Goal: Task Accomplishment & Management: Manage account settings

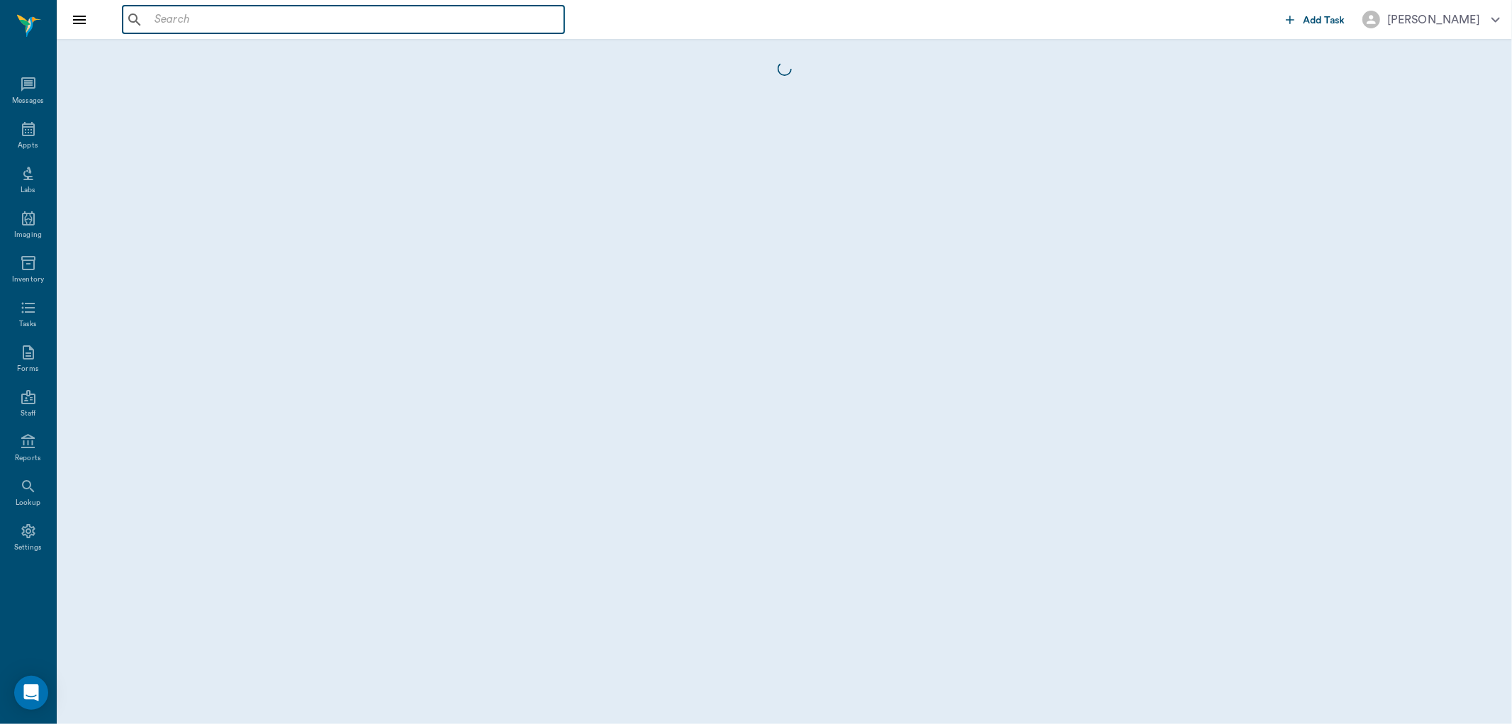
click at [455, 19] on input "text" at bounding box center [354, 20] width 410 height 20
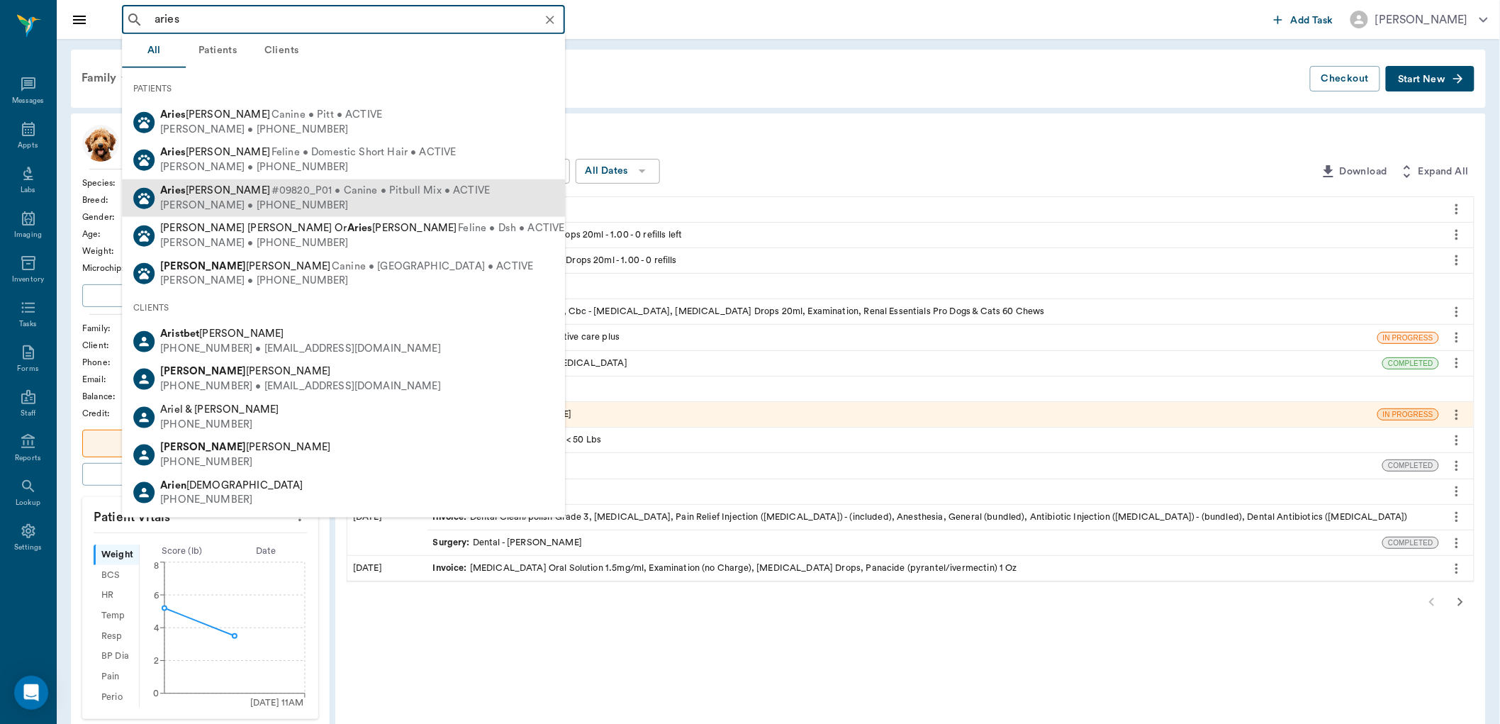
click at [289, 186] on span "#09820_P01 • Canine • Pitbull Mix • ACTIVE" at bounding box center [381, 191] width 218 height 15
type input "aries"
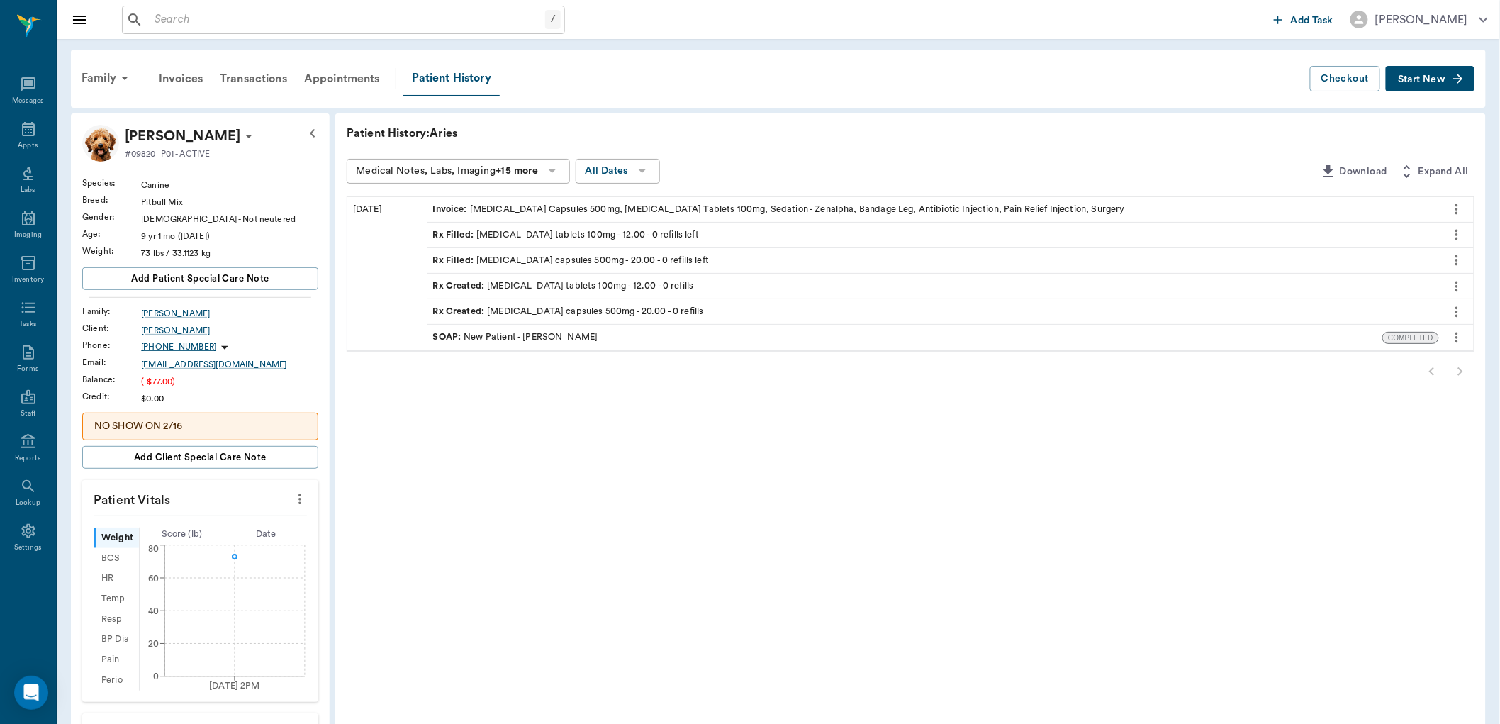
click at [1447, 78] on button "Start New" at bounding box center [1430, 79] width 89 height 26
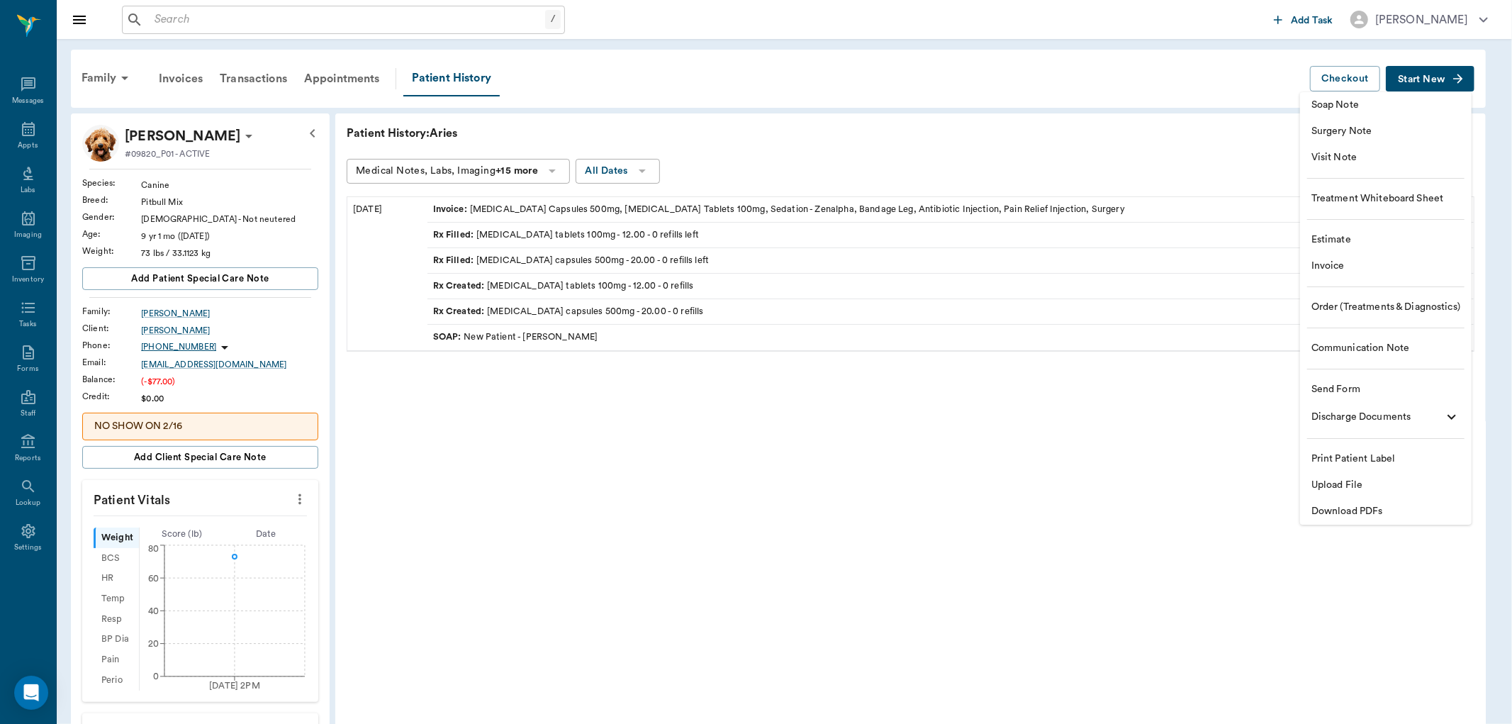
click at [1394, 238] on span "Estimate" at bounding box center [1386, 240] width 149 height 15
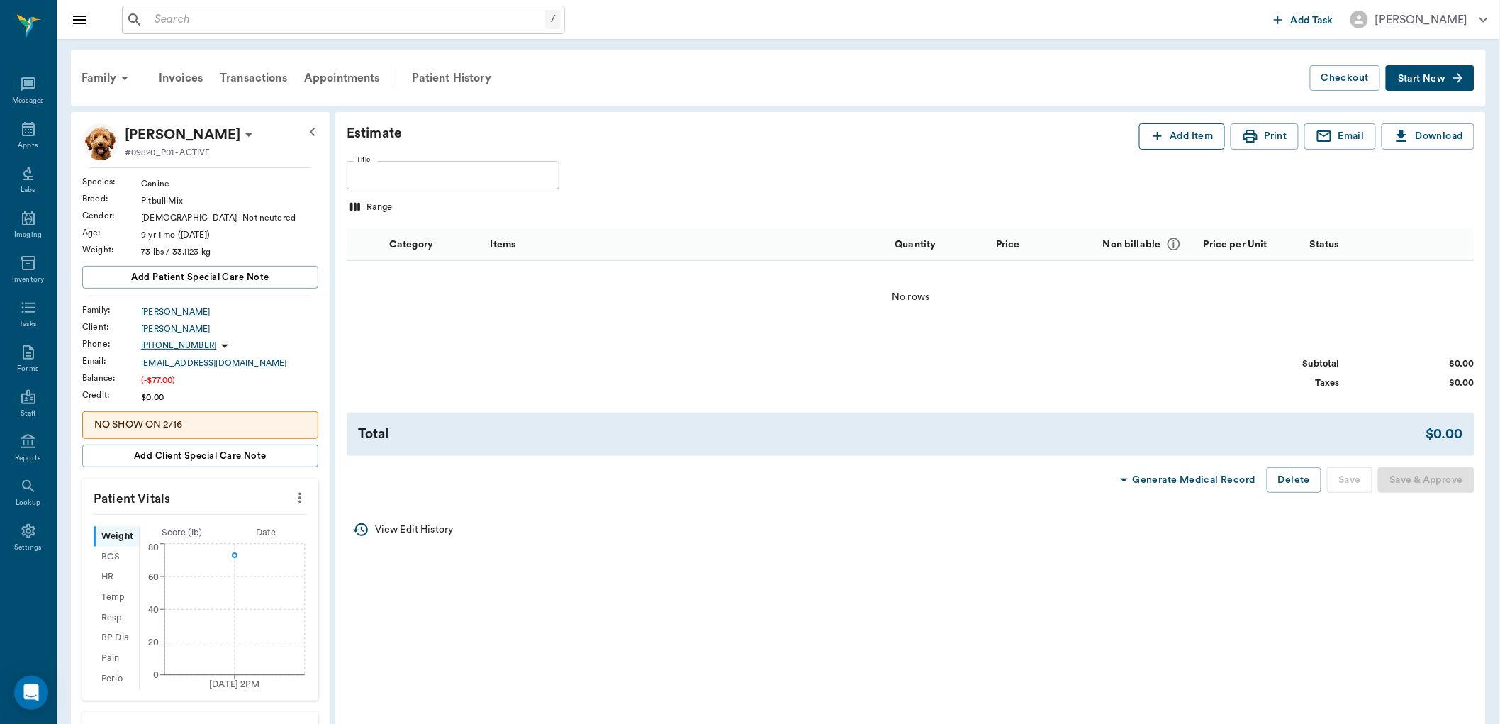
click at [1161, 136] on icon "button" at bounding box center [1158, 136] width 14 height 14
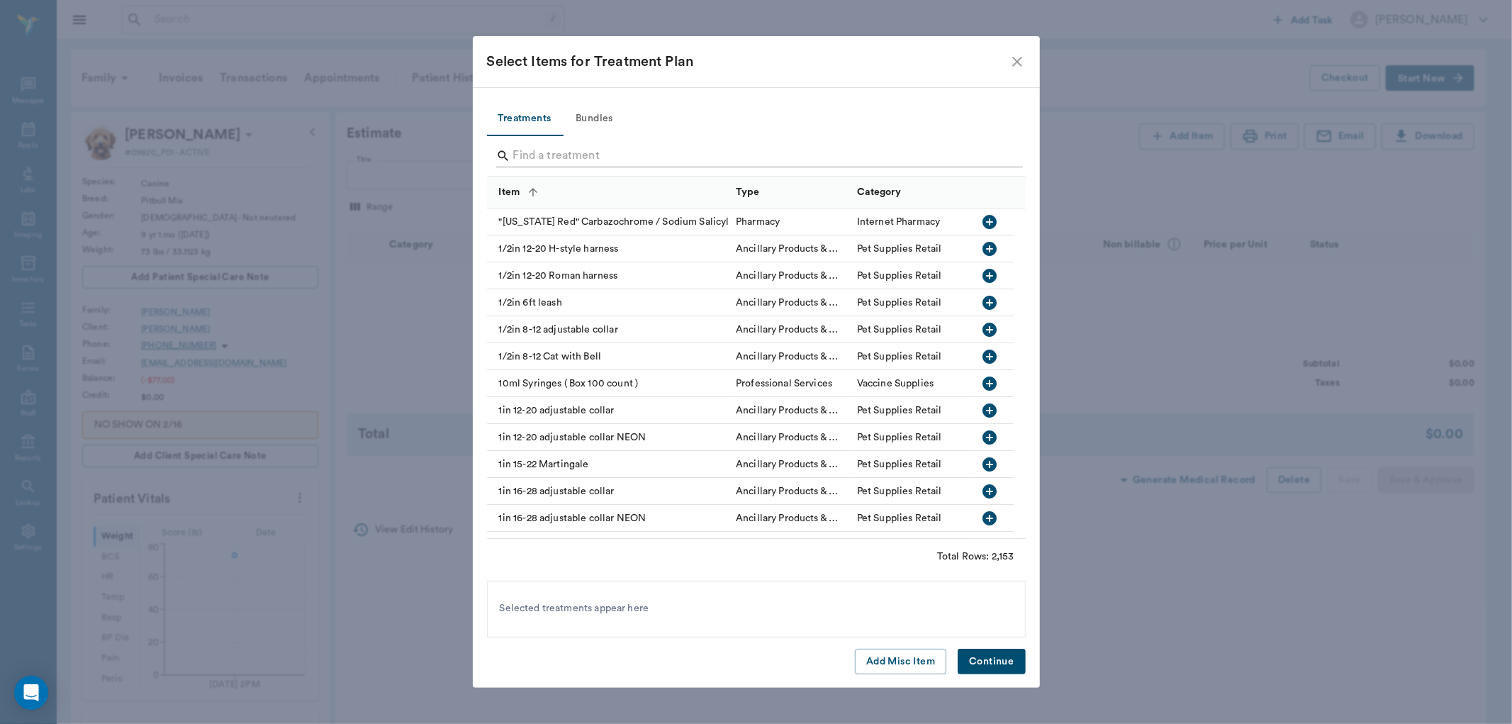
click at [634, 152] on input "Search" at bounding box center [757, 156] width 489 height 23
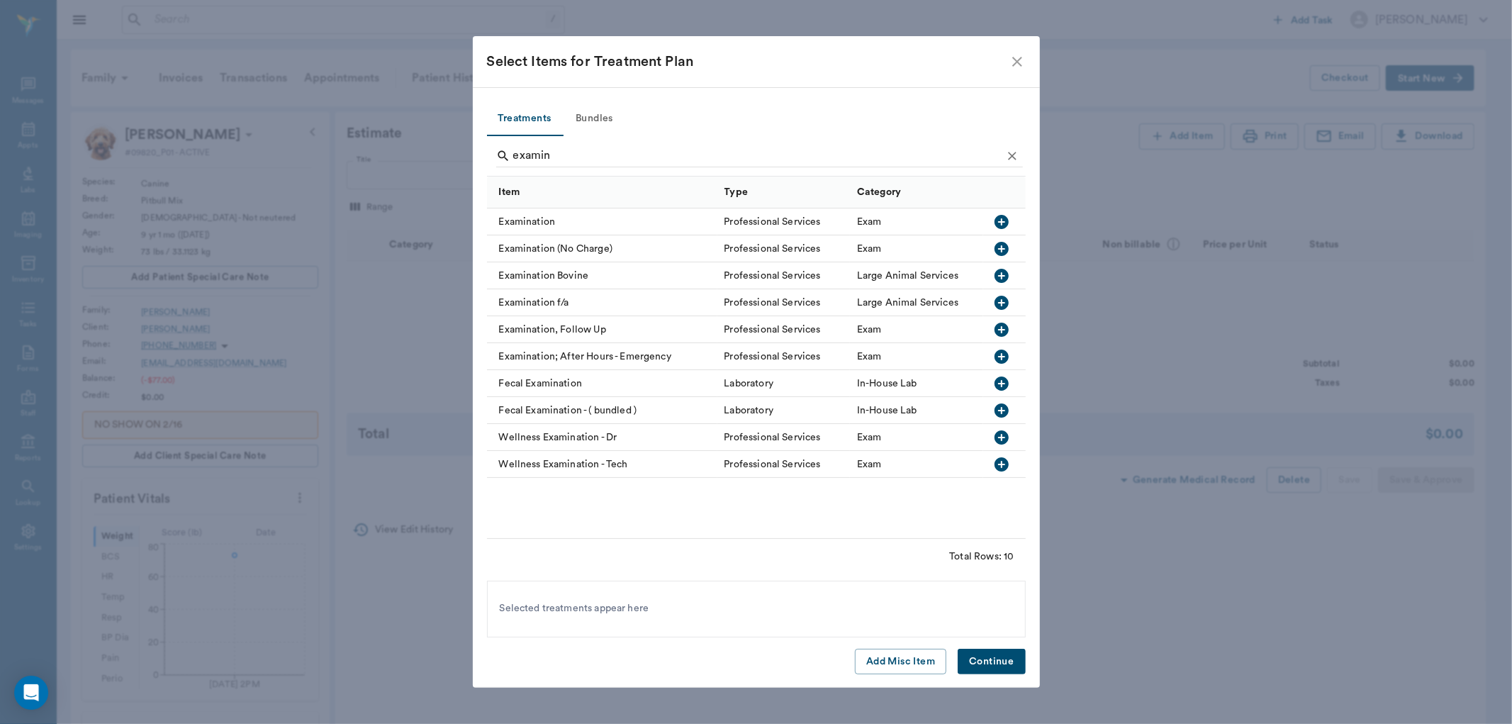
click at [993, 218] on icon "button" at bounding box center [1001, 221] width 17 height 17
click at [593, 150] on input "examin" at bounding box center [757, 156] width 489 height 23
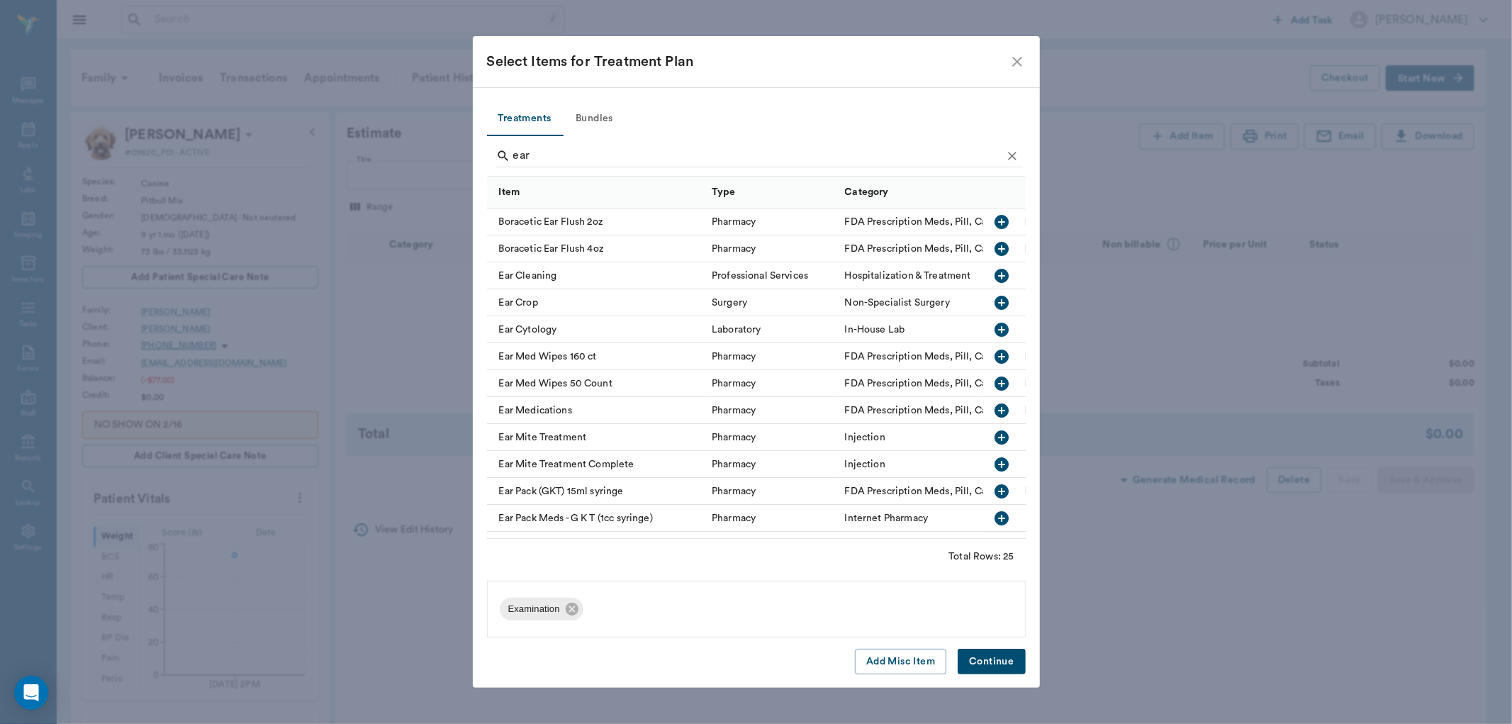
click at [996, 274] on icon "button" at bounding box center [1002, 276] width 14 height 14
click at [767, 147] on input "ear" at bounding box center [757, 156] width 489 height 23
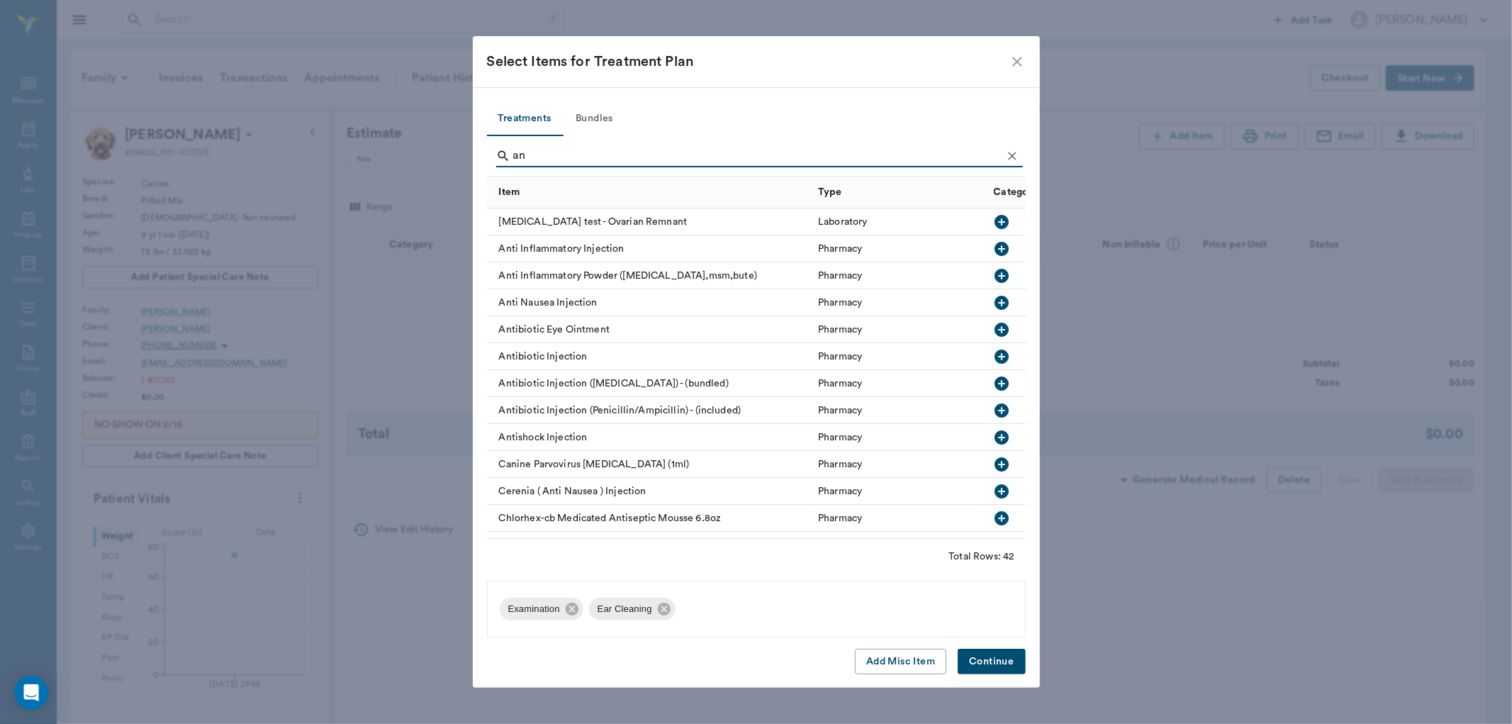
type input "a"
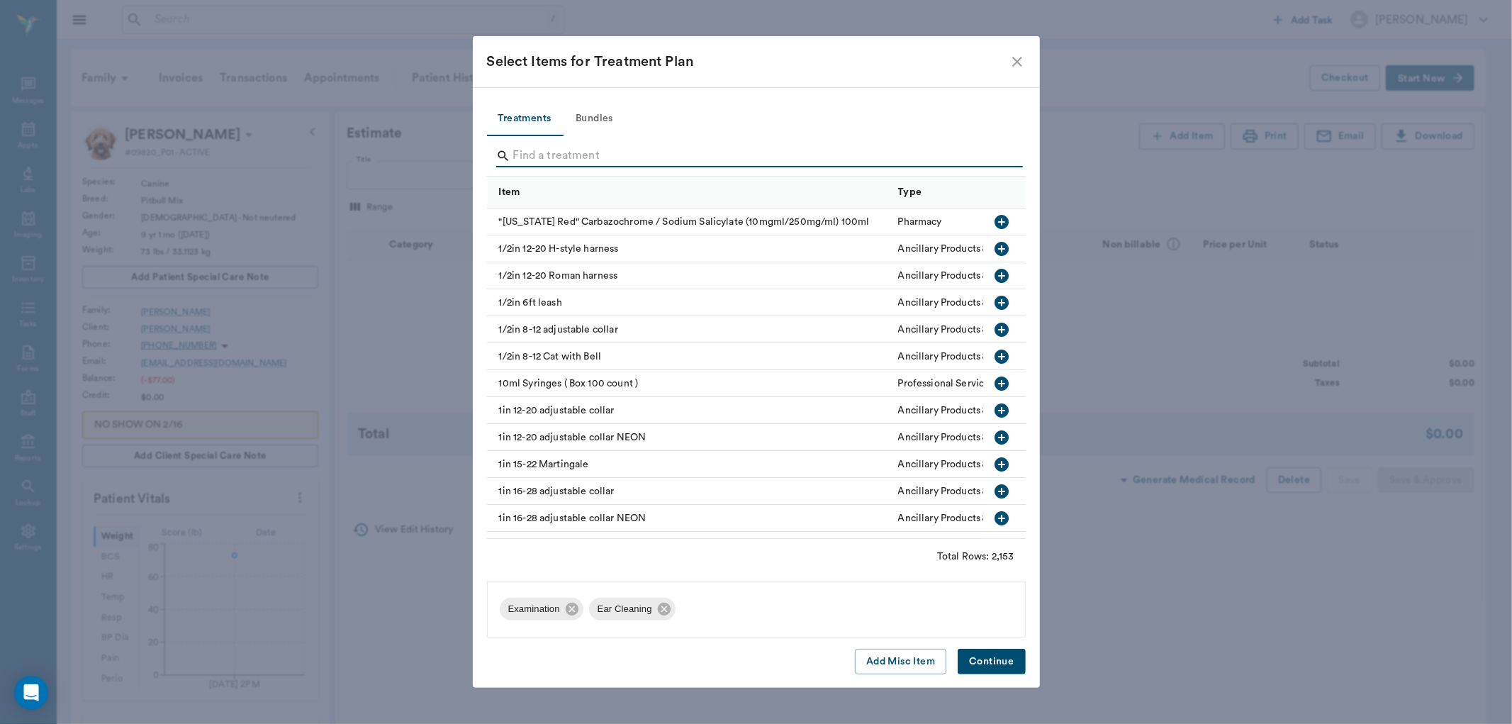
type input "a"
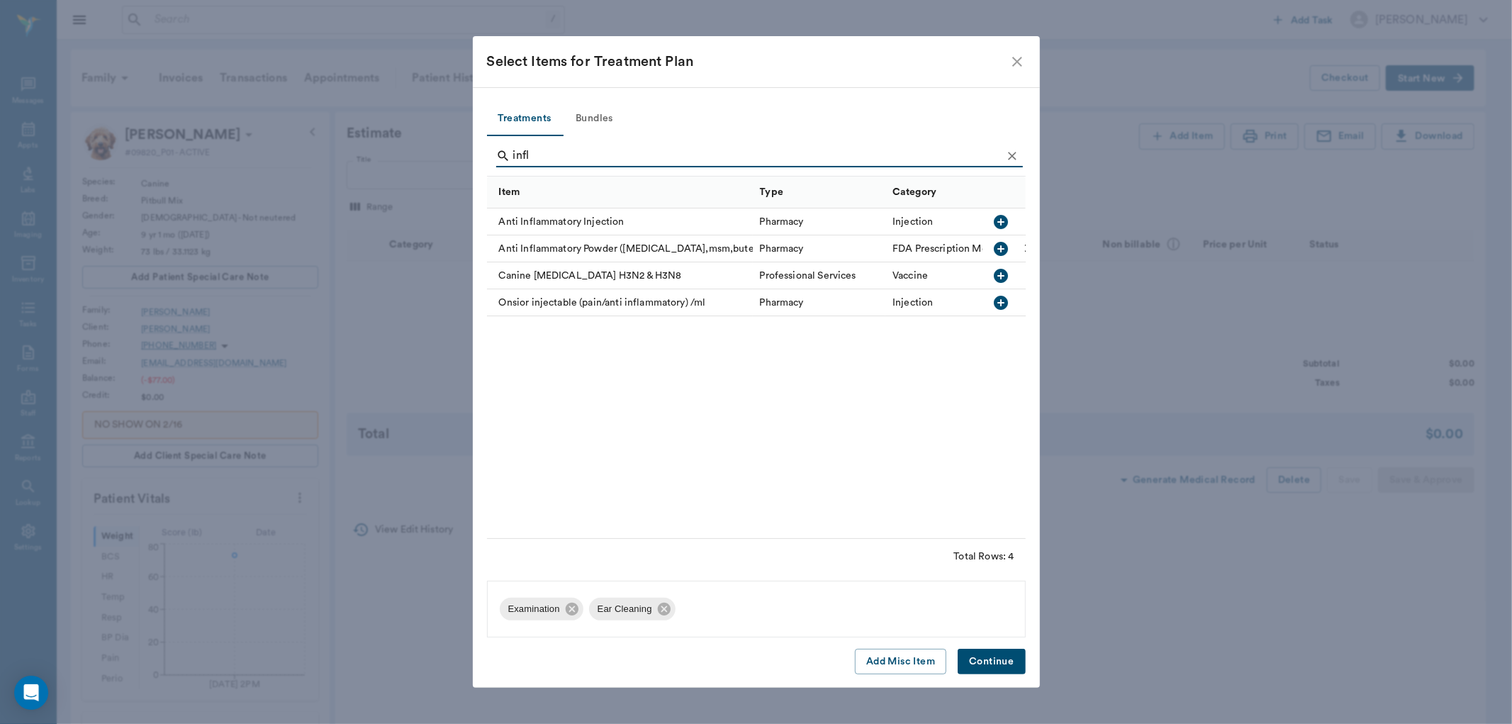
type input "infl"
click at [1007, 221] on icon "button" at bounding box center [1002, 222] width 14 height 14
click at [696, 156] on input "infl" at bounding box center [757, 156] width 489 height 23
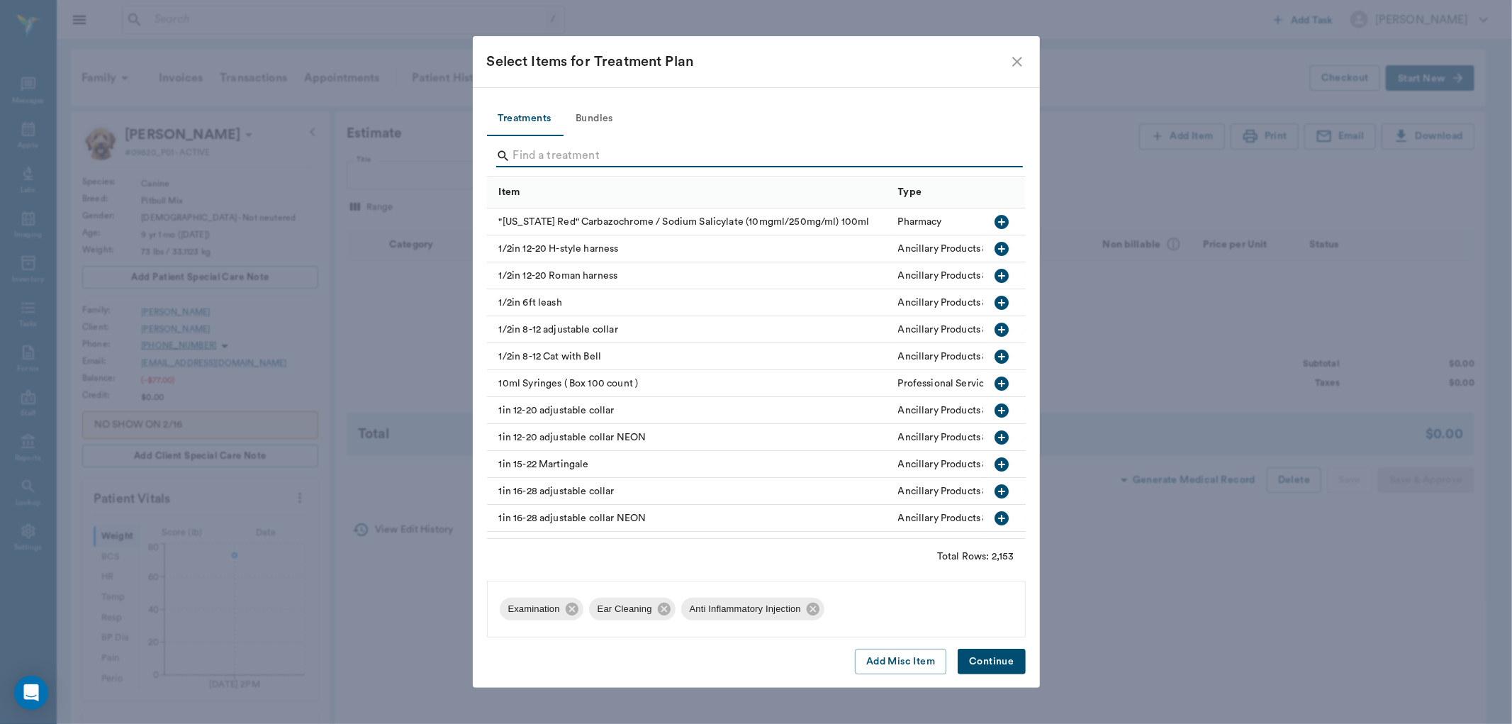
click at [981, 663] on button "Continue" at bounding box center [991, 662] width 67 height 26
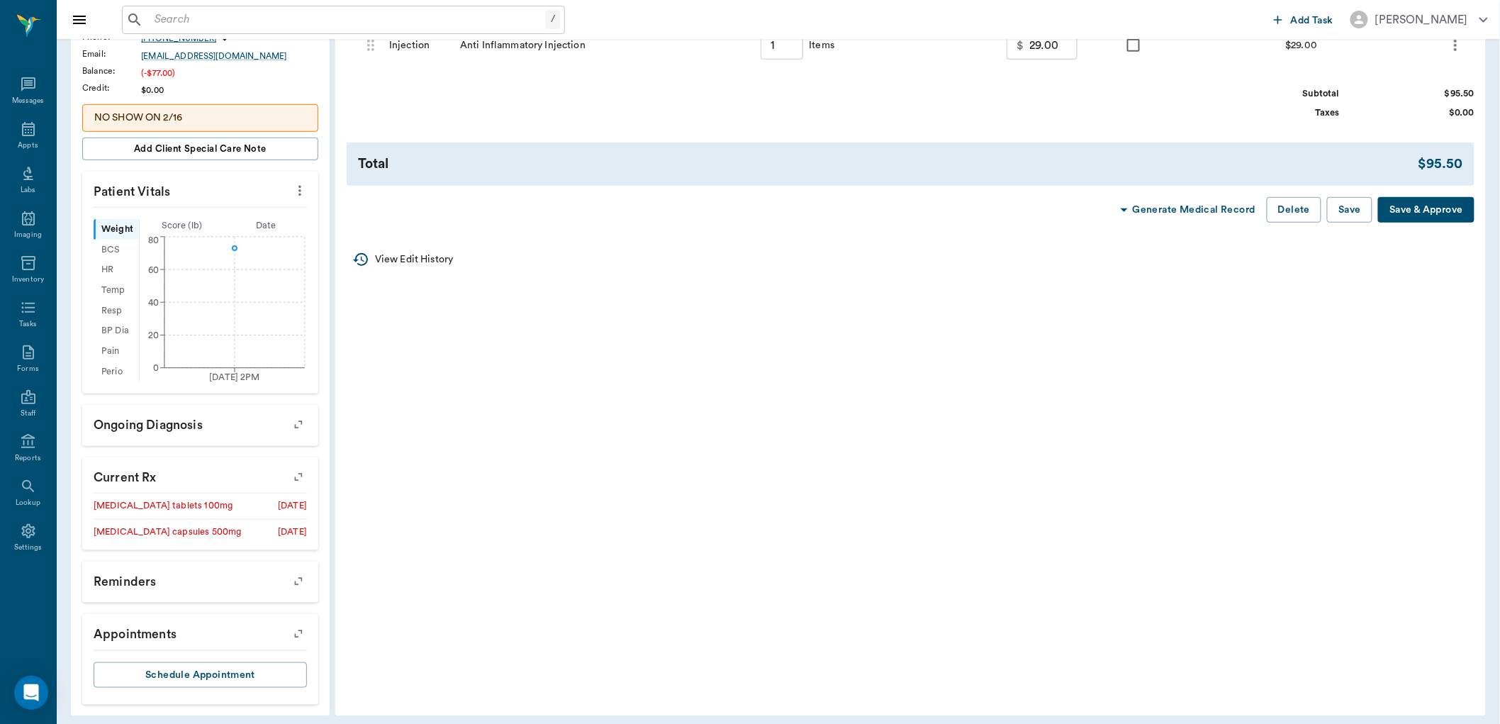
scroll to position [316, 0]
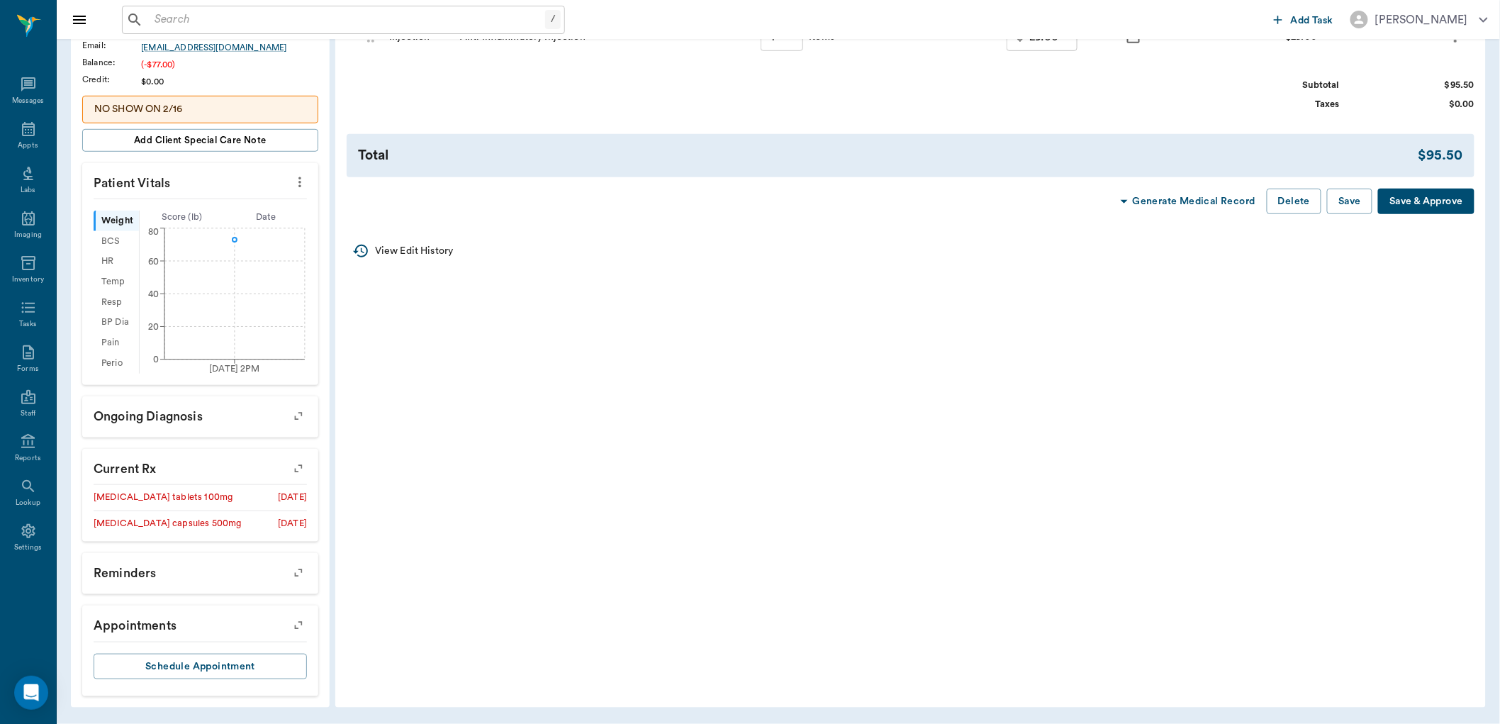
click at [298, 470] on icon "button" at bounding box center [299, 469] width 20 height 20
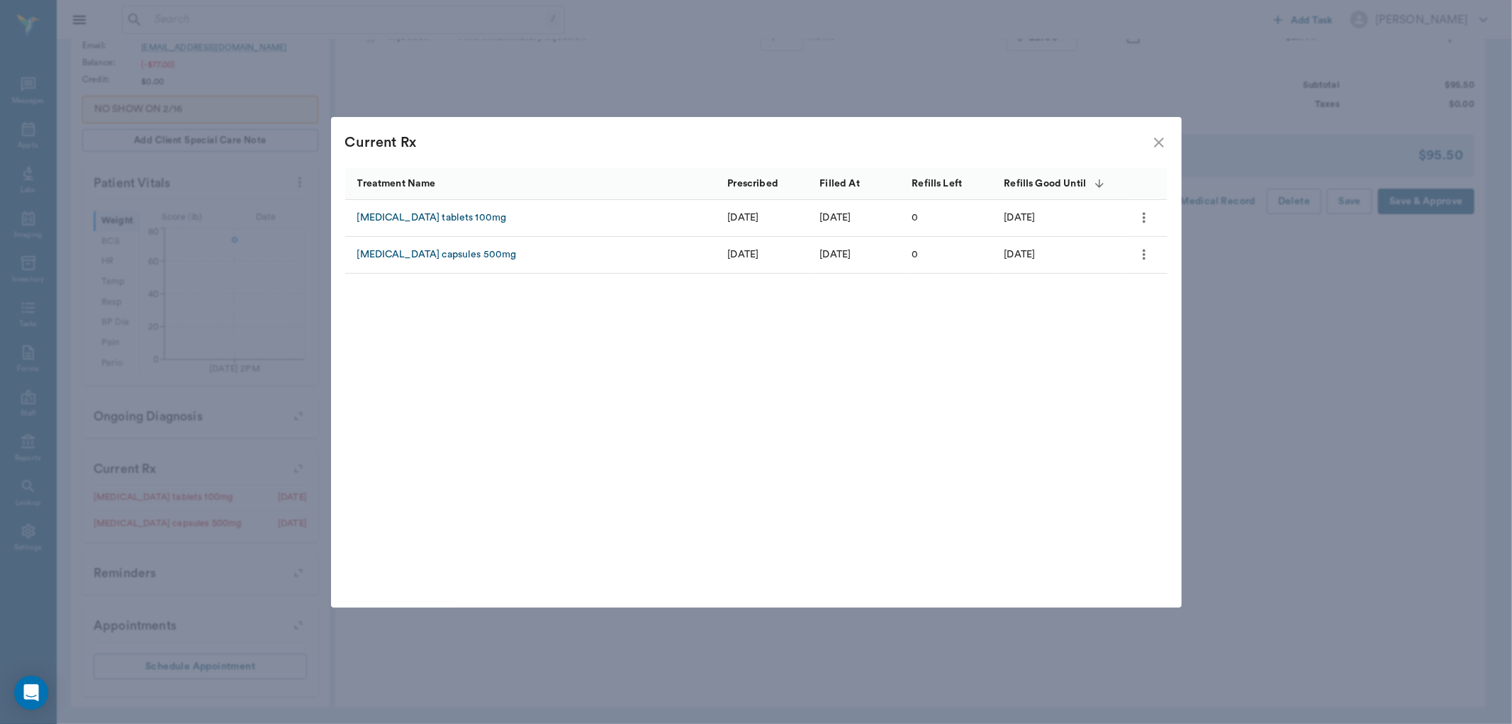
click at [1154, 136] on icon "close" at bounding box center [1159, 142] width 17 height 17
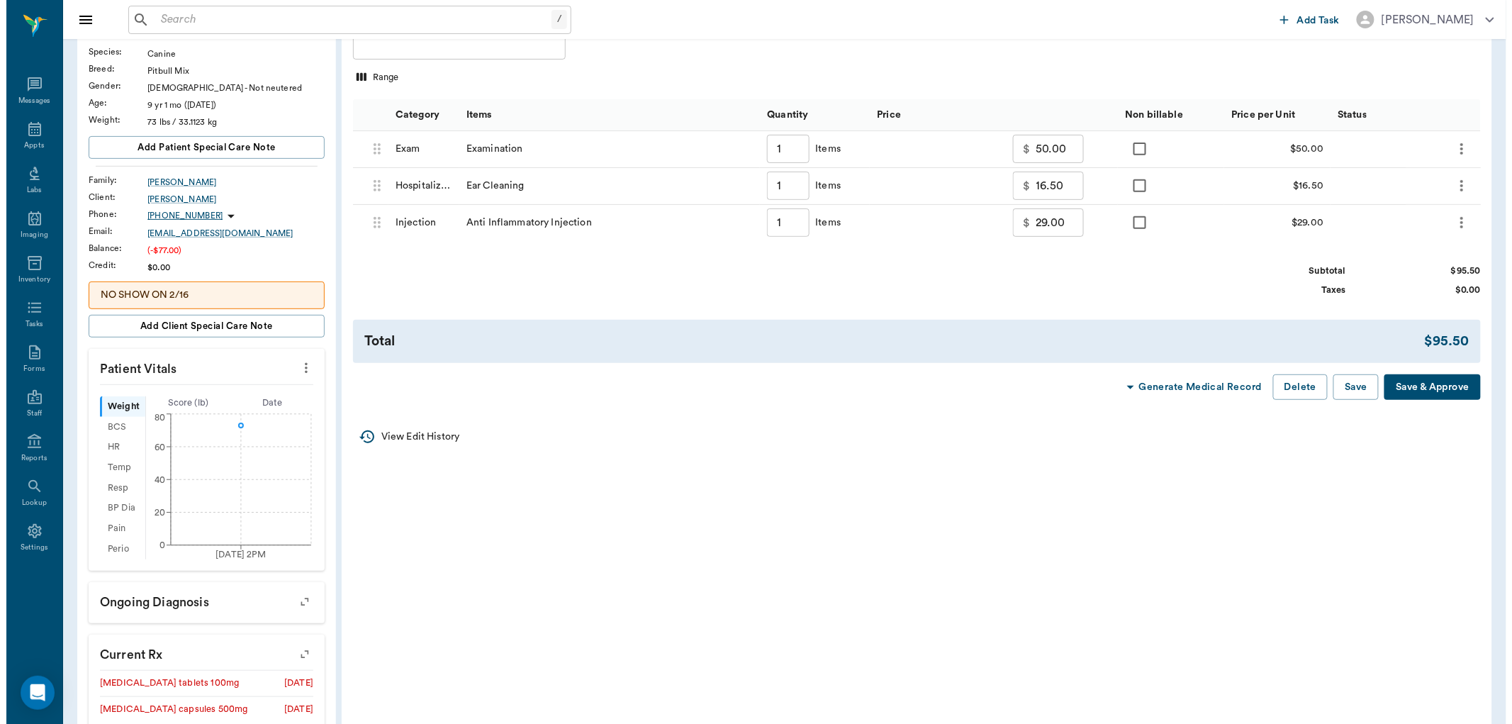
scroll to position [0, 0]
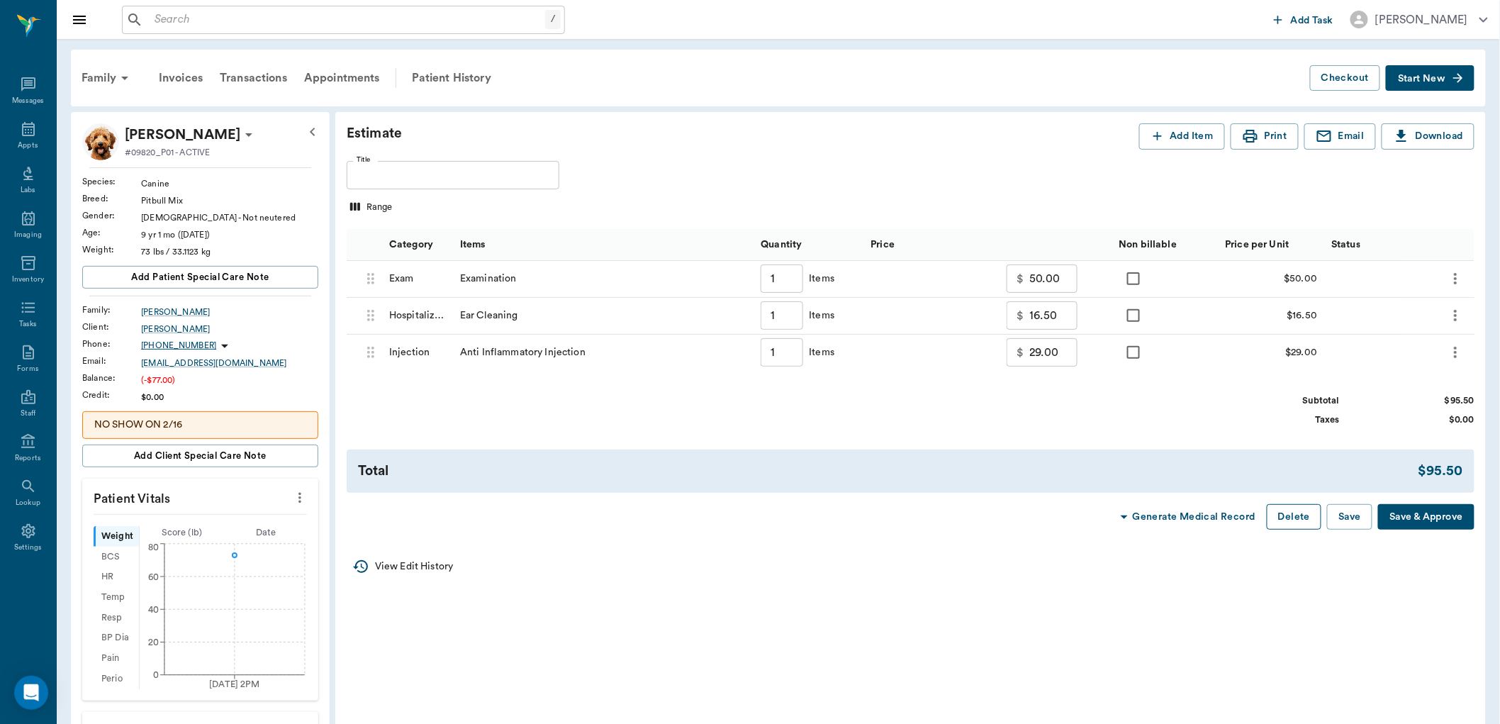
click at [1295, 518] on button "Delete" at bounding box center [1294, 517] width 55 height 26
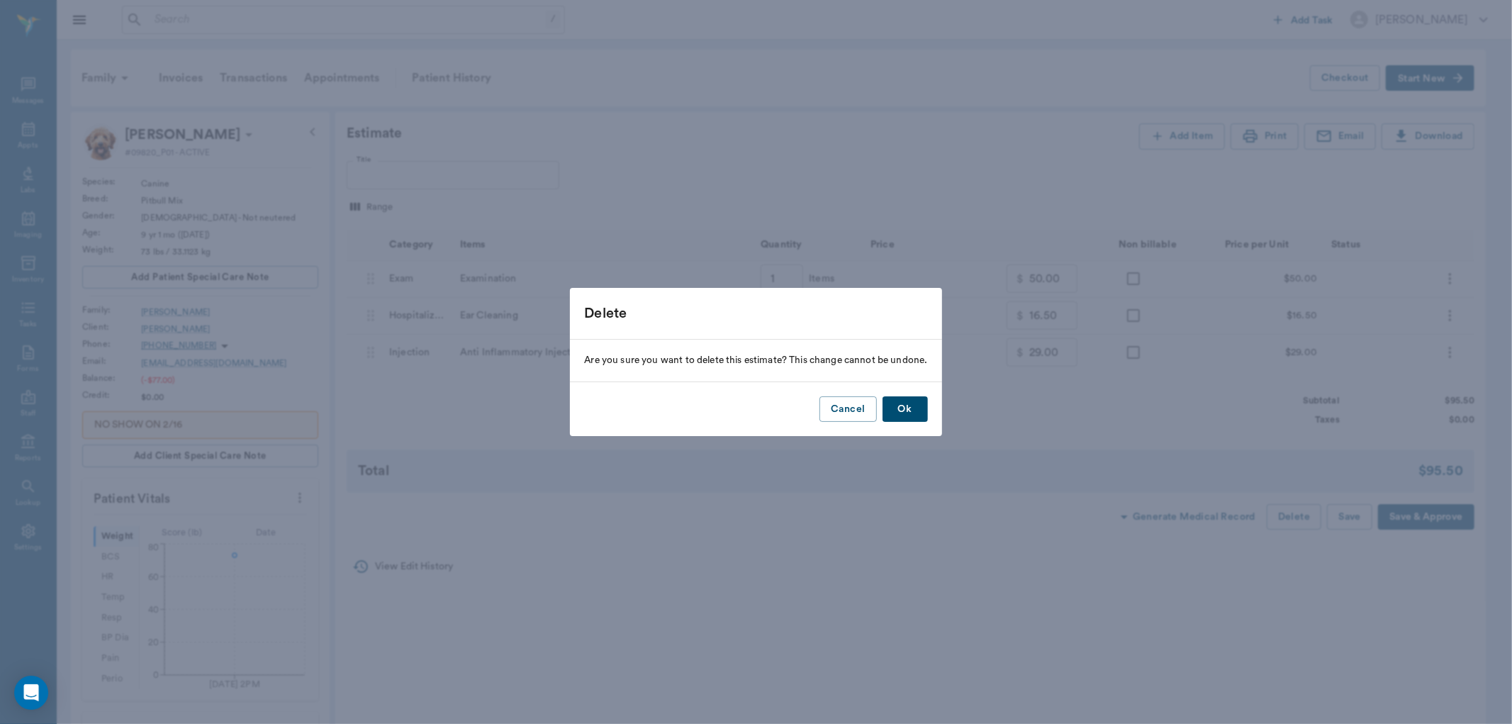
click at [910, 411] on button "Ok" at bounding box center [905, 409] width 45 height 26
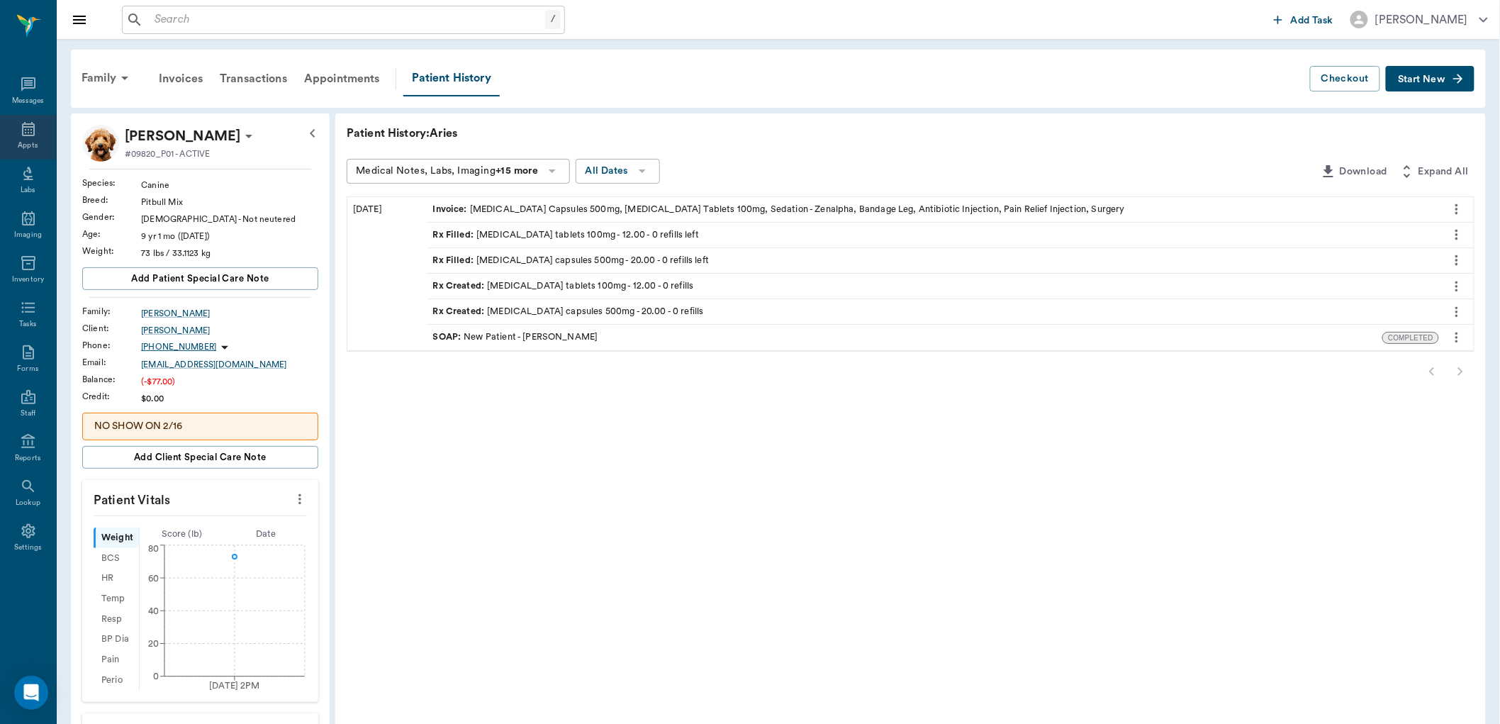
click at [29, 140] on div "Appts" at bounding box center [28, 145] width 20 height 11
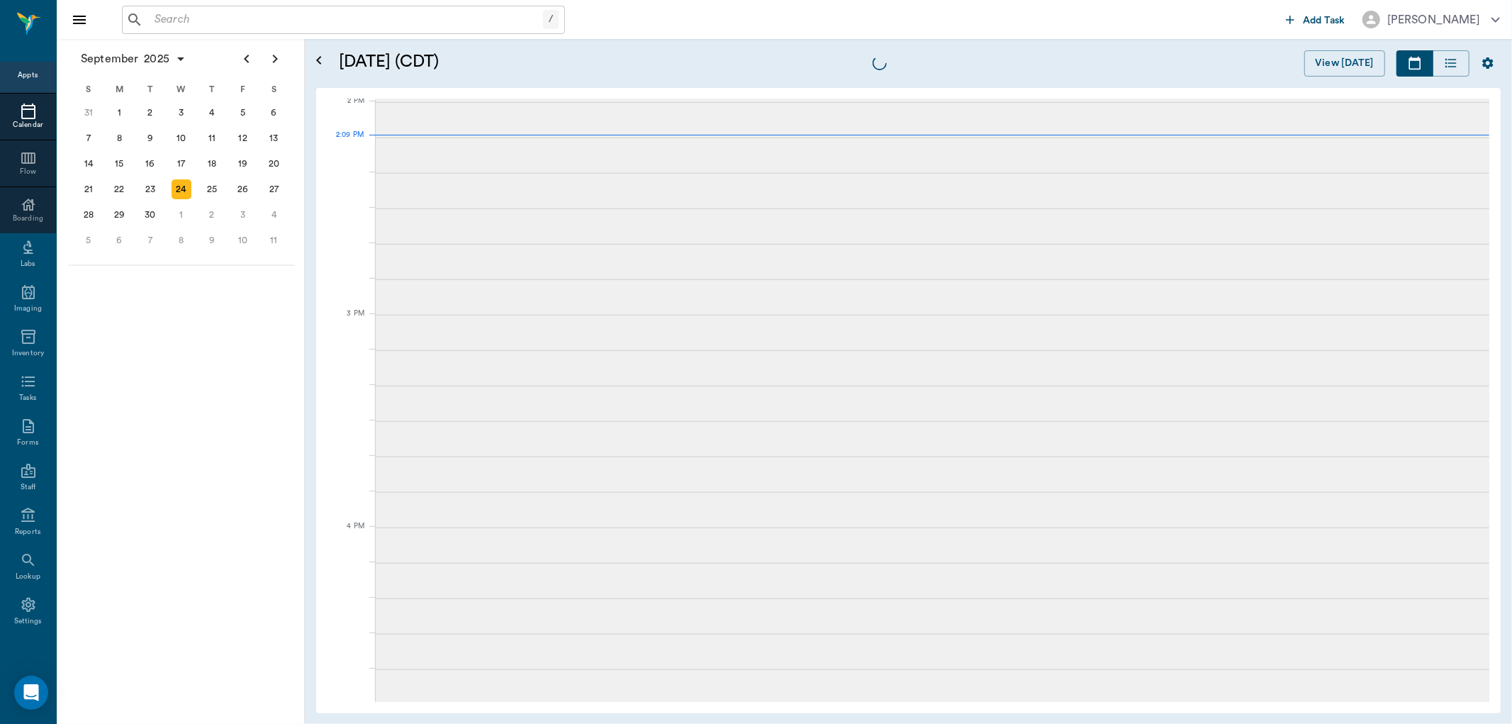
scroll to position [1278, 0]
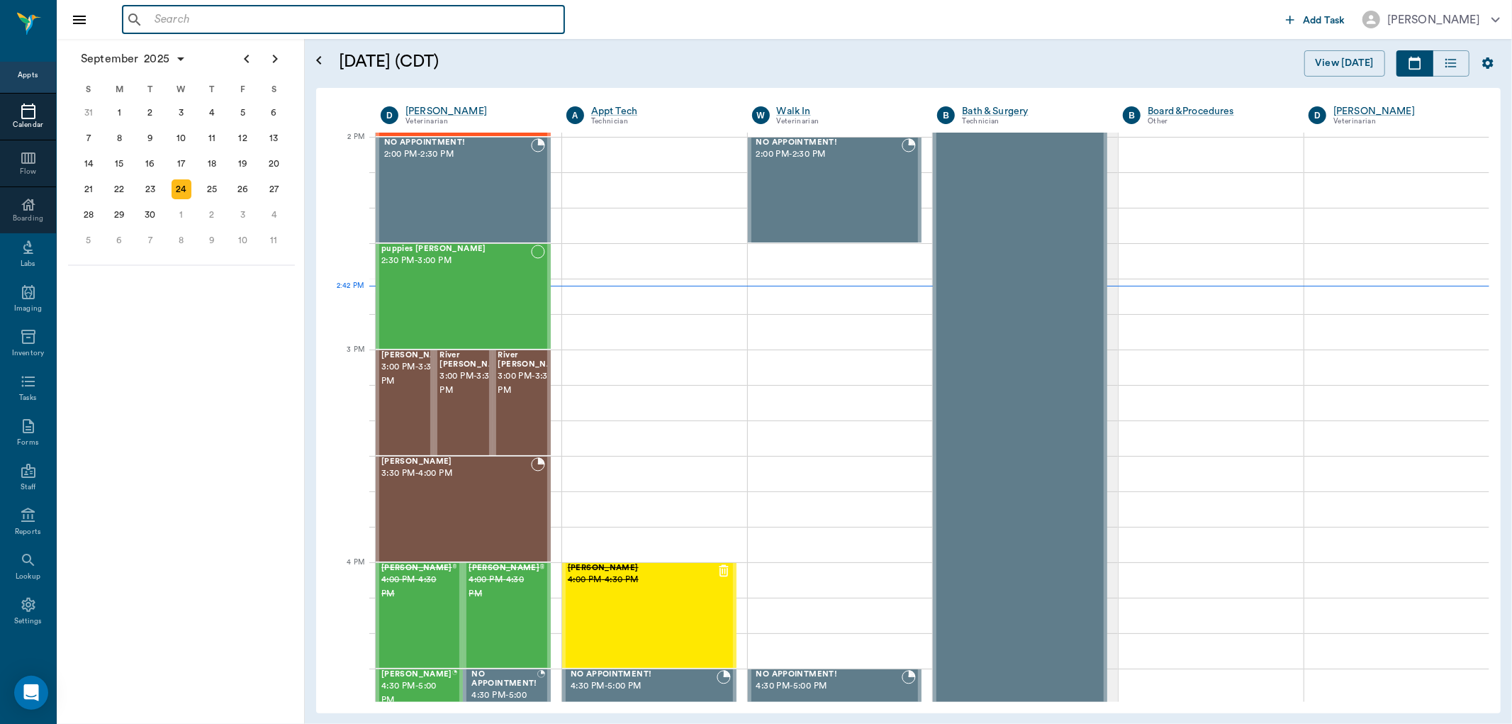
click at [208, 25] on input "text" at bounding box center [354, 20] width 410 height 20
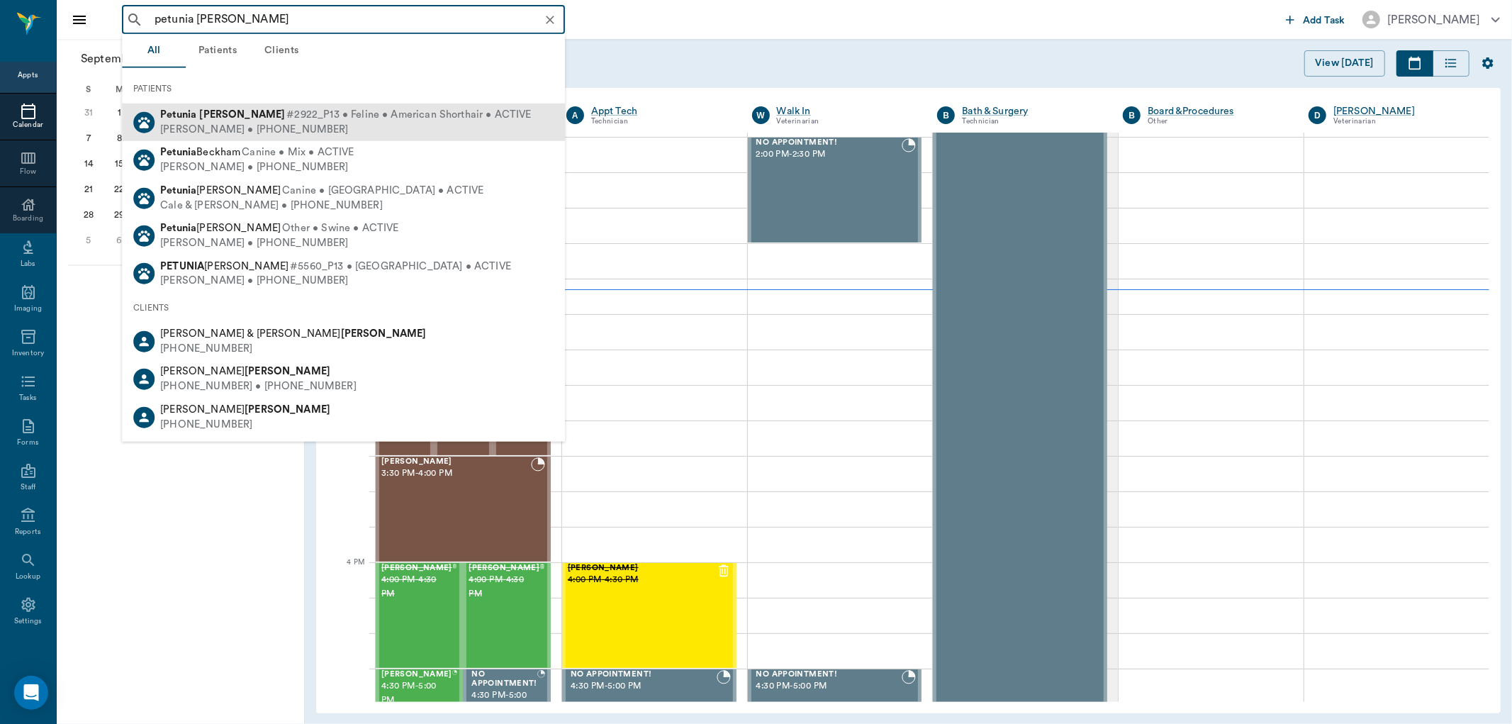
click at [286, 118] on span "#2922_P13 • Feline • American Shorthair • ACTIVE" at bounding box center [408, 115] width 245 height 15
type input "petunia [PERSON_NAME]"
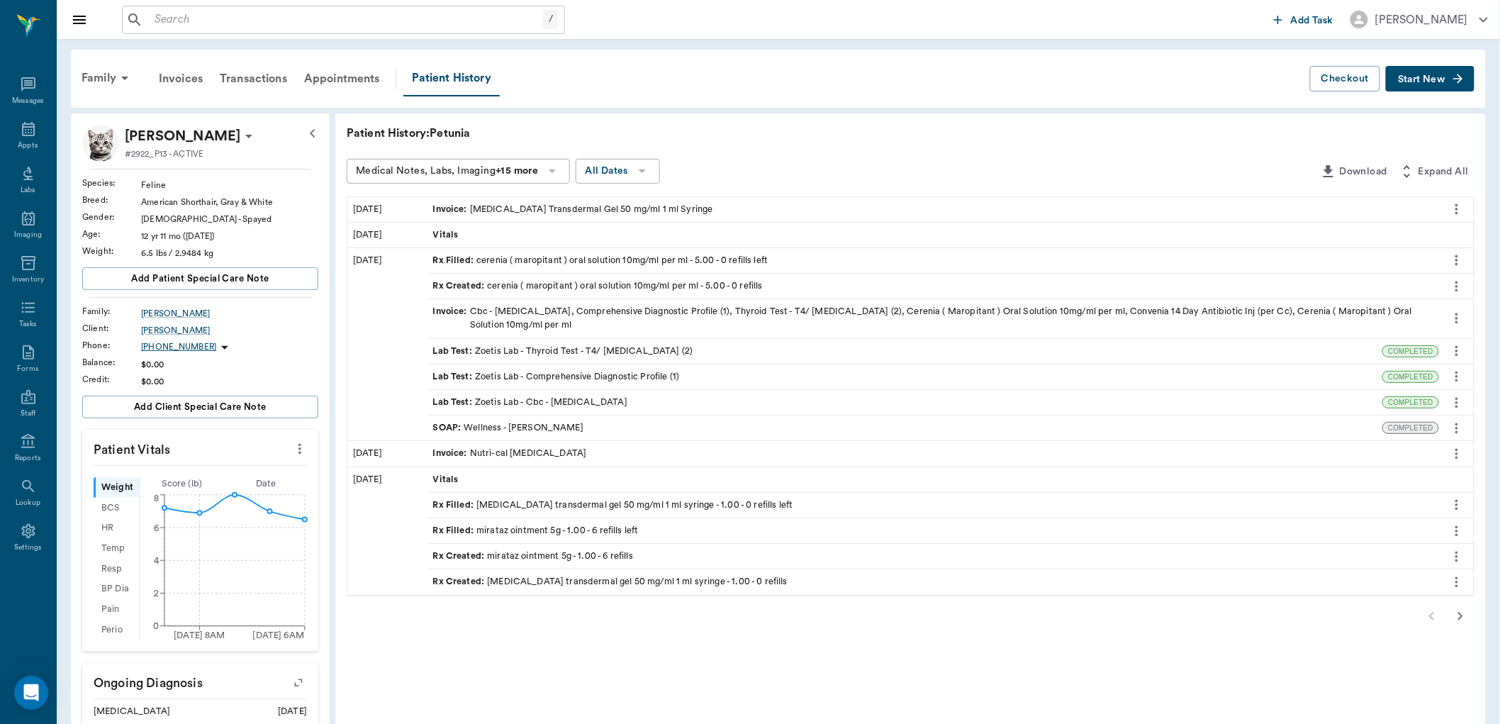
click at [479, 504] on div "Rx Filled : [MEDICAL_DATA] transdermal gel 50 mg/ml 1 ml syringe - 1.00 - 0 ref…" at bounding box center [613, 504] width 360 height 13
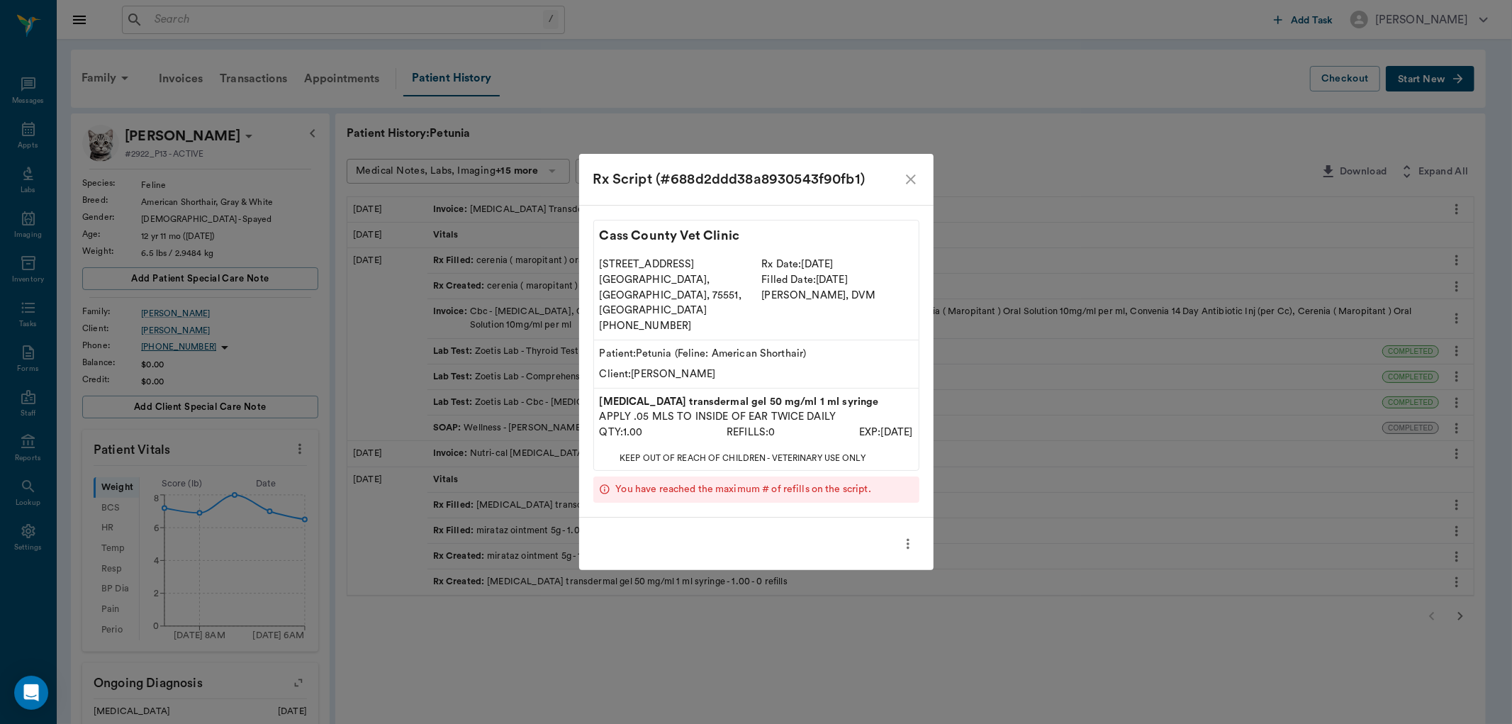
click at [917, 188] on icon "close" at bounding box center [911, 179] width 17 height 17
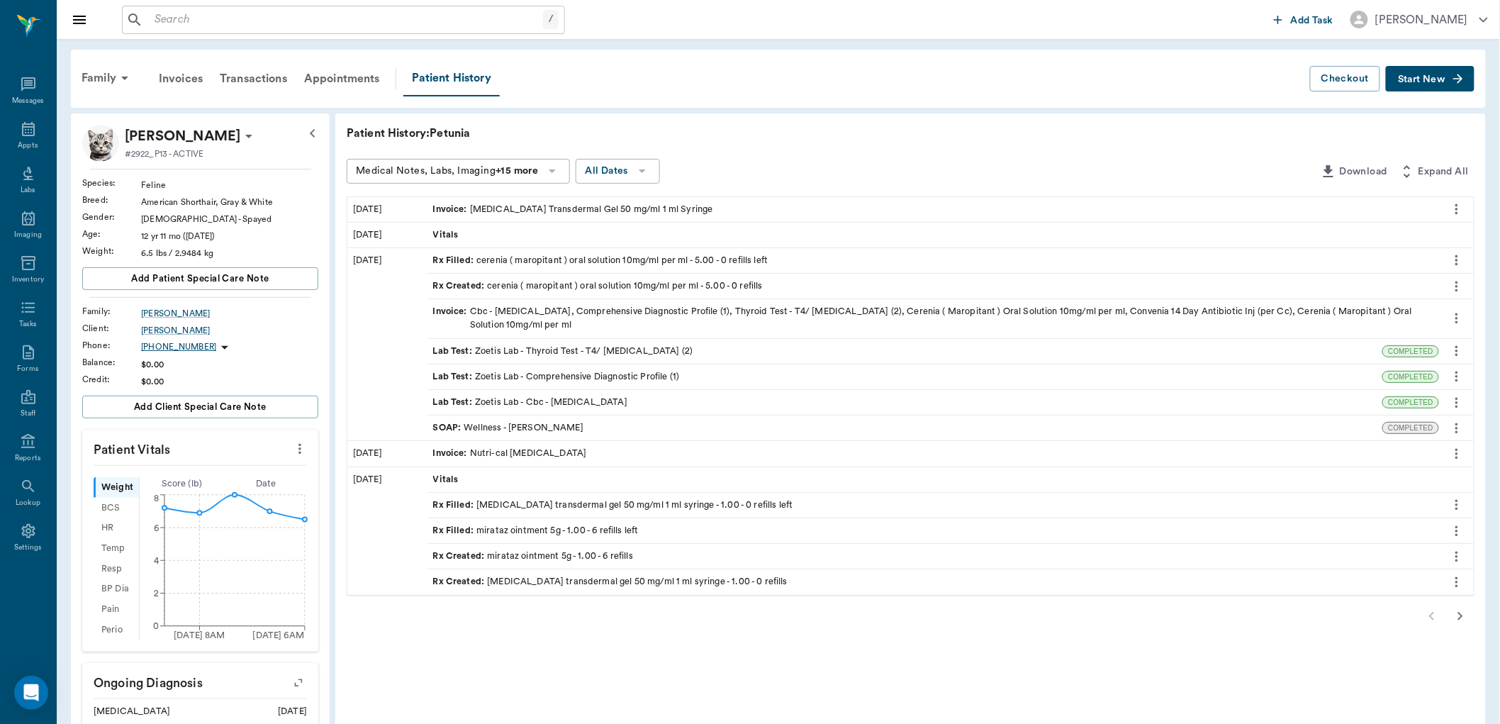
click at [547, 427] on div "SOAP : Wellness - [PERSON_NAME]" at bounding box center [508, 427] width 150 height 13
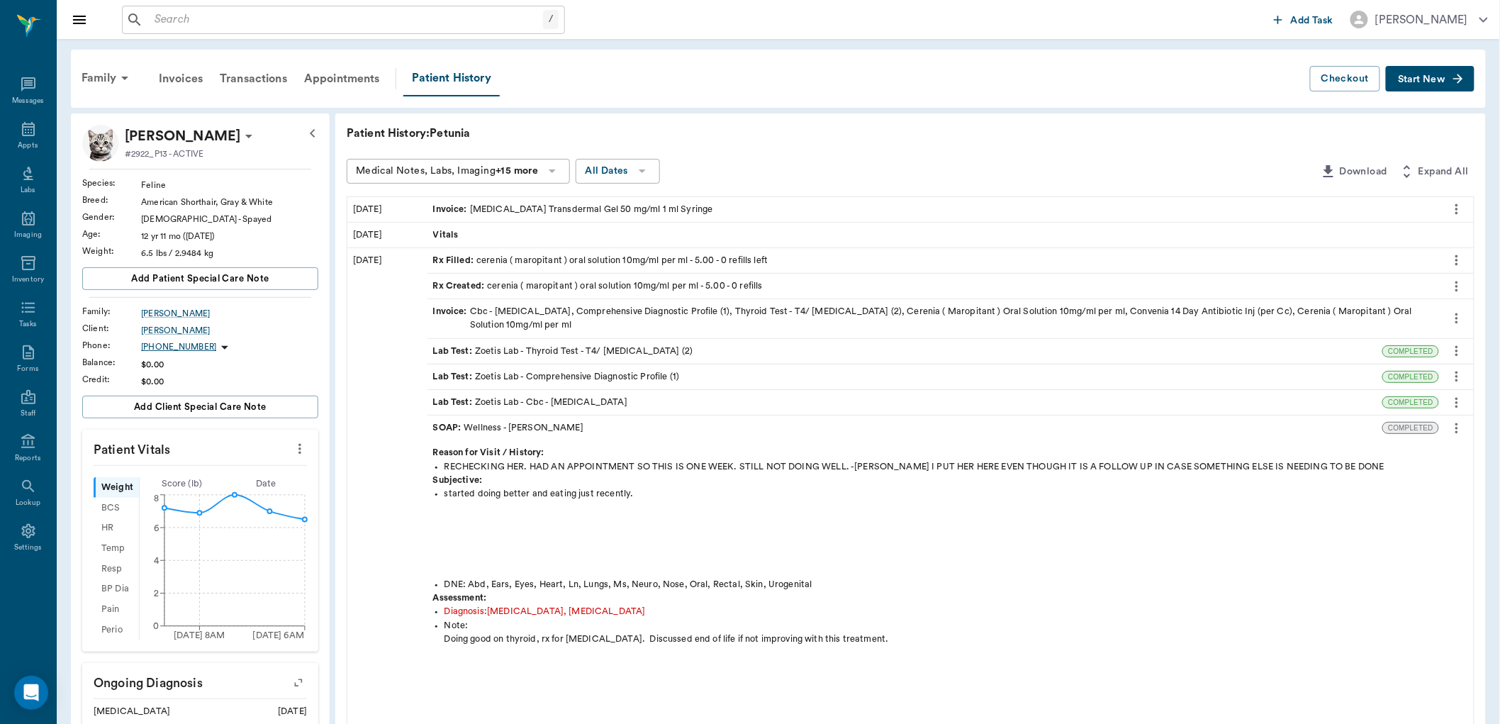
click at [1440, 79] on span "Start New" at bounding box center [1422, 79] width 48 height 0
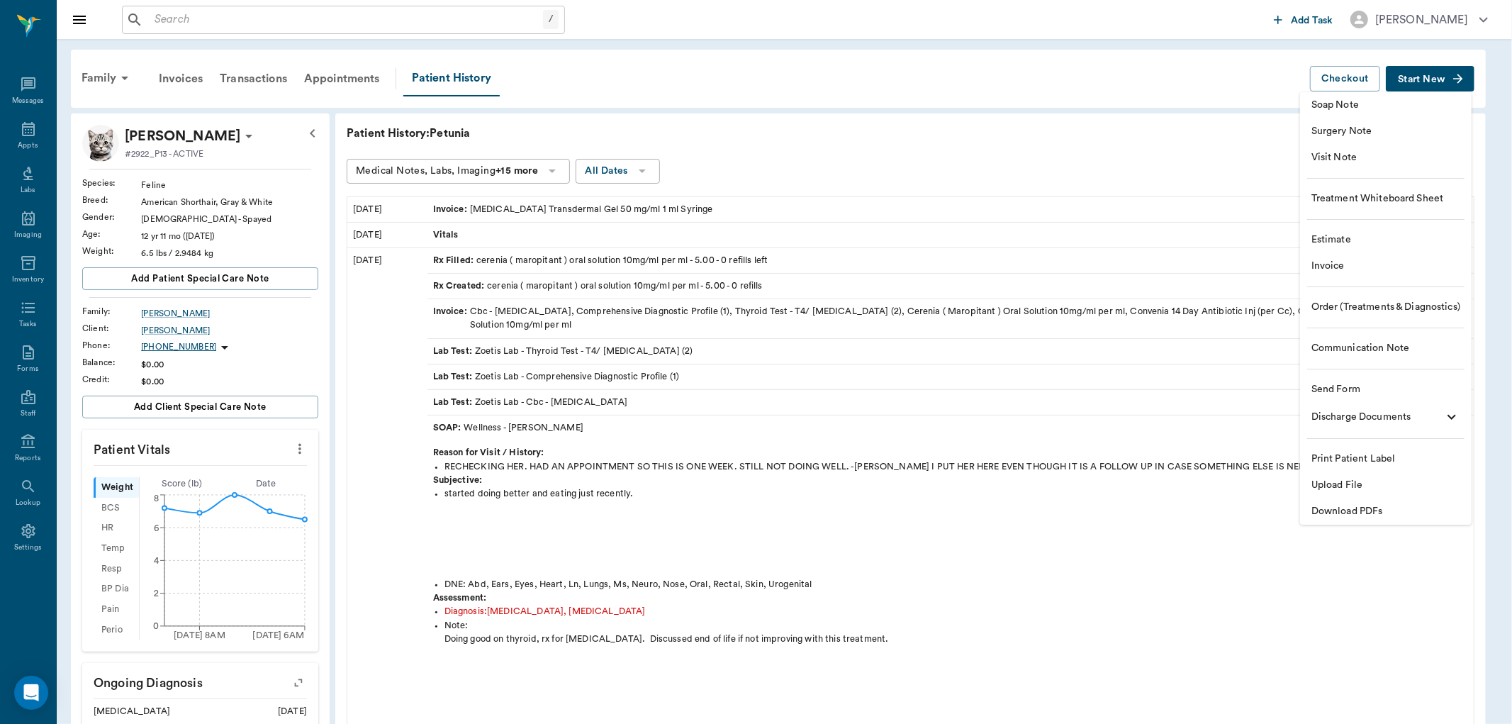
click at [1352, 149] on li "Visit Note" at bounding box center [1386, 158] width 172 height 26
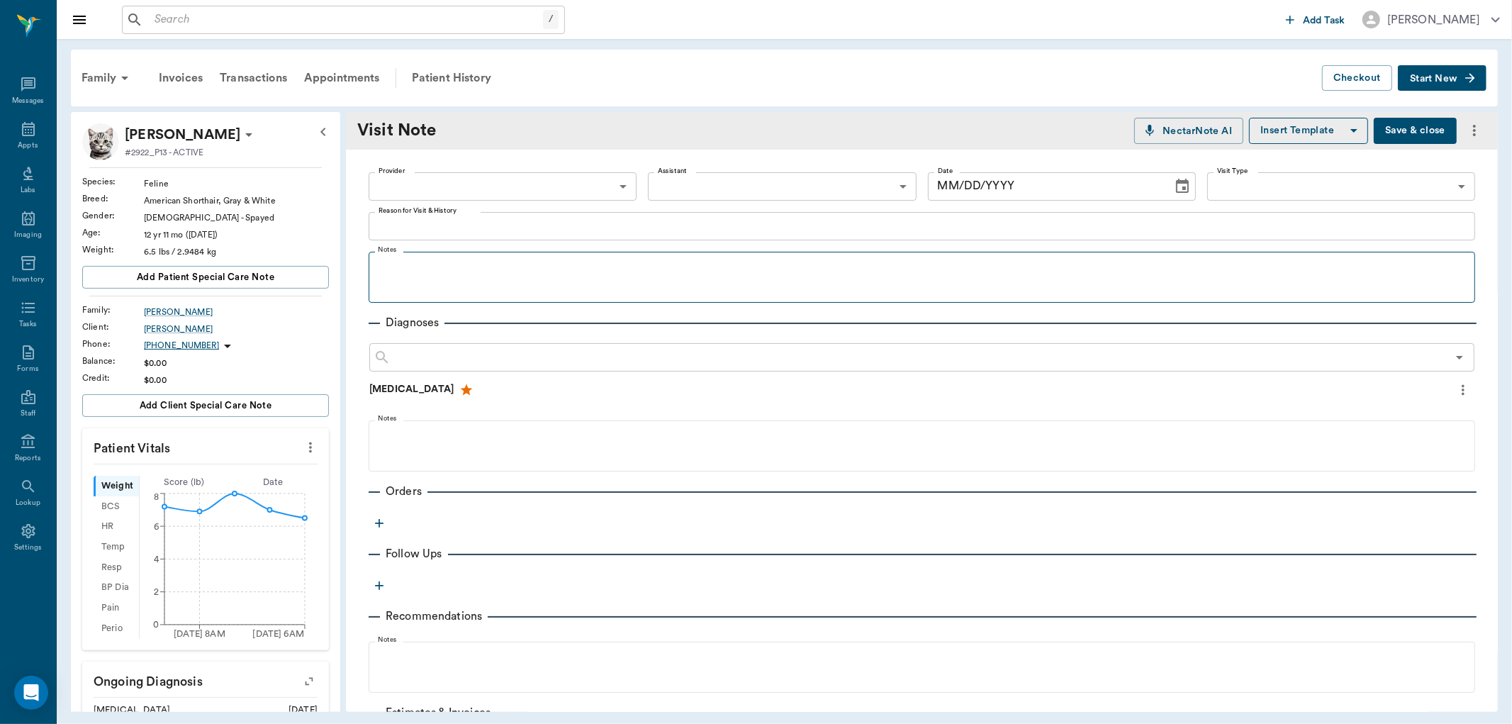
type input "[DATE]"
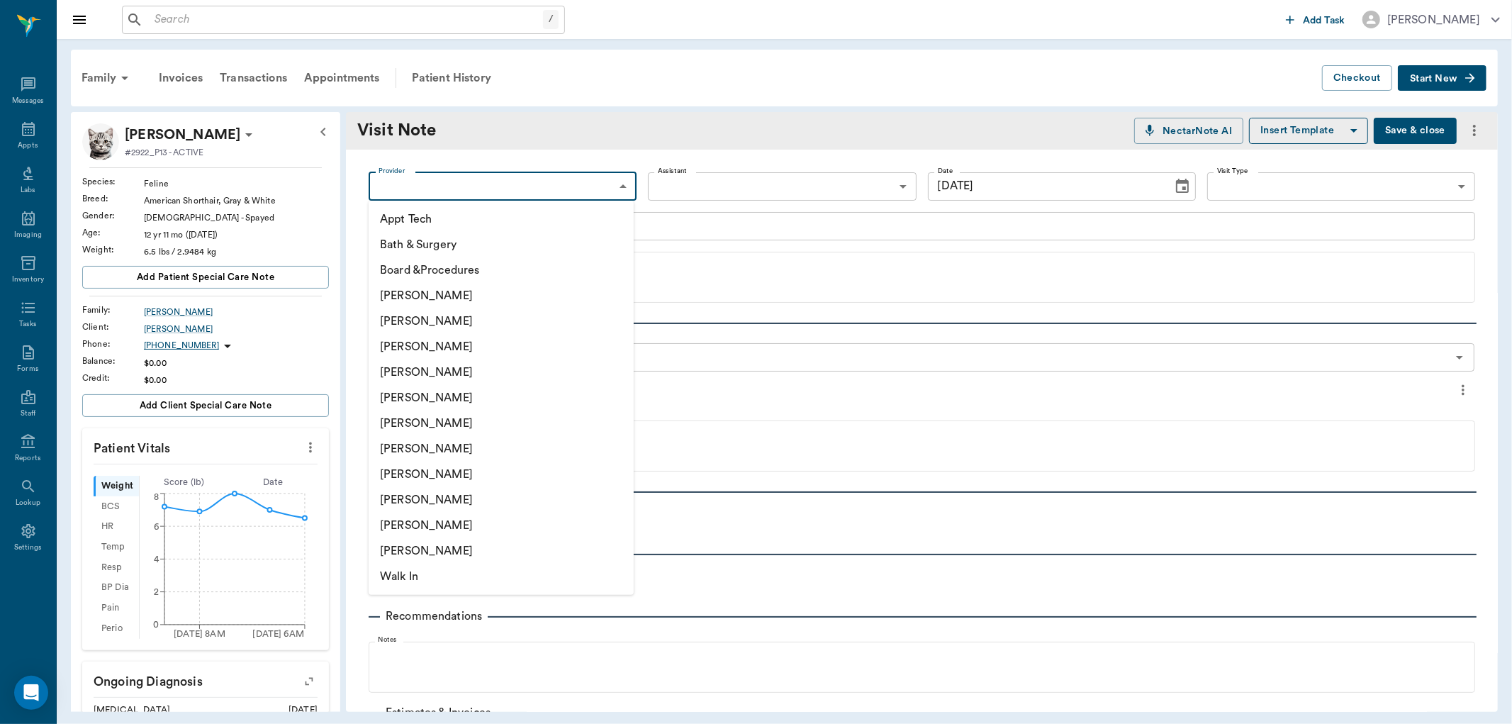
click at [468, 188] on body "/ ​ Add Task [PERSON_NAME] Nectar Messages Appts Labs Imaging Inventory Tasks F…" at bounding box center [756, 362] width 1512 height 724
click at [419, 372] on li "[PERSON_NAME]" at bounding box center [501, 373] width 265 height 26
type input "63ec2f075fda476ae8351a4d"
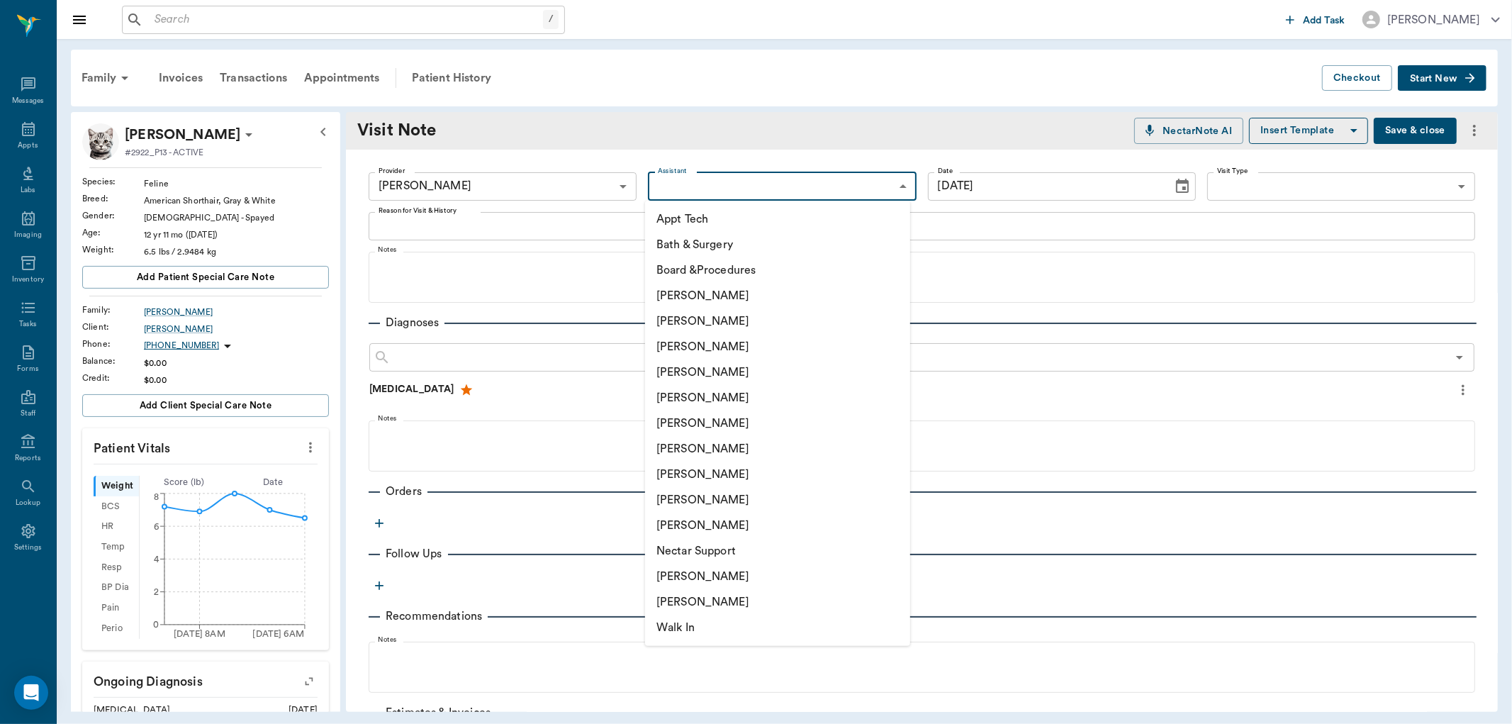
click at [711, 186] on body "/ ​ Add Task [PERSON_NAME] Nectar Messages Appts Labs Imaging Inventory Tasks F…" at bounding box center [756, 362] width 1512 height 724
click at [658, 468] on li "[PERSON_NAME]" at bounding box center [777, 475] width 265 height 26
type input "63ec2e7e52e12b0ba117b124"
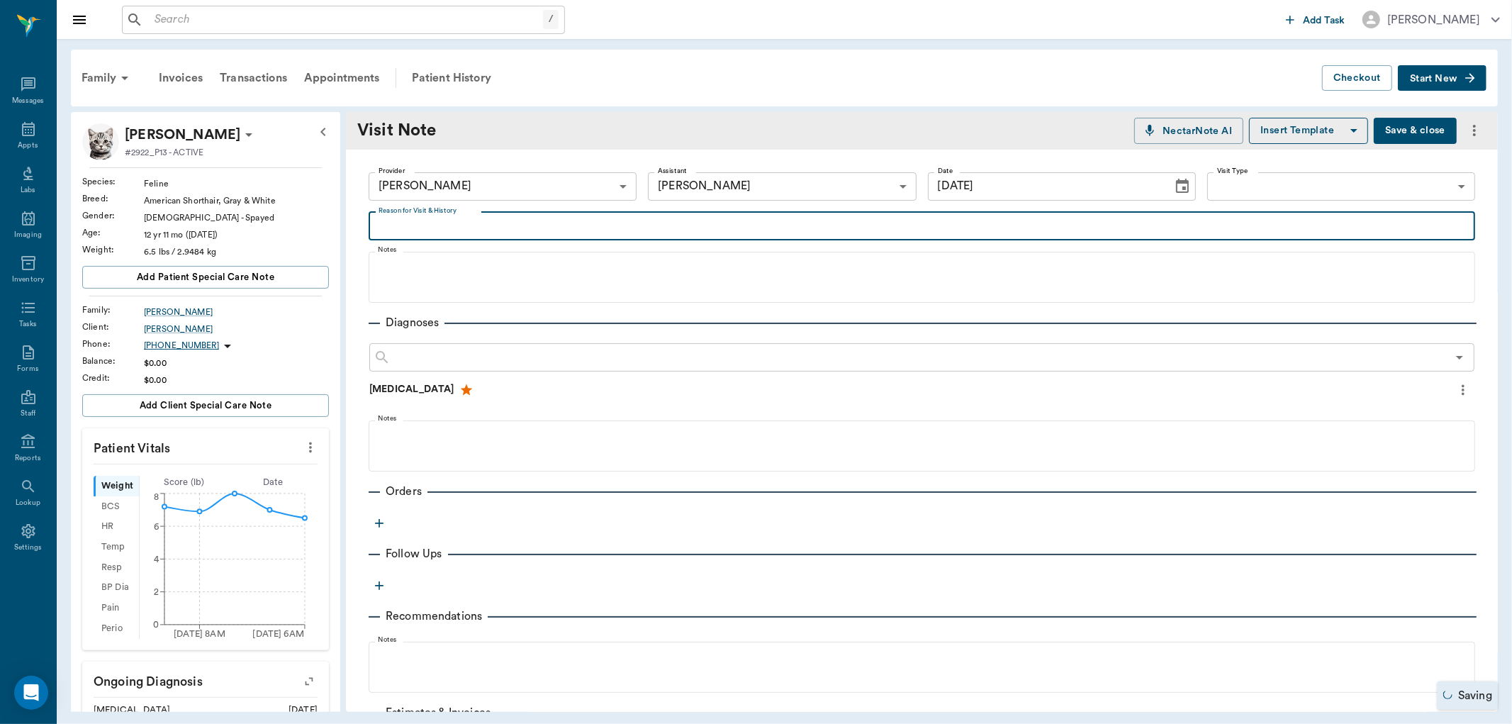
drag, startPoint x: 433, startPoint y: 220, endPoint x: 427, endPoint y: 225, distance: 8.5
click at [434, 220] on textarea "Reason for Visit & History" at bounding box center [922, 226] width 1087 height 16
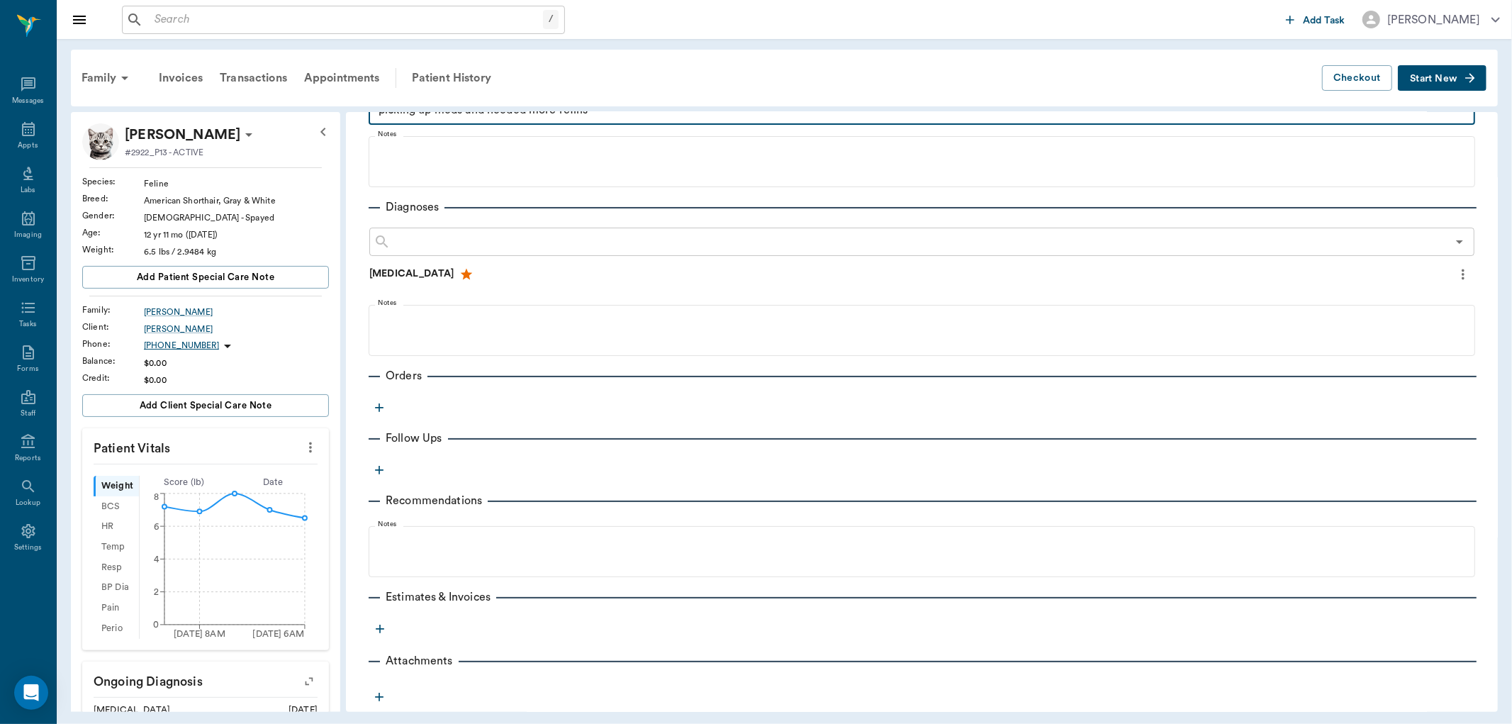
scroll to position [135, 0]
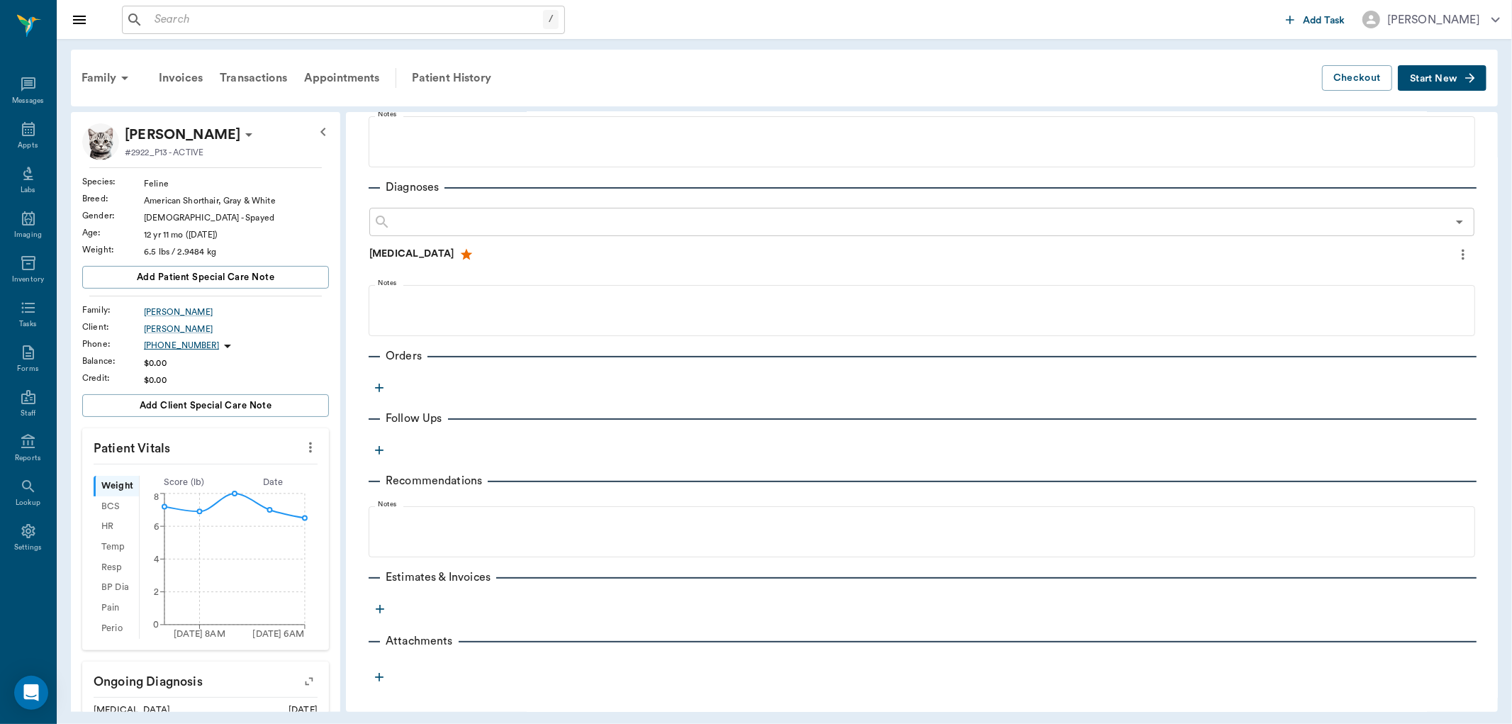
type textarea "picking up meds and needed more refills"
click at [379, 384] on icon "button" at bounding box center [379, 388] width 9 height 9
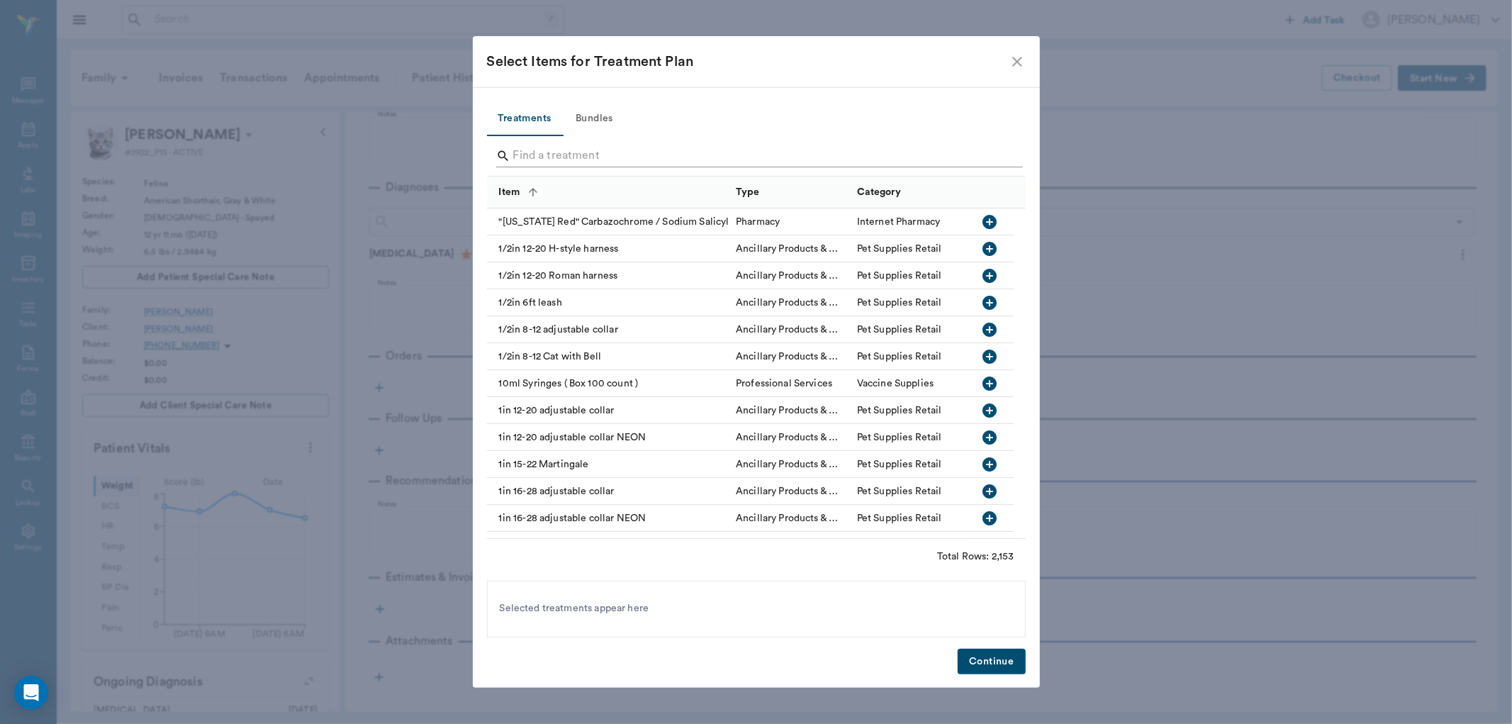
click at [542, 158] on input "Search" at bounding box center [757, 156] width 489 height 23
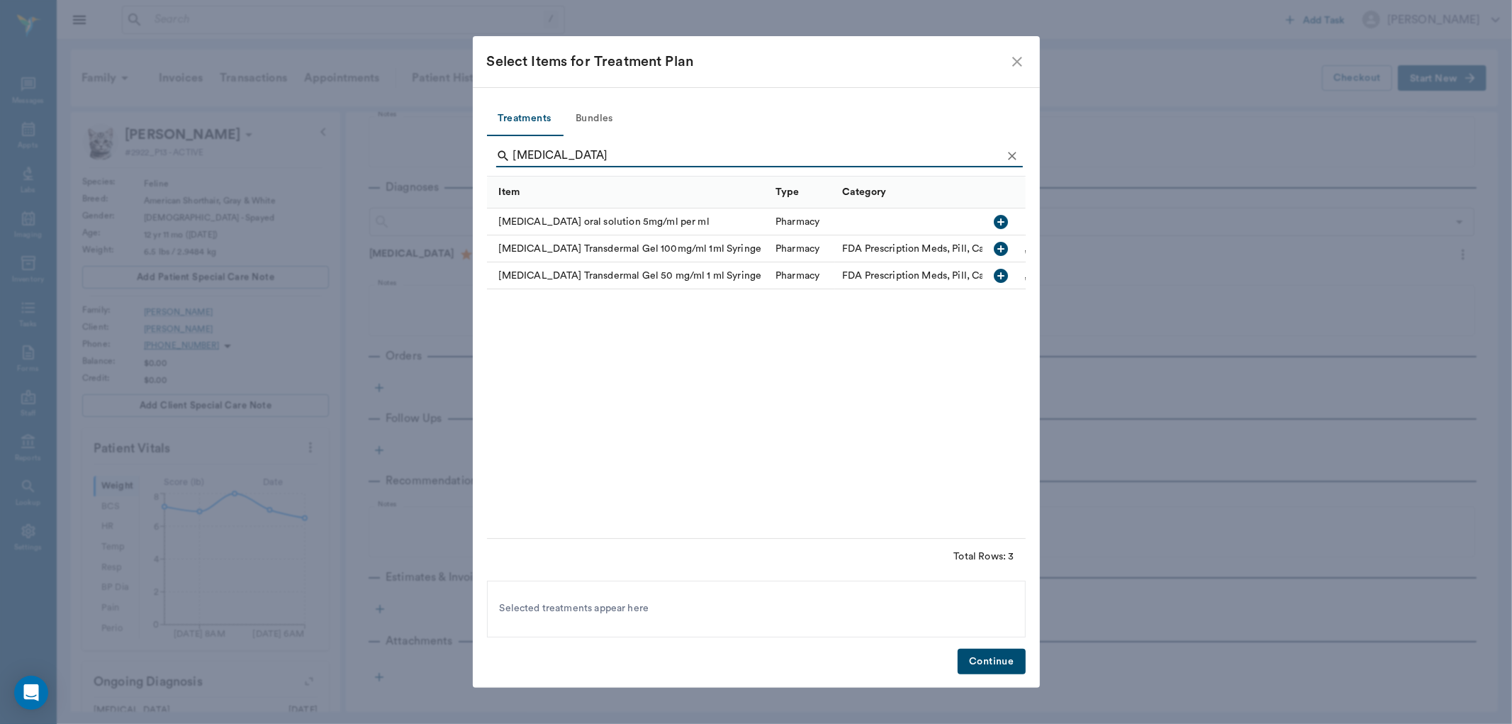
type input "[MEDICAL_DATA]"
click at [995, 274] on icon "button" at bounding box center [1002, 276] width 14 height 14
click at [986, 661] on button "Continue" at bounding box center [991, 662] width 67 height 26
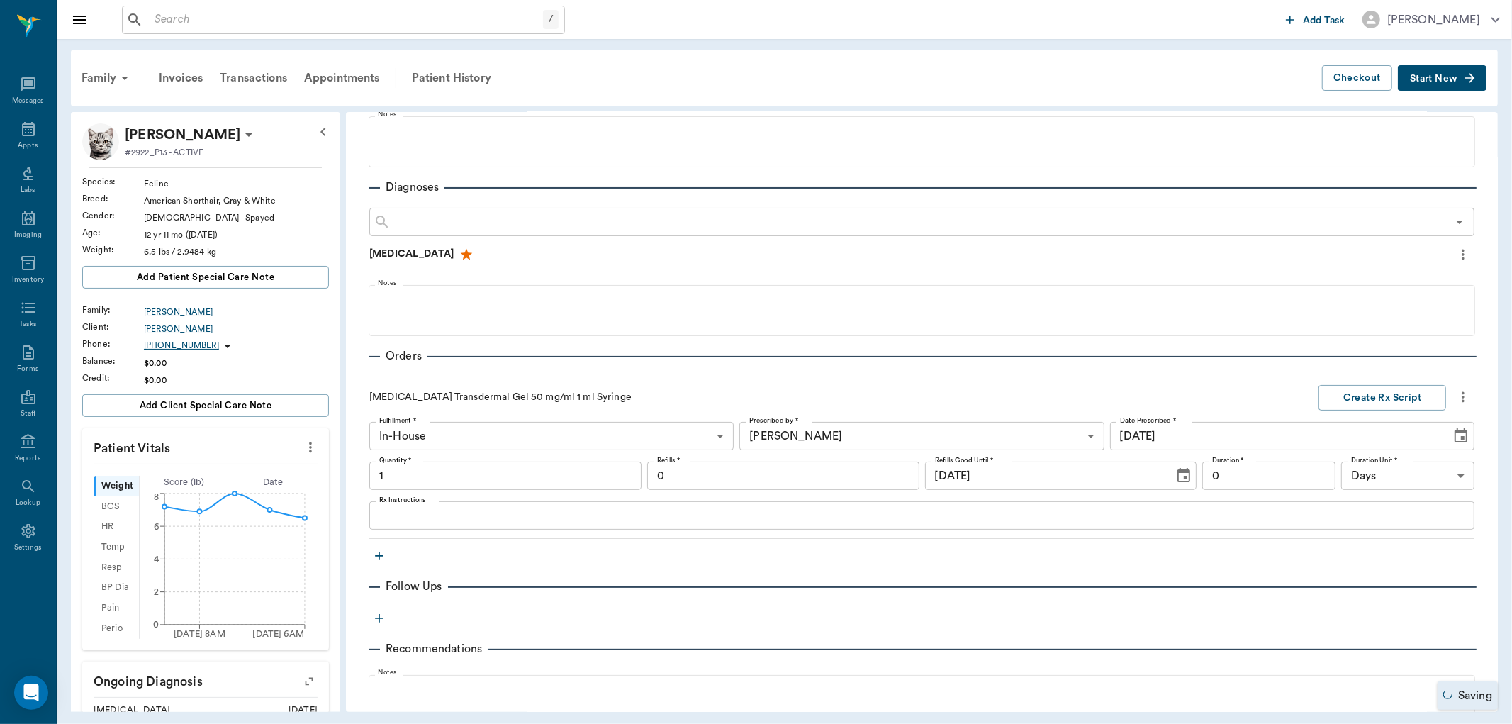
type input "1.00"
click at [674, 469] on input "0" at bounding box center [783, 476] width 272 height 28
type input "12"
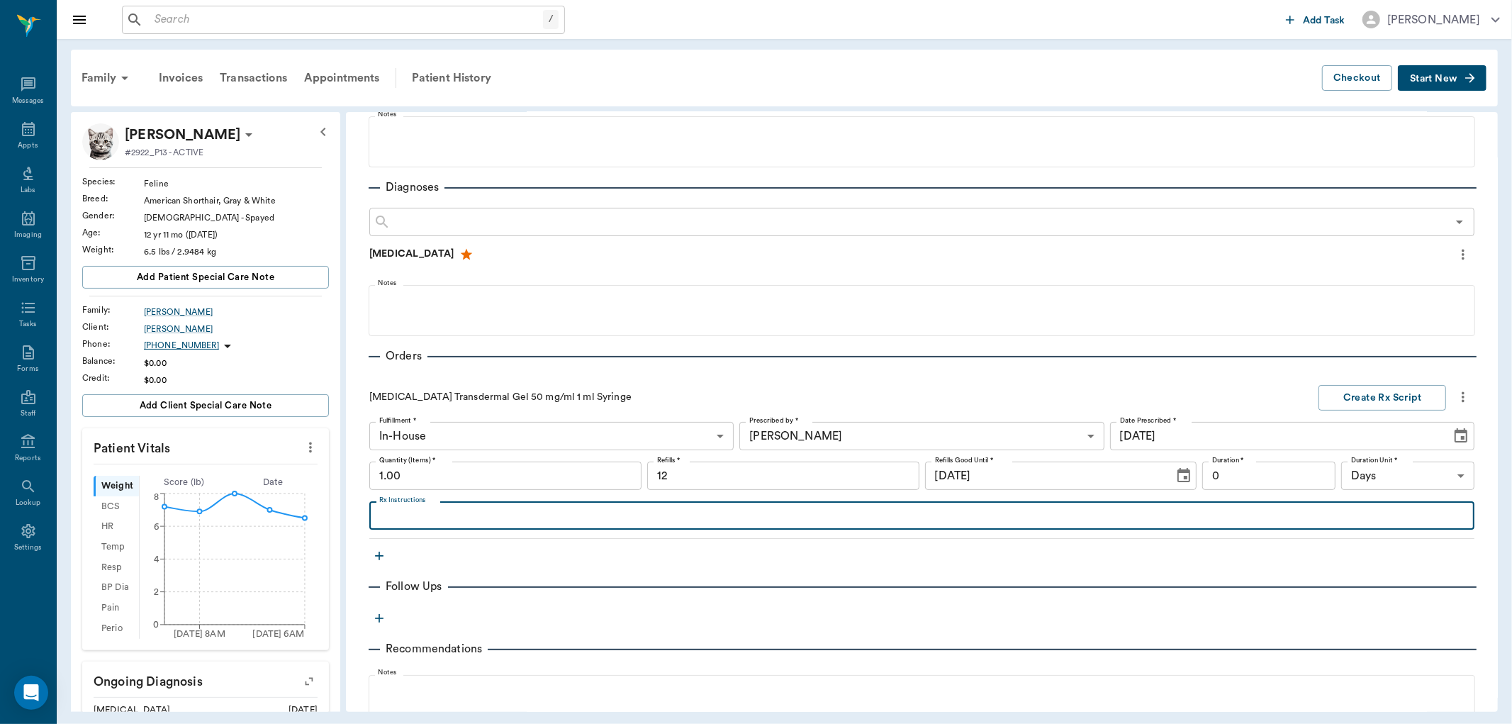
click at [416, 520] on textarea "Rx Instructions" at bounding box center [922, 516] width 1086 height 16
type textarea "a"
type textarea "APPLY .05 MLS TO INSIDE OF EAR TWICE DAILY"
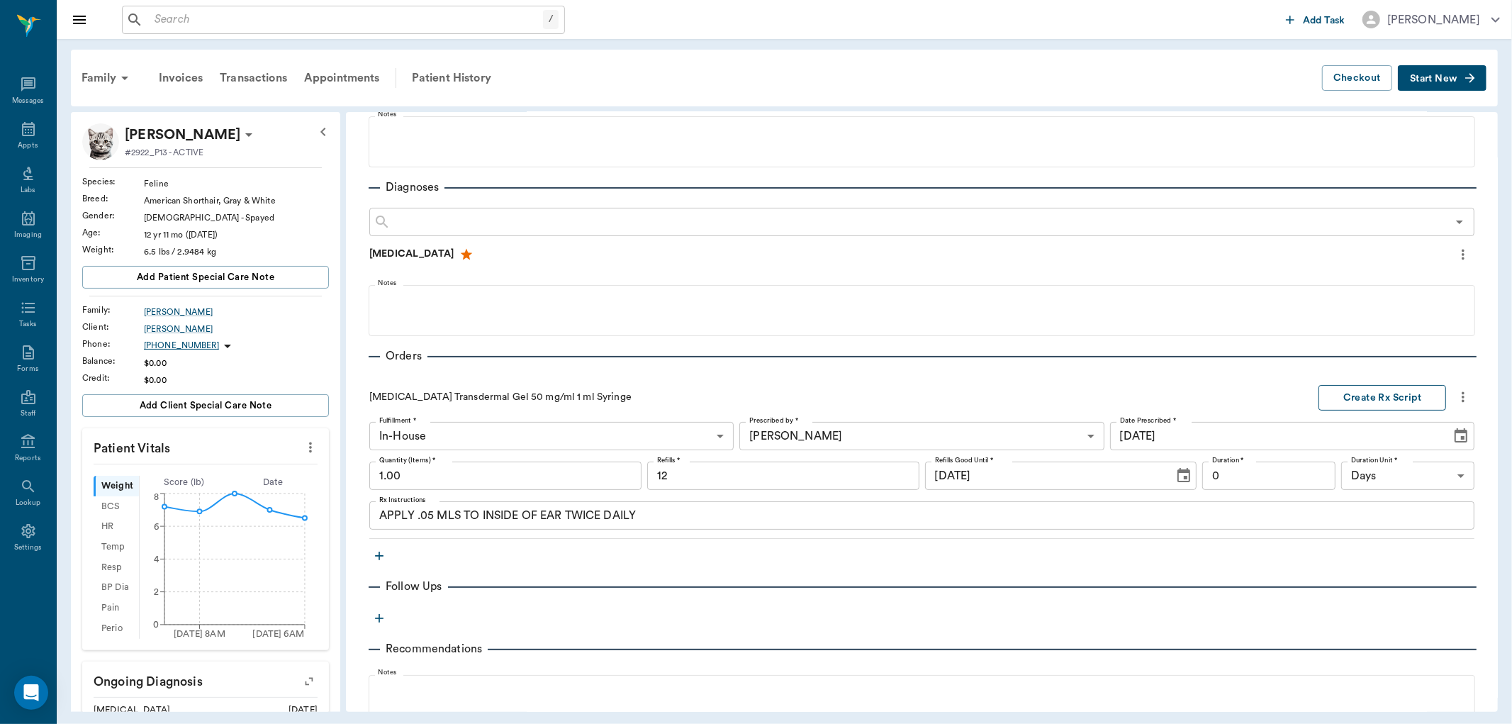
click at [1356, 394] on button "Create Rx Script" at bounding box center [1383, 398] width 128 height 26
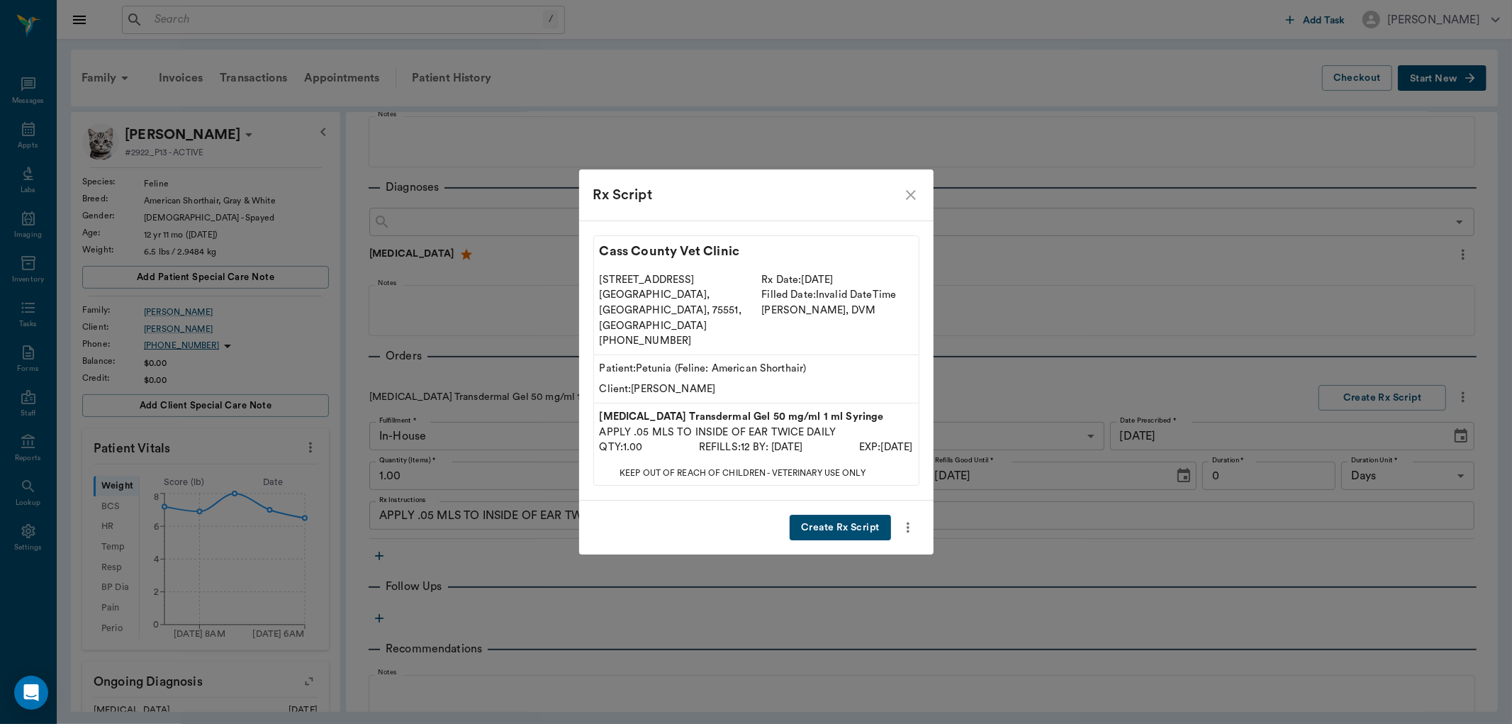
click at [854, 515] on button "Create Rx Script" at bounding box center [840, 528] width 101 height 26
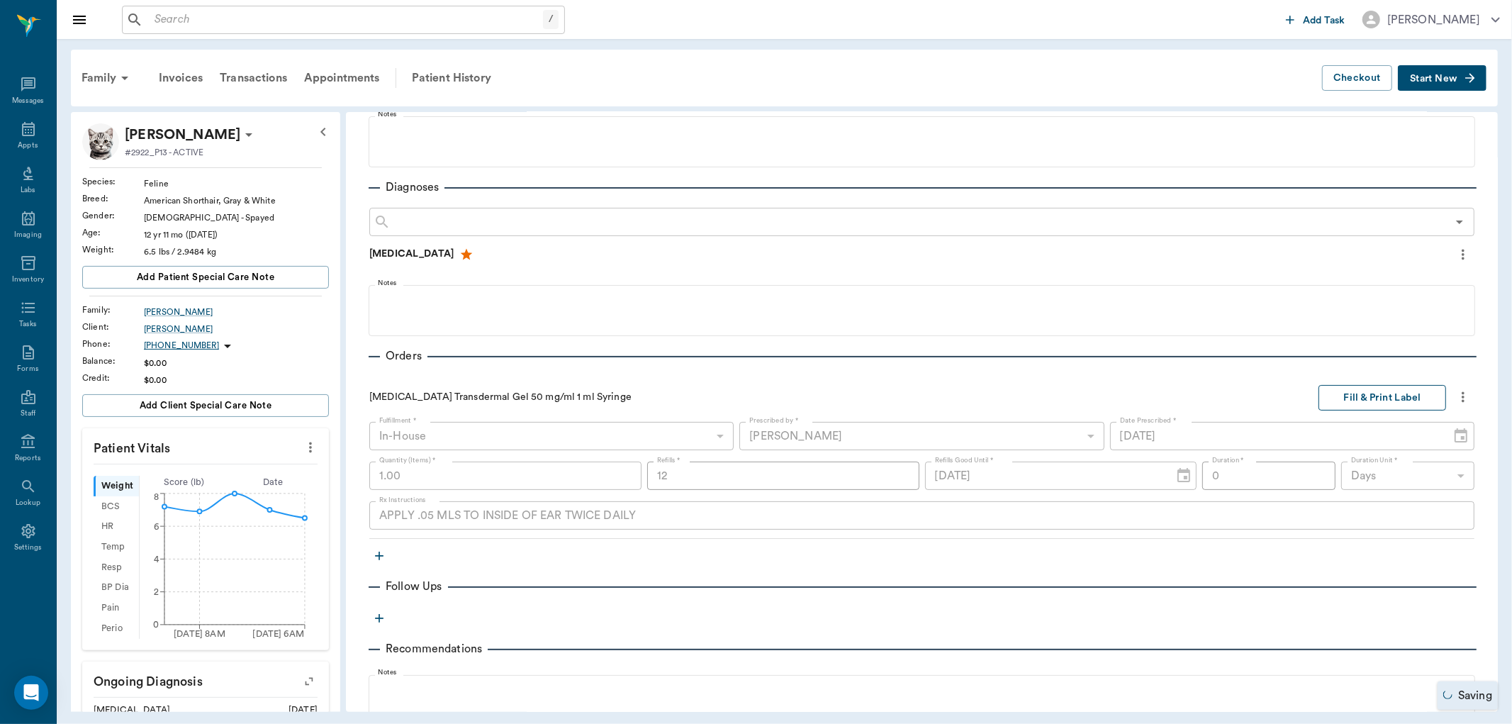
click at [1380, 390] on button "Fill & Print Label" at bounding box center [1383, 398] width 128 height 26
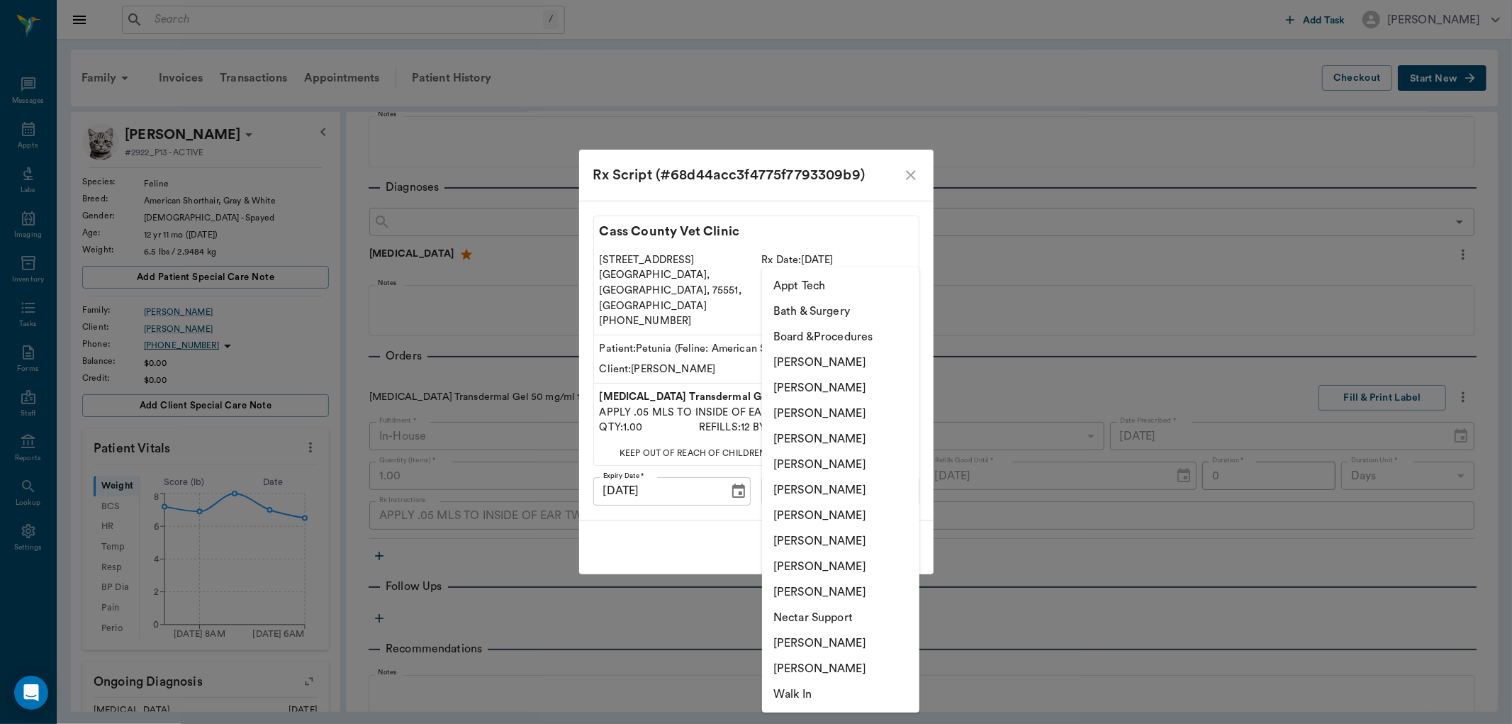
click at [862, 472] on body "/ ​ Add Task [PERSON_NAME] Nectar Messages Appts Labs Imaging Inventory Tasks F…" at bounding box center [756, 362] width 1512 height 724
click at [869, 543] on li "[PERSON_NAME]" at bounding box center [840, 541] width 157 height 26
type input "63ec2e7e52e12b0ba117b124"
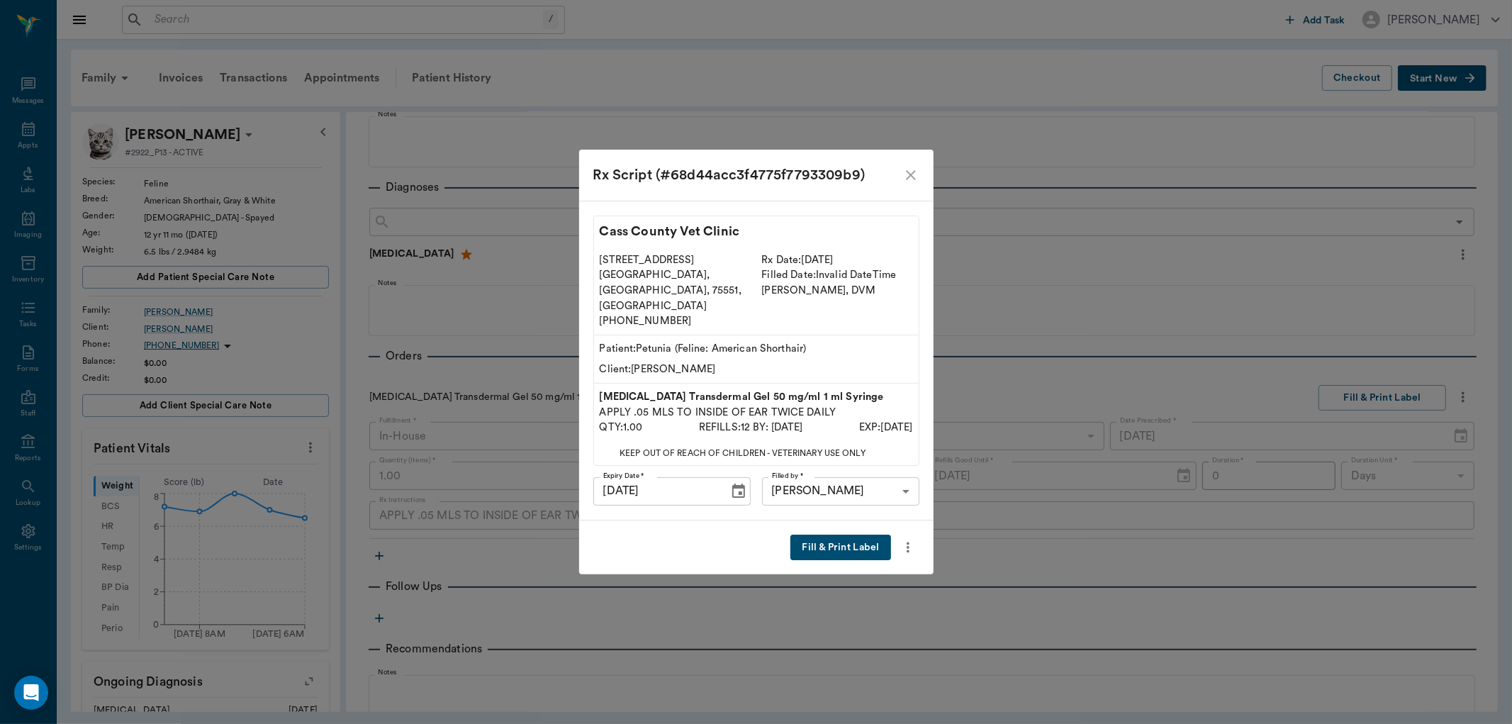
click at [871, 535] on button "Fill & Print Label" at bounding box center [841, 548] width 100 height 26
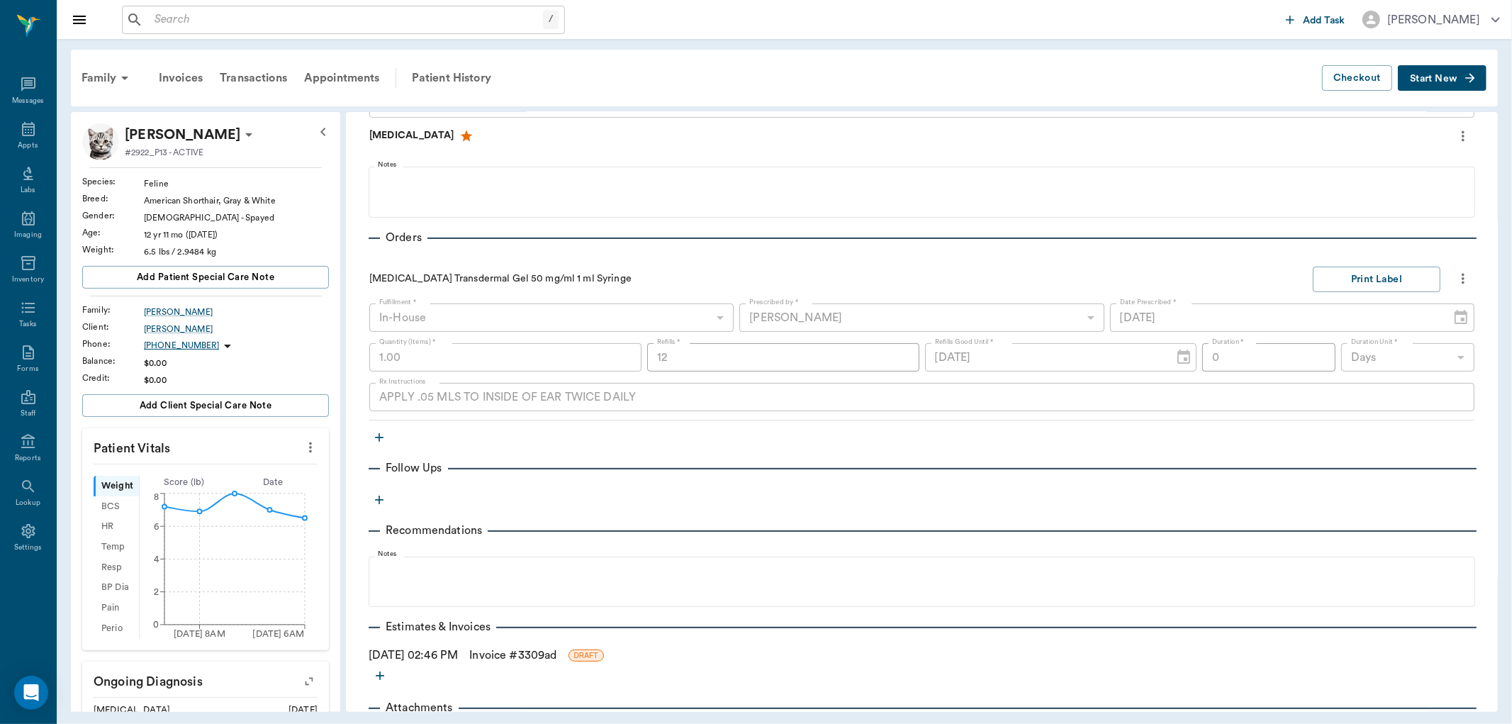
scroll to position [321, 0]
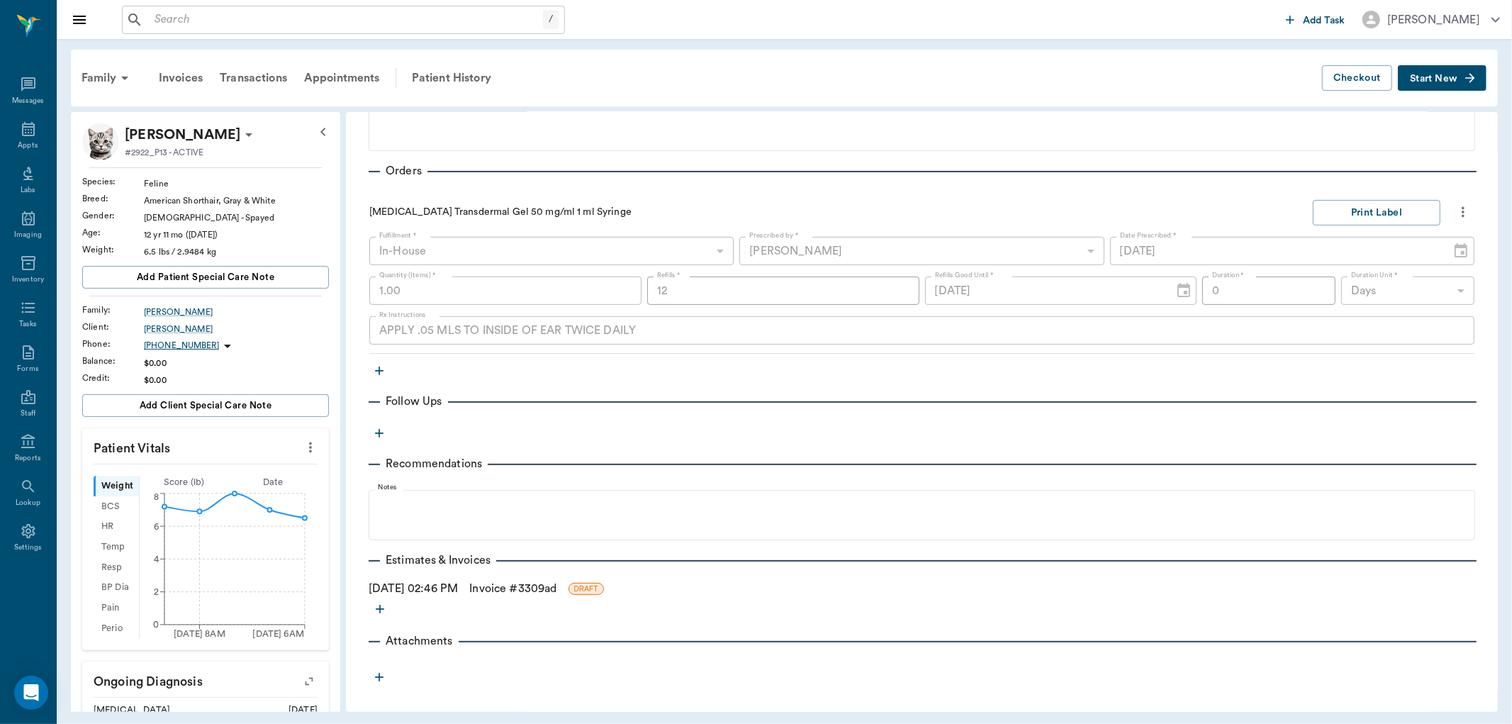
click at [557, 581] on link "Invoice # 3309ad" at bounding box center [512, 588] width 87 height 17
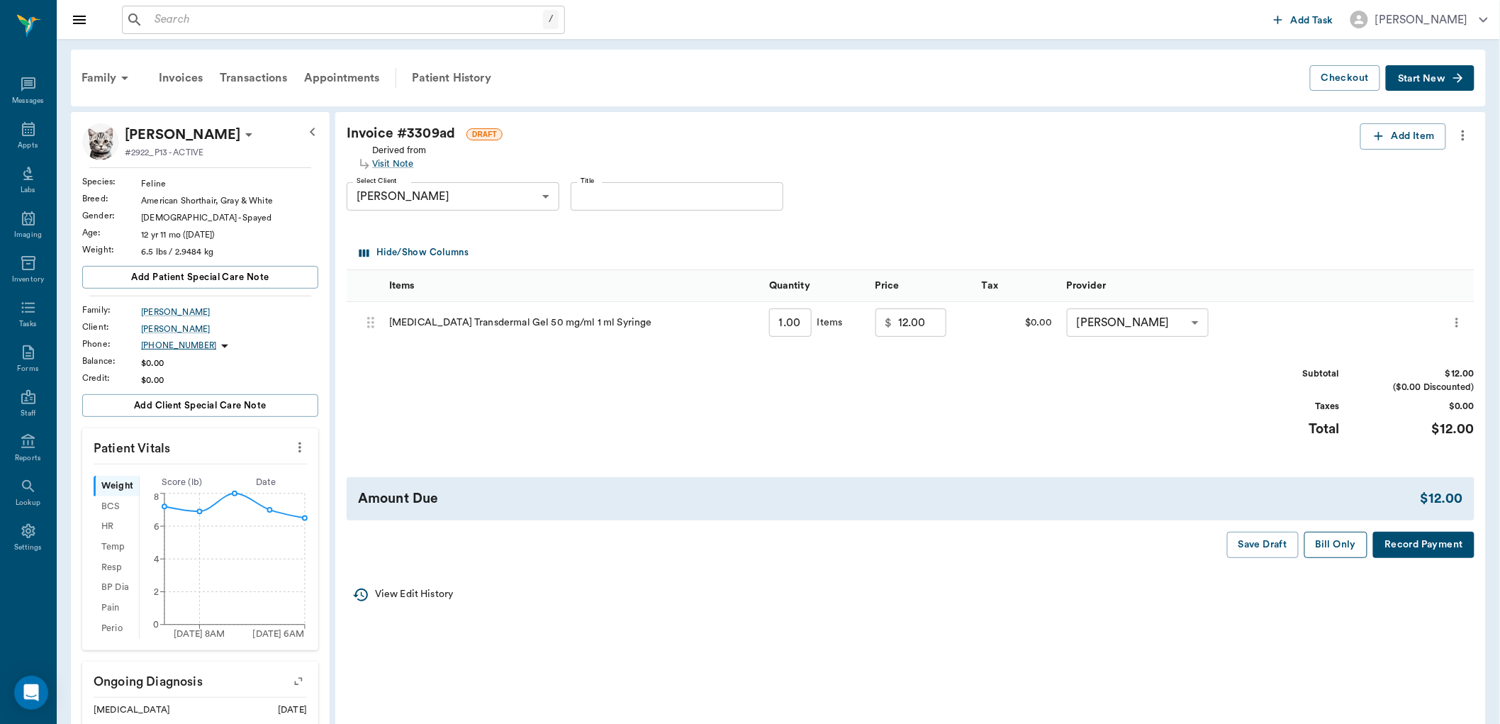
drag, startPoint x: 1334, startPoint y: 547, endPoint x: 1225, endPoint y: 540, distance: 110.1
click at [1333, 547] on button "Bill Only" at bounding box center [1337, 545] width 64 height 26
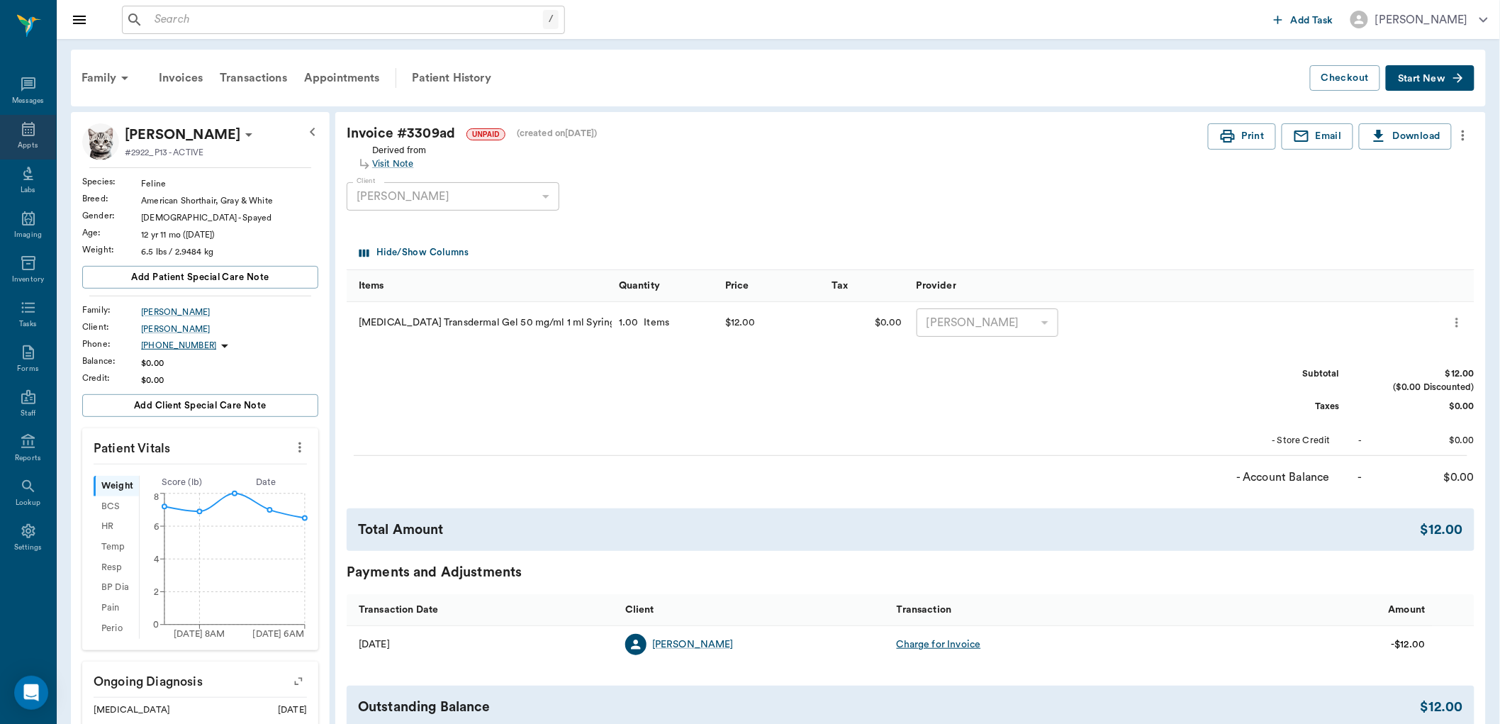
click at [19, 139] on div "Appts" at bounding box center [28, 137] width 56 height 45
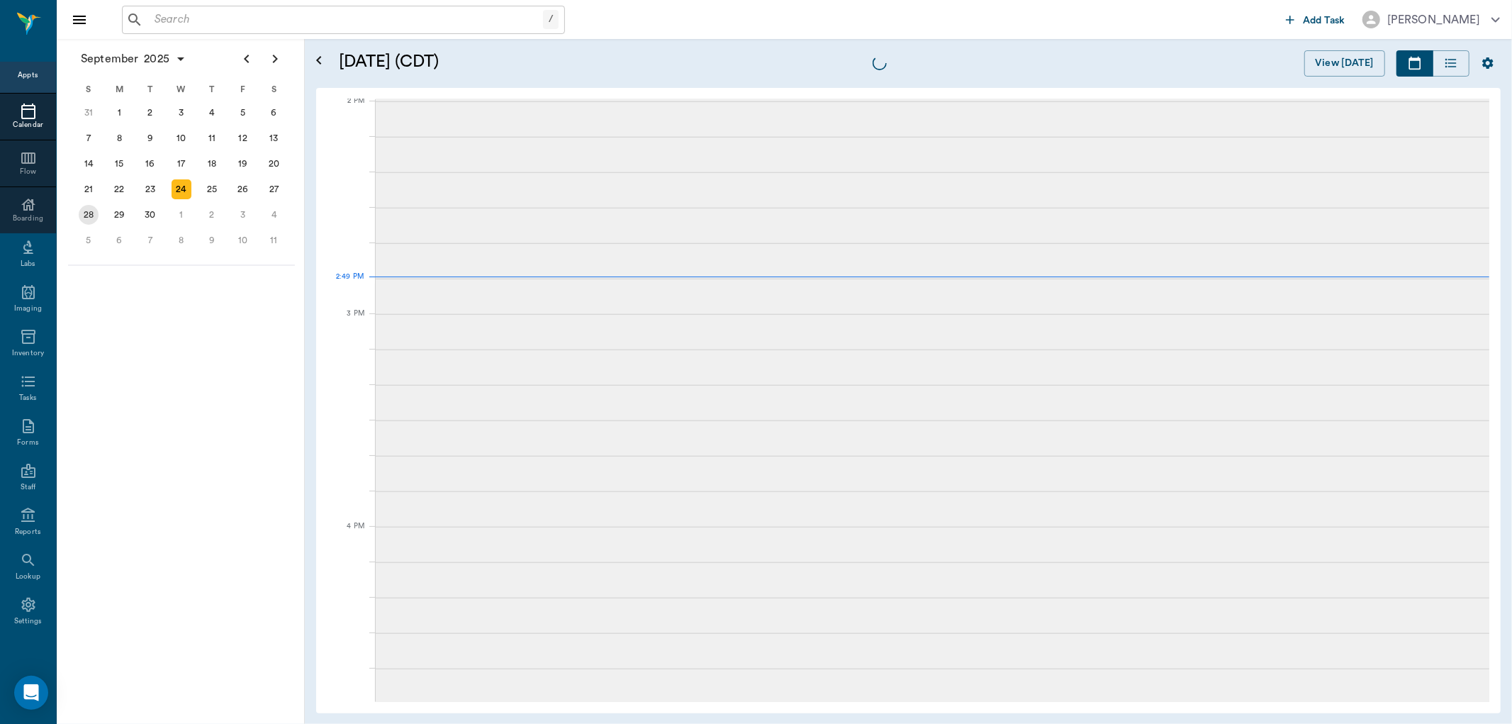
scroll to position [1280, 0]
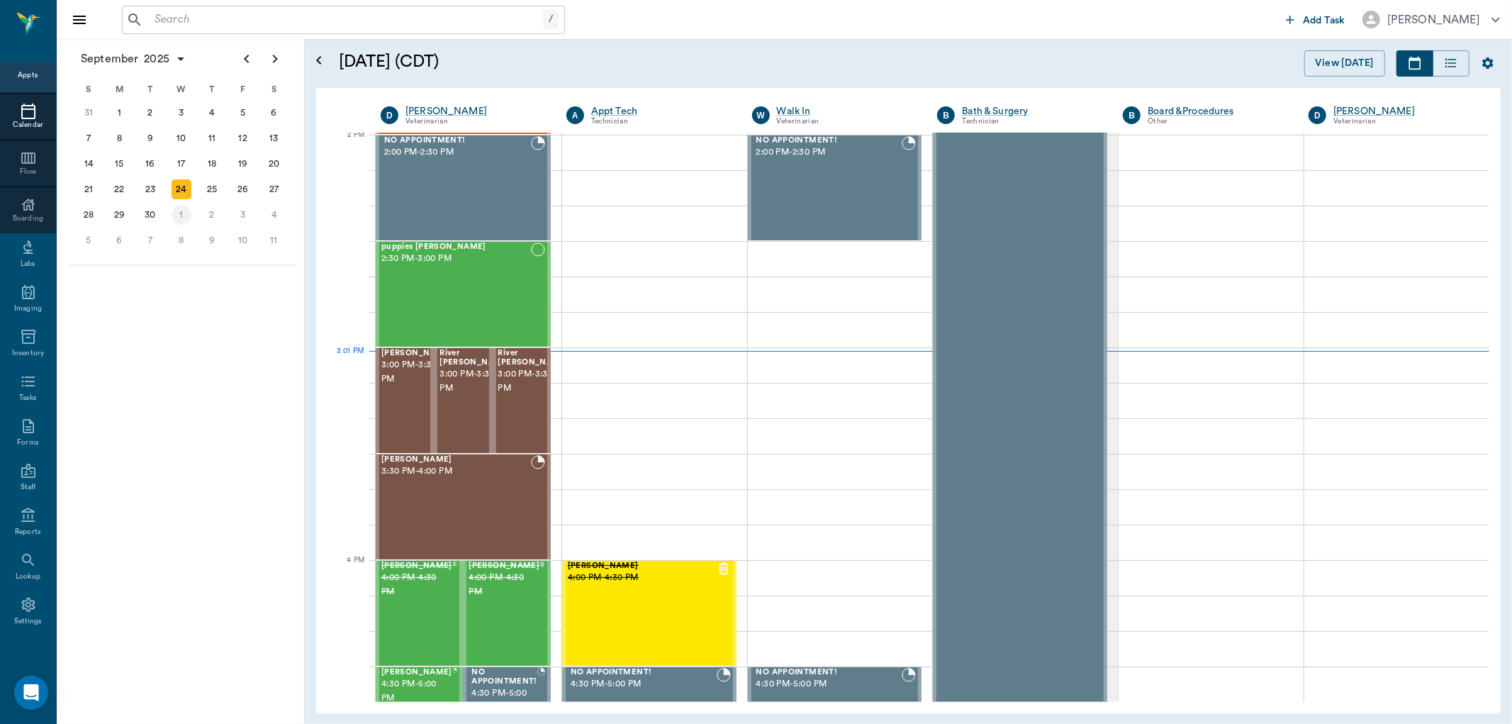
click at [182, 215] on div "1" at bounding box center [182, 215] width 20 height 20
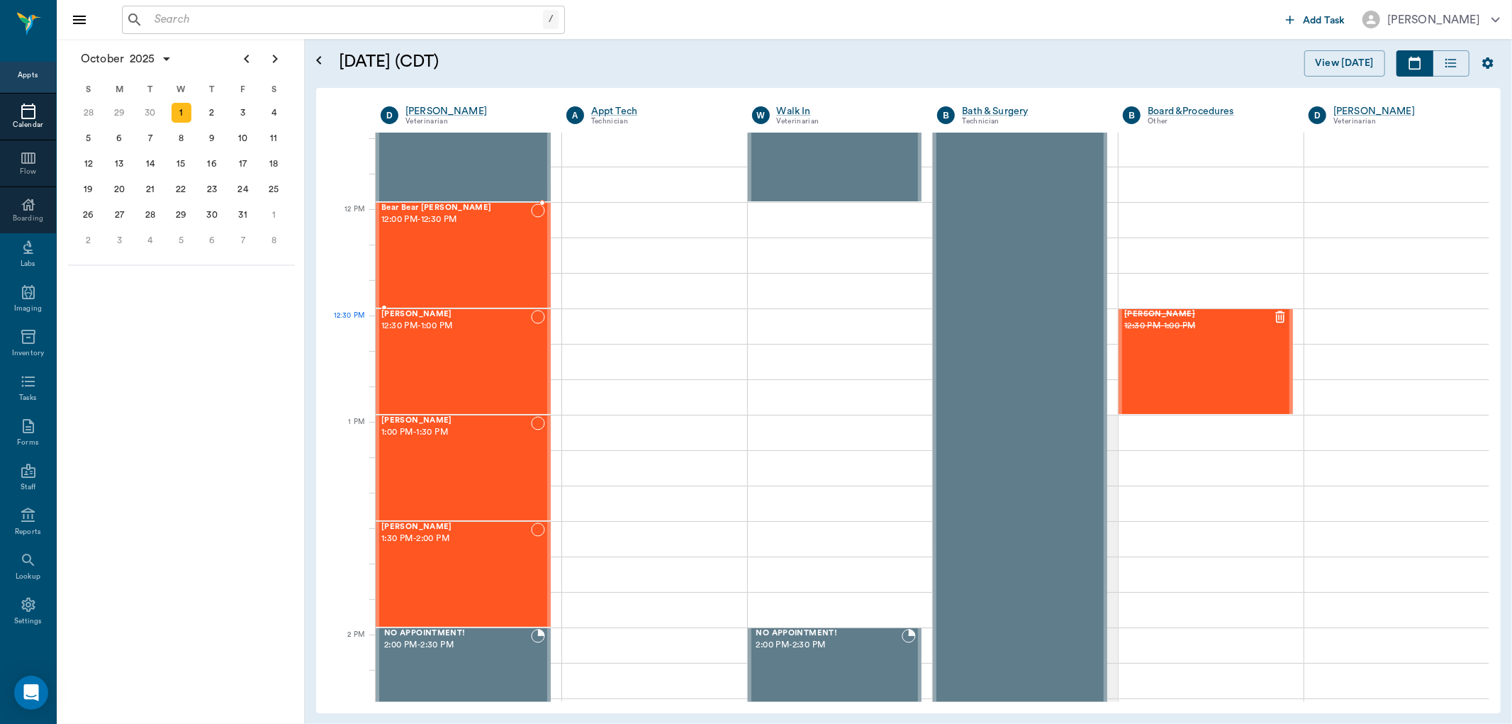
scroll to position [788, 0]
click at [222, 110] on div "2" at bounding box center [211, 113] width 31 height 26
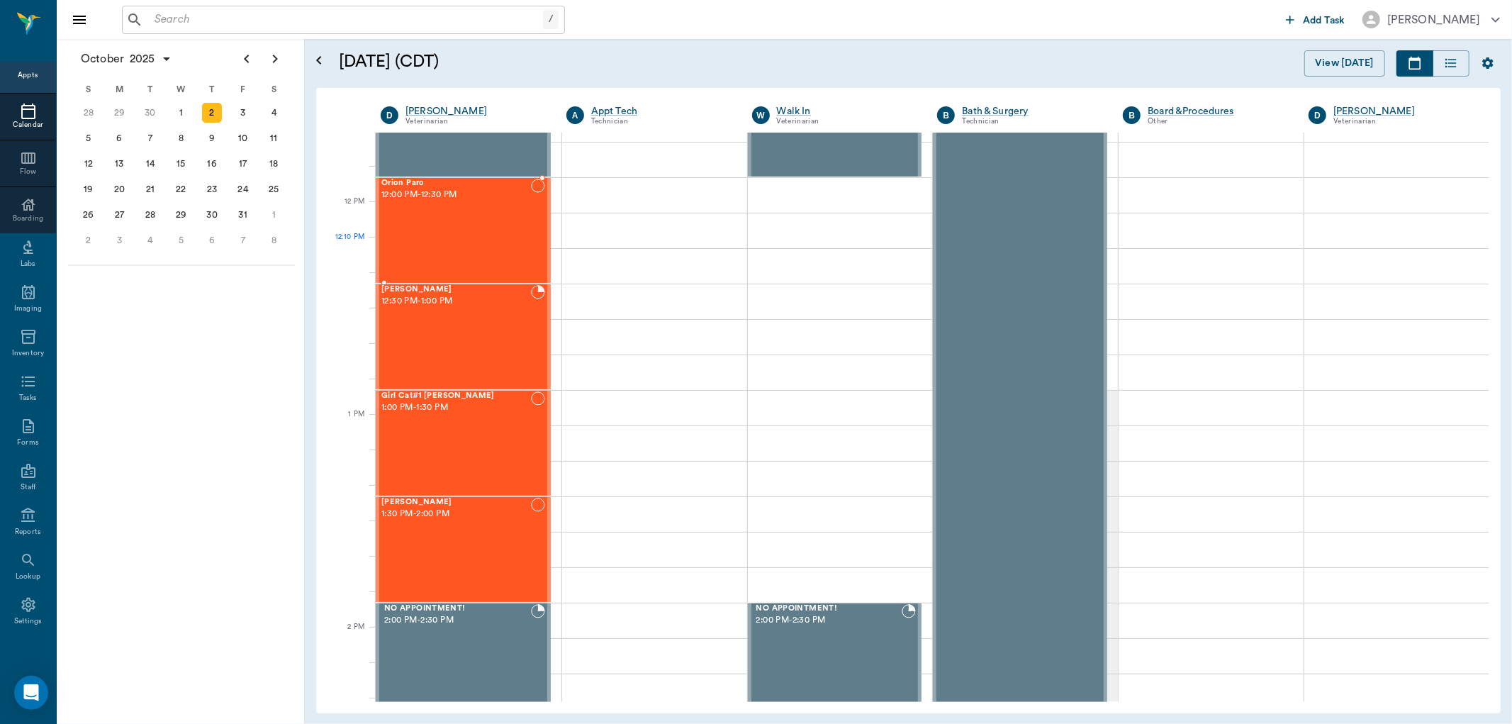
scroll to position [788, 0]
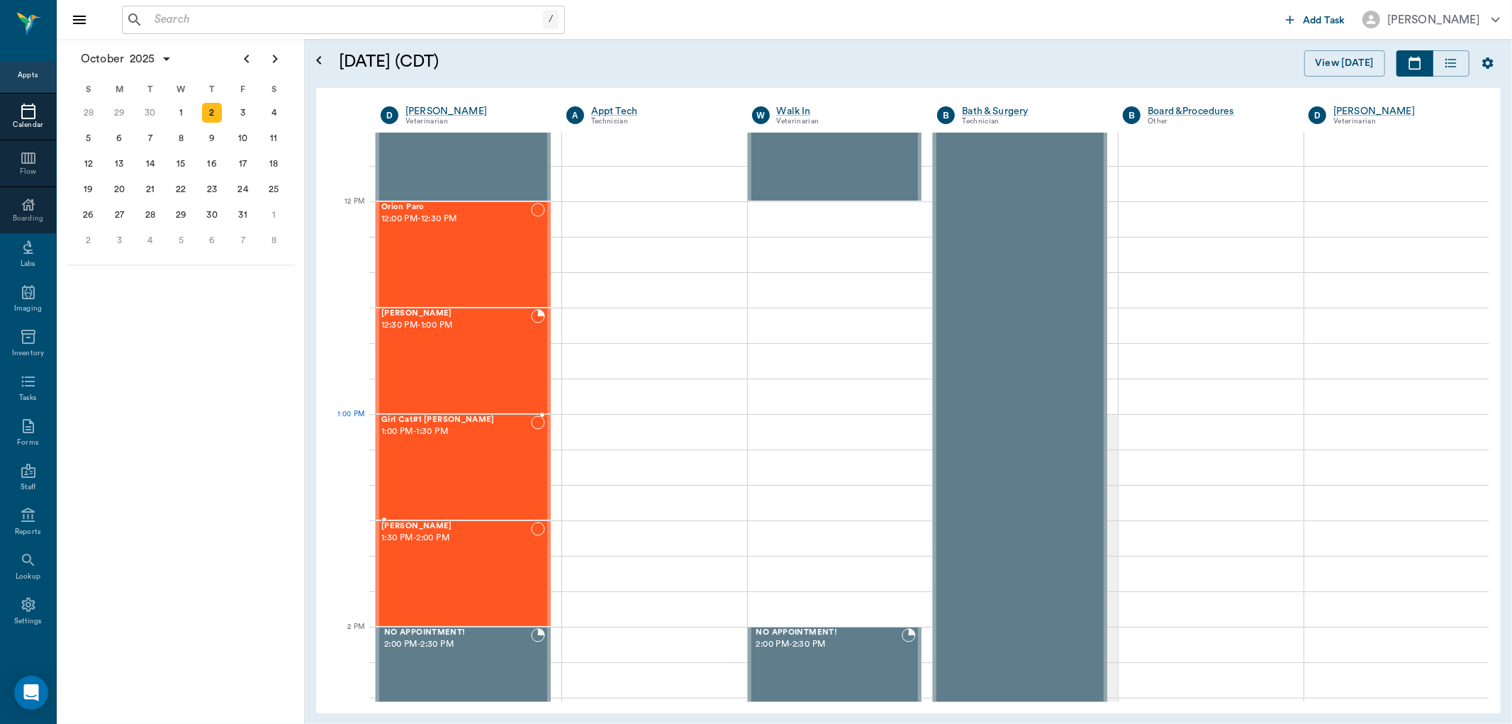
click at [420, 445] on div "Girl Cat#1 [PERSON_NAME] 1:00 PM - 1:30 PM" at bounding box center [456, 468] width 150 height 104
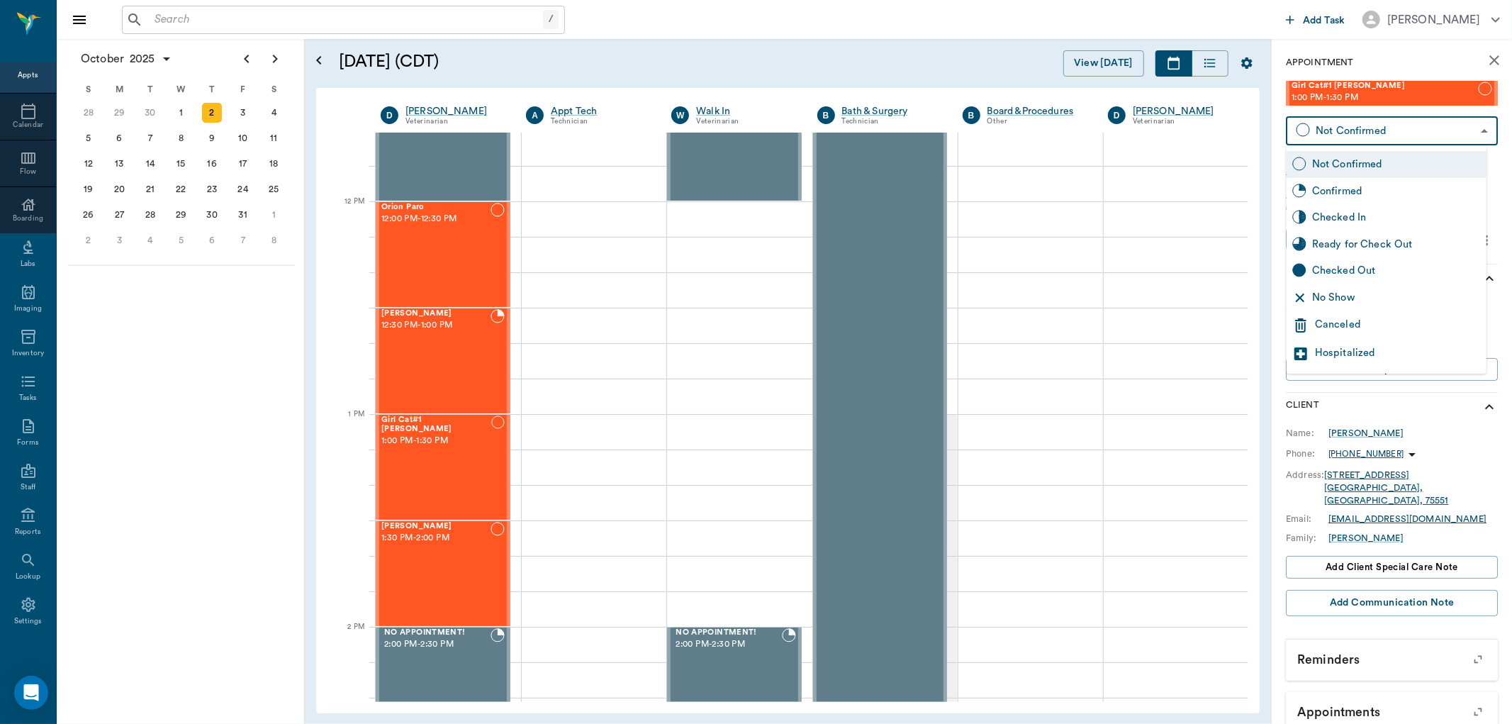
click at [1371, 139] on body "/ ​ Add Task [PERSON_NAME] Nectar Messages Appts Calendar Flow Boarding Labs Im…" at bounding box center [756, 362] width 1512 height 724
click at [1349, 320] on div "Canceled" at bounding box center [1398, 325] width 166 height 17
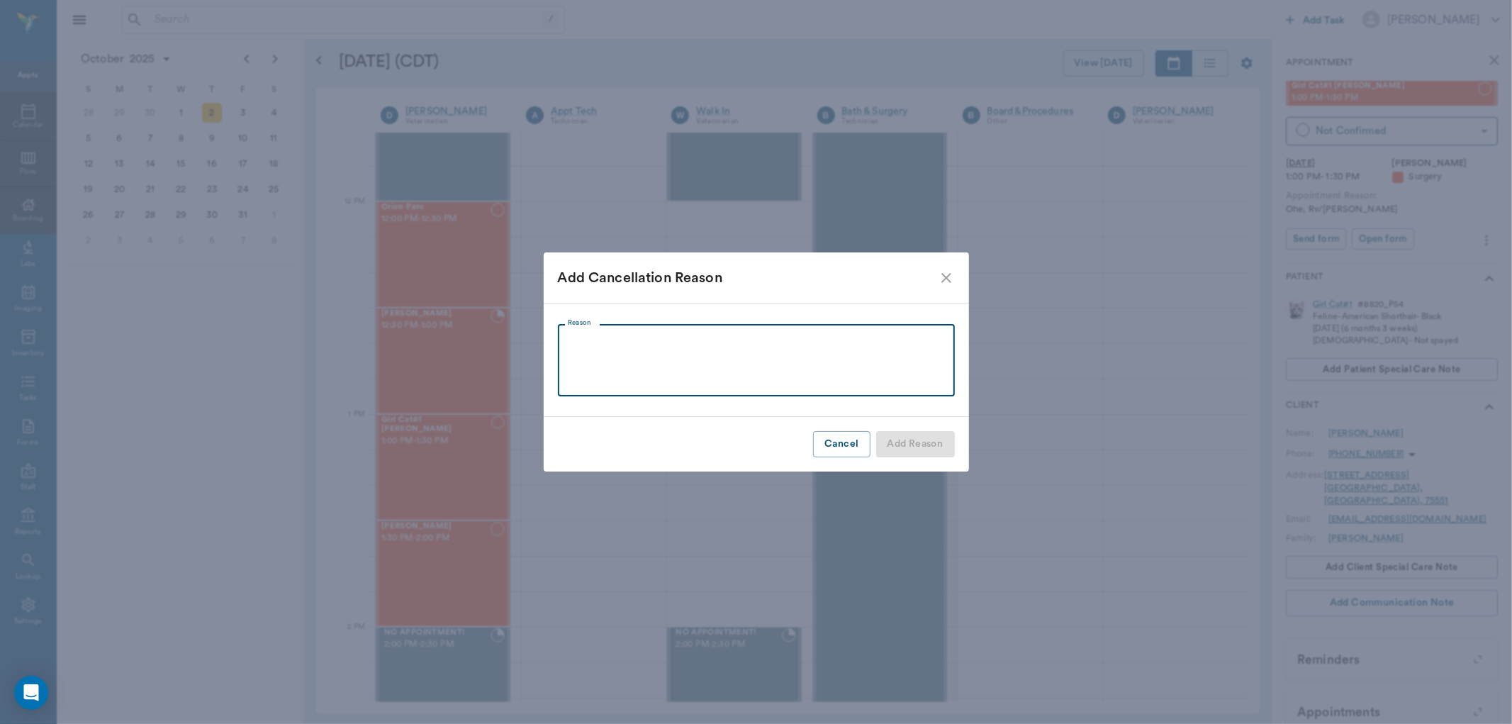
click at [583, 343] on textarea "Reason" at bounding box center [756, 360] width 377 height 49
type textarea "GOT ADOPTED"
click at [924, 443] on button "Add Reason" at bounding box center [915, 444] width 79 height 26
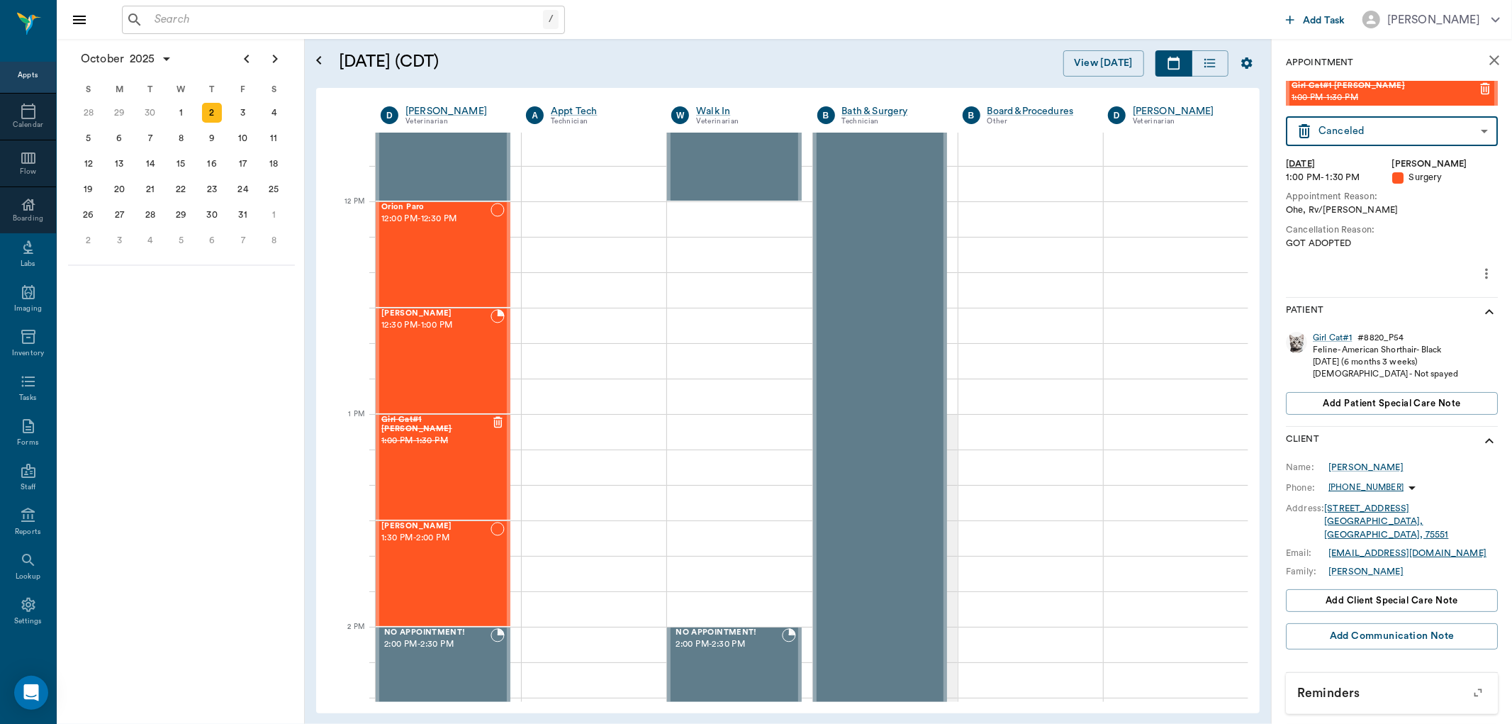
type input "CANCELED"
click at [467, 384] on div "[PERSON_NAME] 12:30 PM - 1:00 PM" at bounding box center [435, 361] width 109 height 104
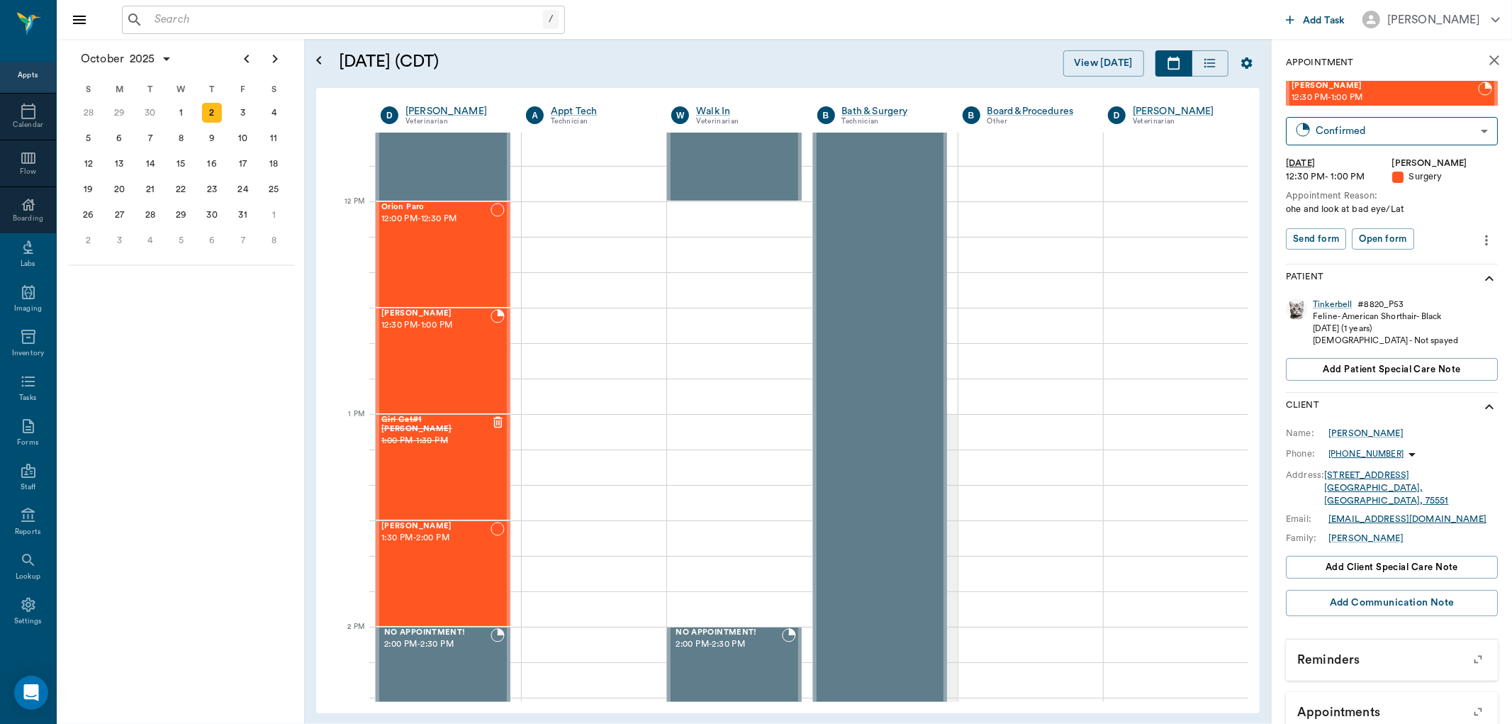
click at [1486, 243] on icon "more" at bounding box center [1487, 240] width 3 height 11
click at [1387, 264] on span "Edit appointment" at bounding box center [1415, 264] width 119 height 15
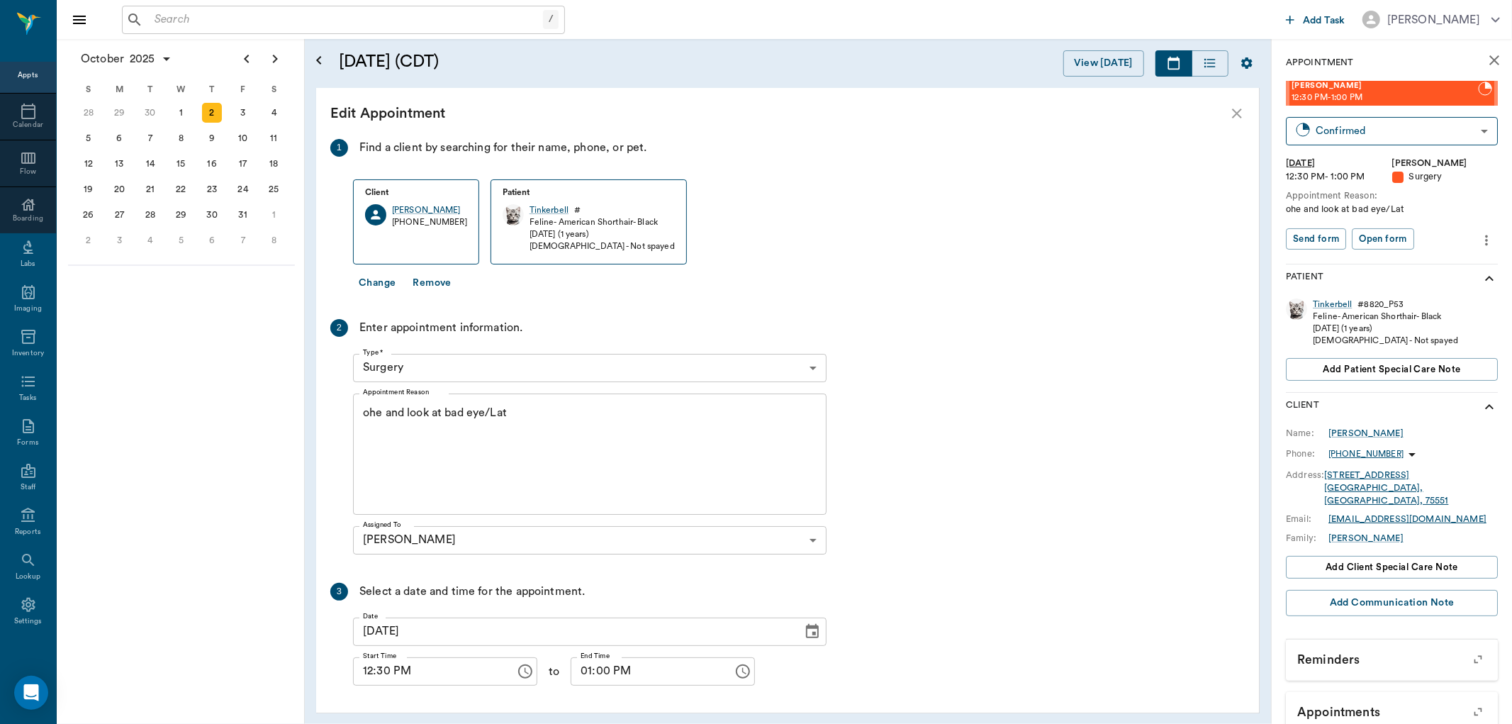
click at [589, 677] on input "01:00 PM" at bounding box center [647, 671] width 152 height 28
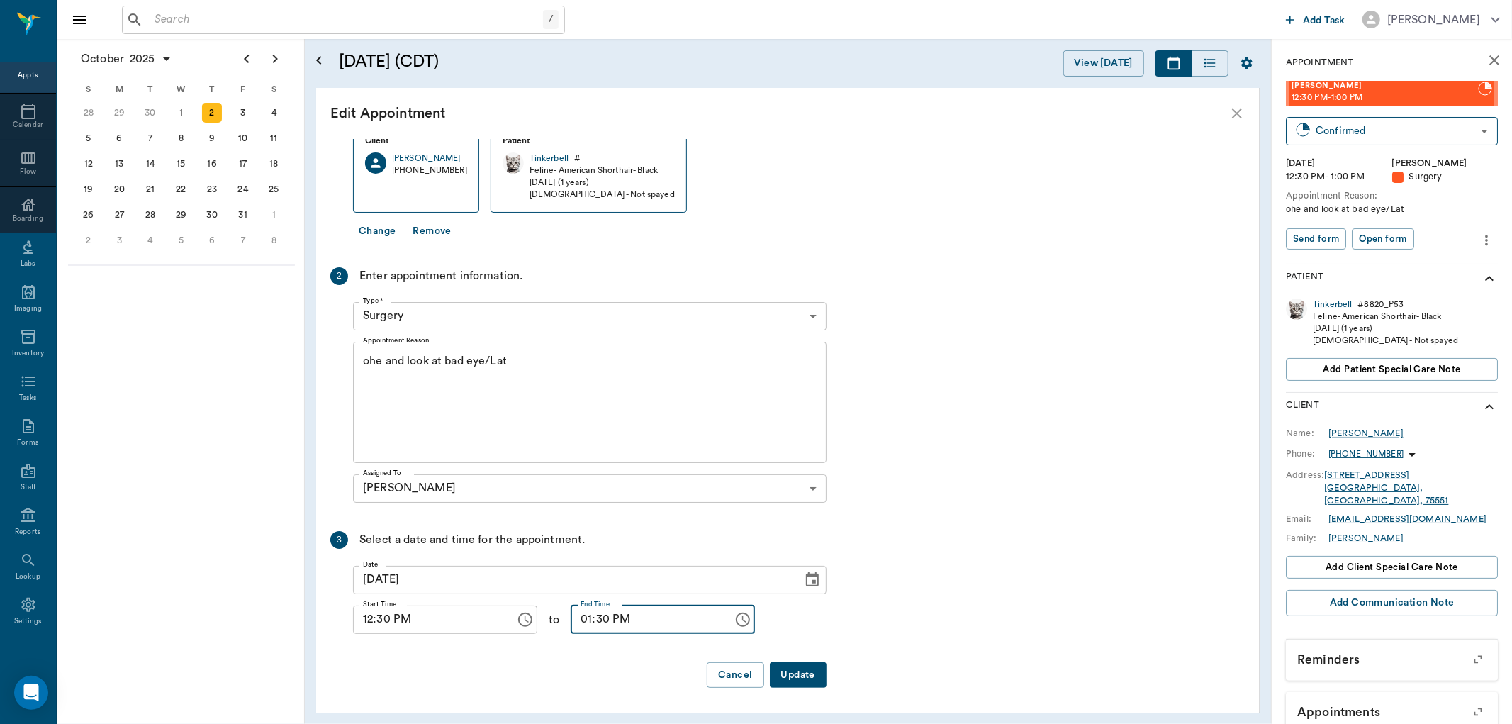
type input "01:30 PM"
click at [798, 671] on button "Update" at bounding box center [798, 675] width 57 height 26
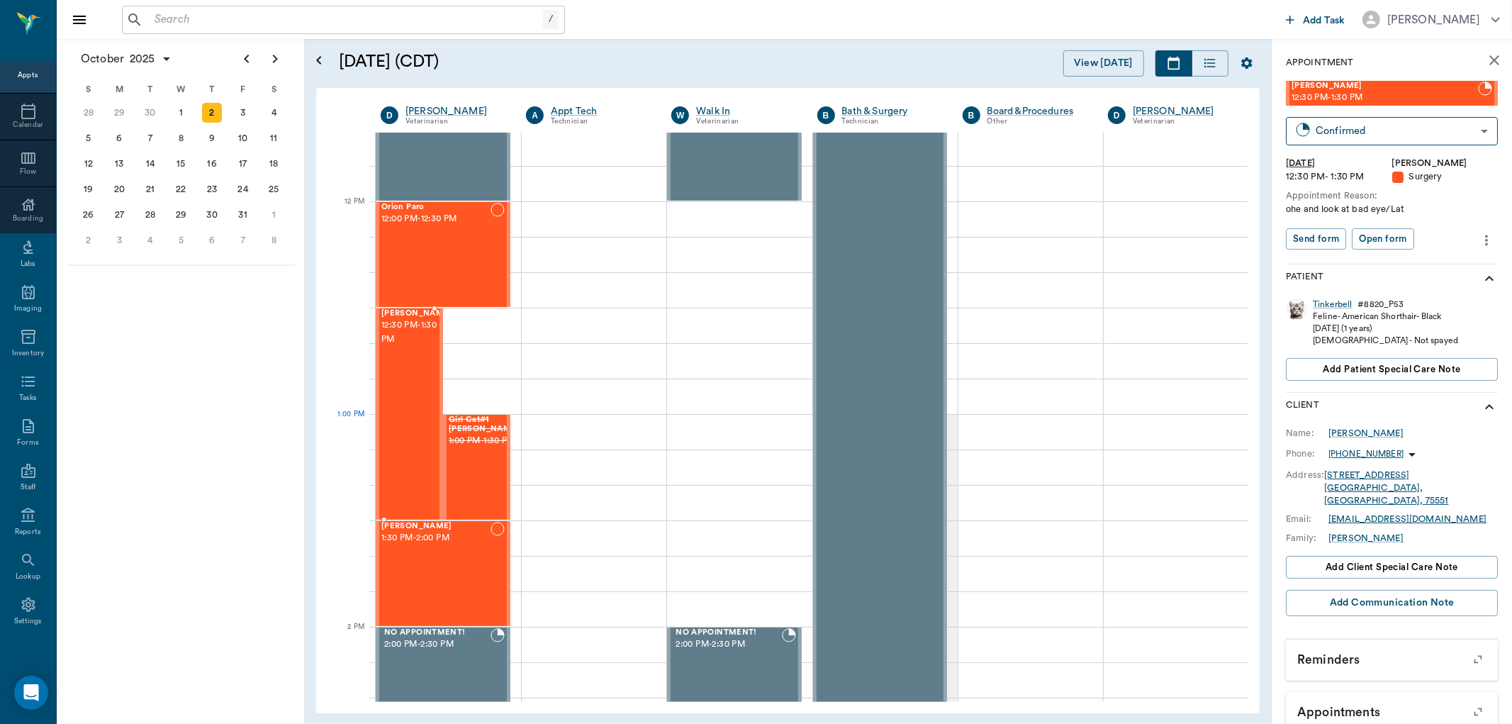
click at [410, 429] on div "[PERSON_NAME] 12:30 PM - 1:30 PM" at bounding box center [416, 414] width 71 height 210
click at [1486, 240] on icon "more" at bounding box center [1487, 240] width 3 height 11
click at [1405, 262] on span "Edit appointment" at bounding box center [1415, 264] width 119 height 15
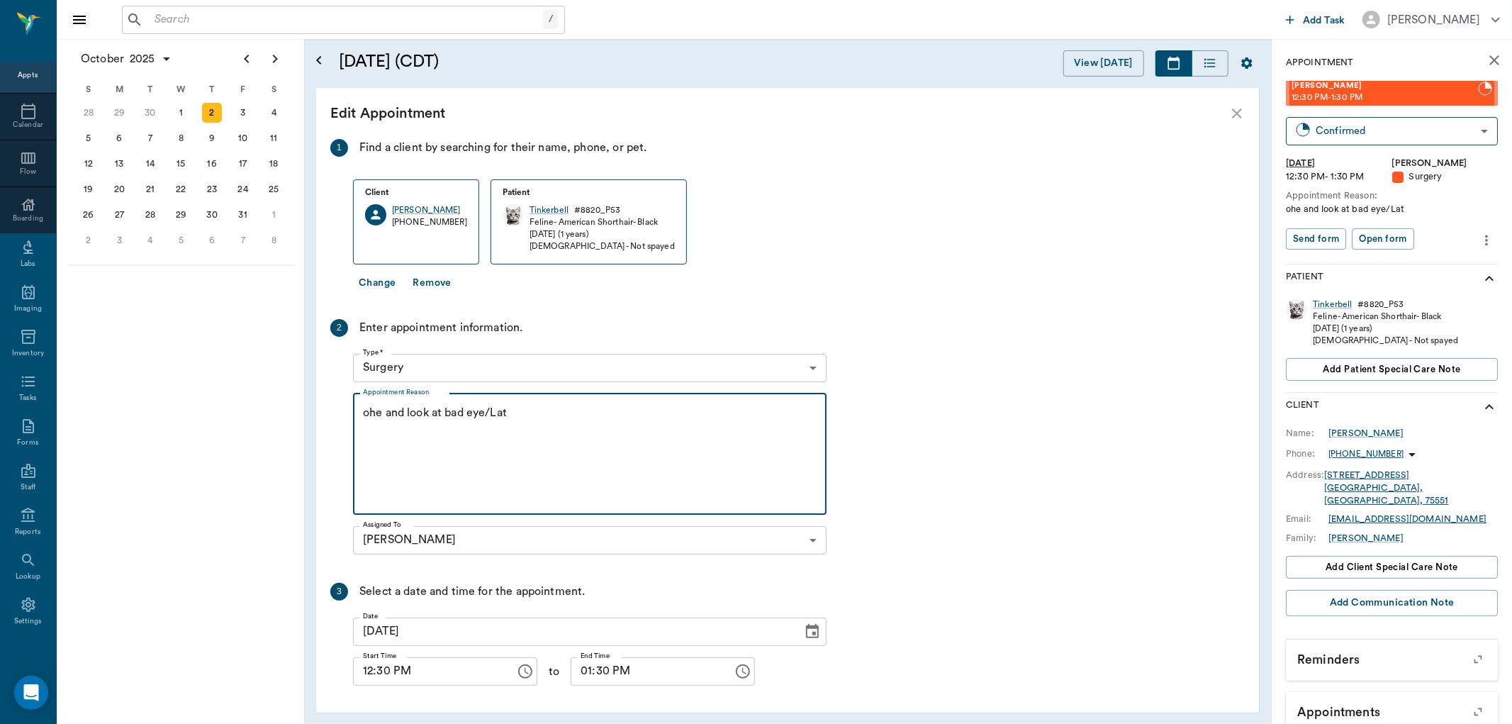
drag, startPoint x: 441, startPoint y: 413, endPoint x: 408, endPoint y: 413, distance: 32.6
click at [408, 413] on textarea "ohe and look at bad eye/Lat" at bounding box center [590, 454] width 454 height 98
click at [500, 411] on textarea "ohe and clean out bad eye/Lat" at bounding box center [590, 454] width 454 height 98
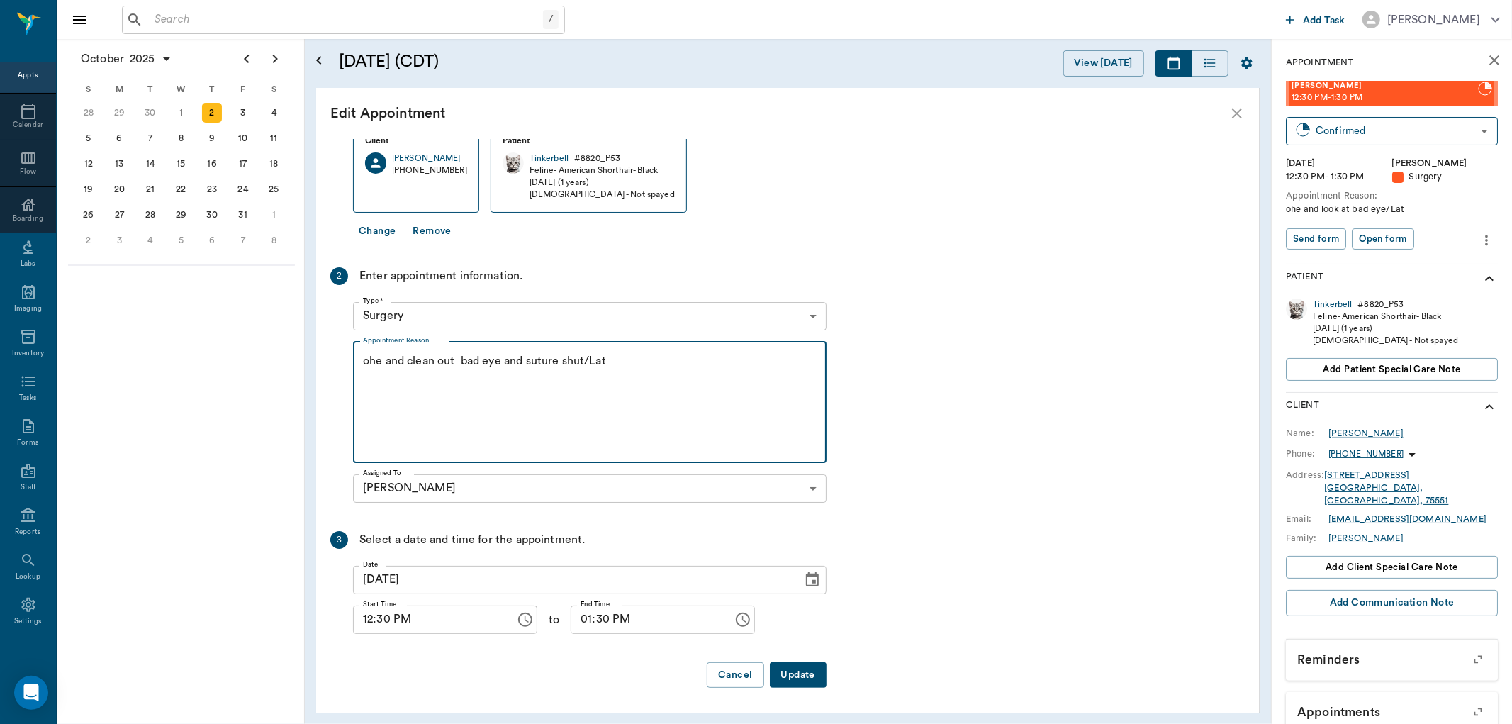
type textarea "ohe and clean out bad eye and suture shut/Lat"
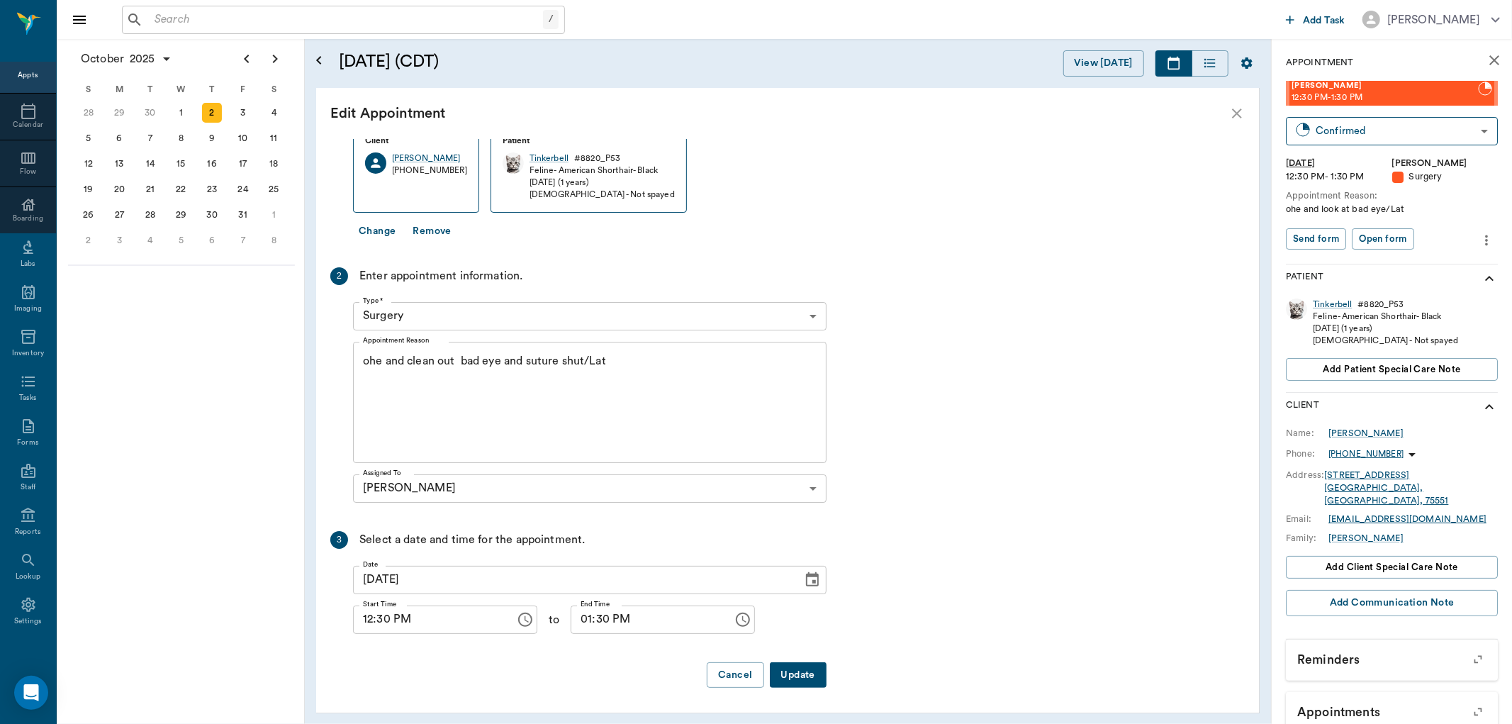
click at [814, 675] on button "Update" at bounding box center [798, 675] width 57 height 26
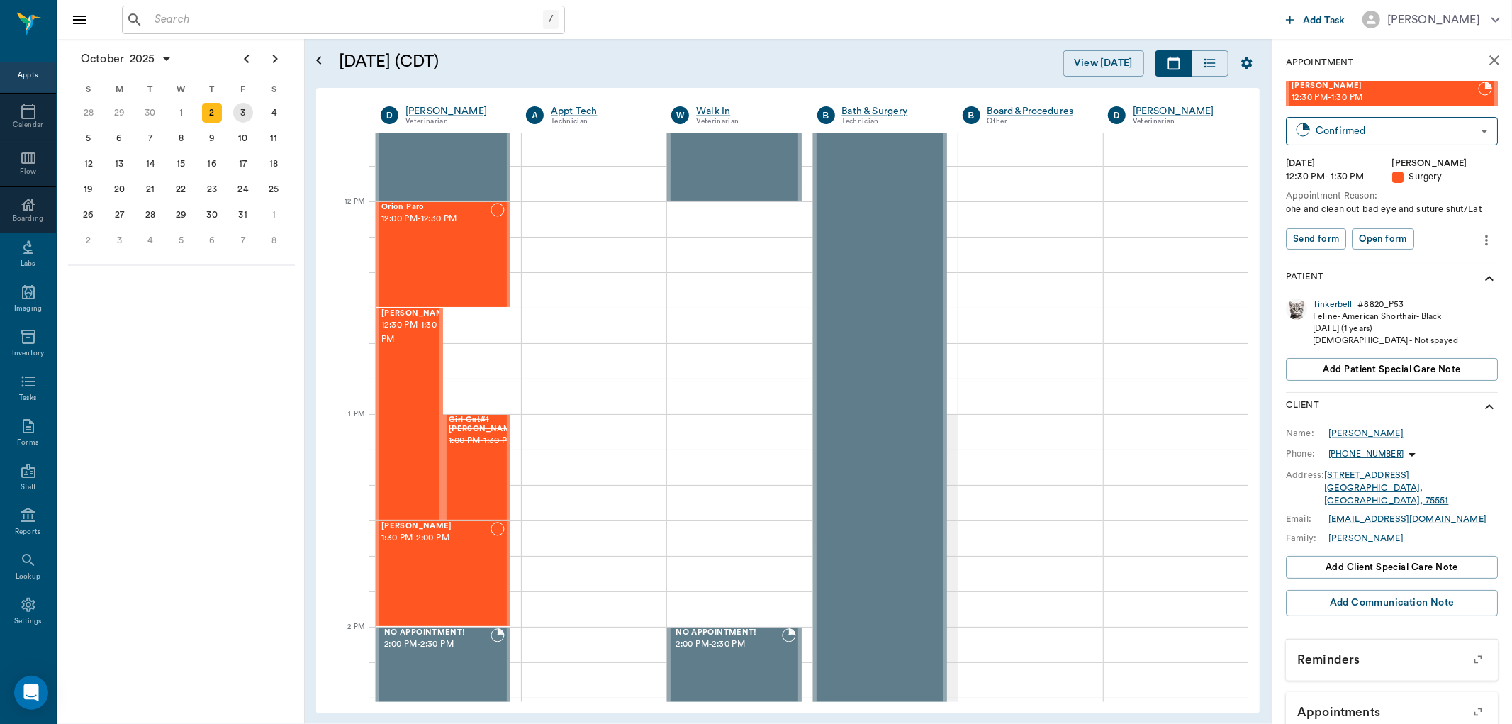
click at [246, 113] on div "3" at bounding box center [243, 113] width 20 height 20
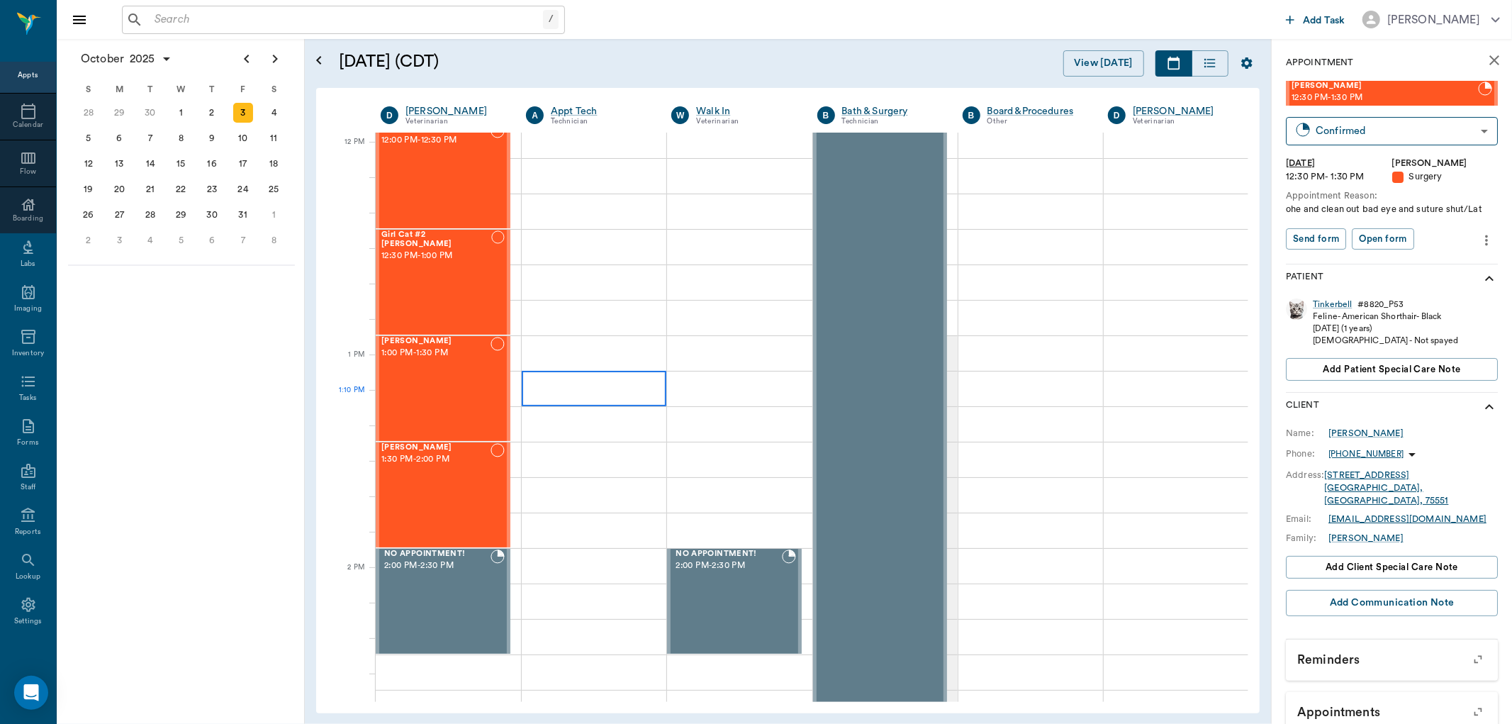
scroll to position [788, 0]
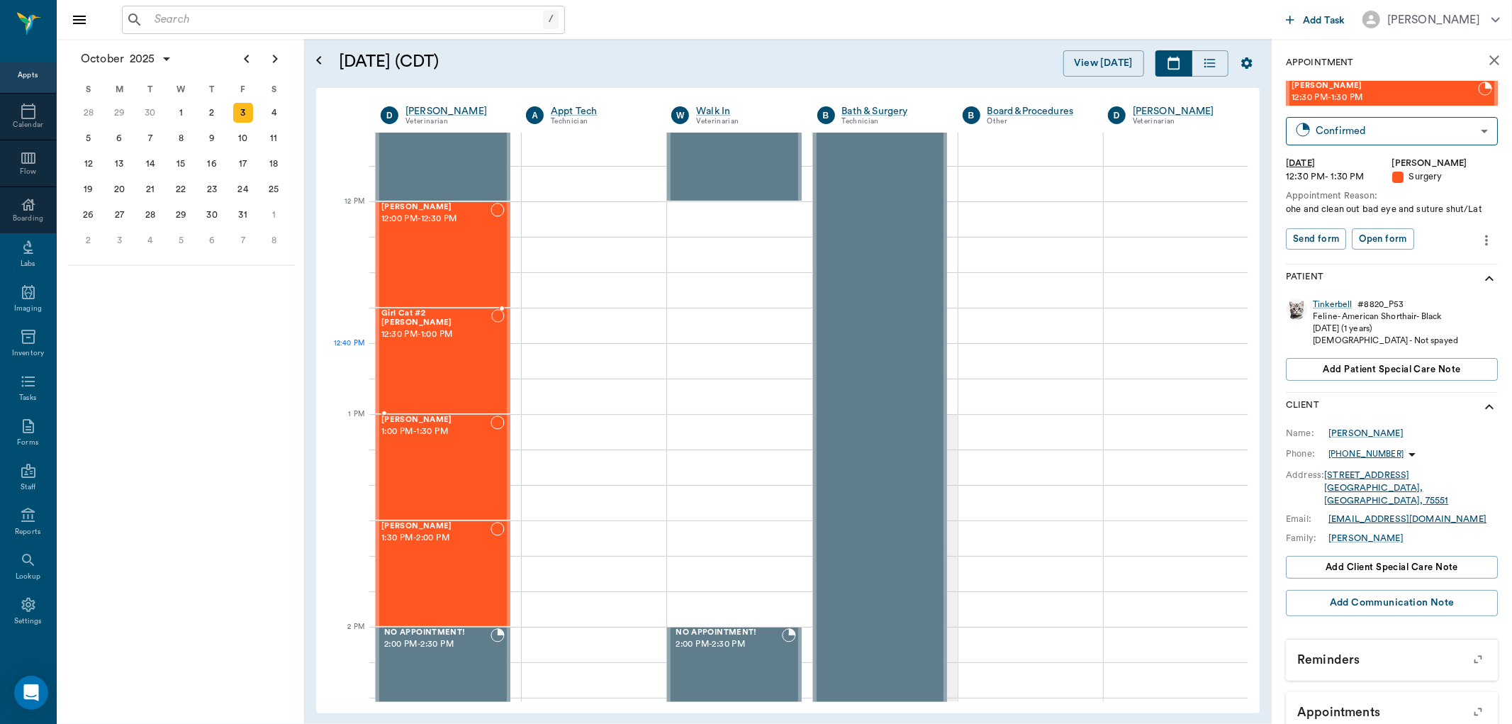
click at [421, 348] on div "Girl Cat #2 [PERSON_NAME] 12:30 PM - 1:00 PM" at bounding box center [436, 361] width 110 height 104
click at [1479, 236] on icon "more" at bounding box center [1487, 240] width 16 height 17
click at [1386, 265] on span "Edit appointment" at bounding box center [1415, 264] width 119 height 15
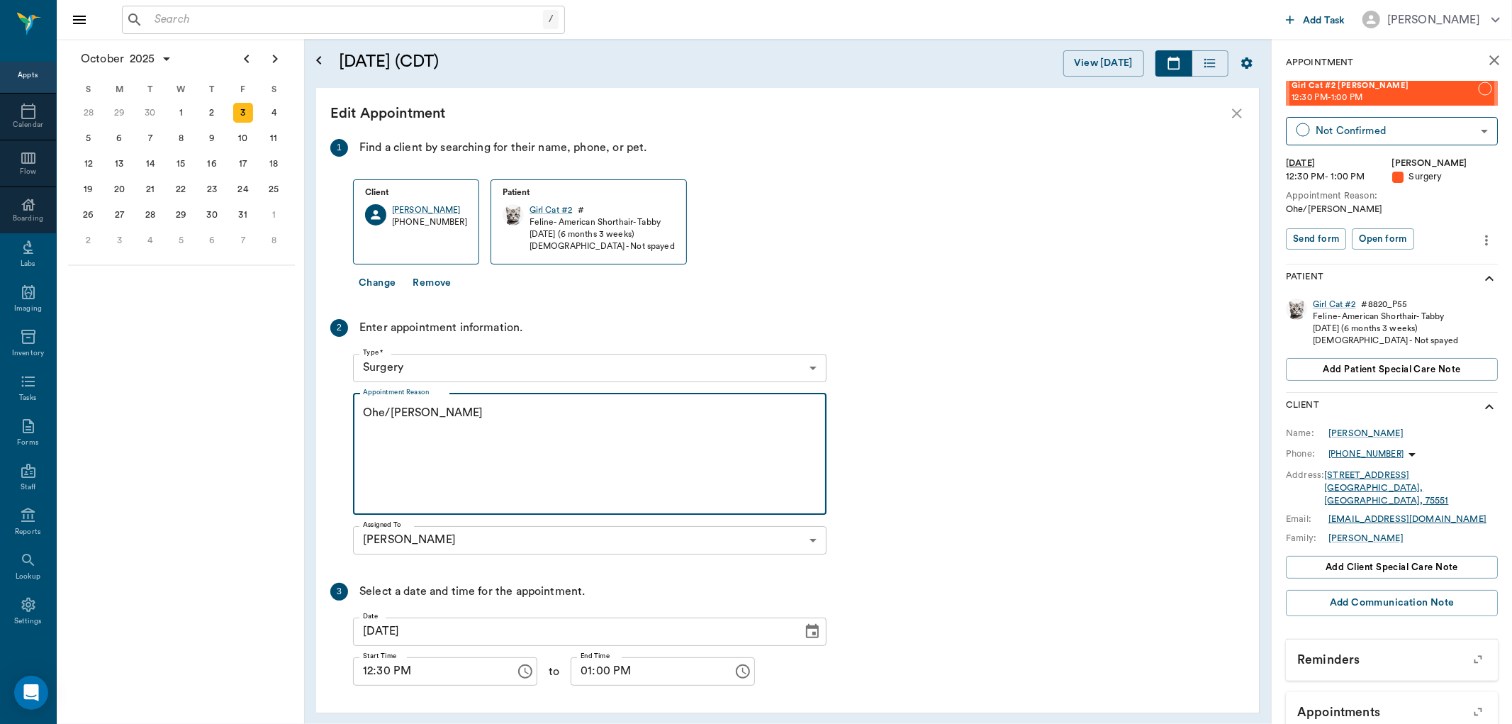
drag, startPoint x: 420, startPoint y: 410, endPoint x: 338, endPoint y: 413, distance: 82.3
click at [338, 413] on div "2 Enter appointment information. Type * Surgery 65d2be4f46e3a538d89b8c18 Type *…" at bounding box center [578, 439] width 496 height 241
type textarea "orch, feline basic /[PERSON_NAME]"
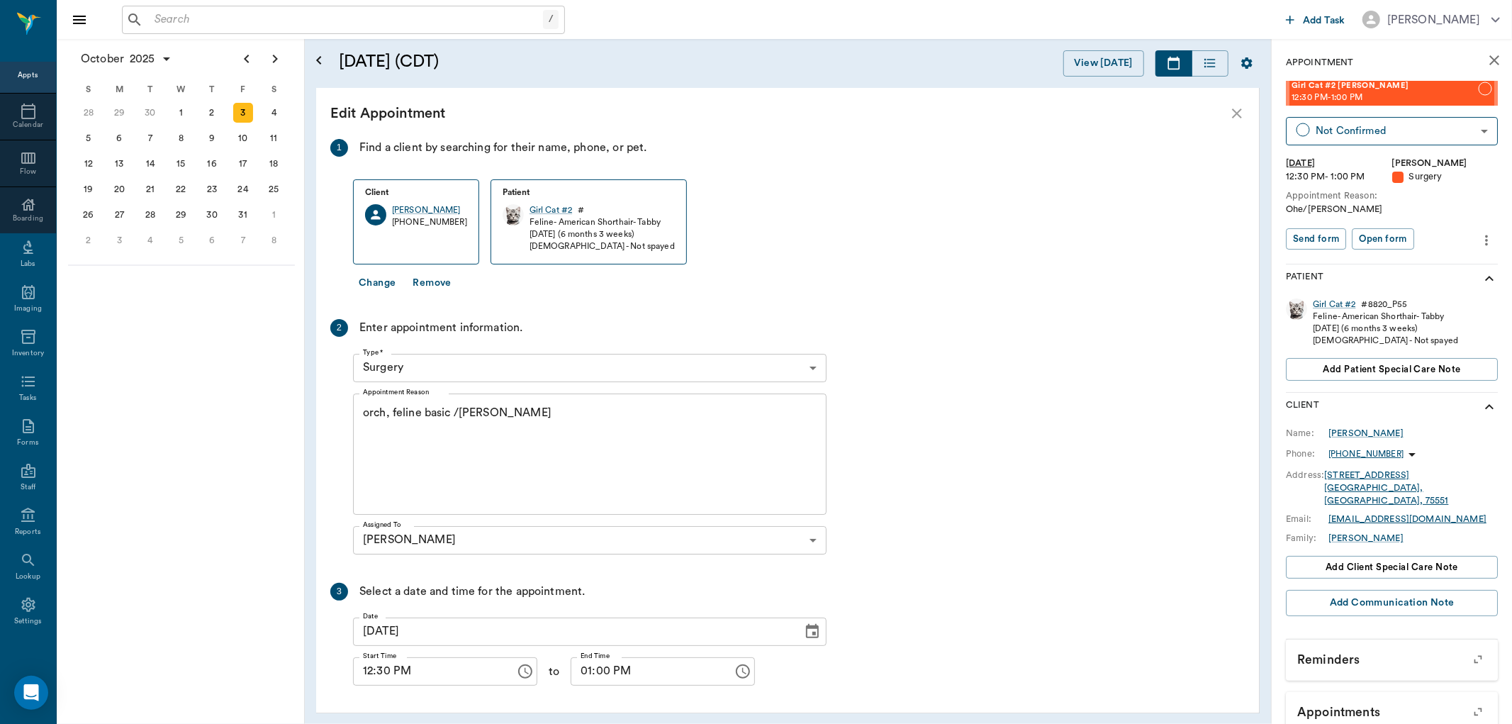
click at [379, 284] on button "Change" at bounding box center [377, 283] width 48 height 26
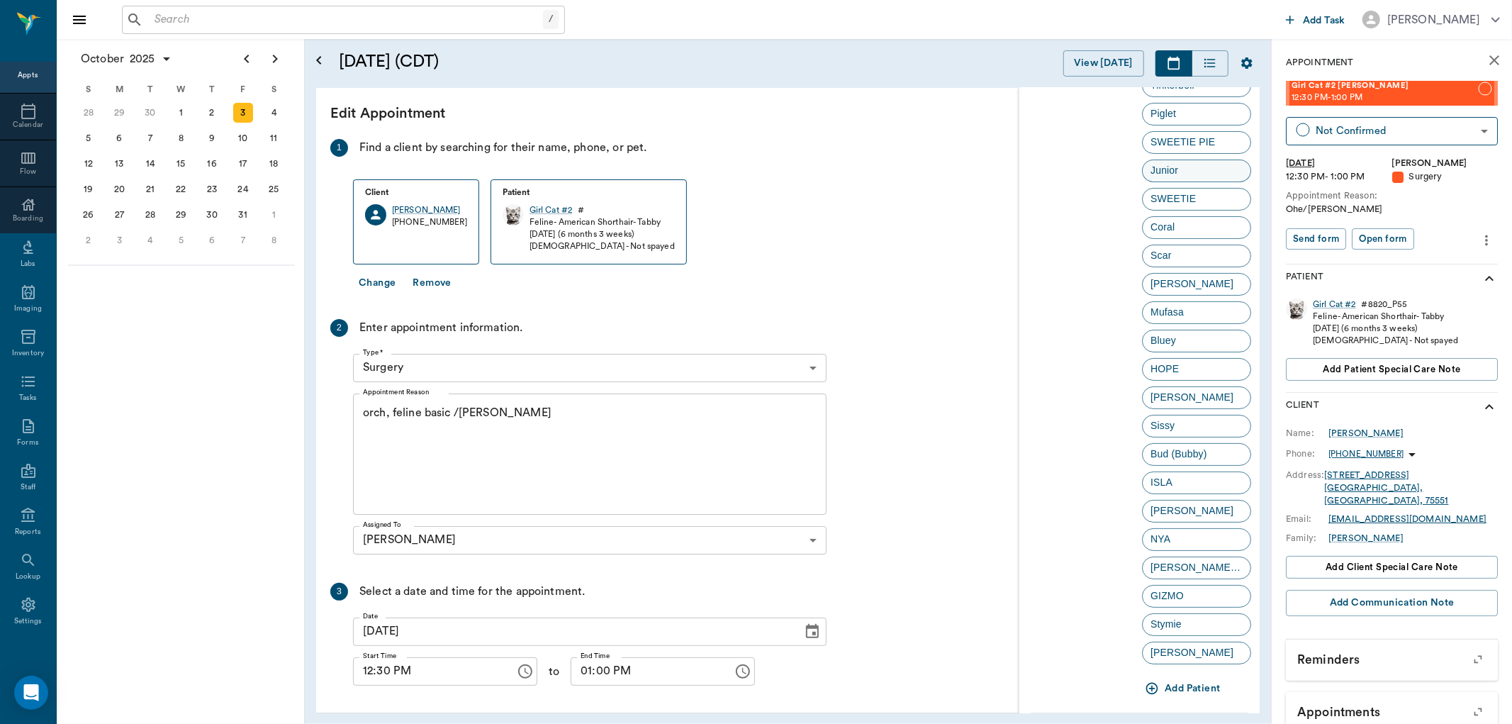
scroll to position [197, 0]
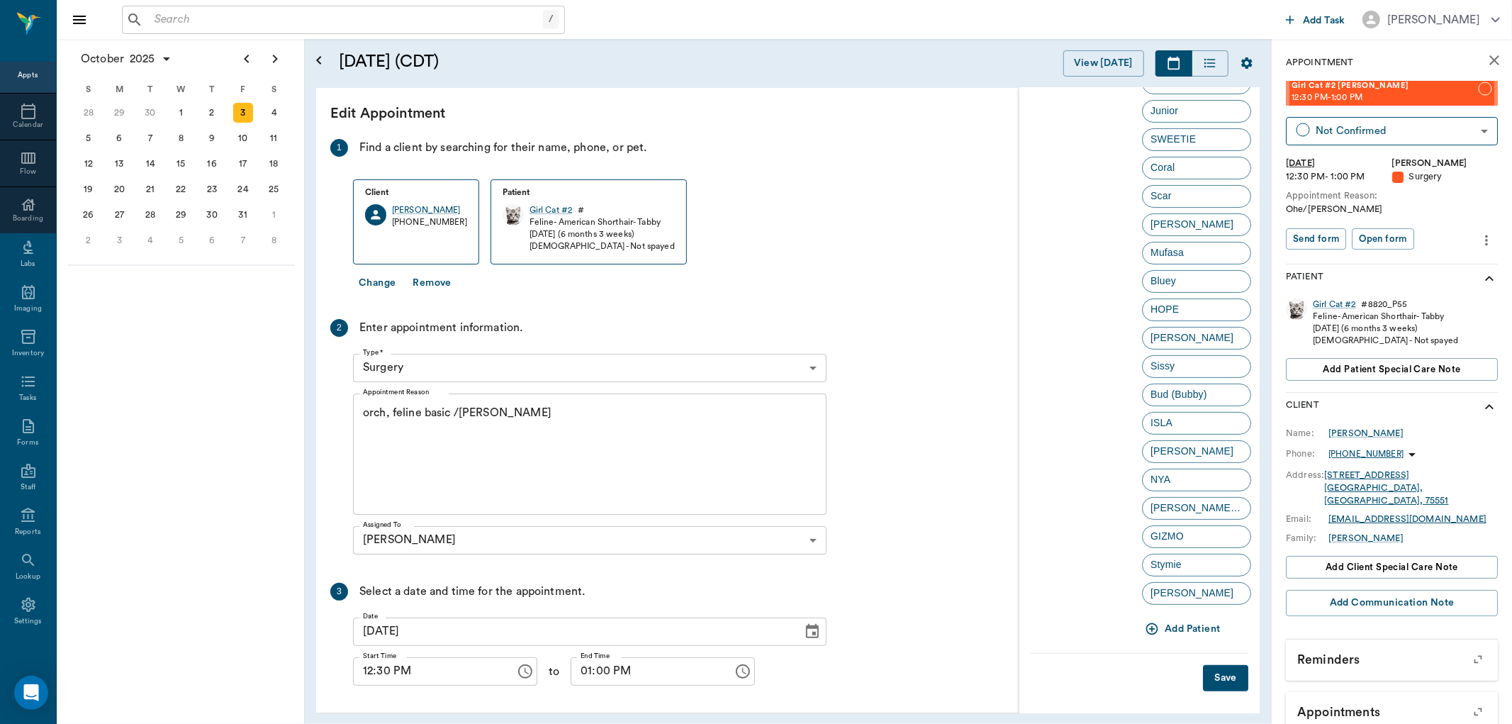
click at [1147, 625] on icon "button" at bounding box center [1152, 629] width 14 height 14
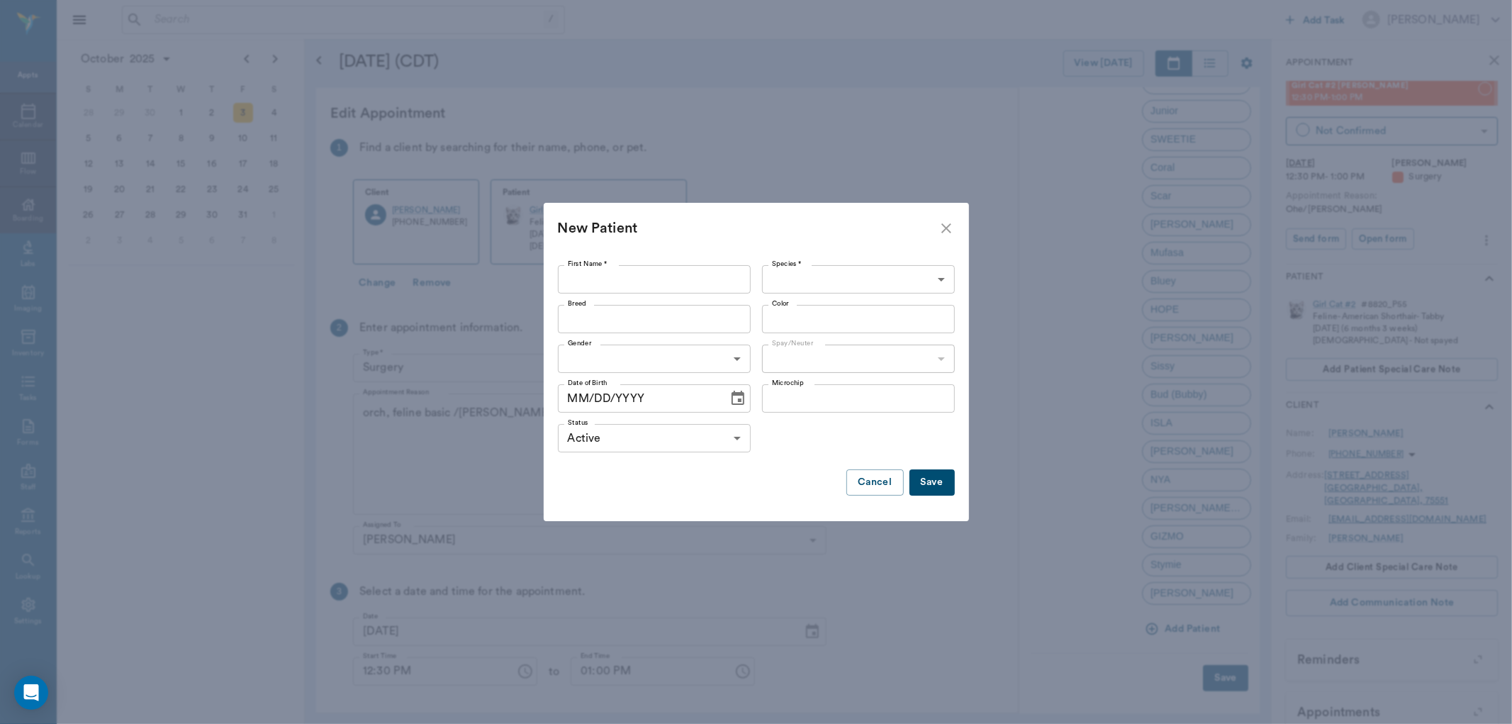
click at [593, 284] on input "First Name *" at bounding box center [654, 279] width 193 height 28
type input "n"
type input "No name yet"
click at [810, 277] on body "/ ​ Add Task [PERSON_NAME] Nectar Messages Appts Calendar Flow Boarding Labs Im…" at bounding box center [756, 362] width 1512 height 724
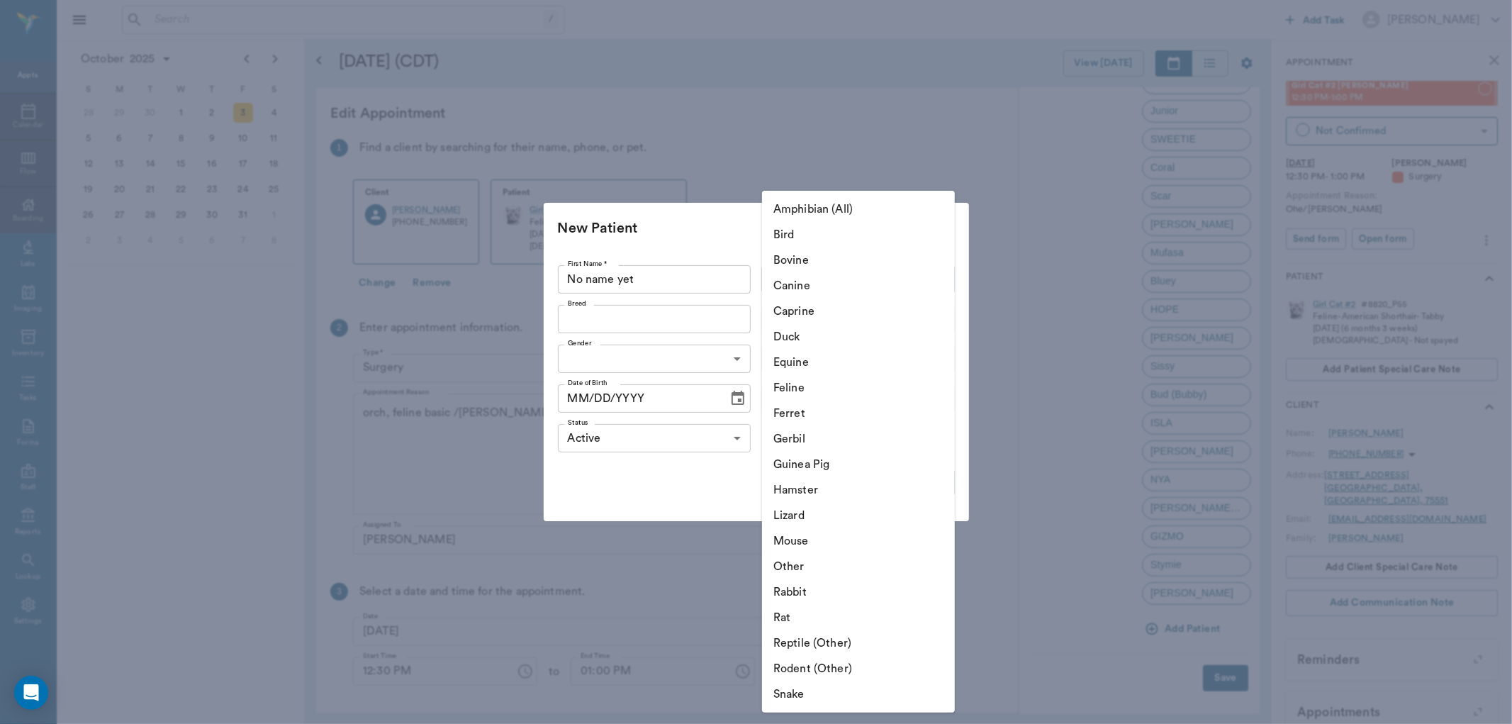
click at [803, 389] on li "Feline" at bounding box center [858, 388] width 193 height 26
type input "Feline"
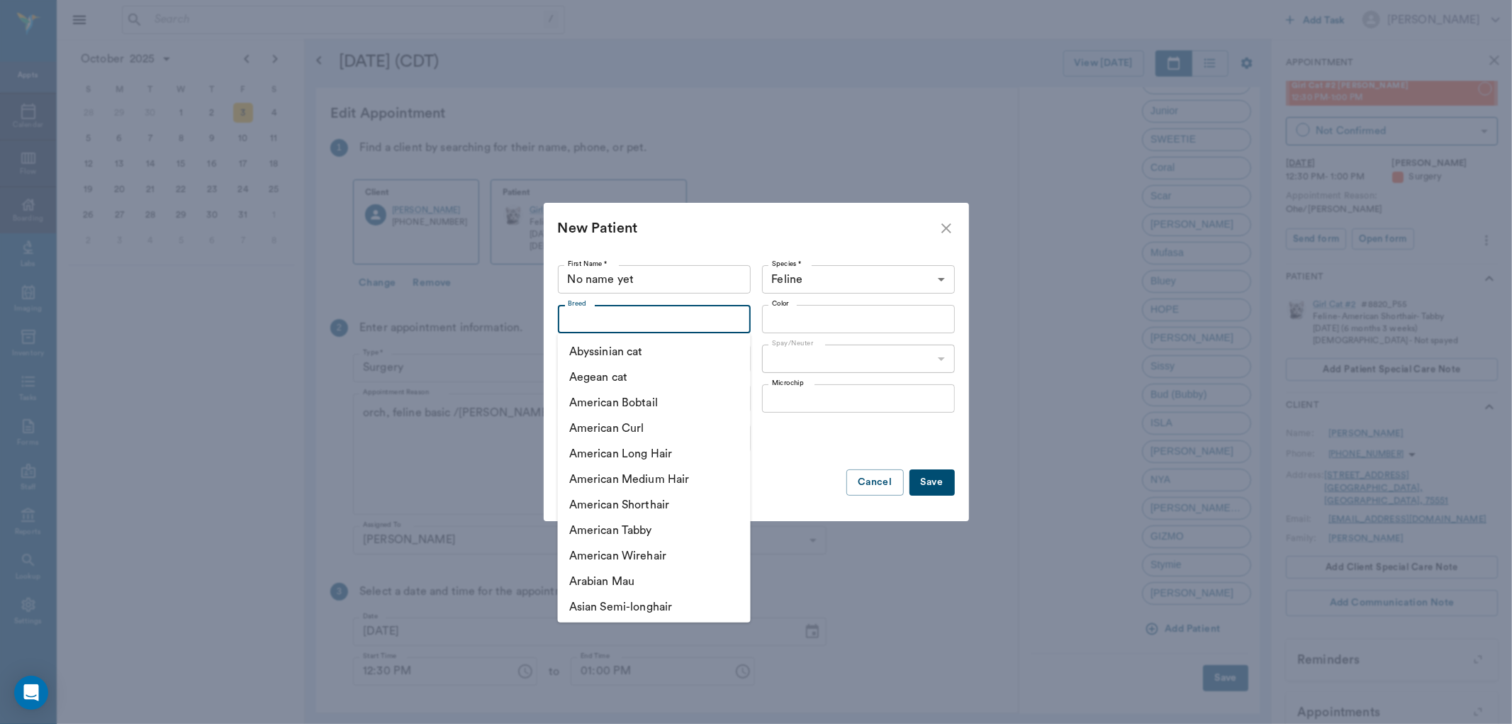
click at [618, 323] on input "Breed" at bounding box center [642, 319] width 161 height 20
click at [623, 477] on li "American Medium Hair" at bounding box center [654, 480] width 193 height 26
type input "American Medium Hair"
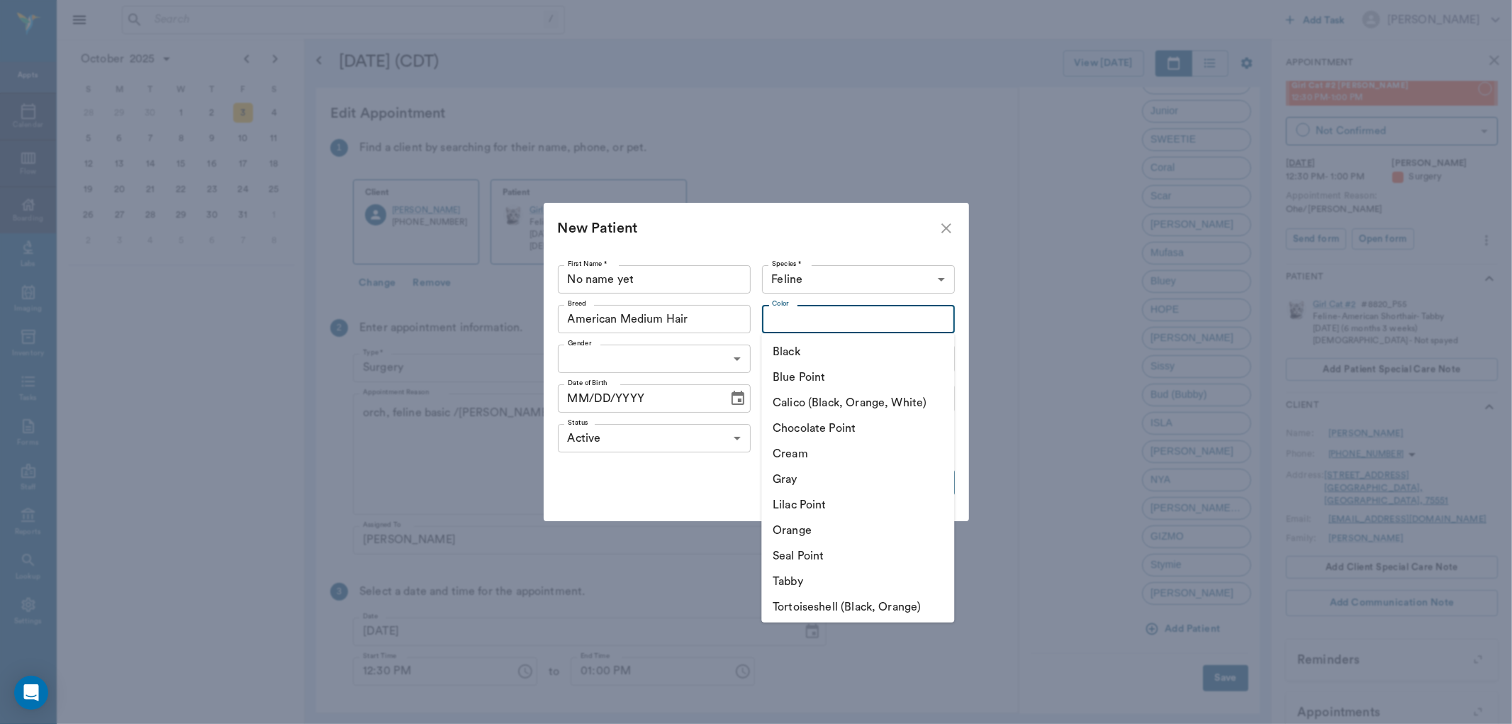
click at [783, 321] on input "Color" at bounding box center [847, 319] width 161 height 20
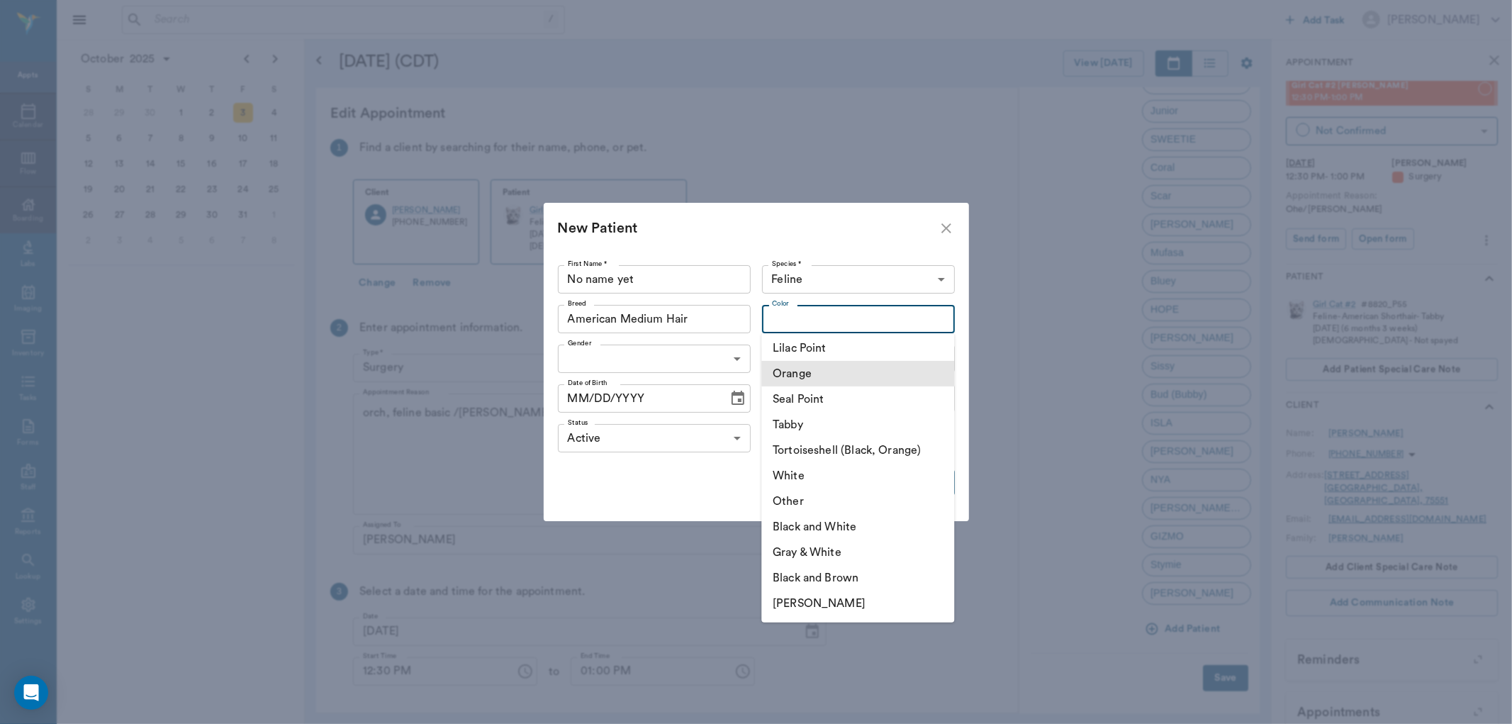
scroll to position [157, 0]
click at [820, 546] on li "Gray & White" at bounding box center [858, 552] width 193 height 26
type input "Gray & White"
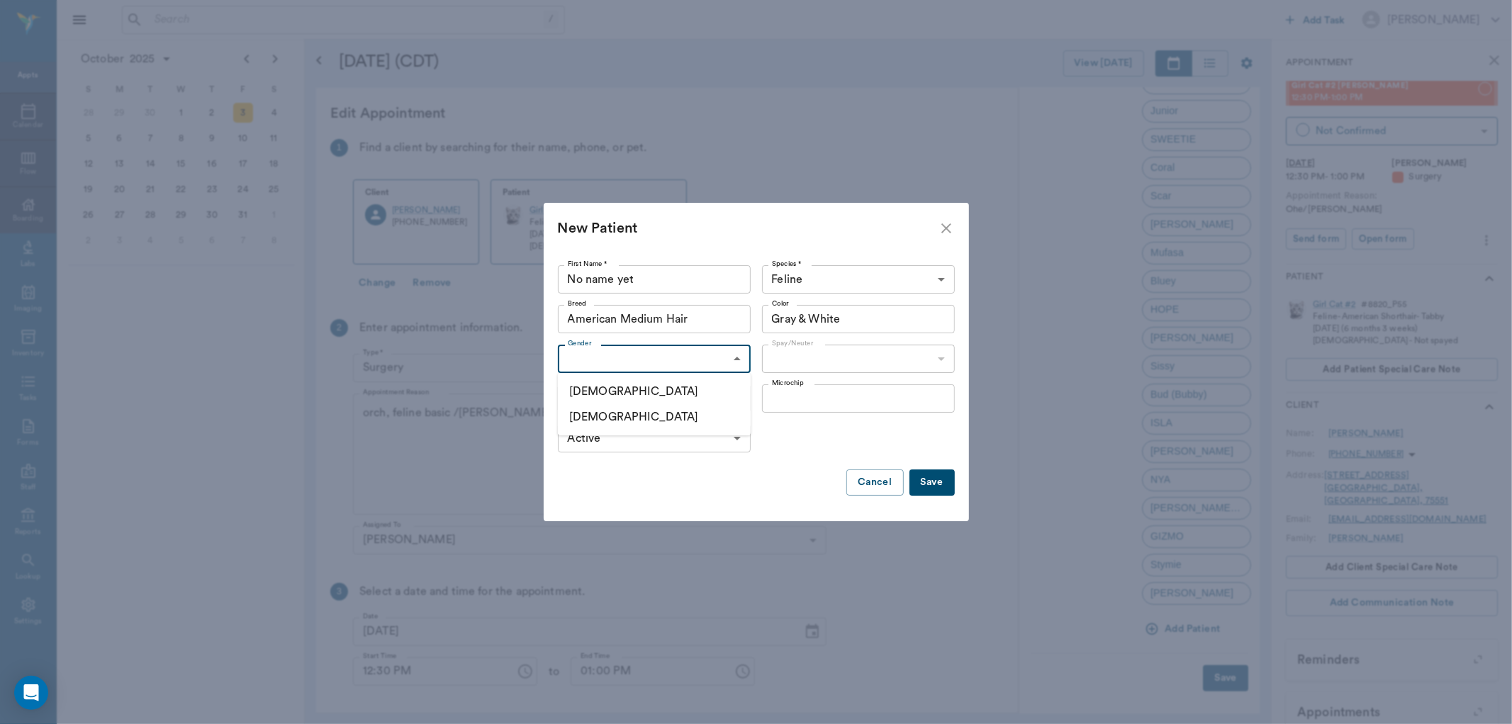
click at [626, 356] on body "/ ​ Add Task [PERSON_NAME] Nectar Messages Appts Calendar Flow Boarding Labs Im…" at bounding box center [756, 362] width 1512 height 724
click at [632, 392] on li "[DEMOGRAPHIC_DATA]" at bounding box center [654, 392] width 193 height 26
type input "[DEMOGRAPHIC_DATA]"
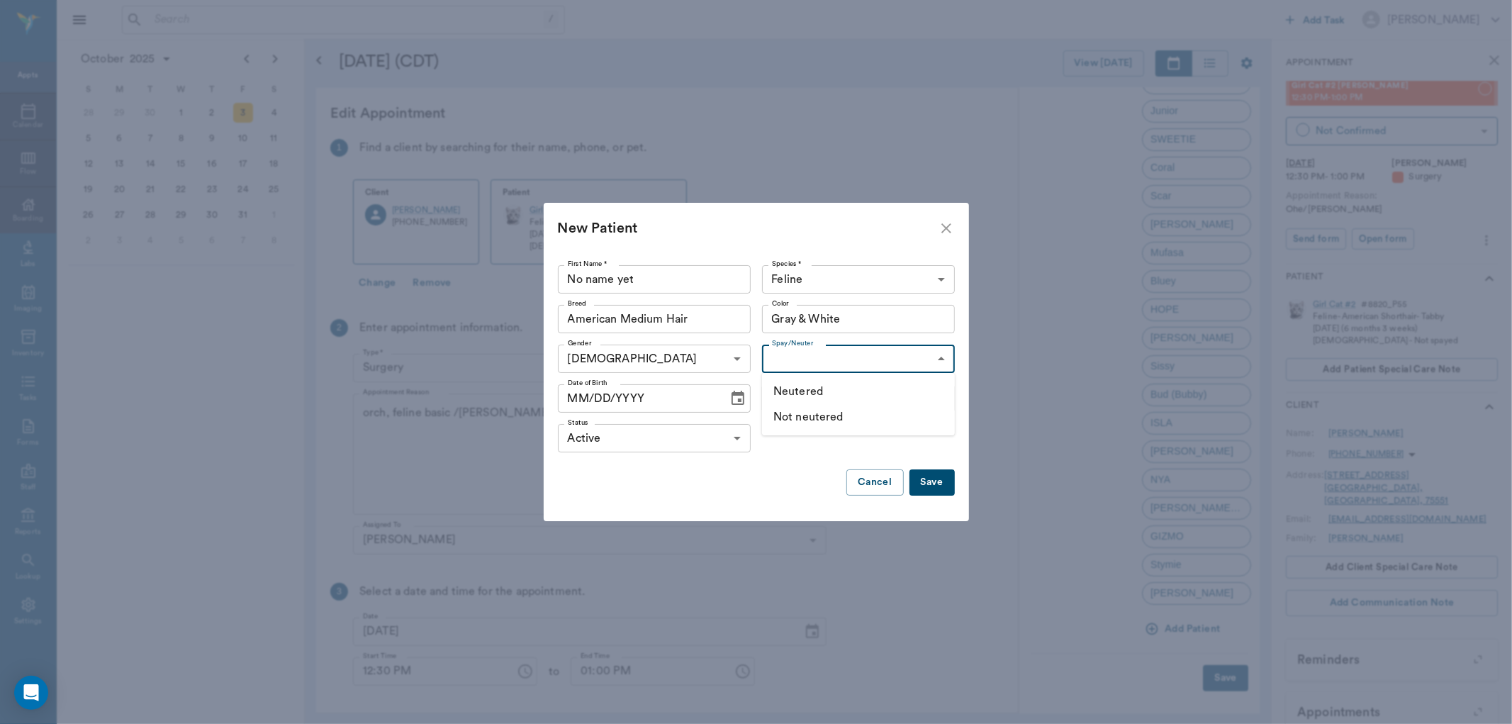
click at [785, 362] on body "/ ​ Add Task [PERSON_NAME] Nectar Messages Appts Calendar Flow Boarding Labs Im…" at bounding box center [756, 362] width 1512 height 724
click at [824, 416] on li "Not neutered" at bounding box center [858, 417] width 193 height 26
type input "false"
click at [732, 397] on icon "Choose date" at bounding box center [738, 398] width 17 height 17
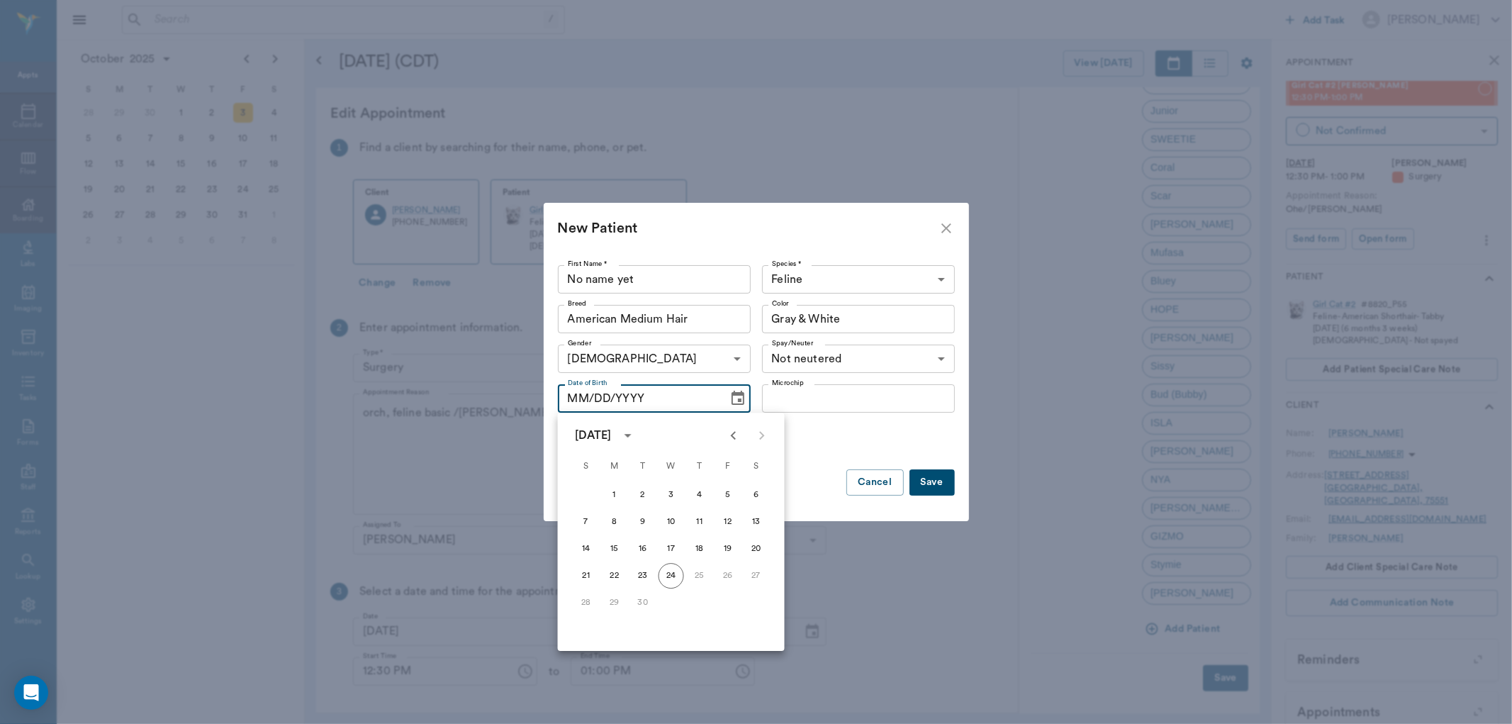
click at [732, 437] on icon "Previous month" at bounding box center [733, 435] width 17 height 17
click at [732, 436] on icon "Previous month" at bounding box center [733, 435] width 5 height 9
click at [733, 436] on icon "Previous month" at bounding box center [733, 435] width 5 height 9
click at [734, 436] on icon "Previous month" at bounding box center [733, 435] width 17 height 17
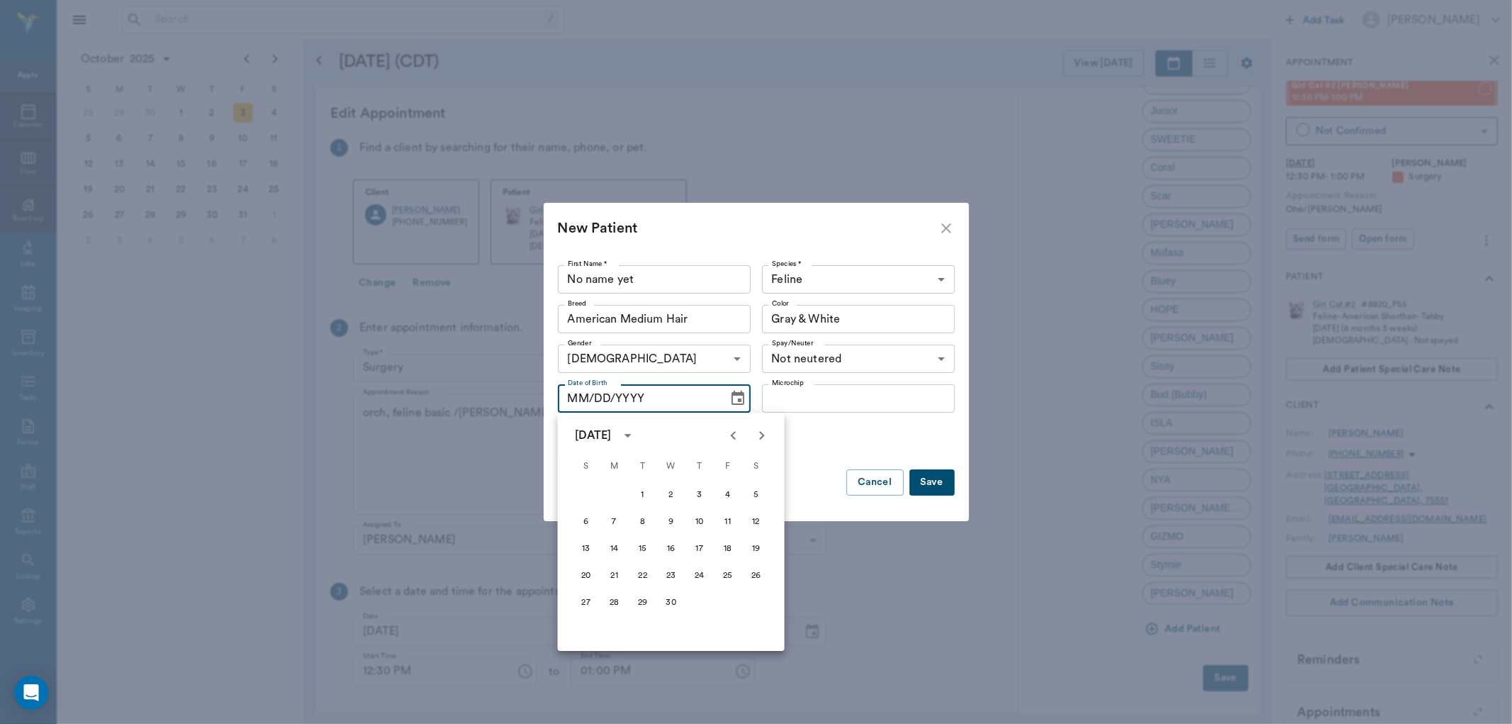
click at [735, 436] on icon "Previous month" at bounding box center [733, 435] width 17 height 17
click at [736, 431] on icon "Previous month" at bounding box center [733, 435] width 17 height 17
click at [731, 440] on icon "Previous month" at bounding box center [733, 435] width 17 height 17
click at [669, 494] on button "1" at bounding box center [672, 495] width 26 height 26
type input "[DATE]"
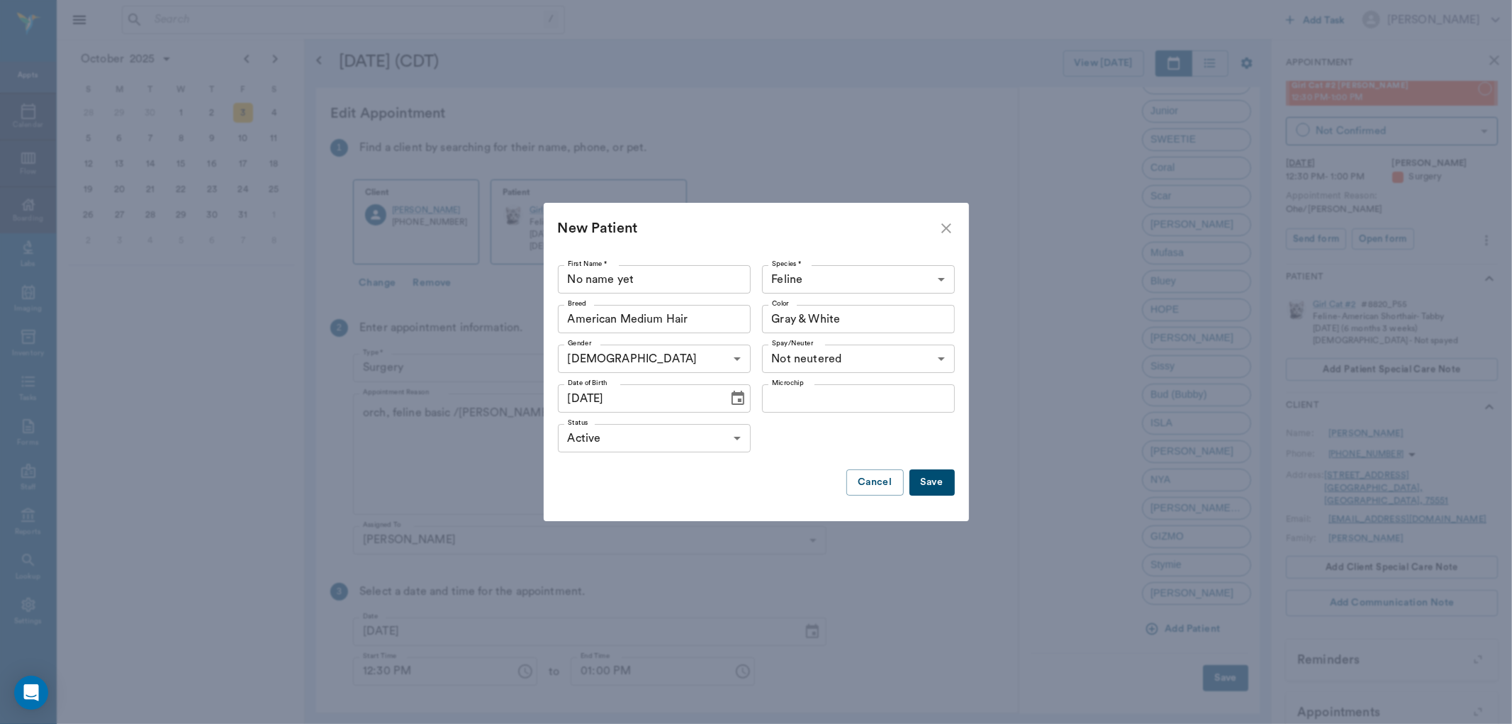
click at [934, 474] on button "Save" at bounding box center [932, 482] width 45 height 26
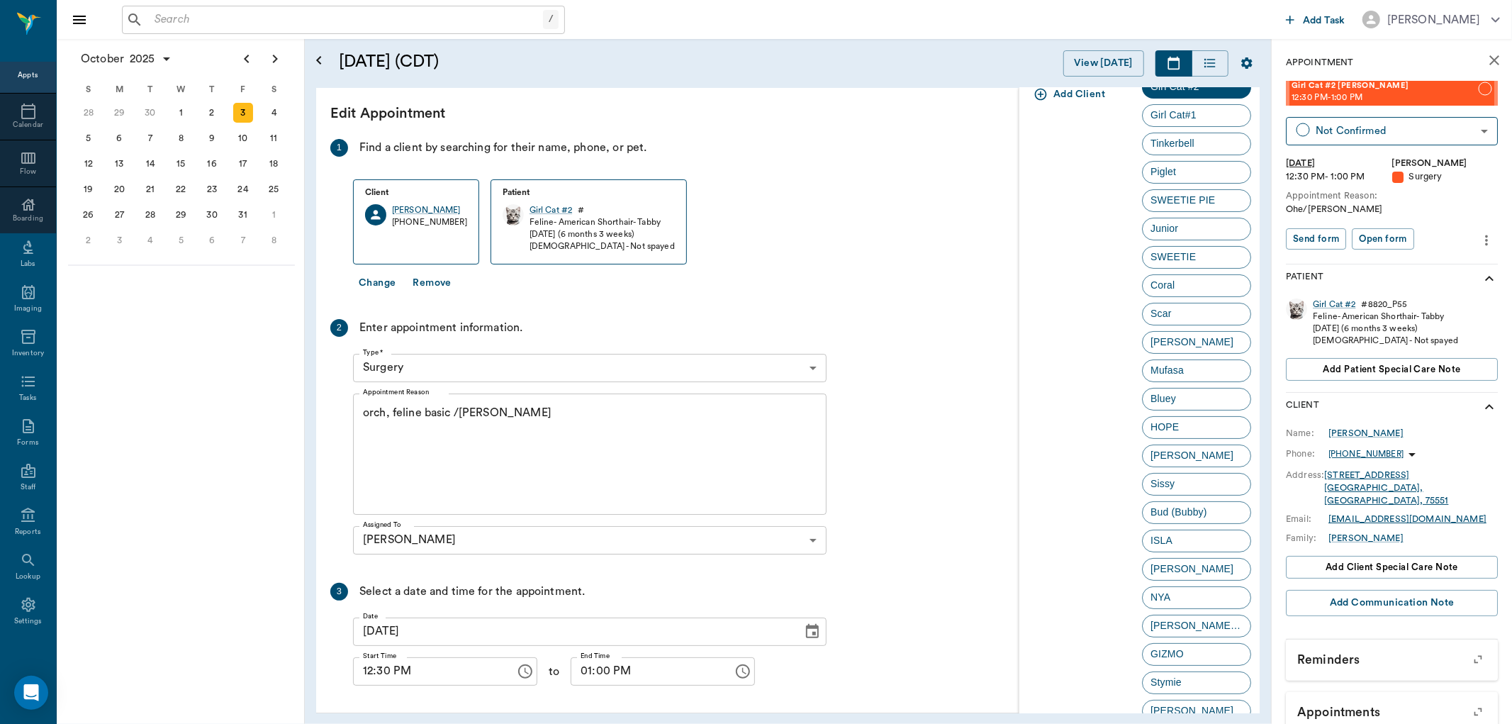
scroll to position [225, 0]
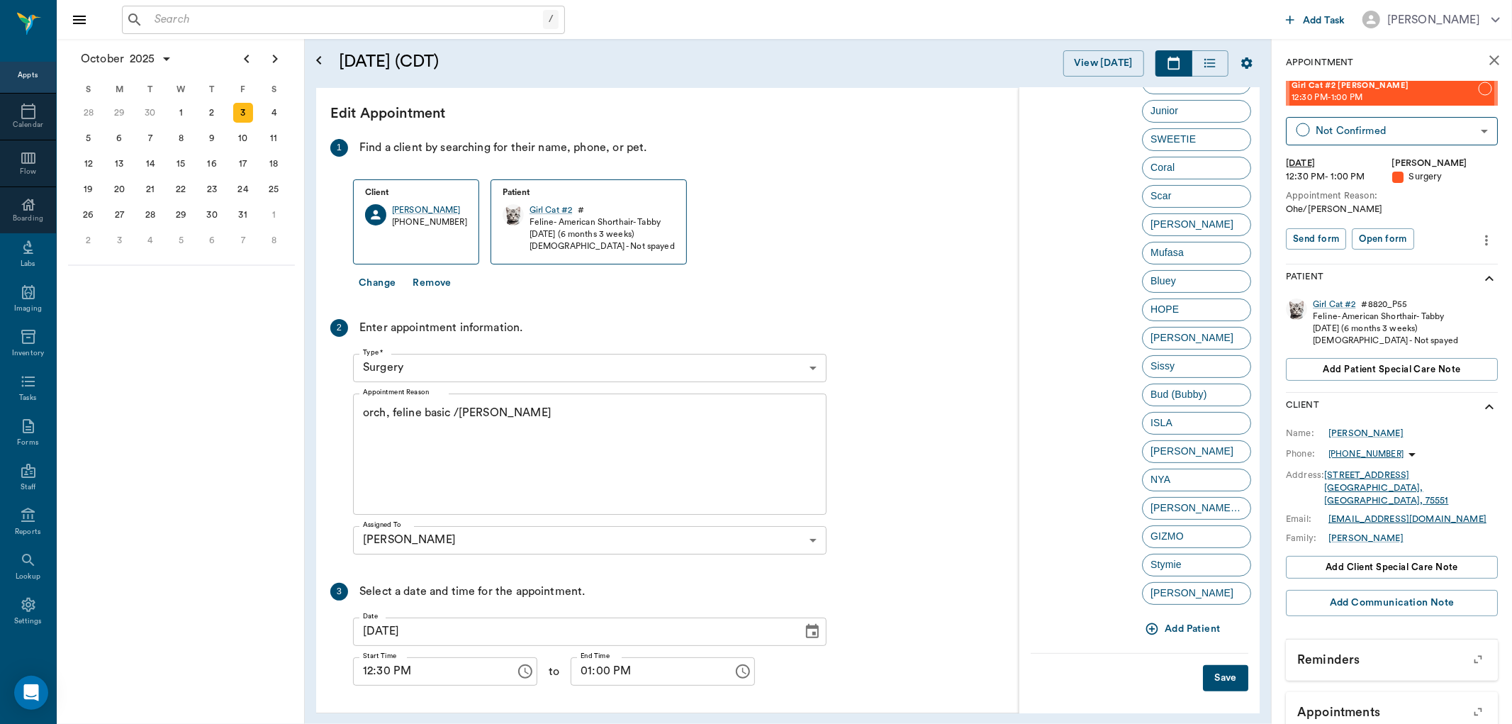
click at [1209, 670] on button "Save" at bounding box center [1225, 678] width 45 height 26
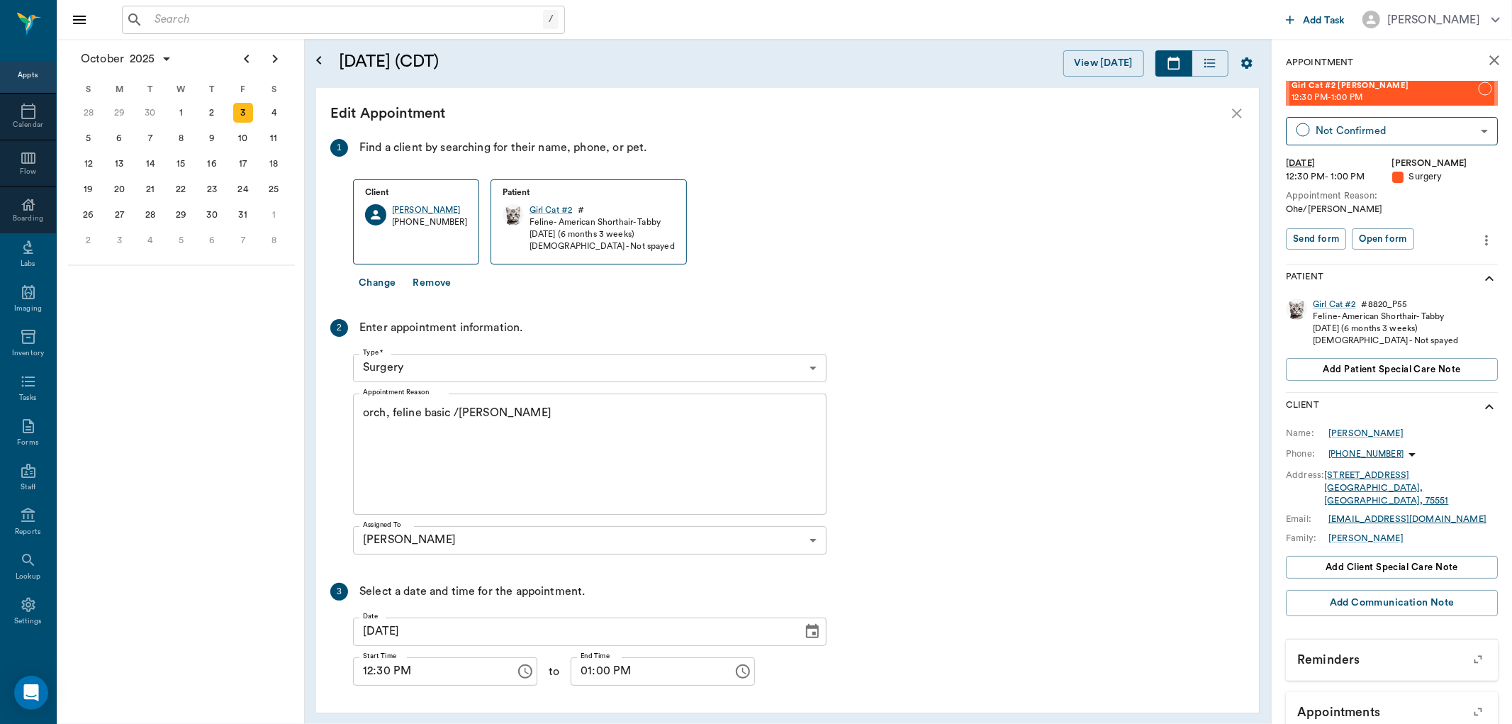
click at [381, 280] on button "Change" at bounding box center [377, 283] width 48 height 26
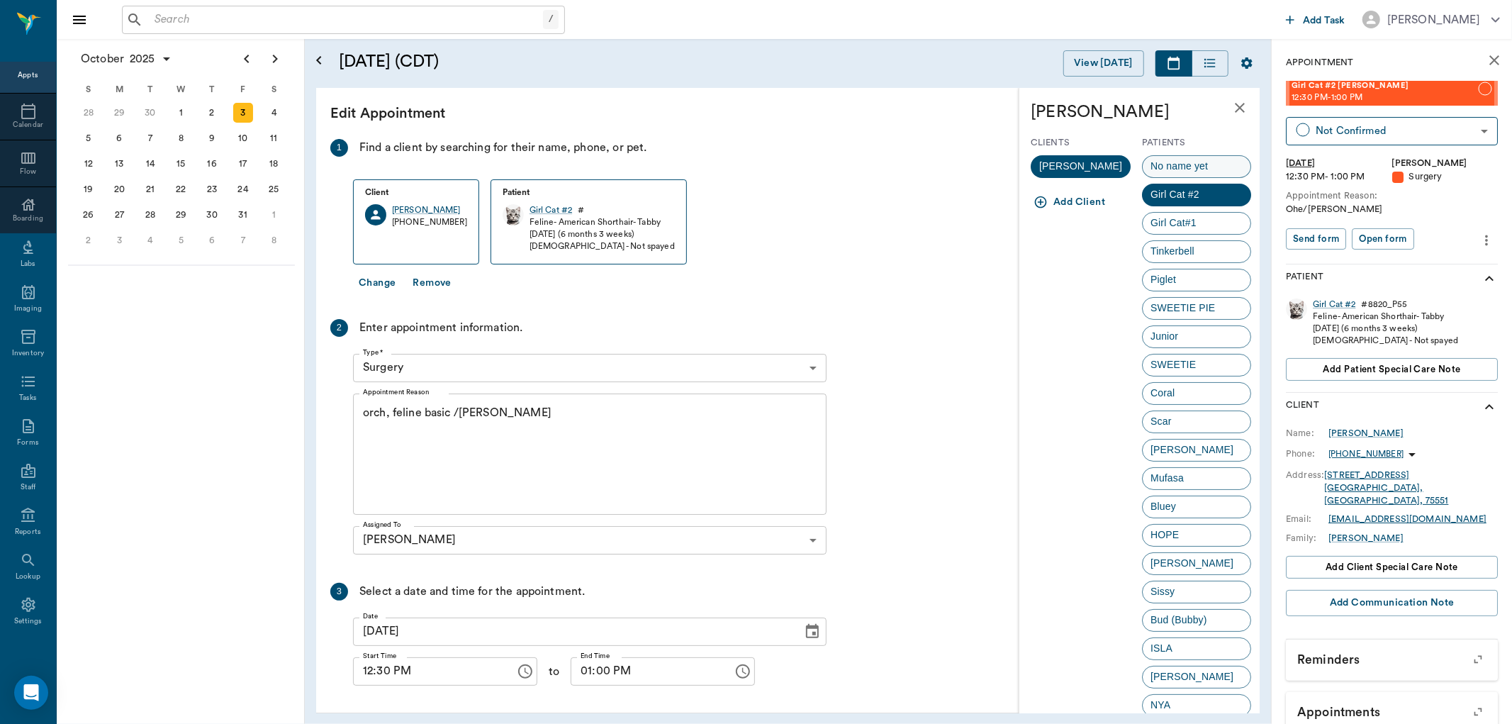
click at [1161, 163] on span "No name yet" at bounding box center [1179, 166] width 73 height 15
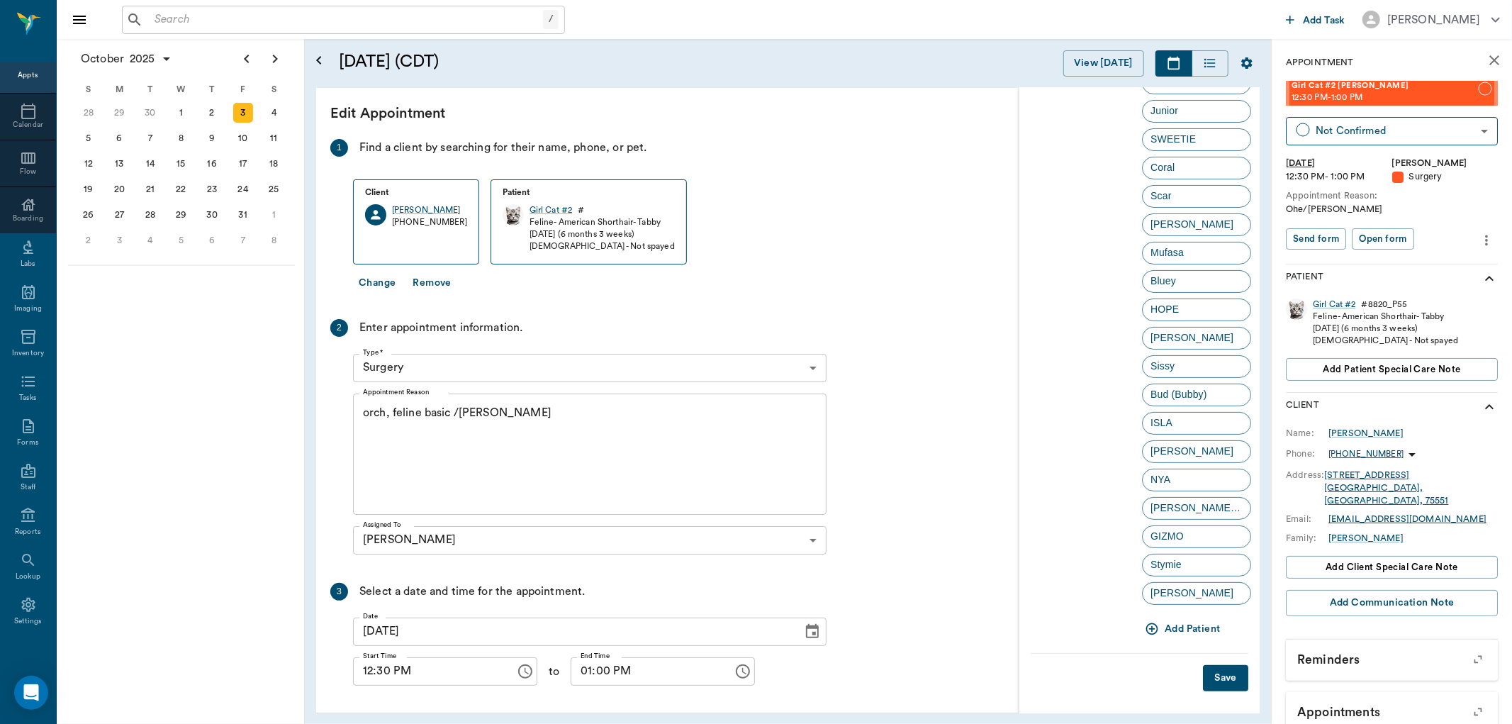
drag, startPoint x: 1213, startPoint y: 675, endPoint x: 1214, endPoint y: 663, distance: 12.1
click at [1213, 671] on button "Save" at bounding box center [1225, 678] width 45 height 26
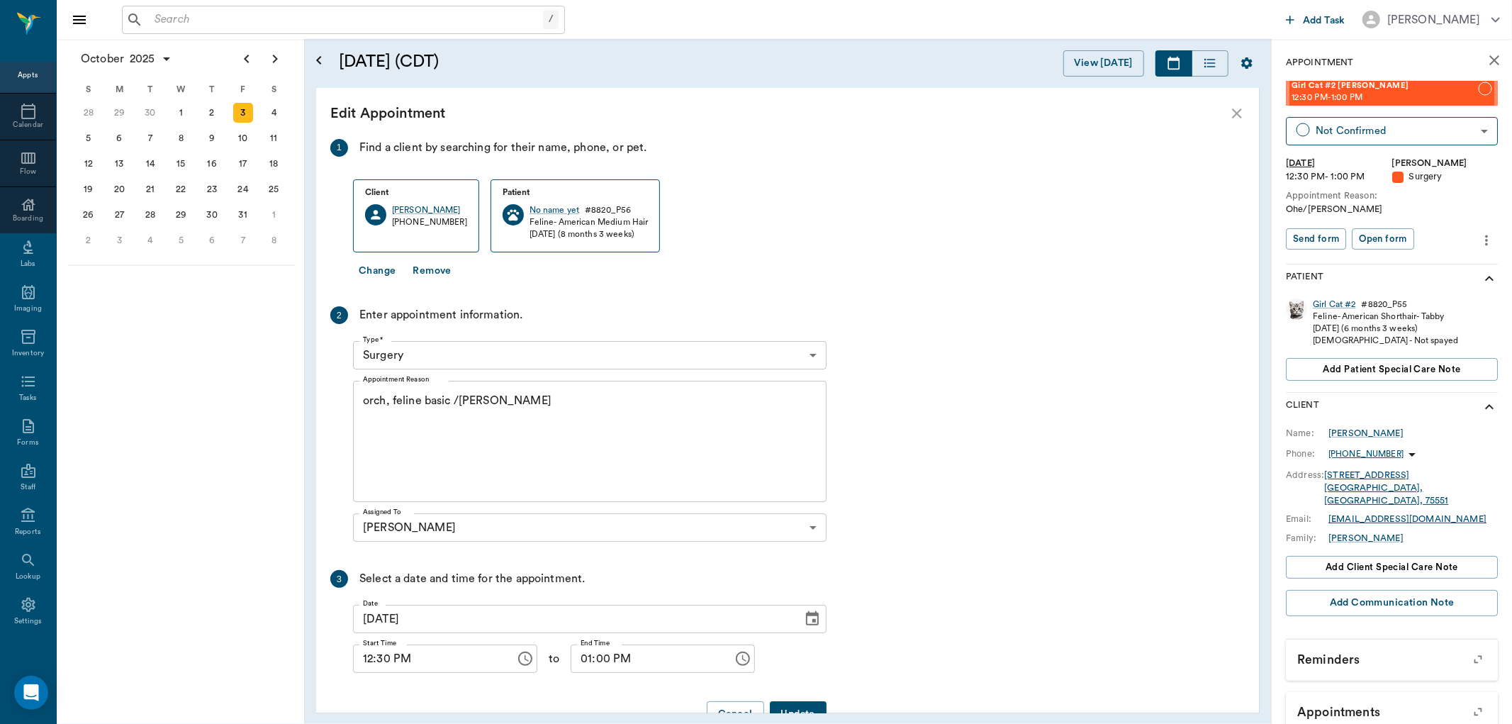
scroll to position [40, 0]
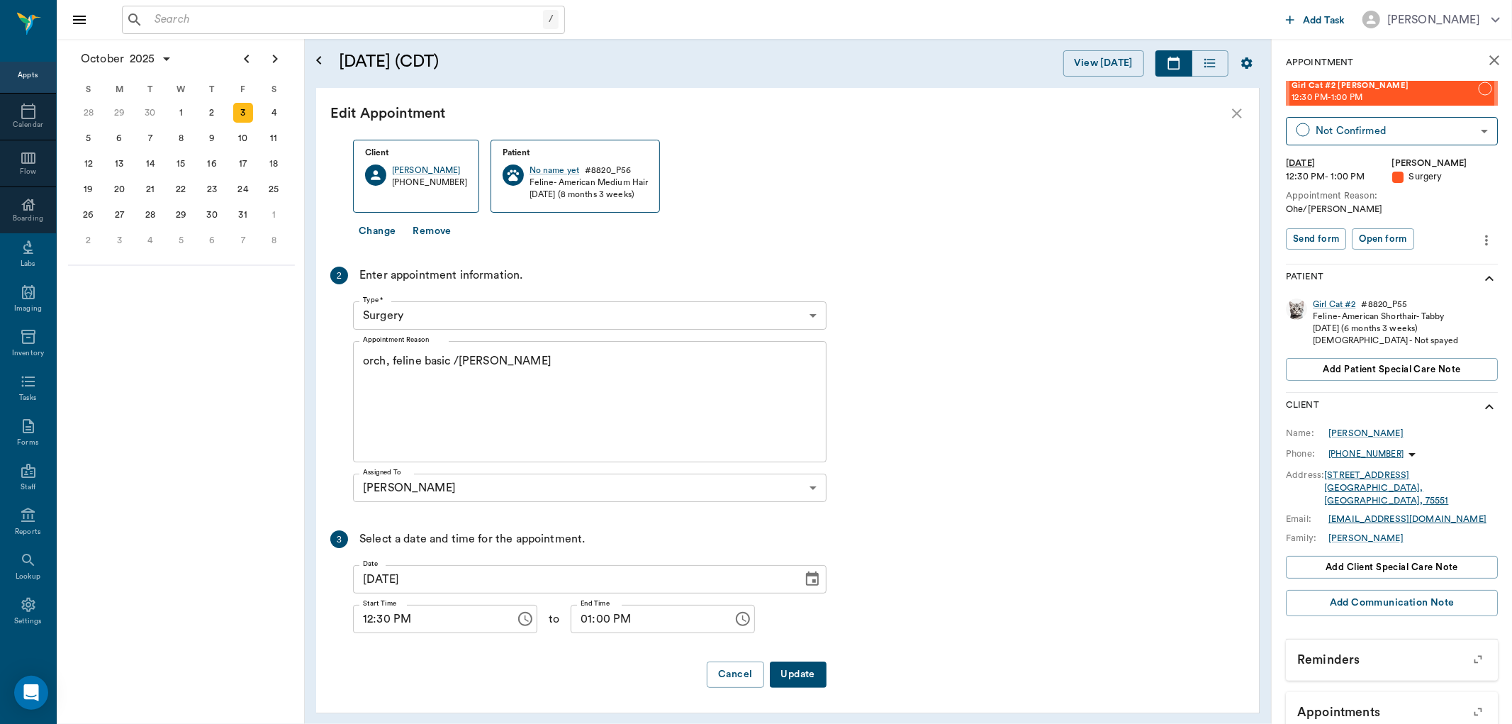
click at [795, 676] on button "Update" at bounding box center [798, 675] width 57 height 26
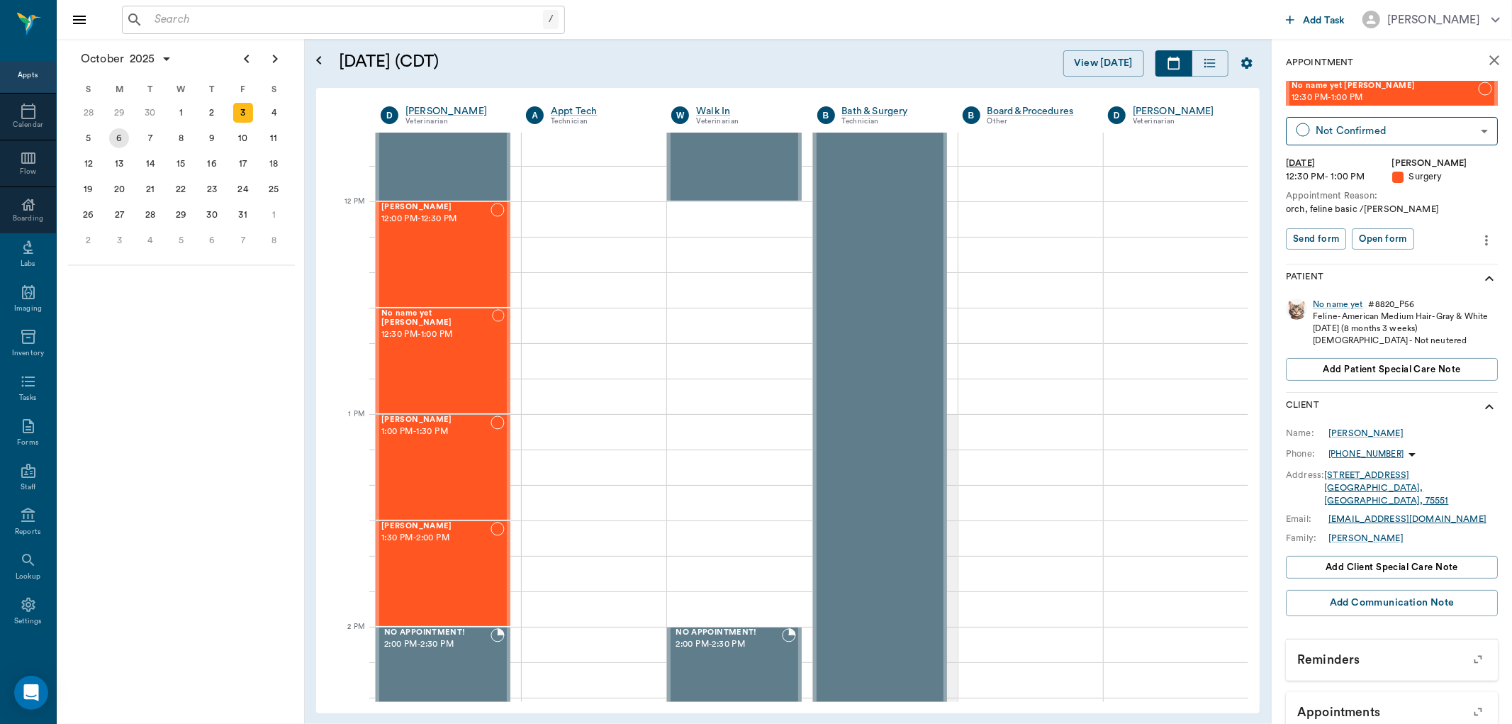
click at [117, 136] on div "6" at bounding box center [119, 138] width 20 height 20
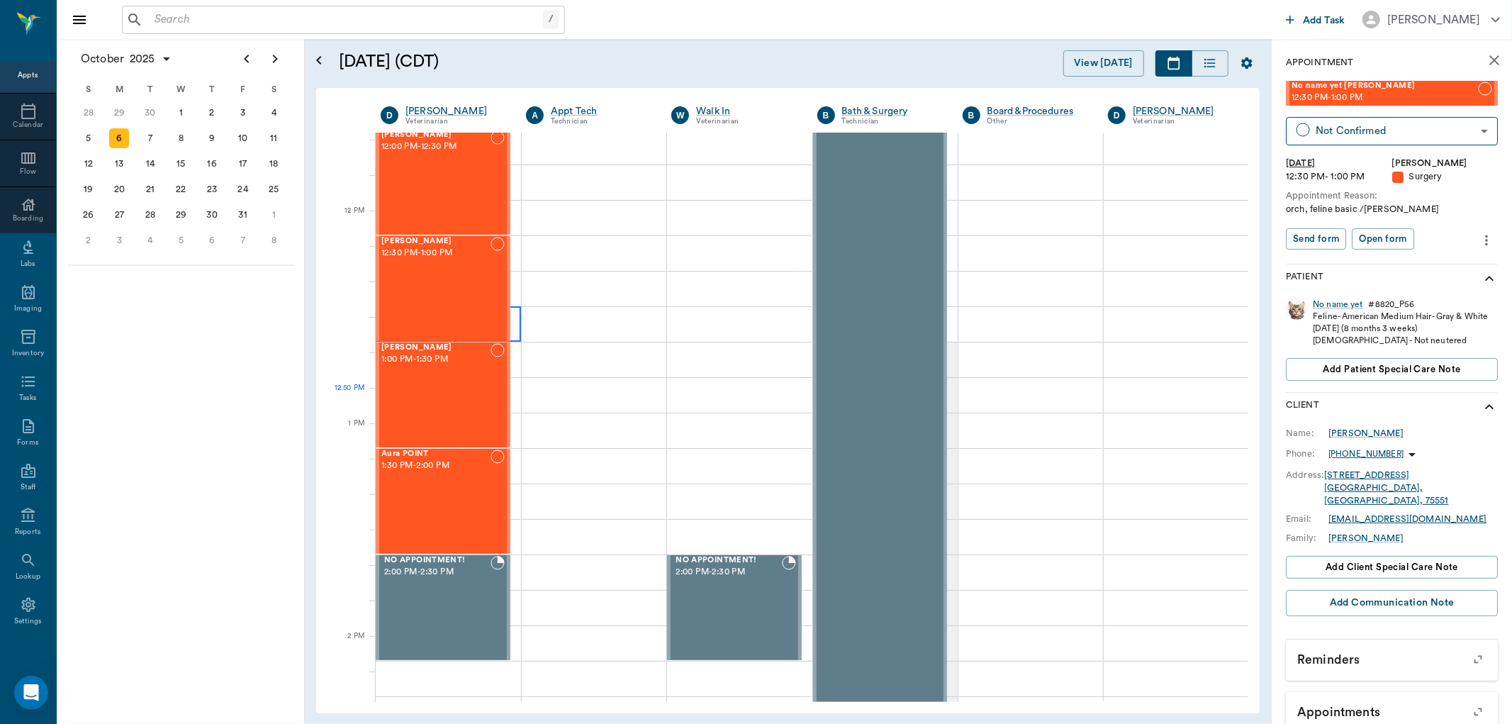
scroll to position [866, 0]
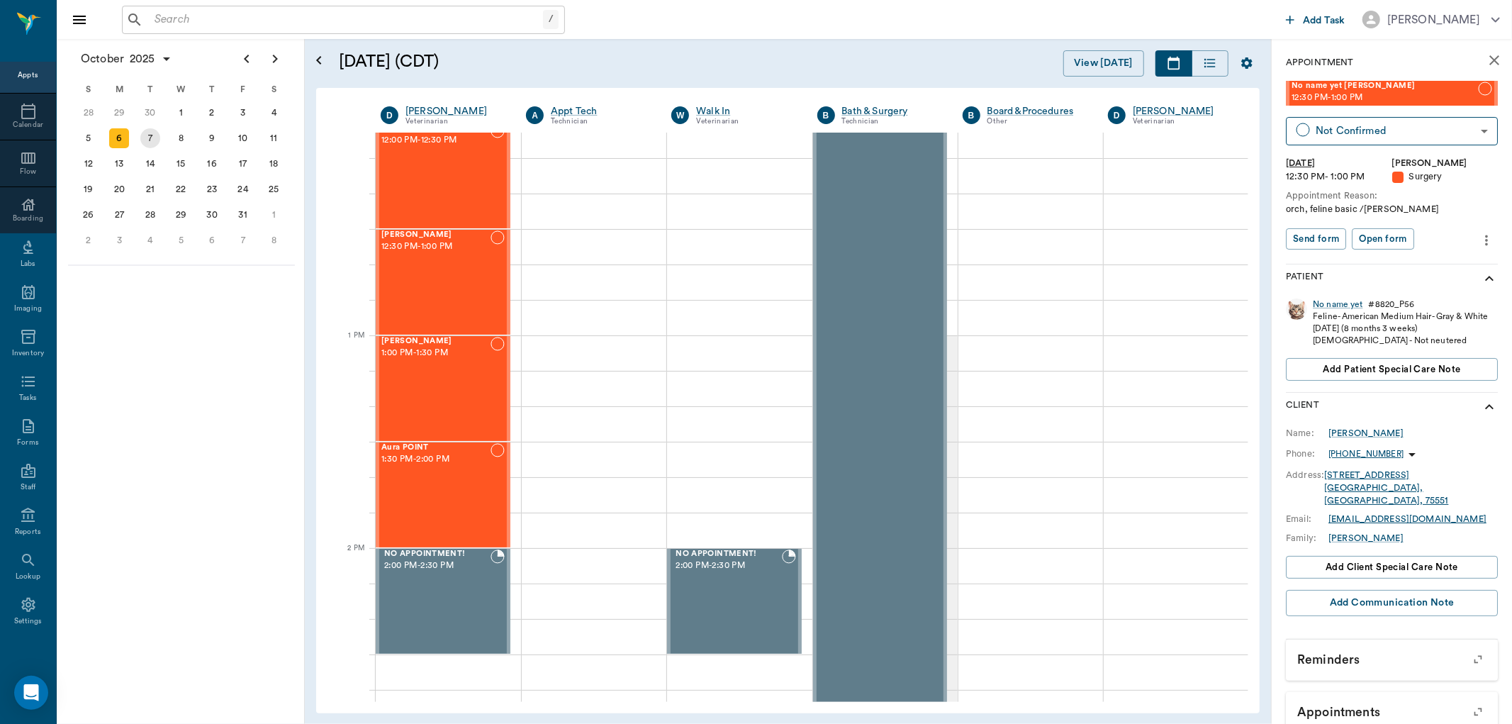
click at [147, 138] on div "7" at bounding box center [150, 138] width 20 height 20
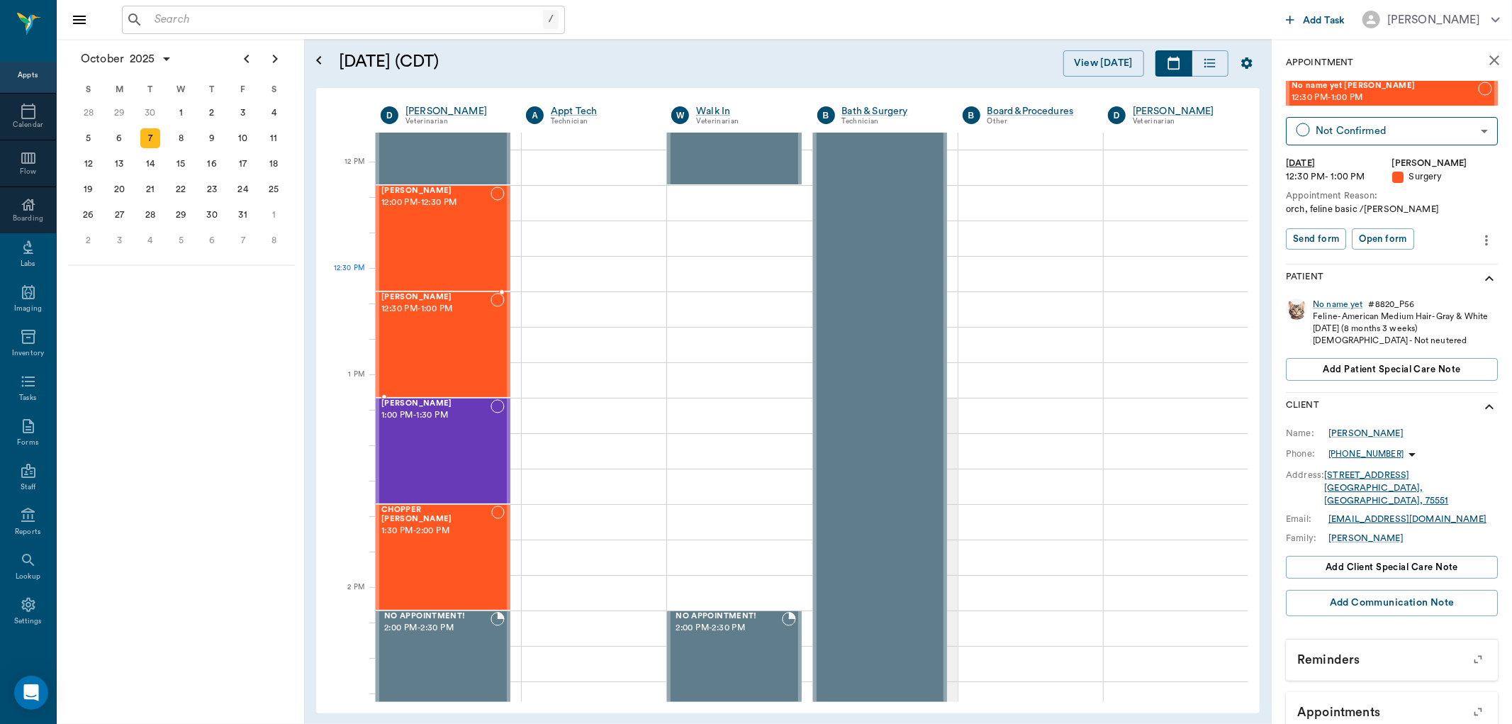
scroll to position [788, 0]
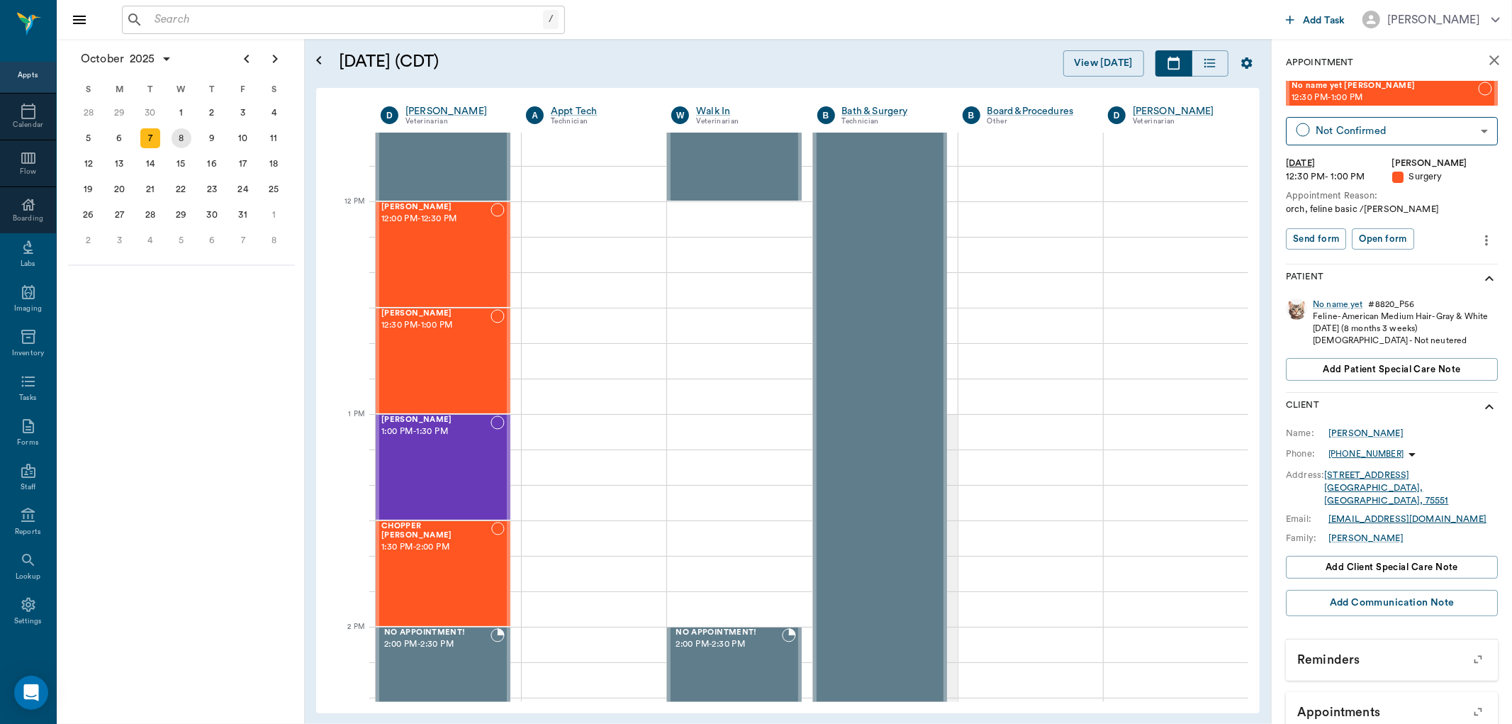
click at [184, 138] on div "8" at bounding box center [182, 138] width 20 height 20
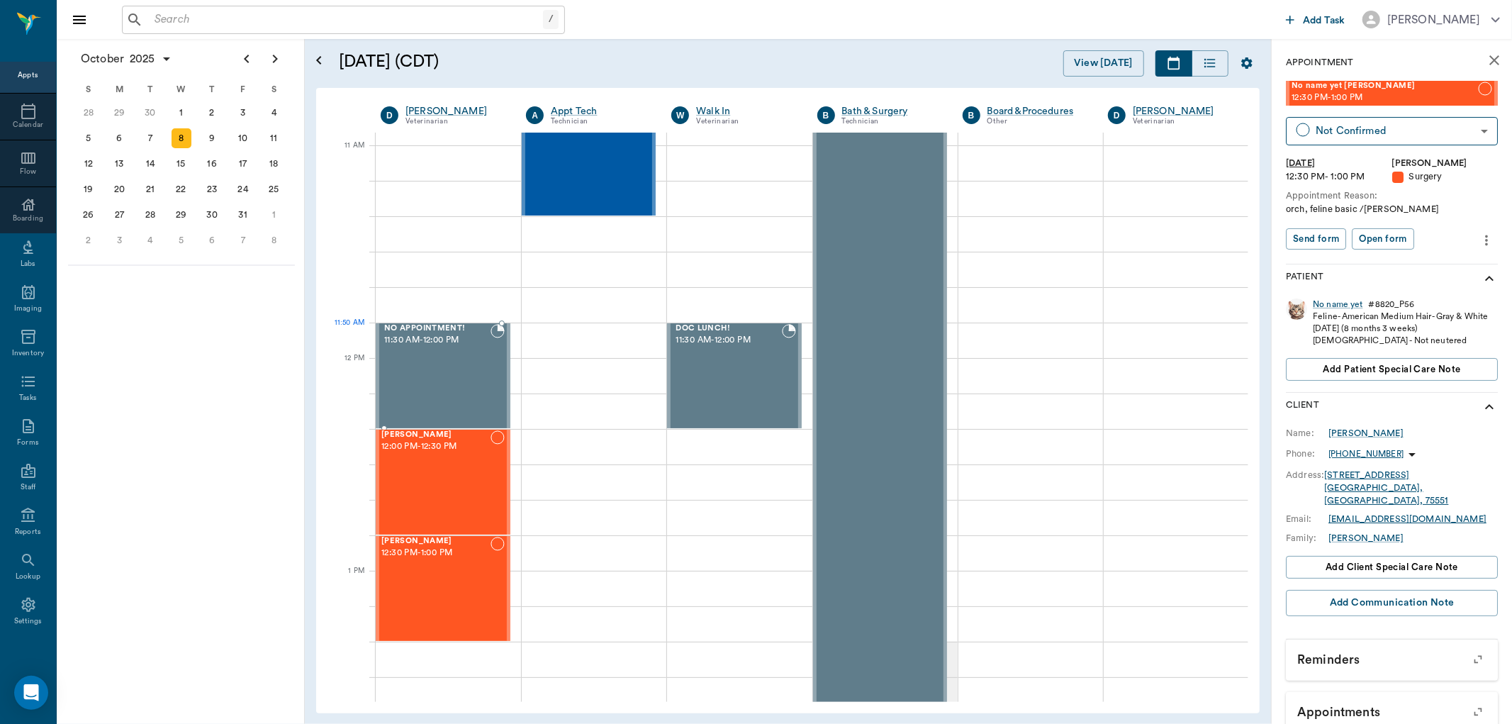
scroll to position [788, 0]
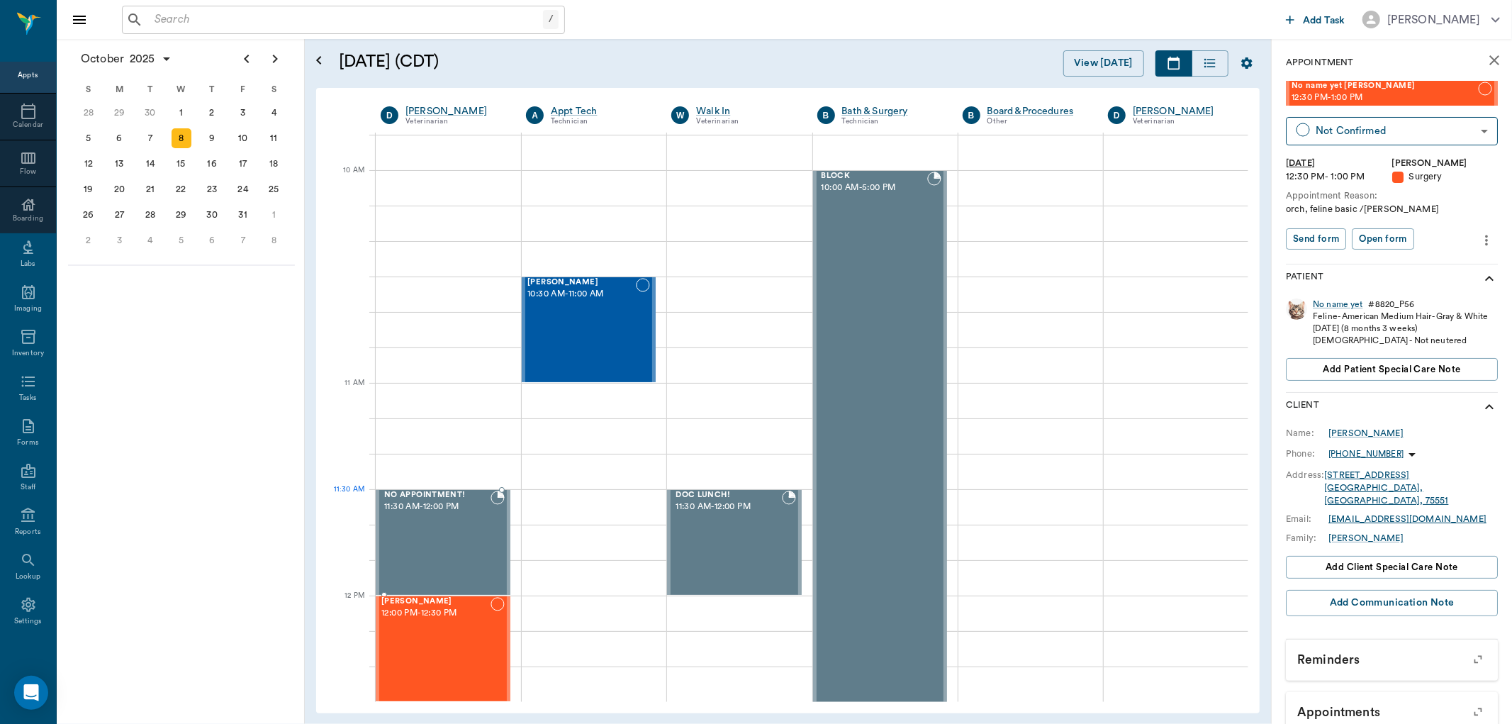
scroll to position [709, 0]
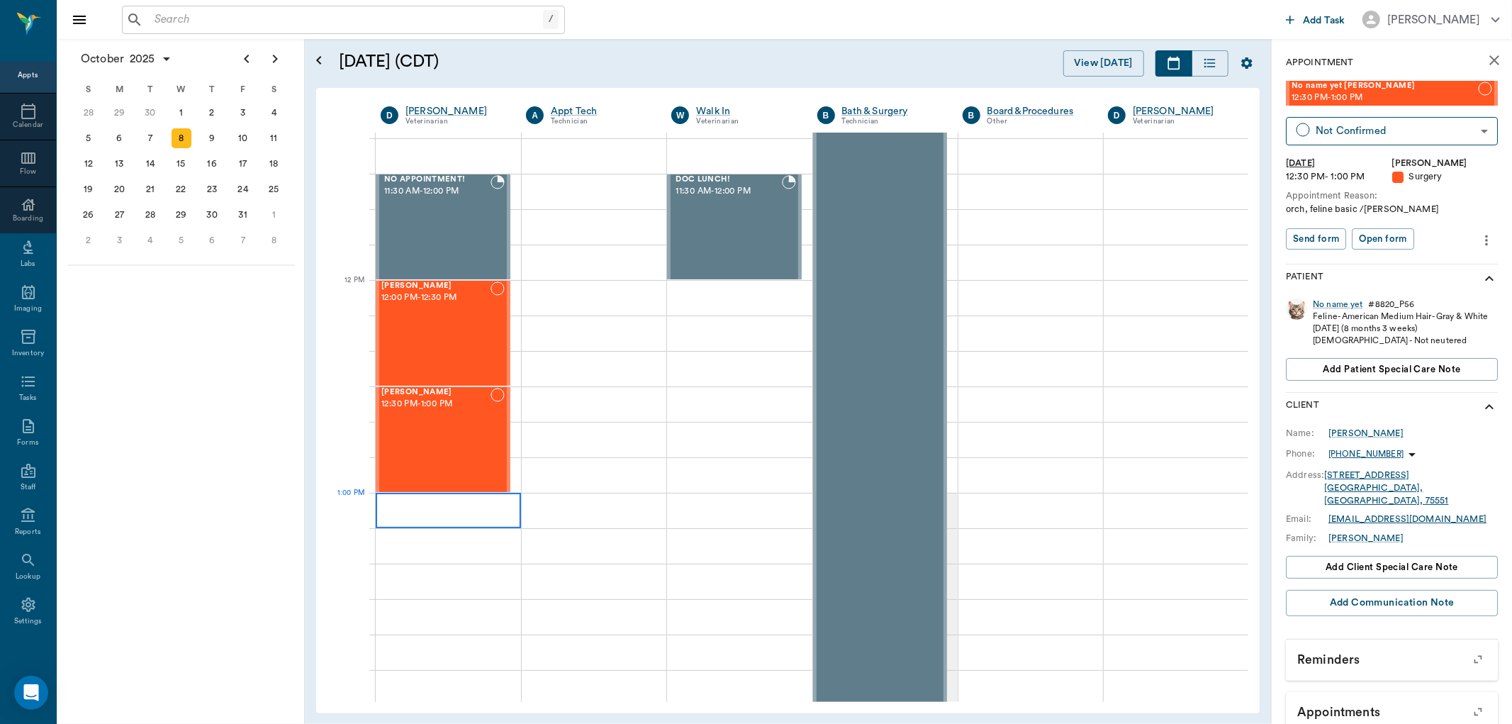
click at [379, 501] on div at bounding box center [448, 510] width 145 height 35
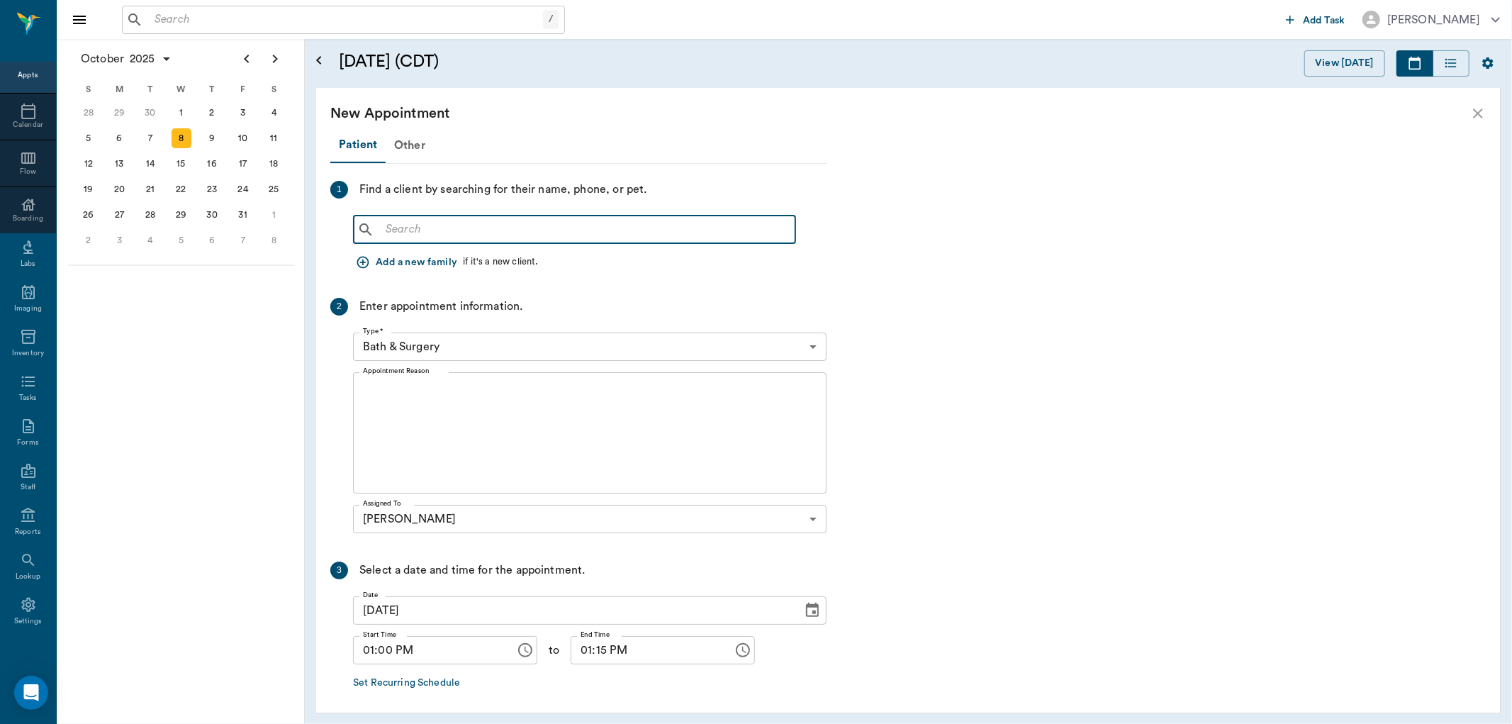
click at [387, 233] on input "text" at bounding box center [585, 230] width 410 height 20
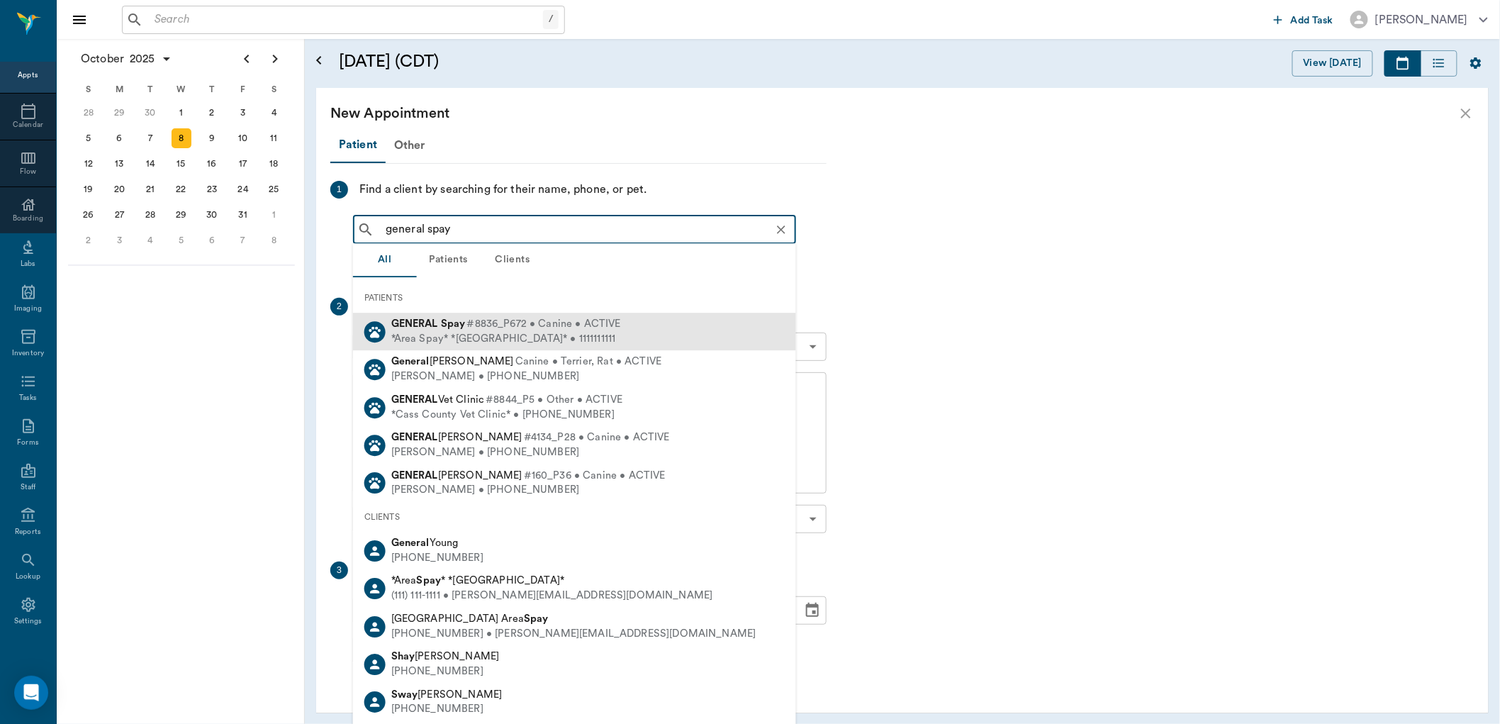
click at [472, 330] on span "#8836_P672 • Canine • ACTIVE" at bounding box center [544, 324] width 154 height 15
type input "general spay"
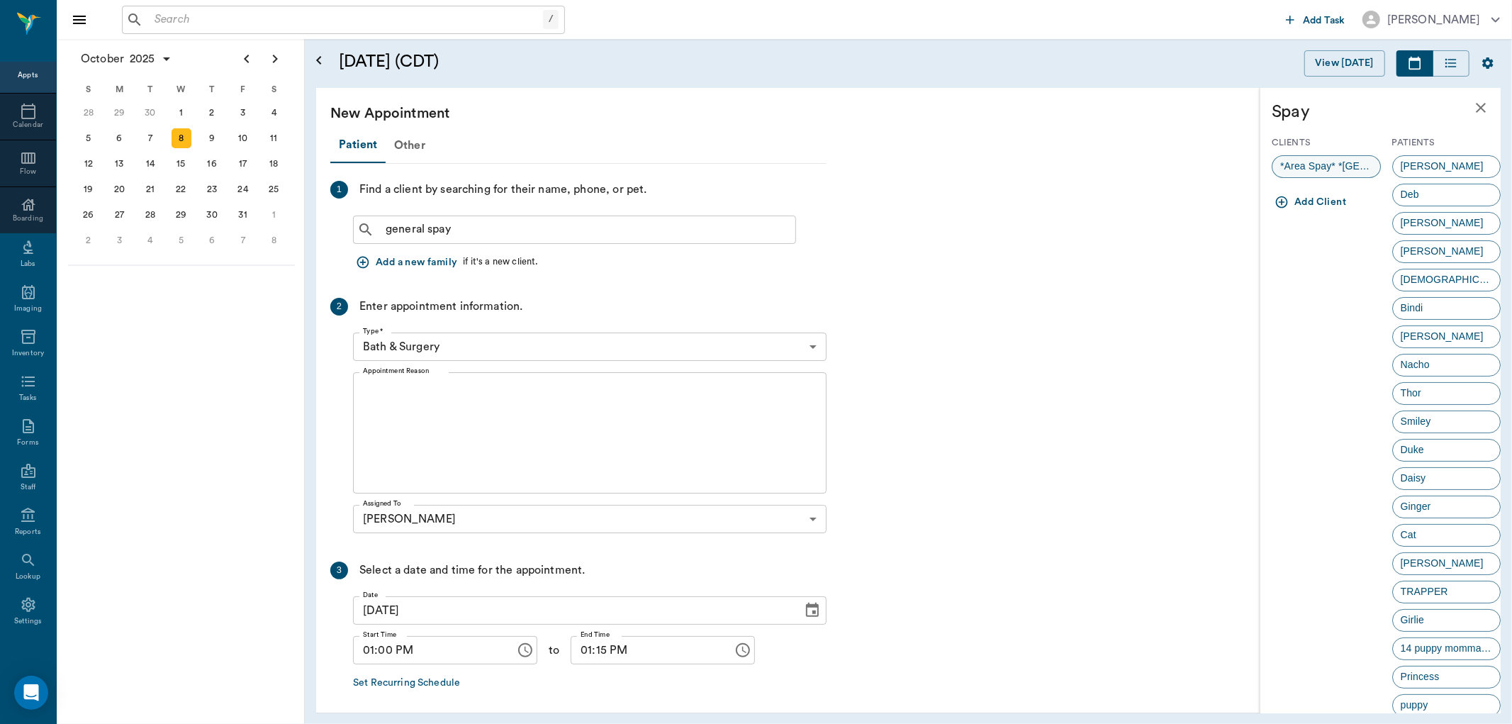
click at [1323, 167] on span "*Area Spay* *Atlanta*" at bounding box center [1327, 166] width 108 height 15
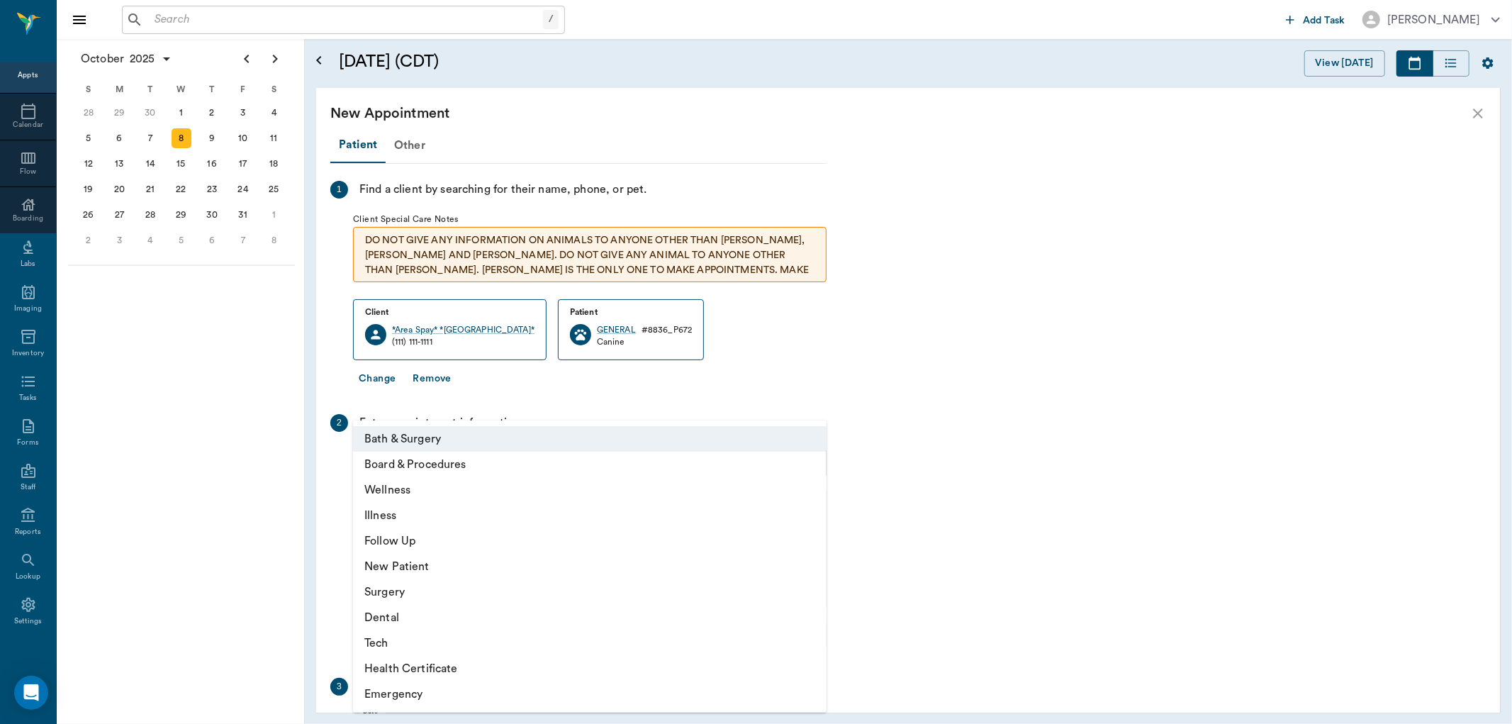
click at [409, 461] on body "/ ​ Add Task Dr. Bert Ellsworth Nectar Messages Appts Calendar Flow Boarding La…" at bounding box center [756, 362] width 1512 height 724
click at [399, 590] on li "Surgery" at bounding box center [590, 592] width 474 height 26
type input "65d2be4f46e3a538d89b8c18"
type input "01:30 PM"
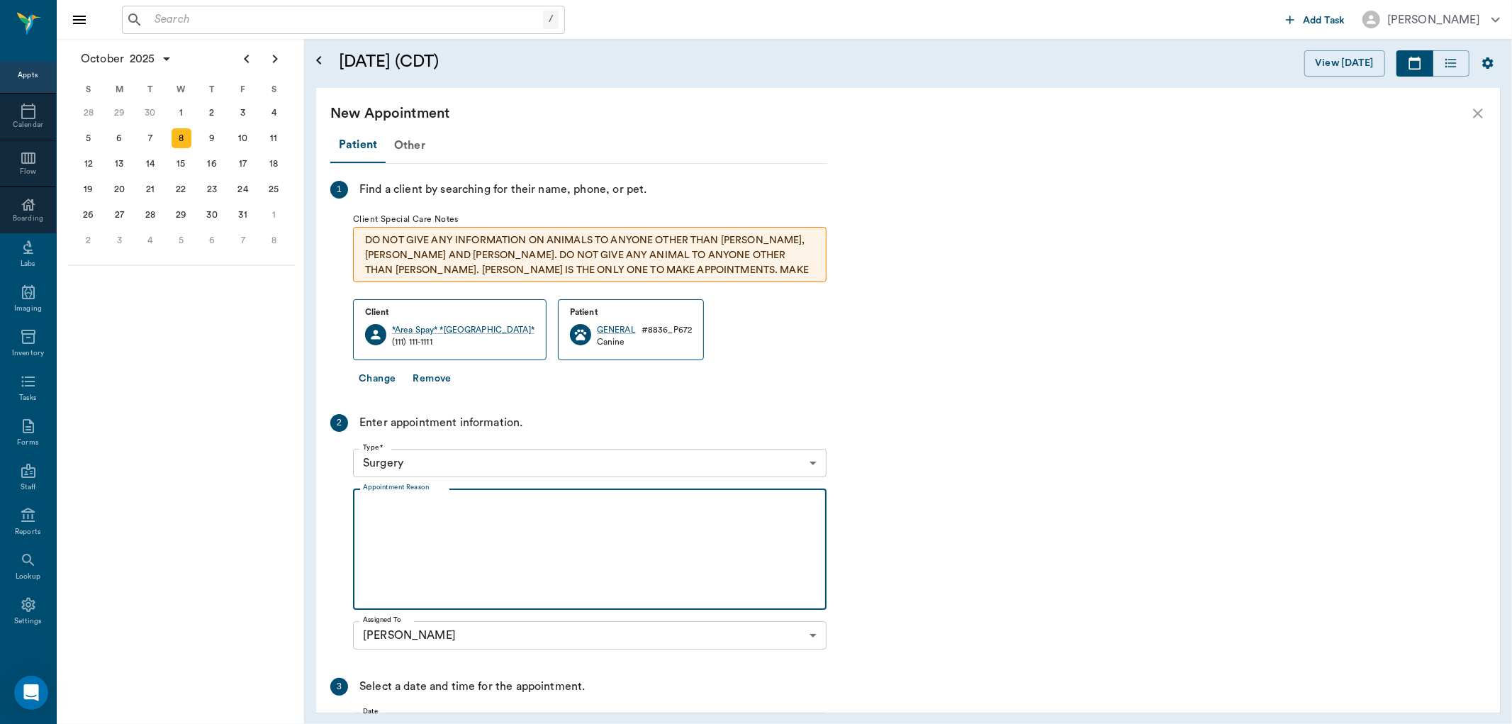
click at [379, 501] on textarea "Appointment Reason" at bounding box center [590, 550] width 454 height 98
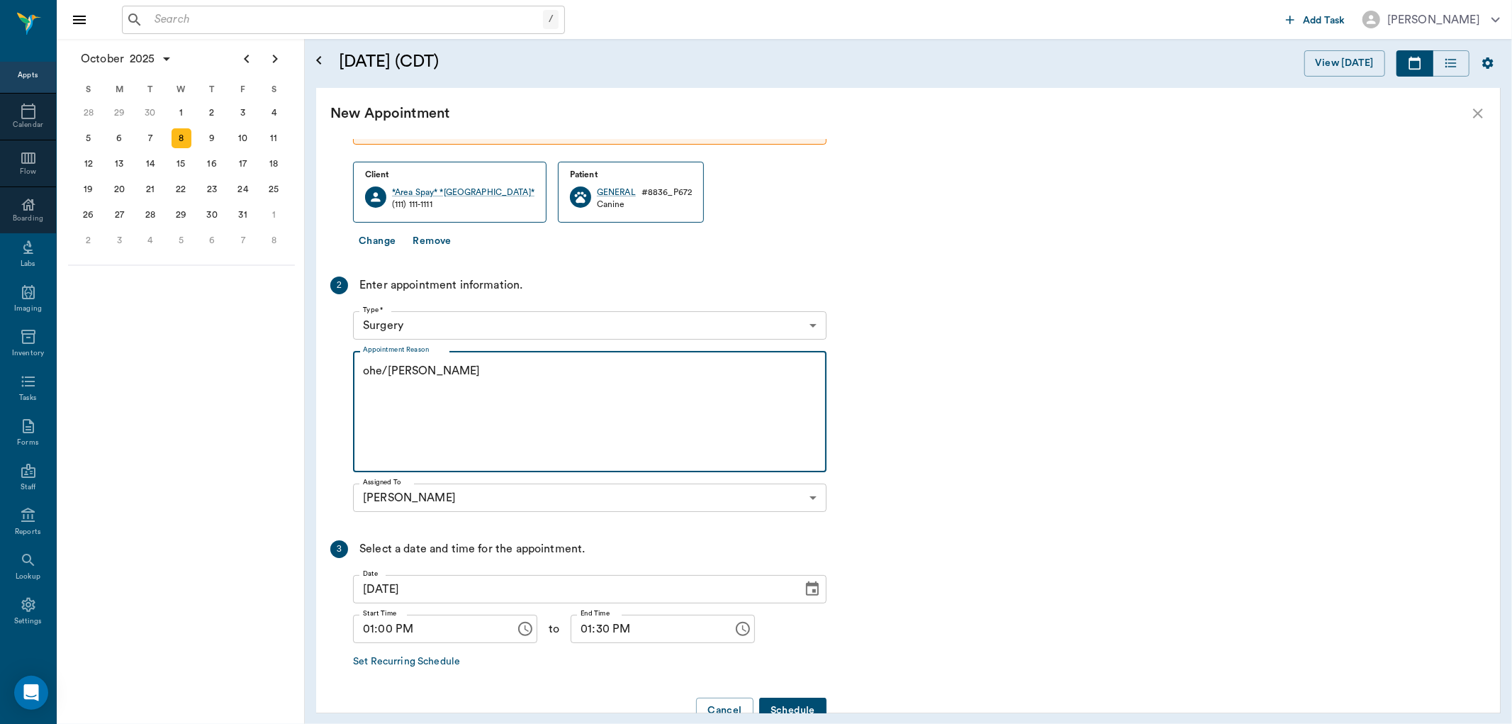
scroll to position [173, 0]
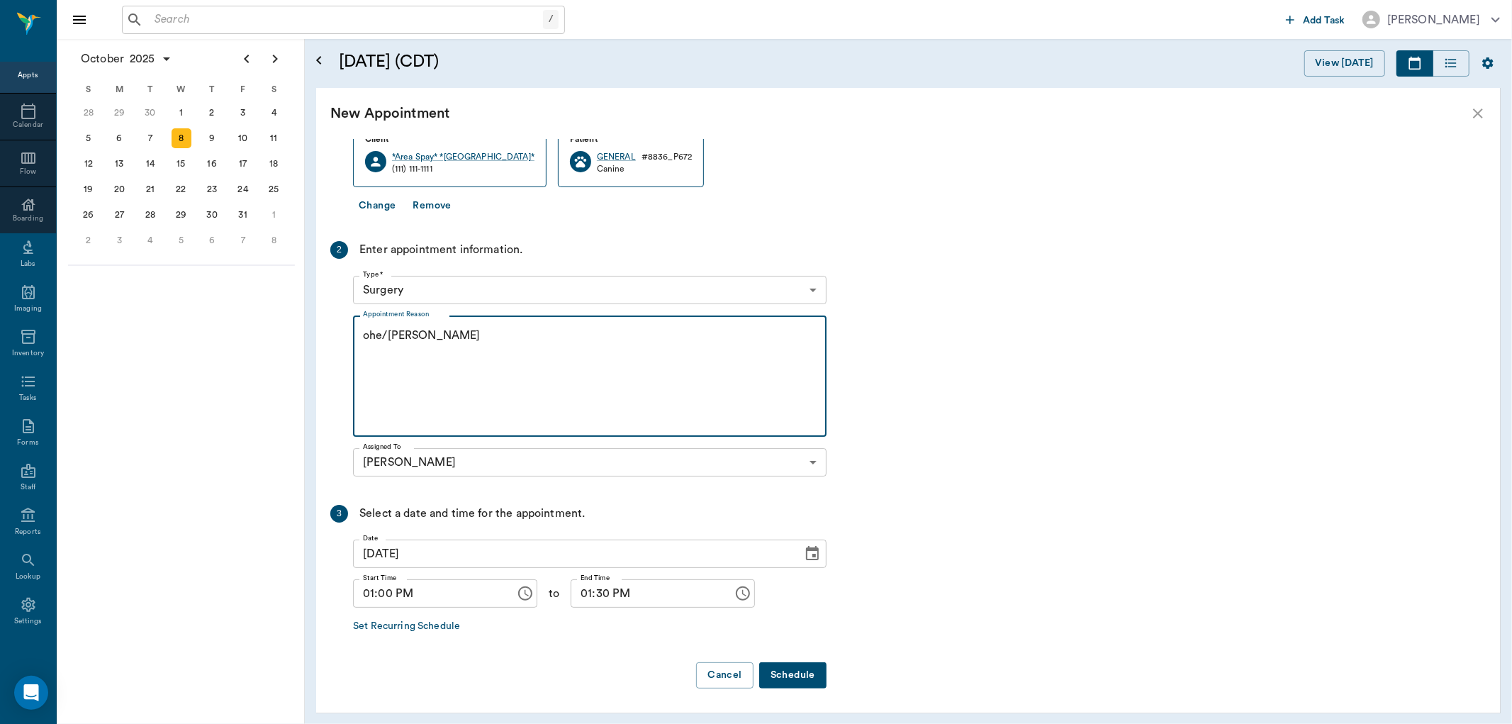
type textarea "ohe/Lisa"
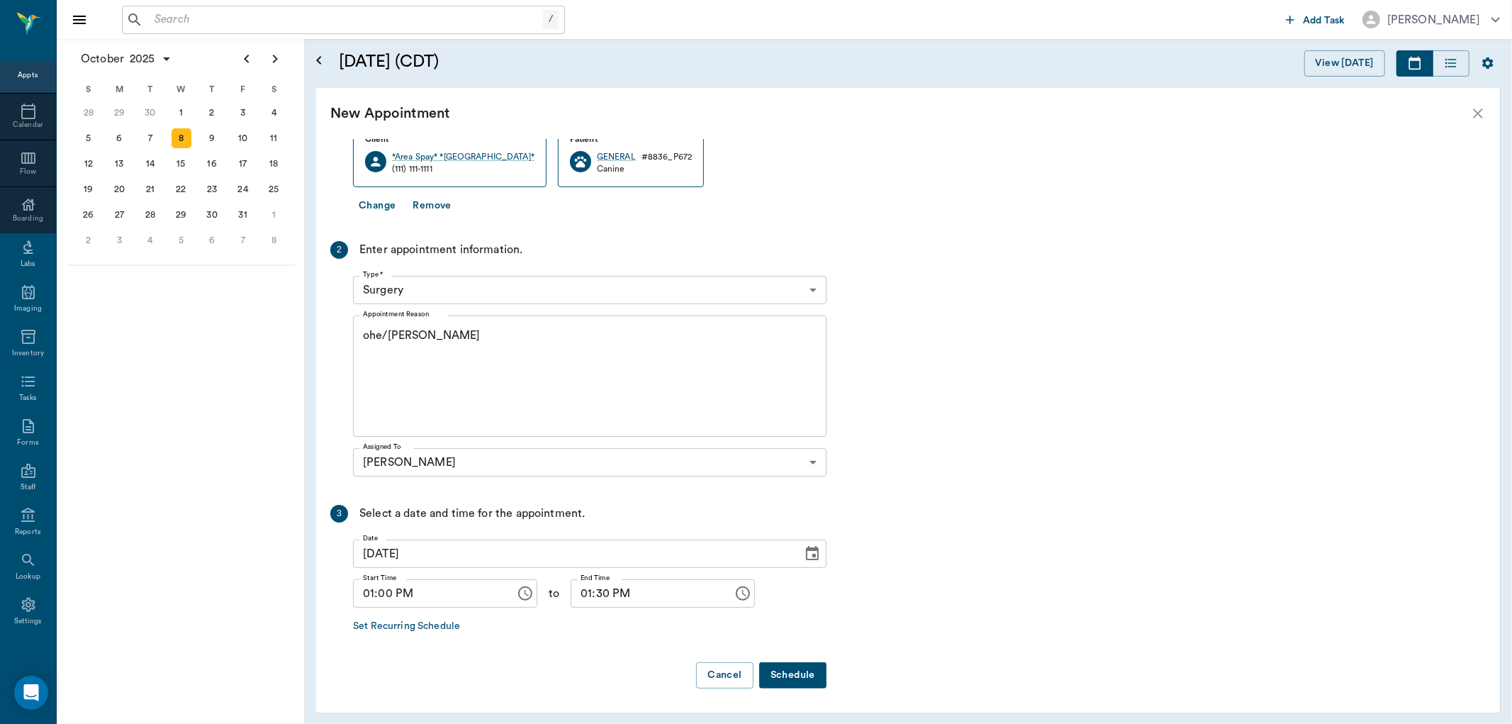
click at [796, 671] on button "Schedule" at bounding box center [792, 675] width 67 height 26
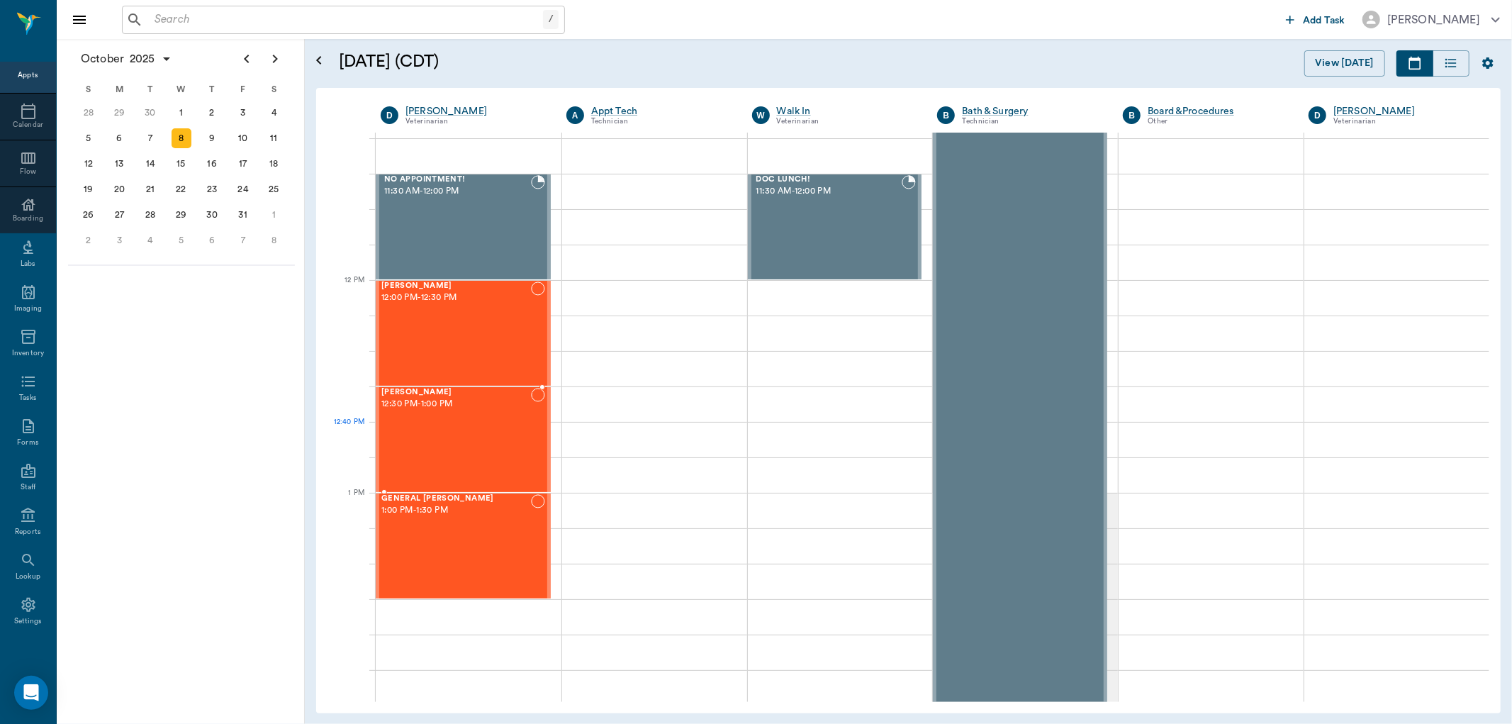
click at [400, 440] on div "KK Caver 12:30 PM - 1:00 PM" at bounding box center [456, 440] width 150 height 104
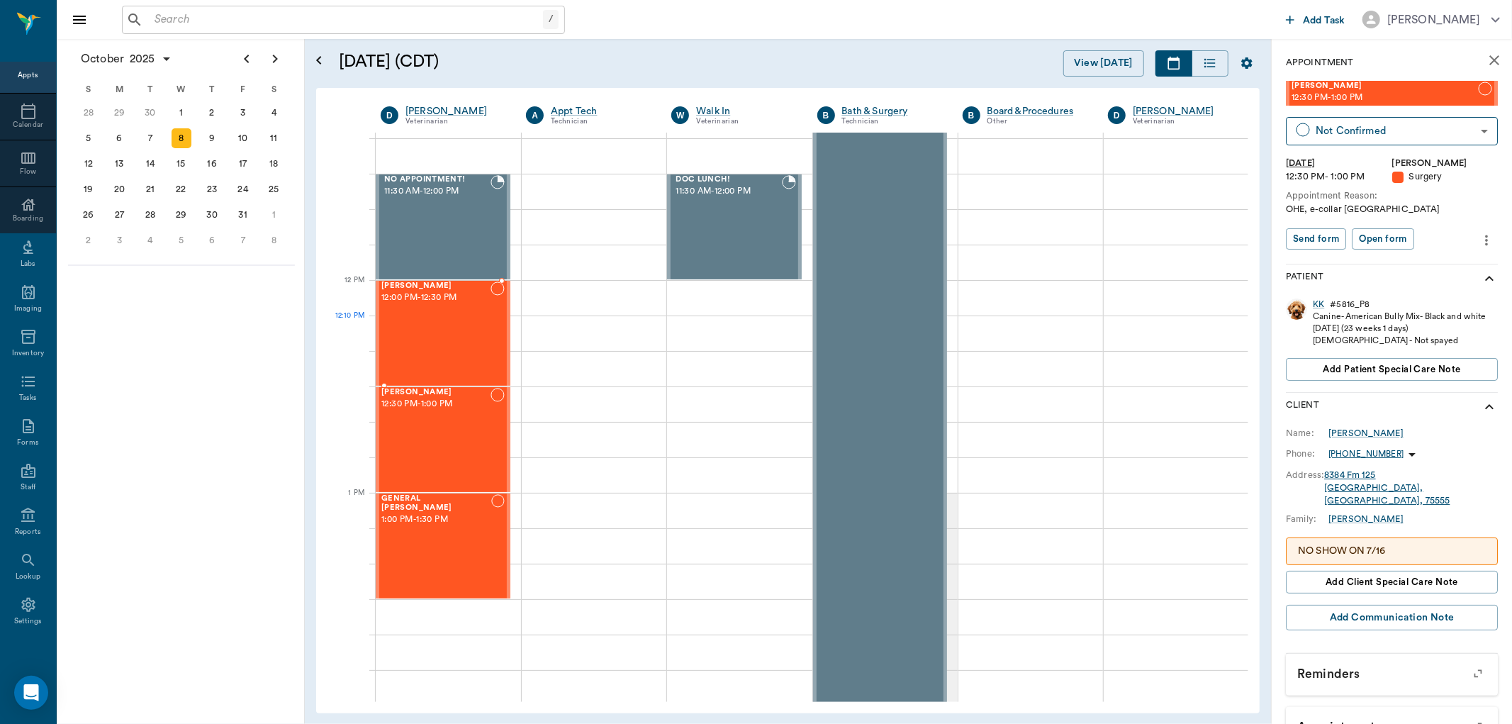
click at [419, 321] on div "Jack Smith 12:00 PM - 12:30 PM" at bounding box center [435, 334] width 109 height 104
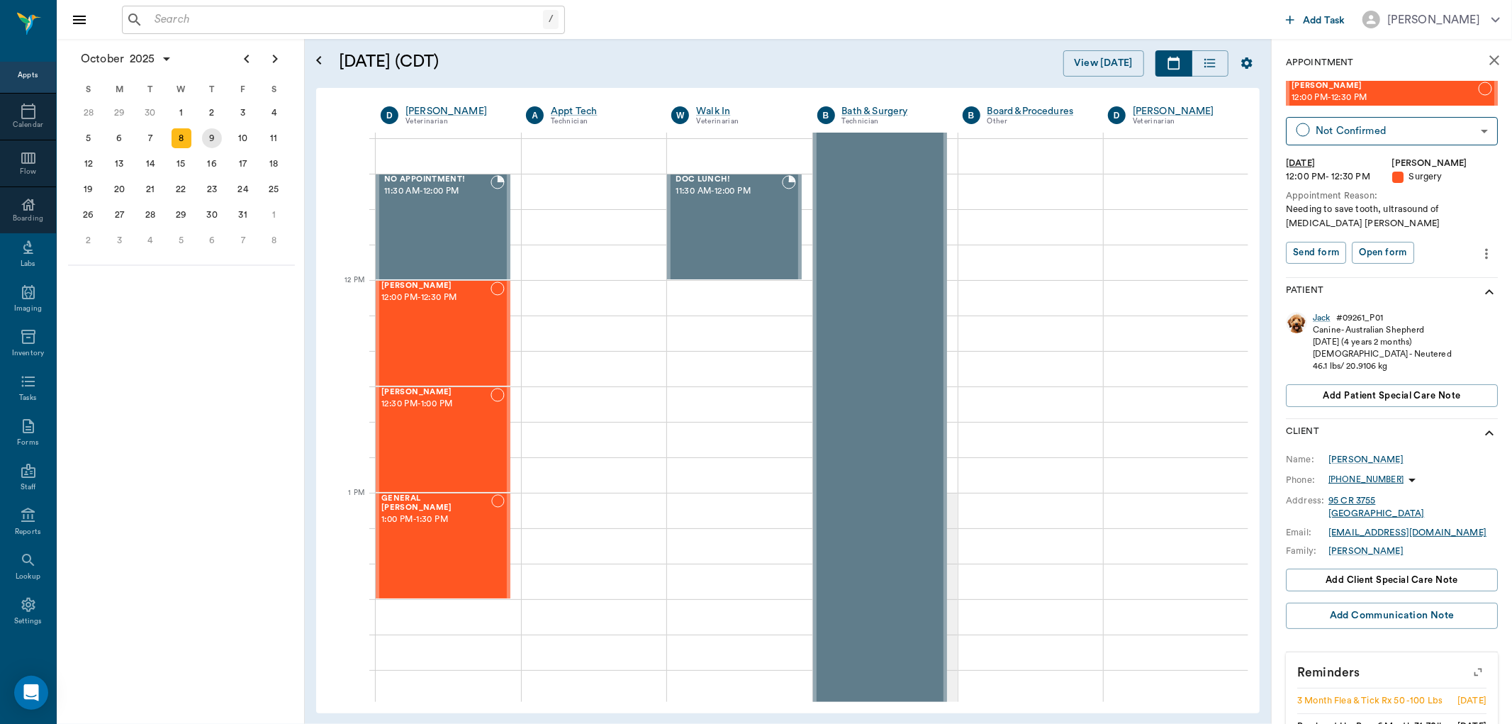
click at [211, 142] on div "9" at bounding box center [212, 138] width 20 height 20
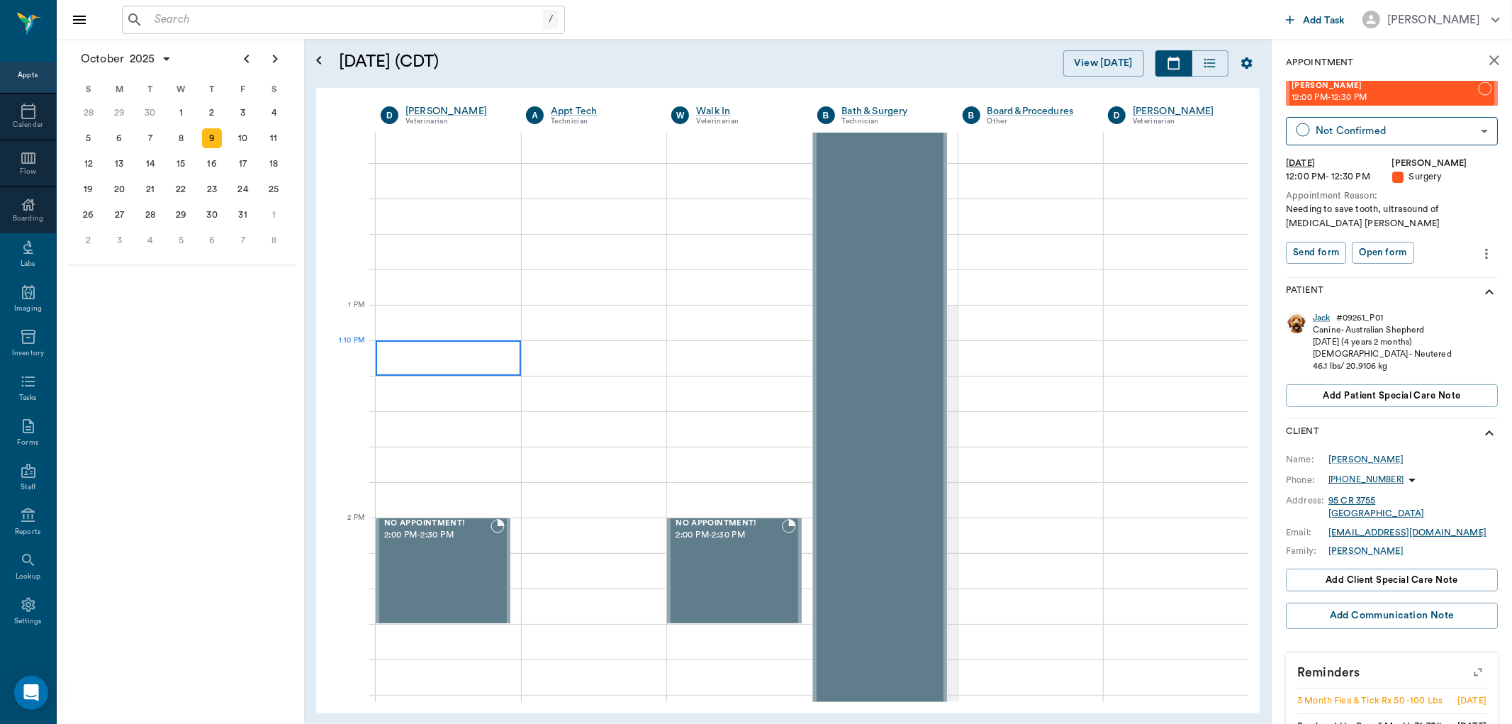
scroll to position [709, 0]
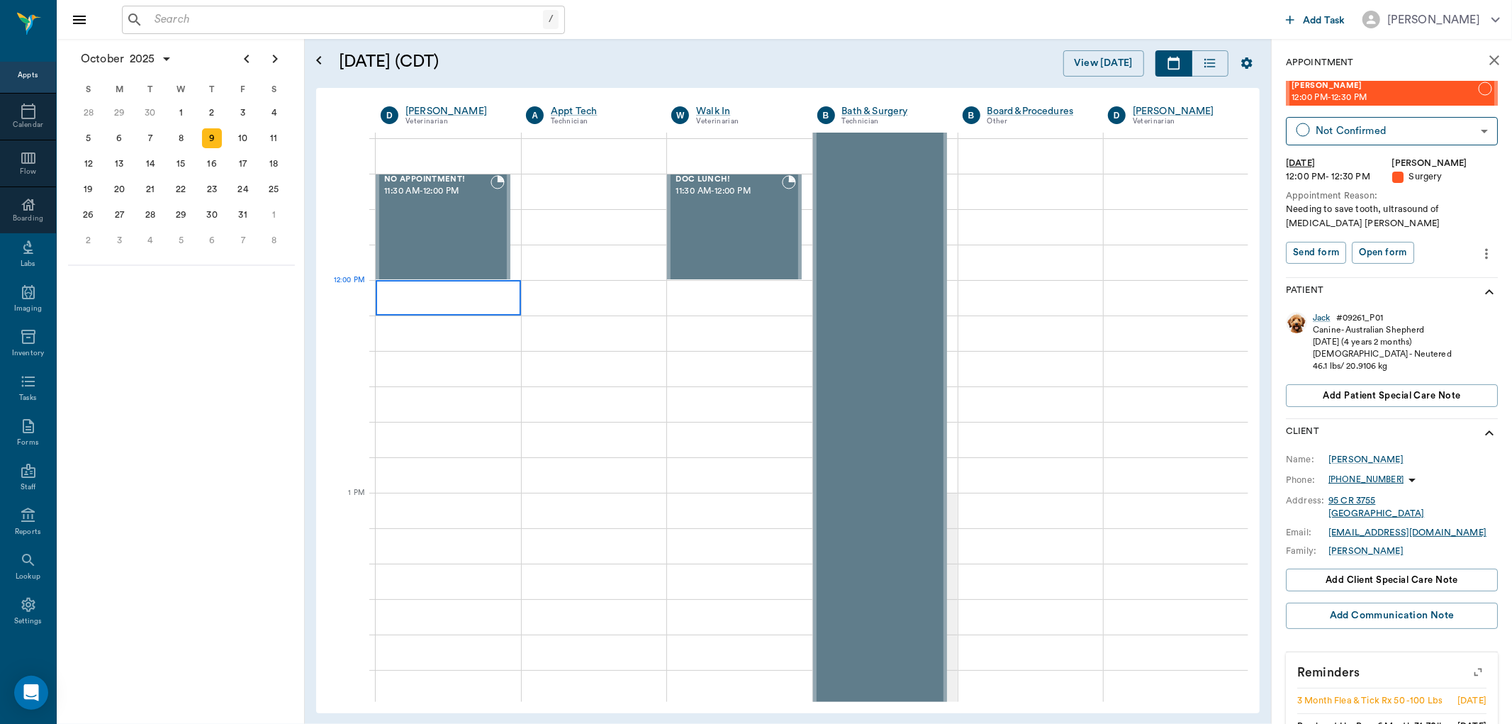
click at [384, 288] on div at bounding box center [448, 297] width 145 height 35
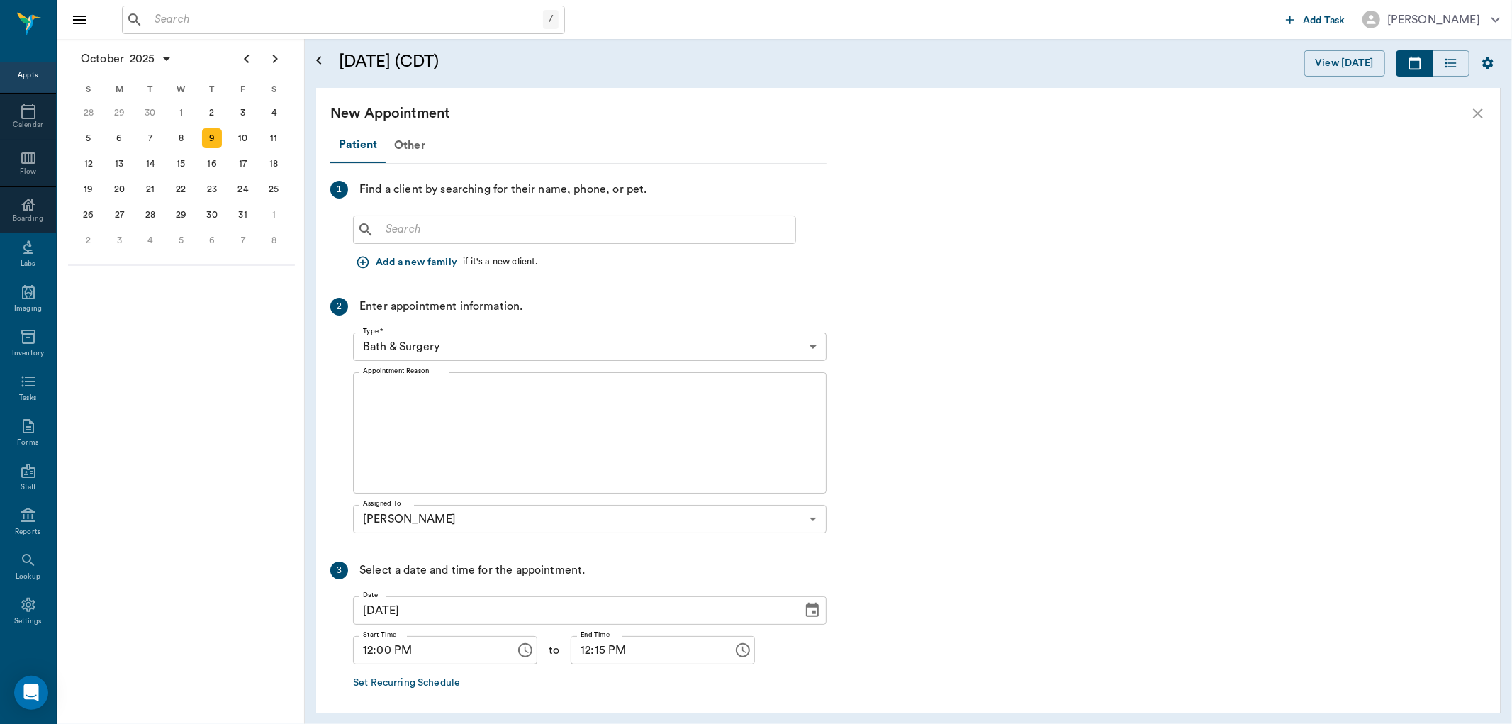
click at [401, 234] on input "text" at bounding box center [585, 230] width 410 height 20
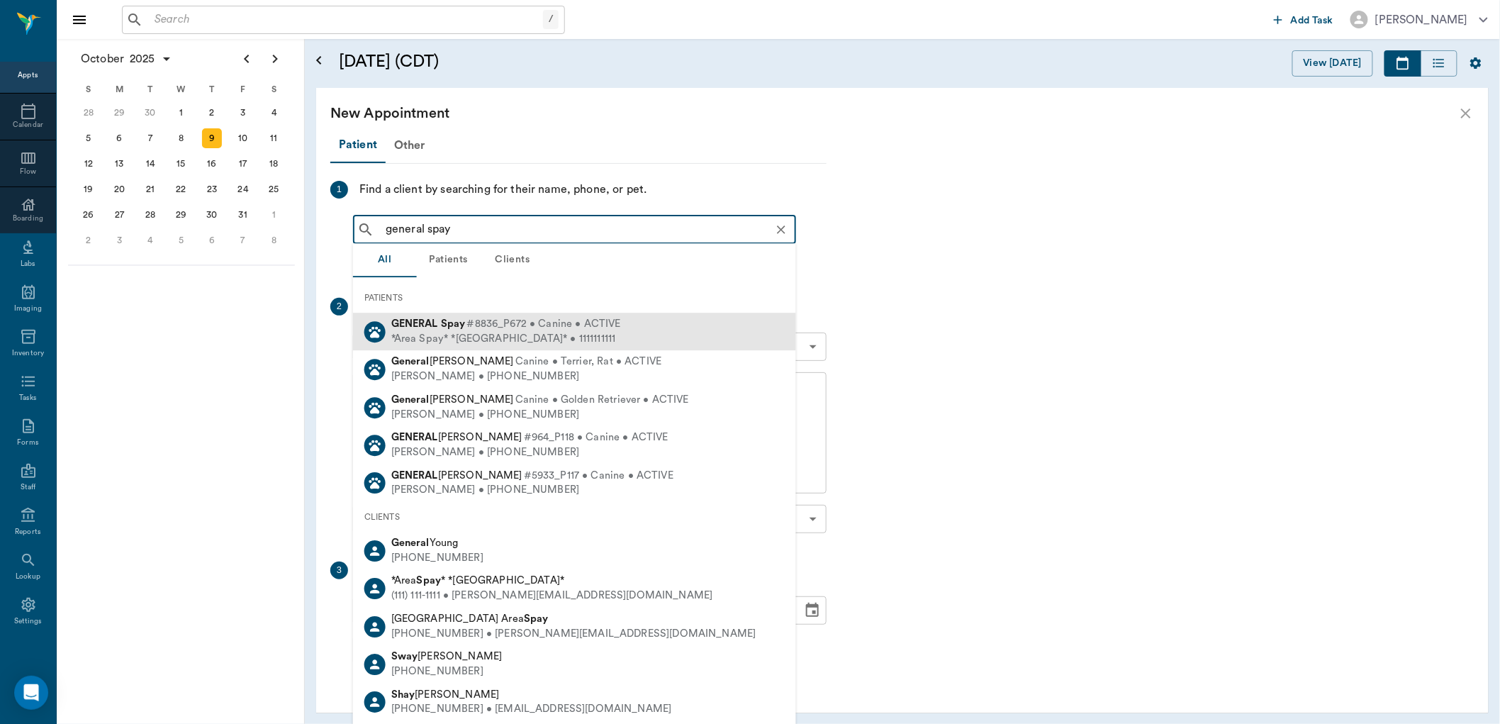
click at [483, 335] on div "*Area Spay* *Atlanta* • 1111111111" at bounding box center [506, 339] width 230 height 15
type input "general spay"
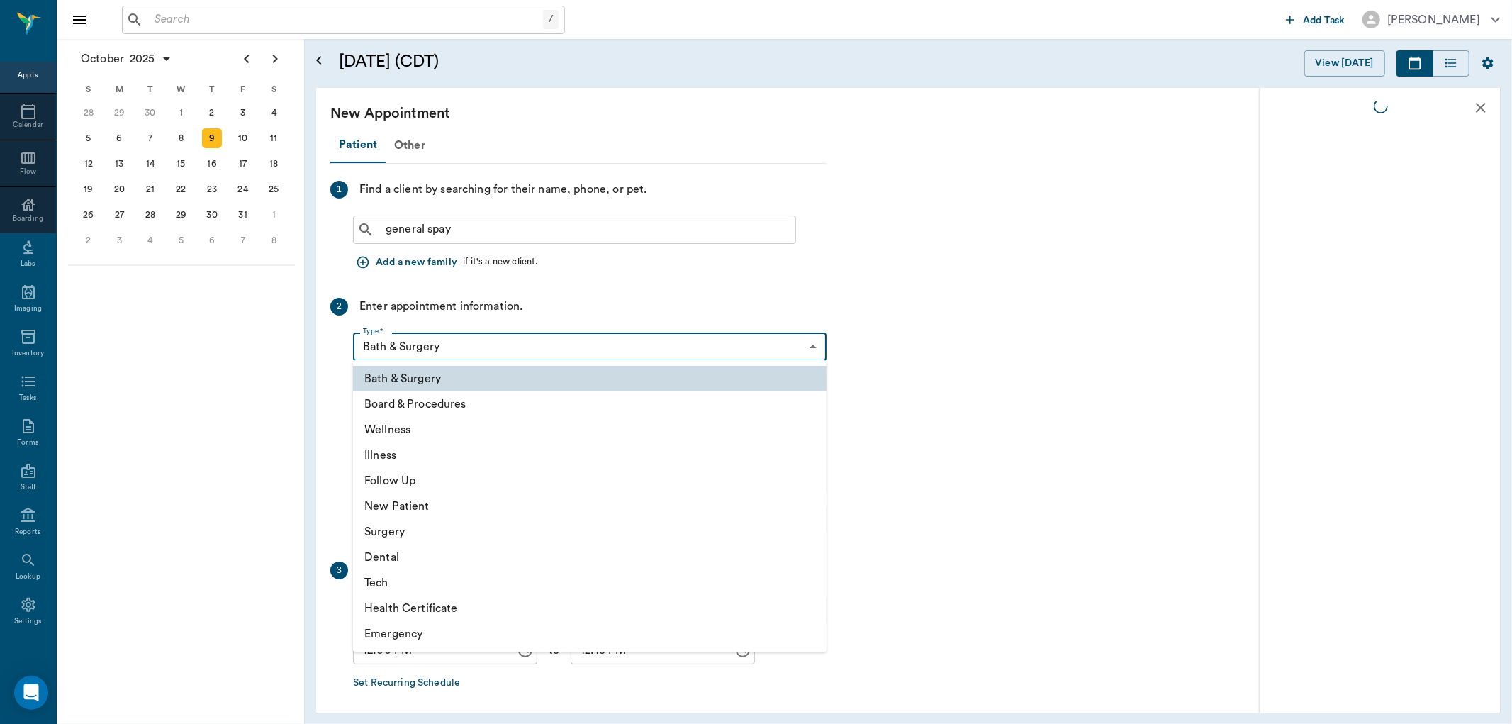
click at [419, 349] on body "/ ​ Add Task Dr. Bert Ellsworth Nectar Messages Appts Calendar Flow Boarding La…" at bounding box center [756, 362] width 1512 height 724
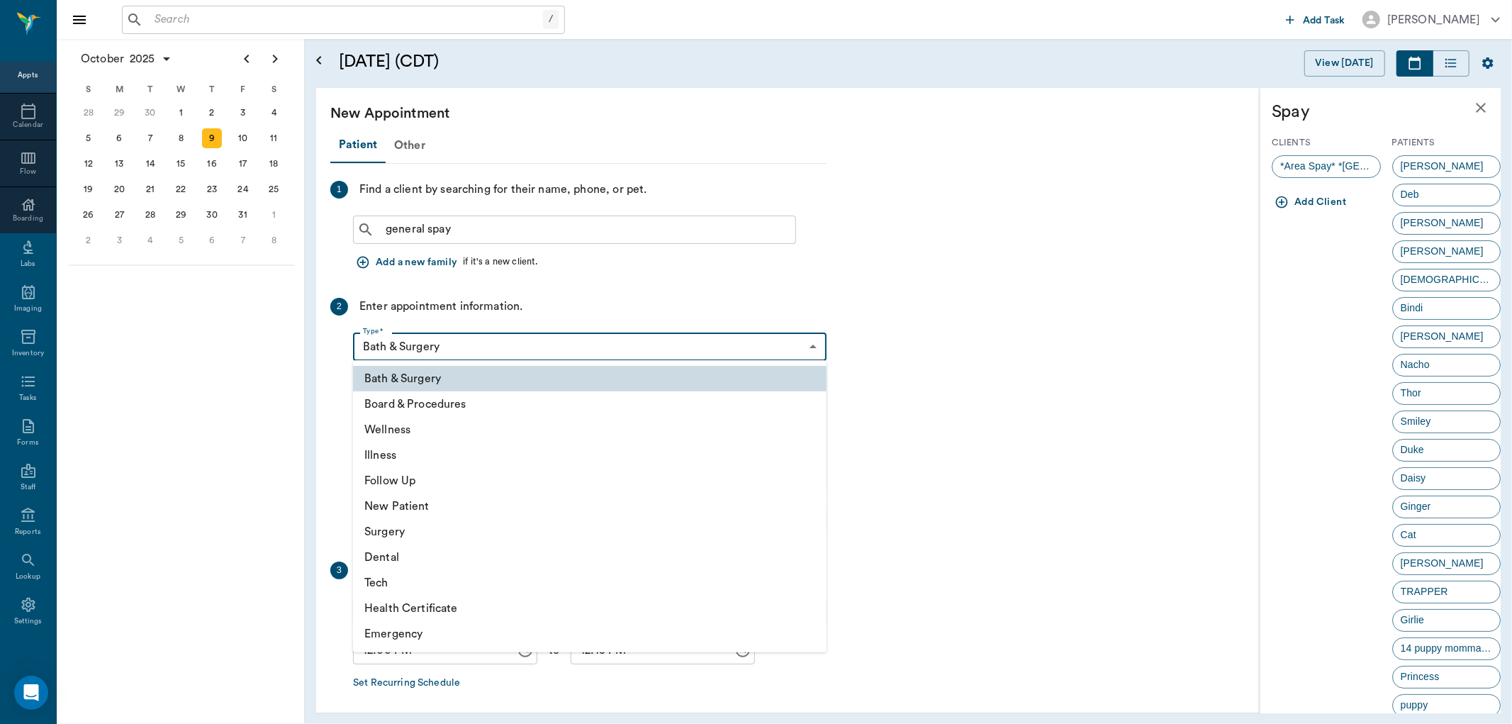
click at [388, 528] on li "Surgery" at bounding box center [590, 532] width 474 height 26
type input "65d2be4f46e3a538d89b8c18"
type input "12:30 PM"
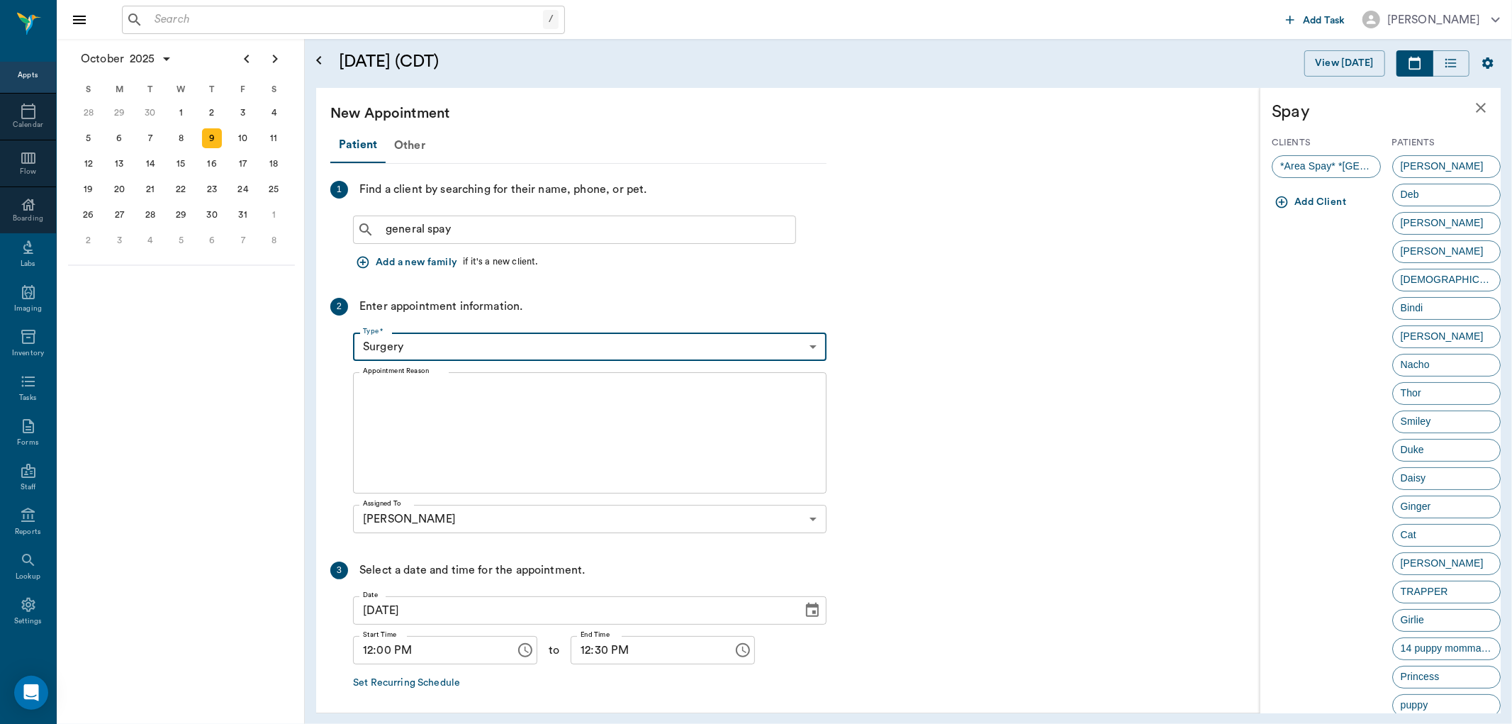
click at [376, 392] on textarea "Appointment Reason" at bounding box center [590, 433] width 454 height 98
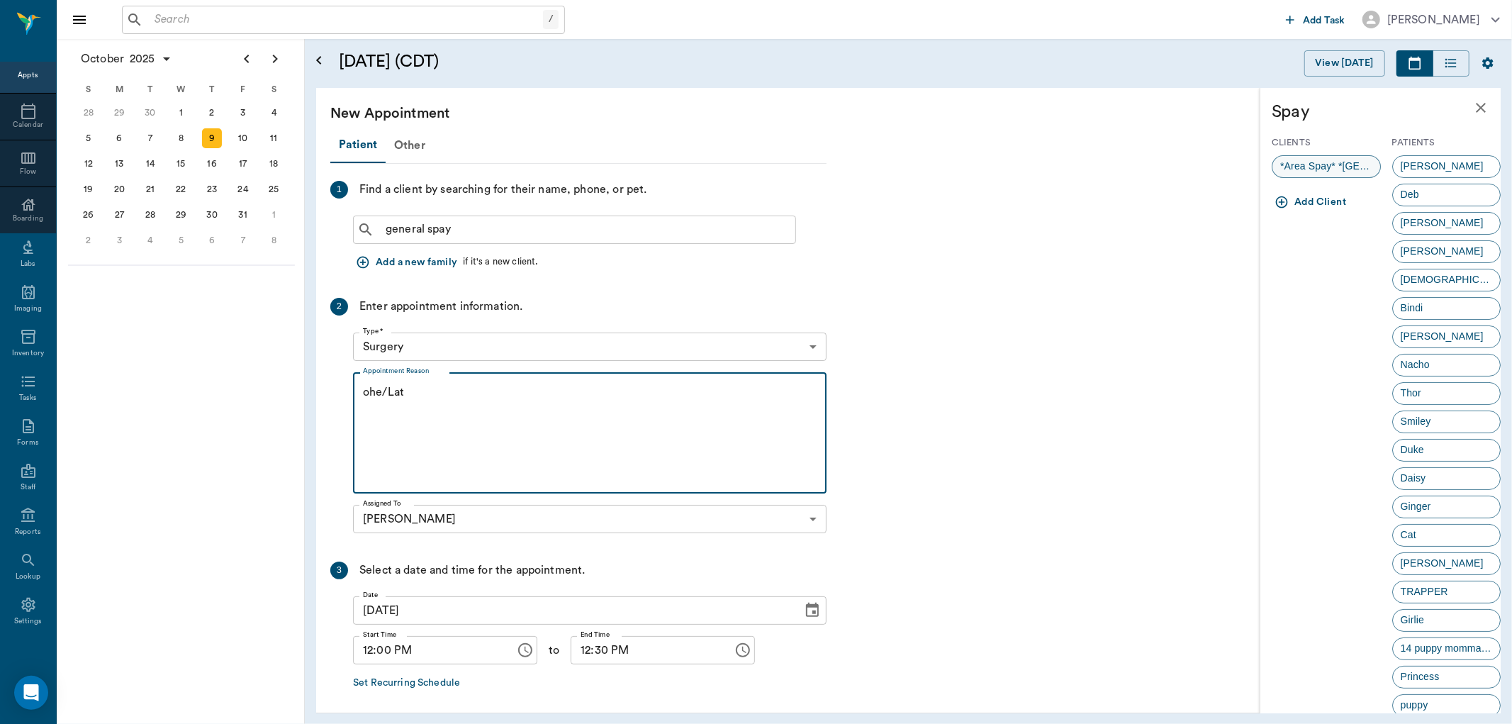
type textarea "ohe/Lat"
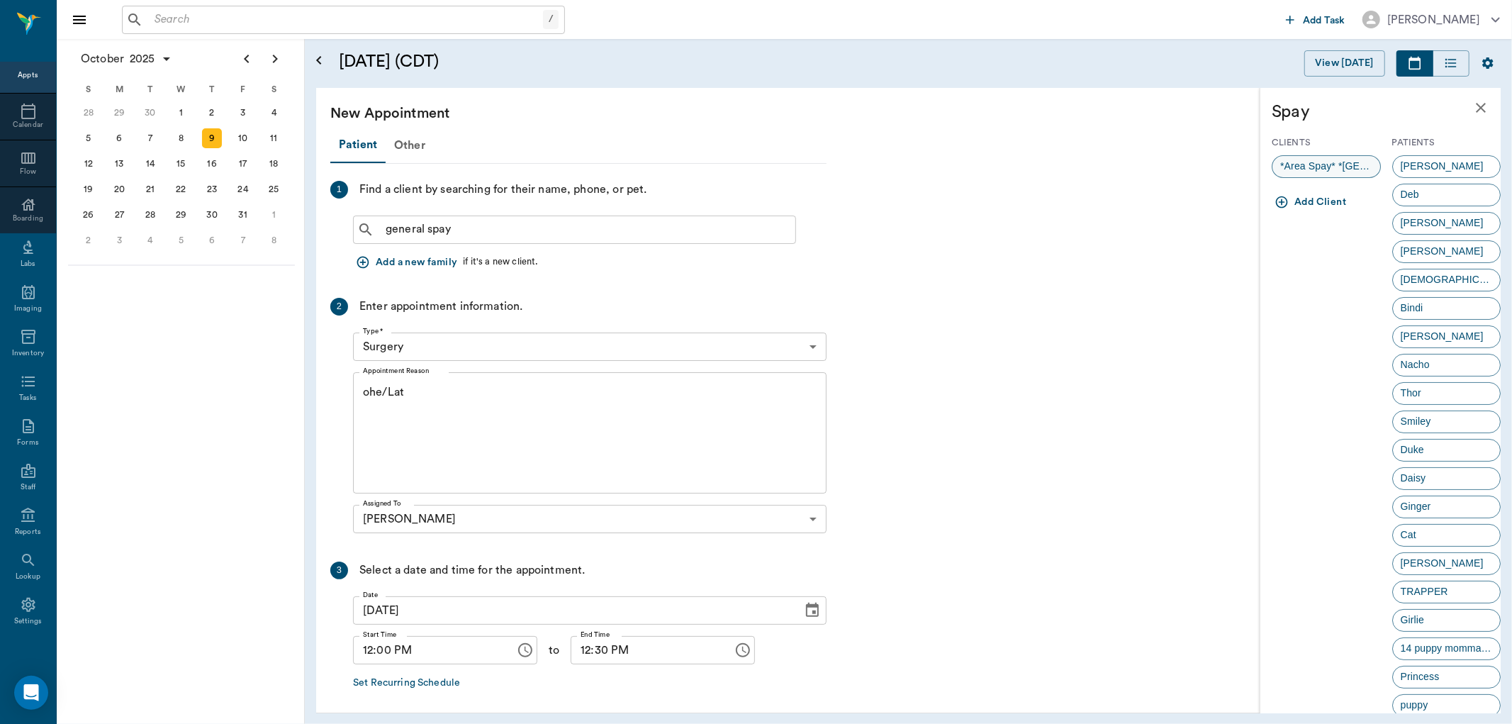
click at [1305, 159] on span "*Area Spay* *Atlanta*" at bounding box center [1327, 166] width 108 height 15
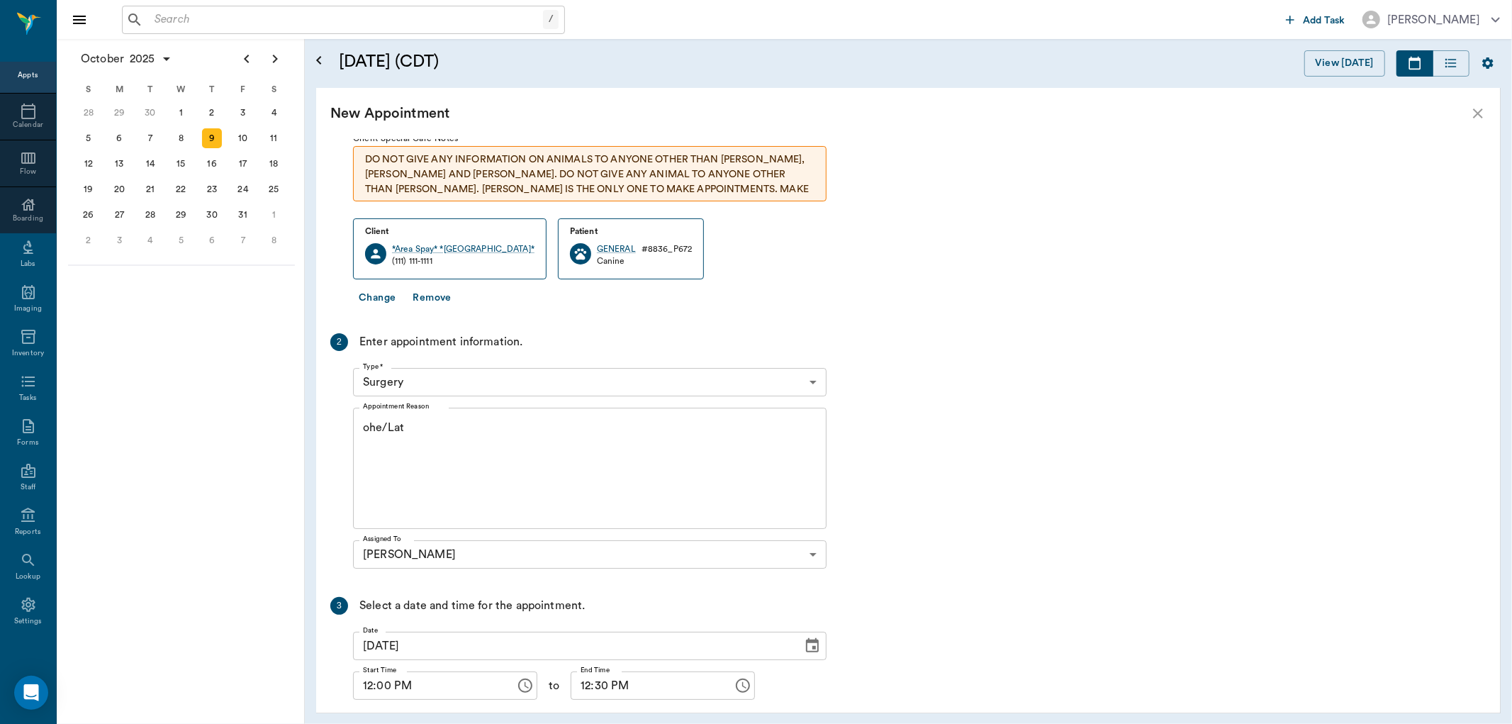
scroll to position [173, 0]
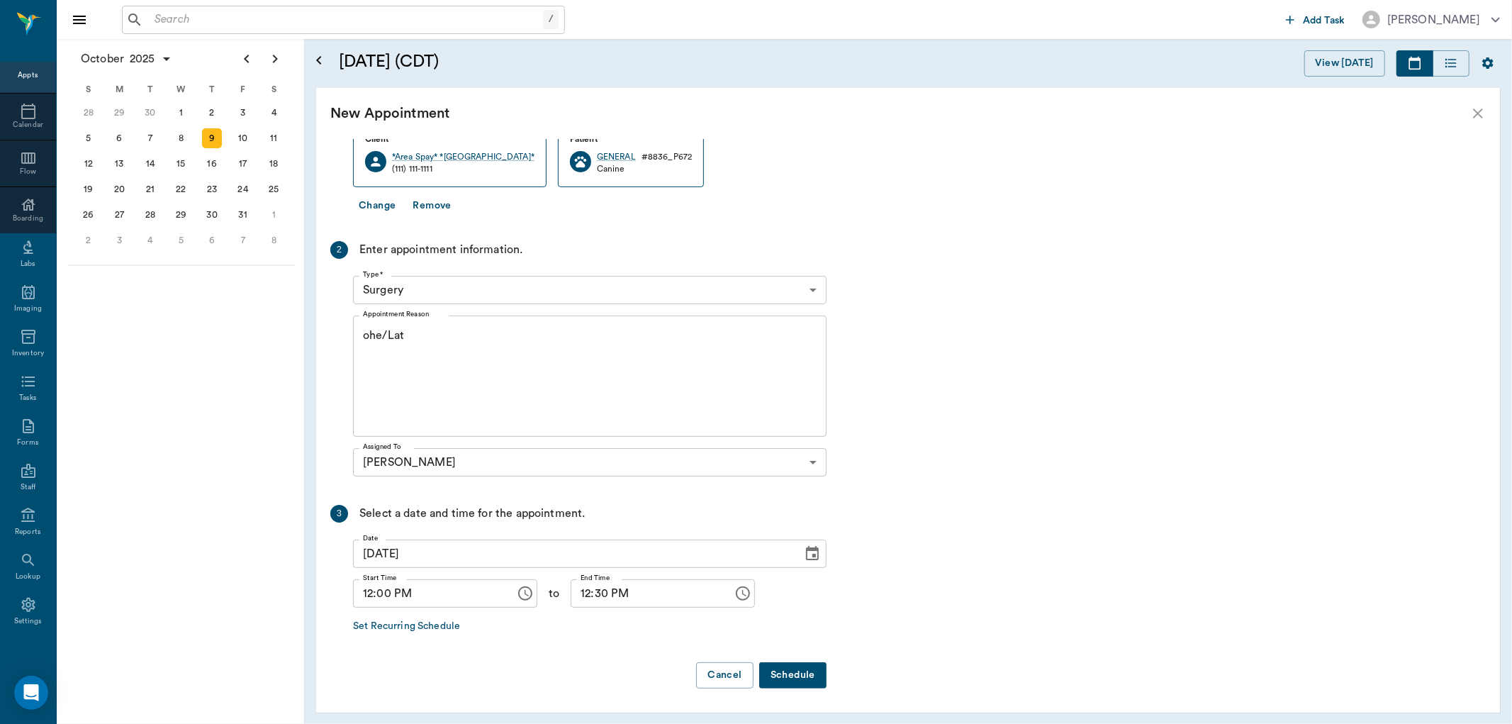
click at [799, 678] on button "Schedule" at bounding box center [792, 675] width 67 height 26
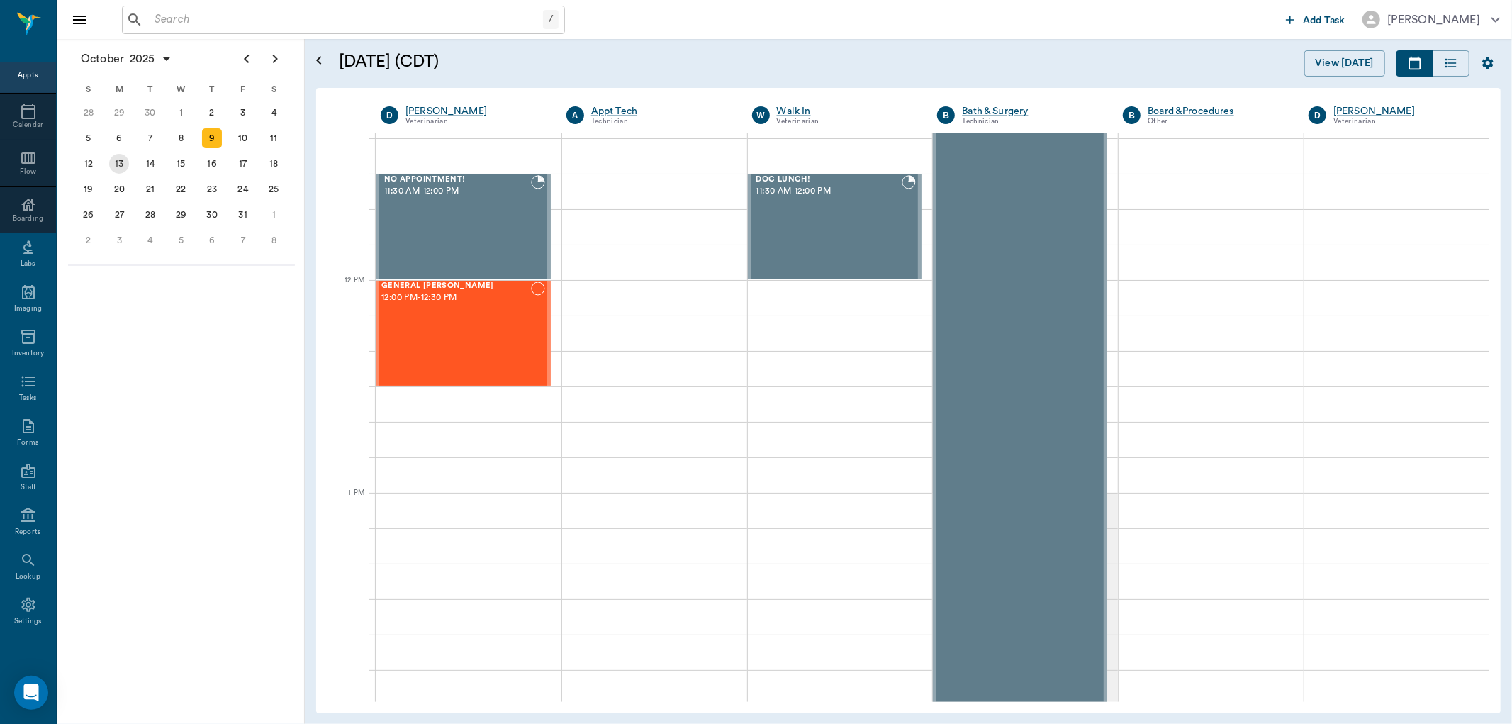
click at [122, 166] on div "13" at bounding box center [119, 164] width 20 height 20
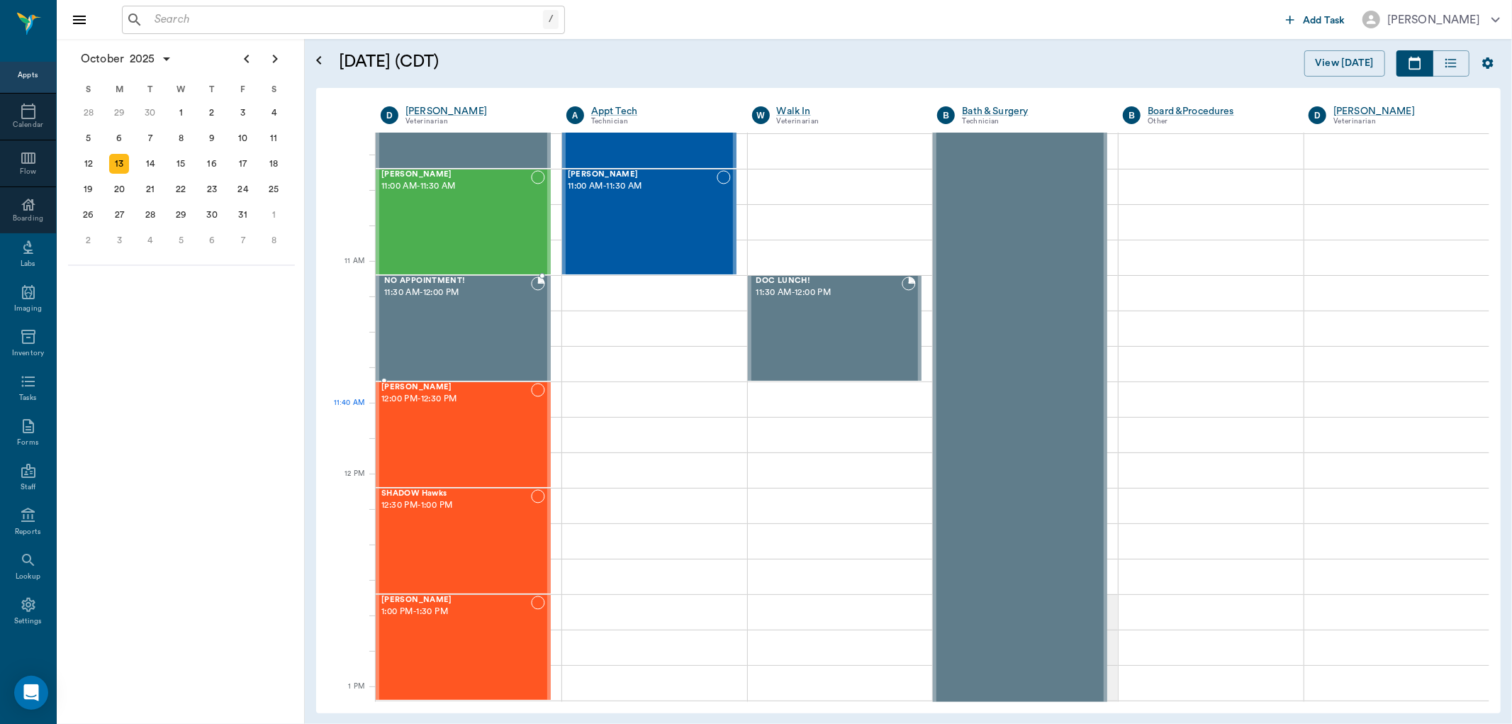
scroll to position [630, 0]
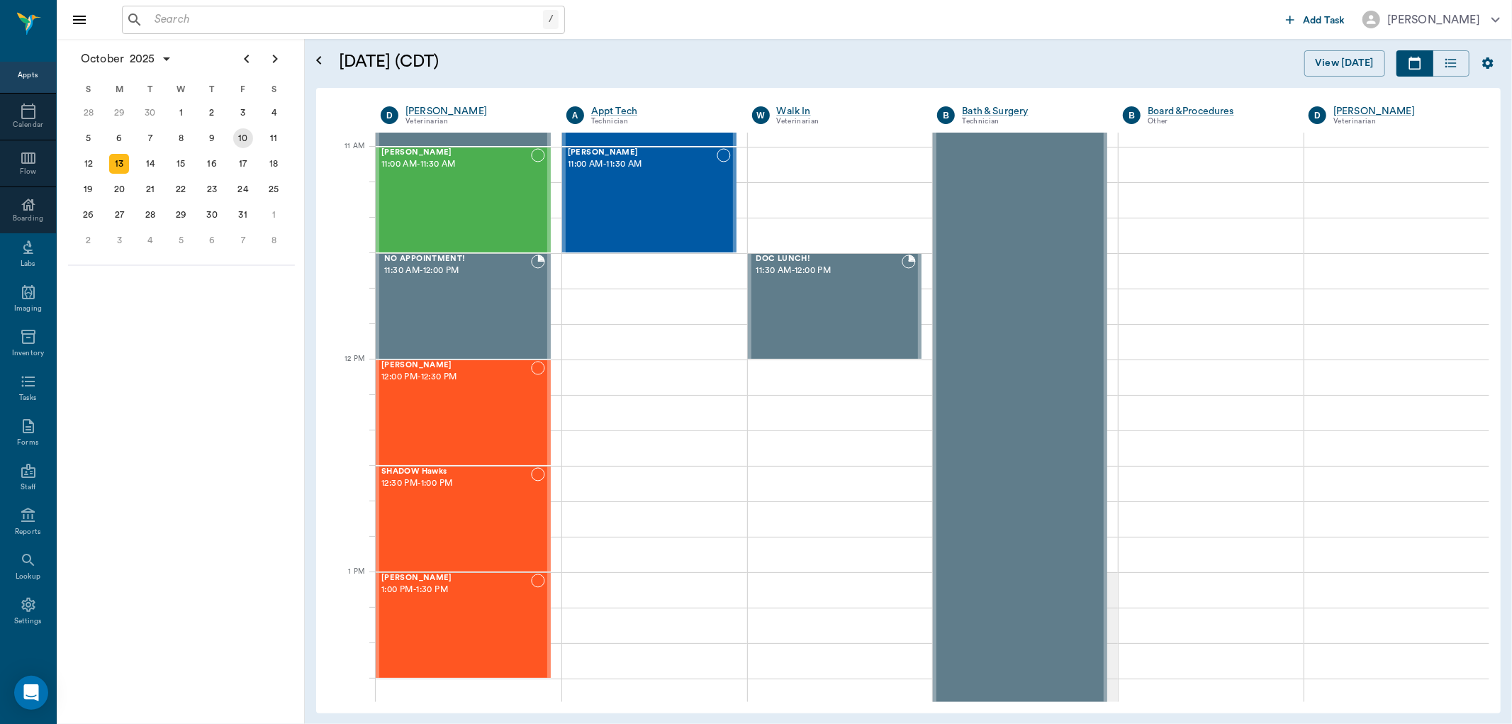
click at [246, 140] on div "10" at bounding box center [243, 138] width 20 height 20
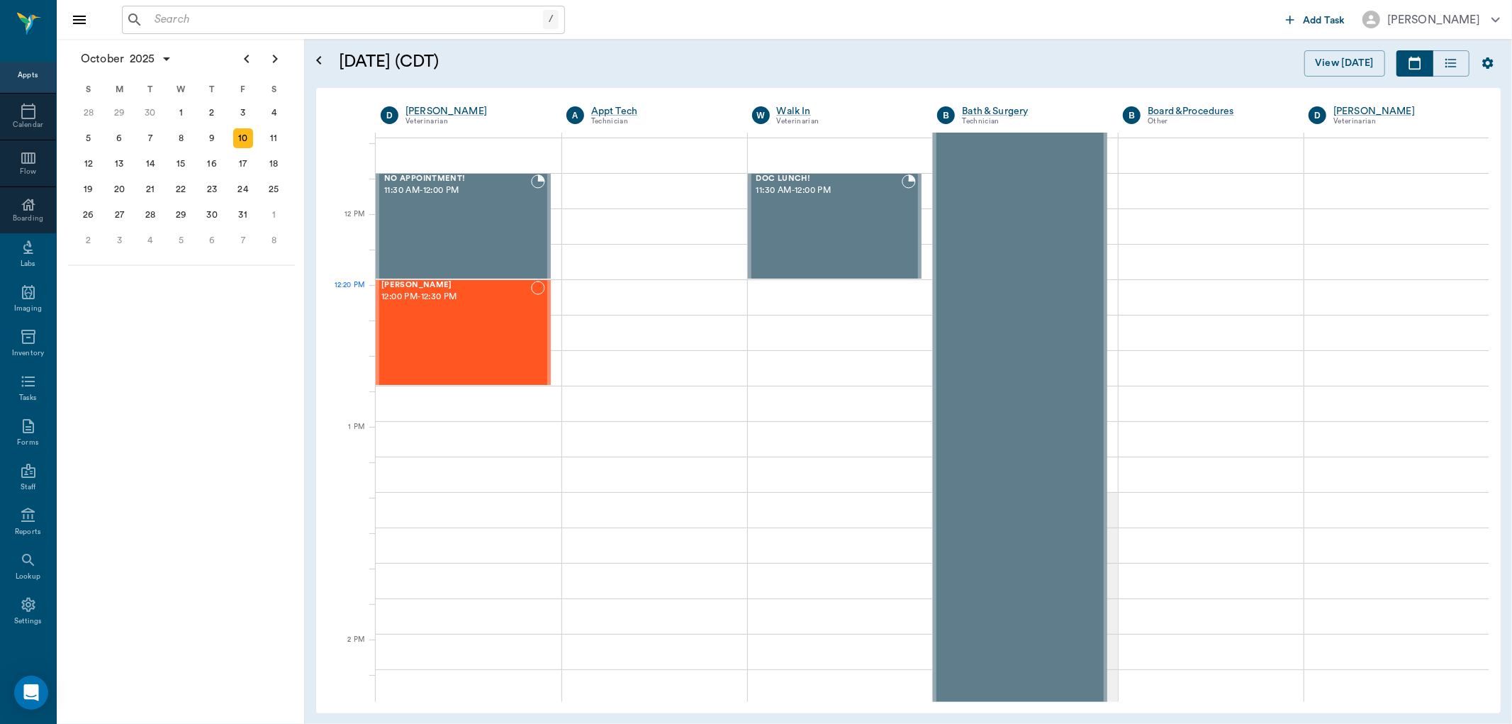
scroll to position [709, 0]
click at [213, 140] on div "9" at bounding box center [212, 138] width 20 height 20
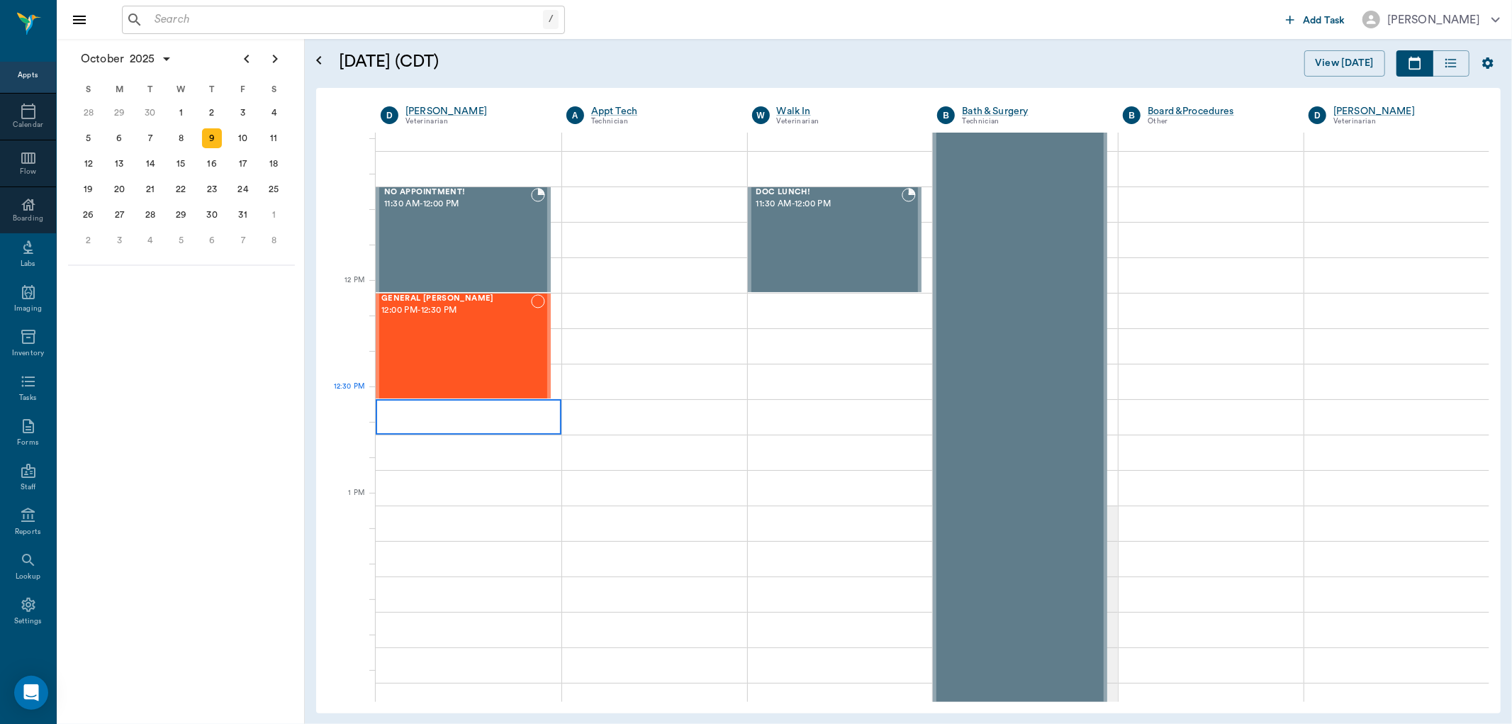
scroll to position [709, 0]
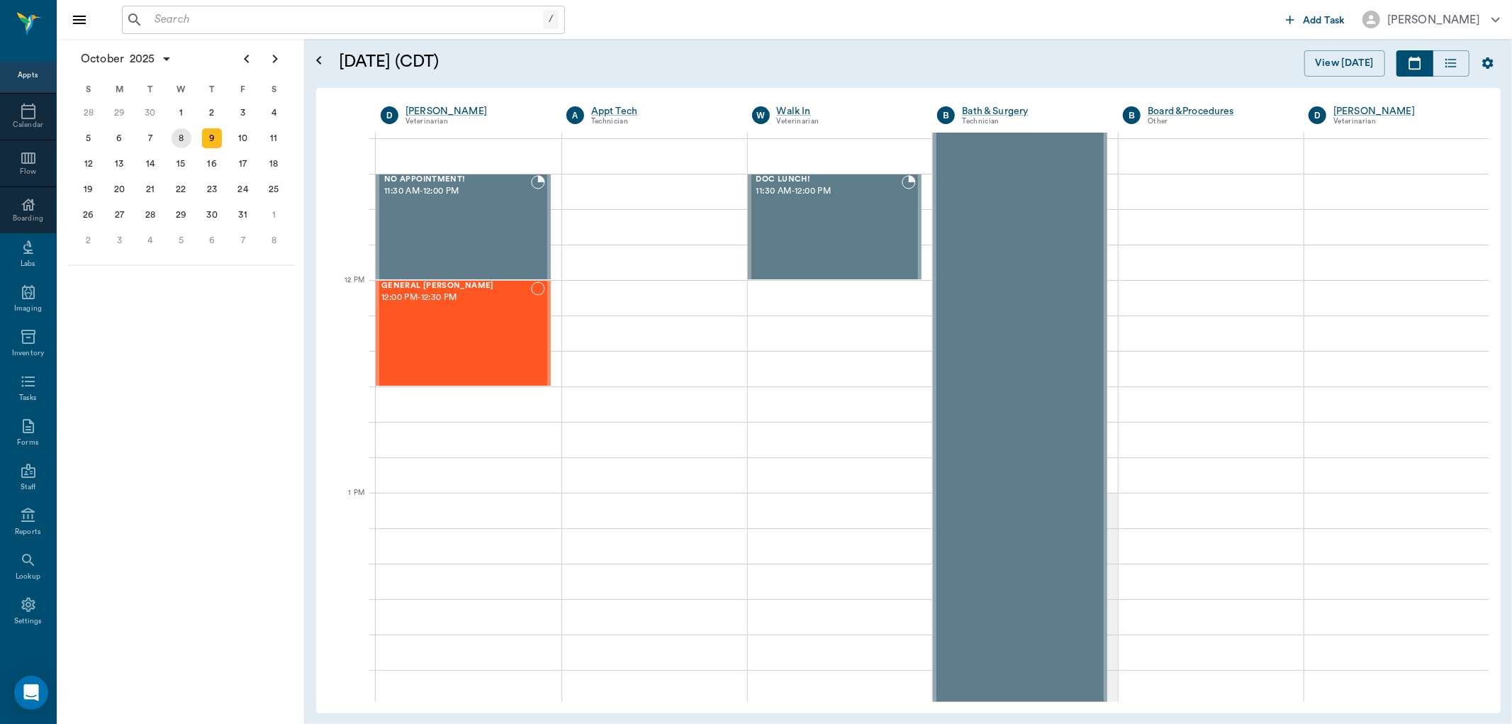
click at [186, 145] on div "8" at bounding box center [181, 139] width 31 height 26
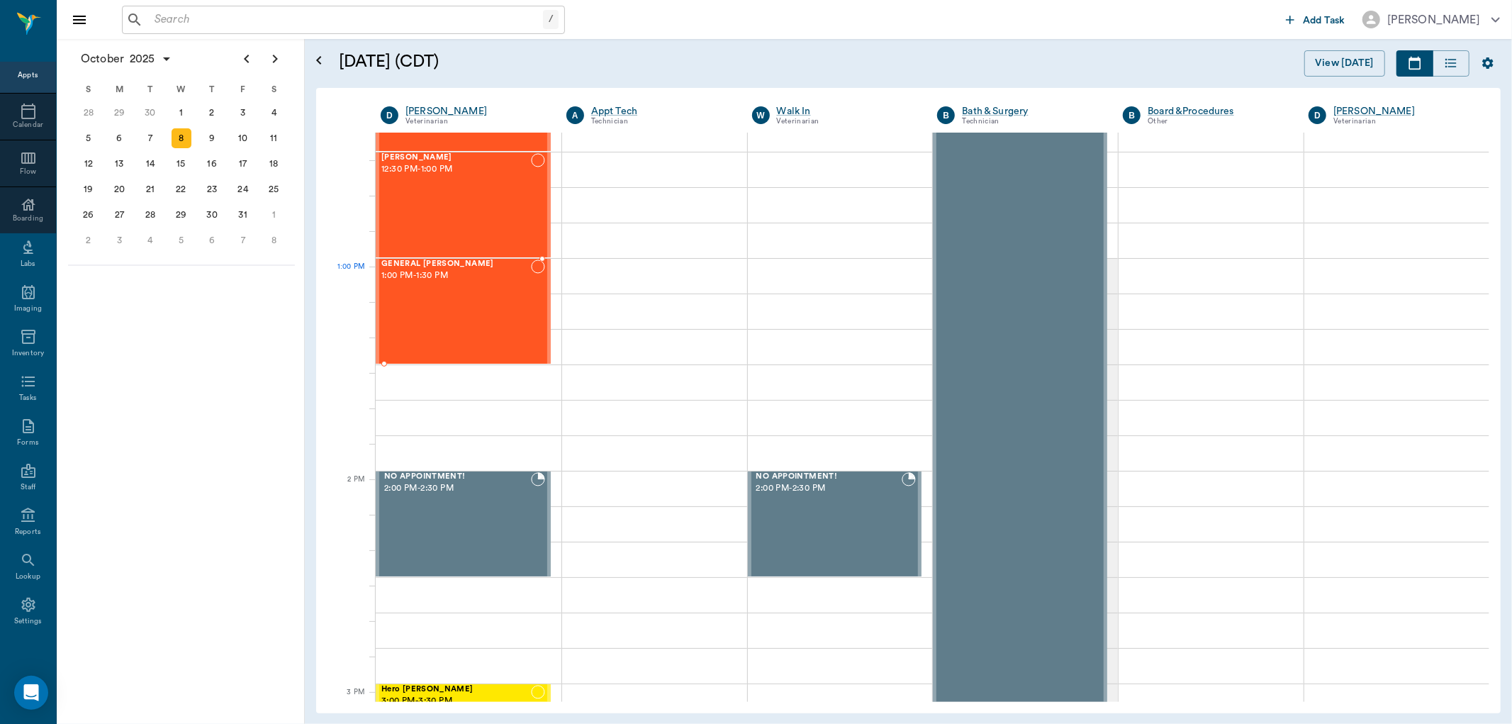
scroll to position [945, 0]
click at [125, 164] on div "13" at bounding box center [119, 164] width 20 height 20
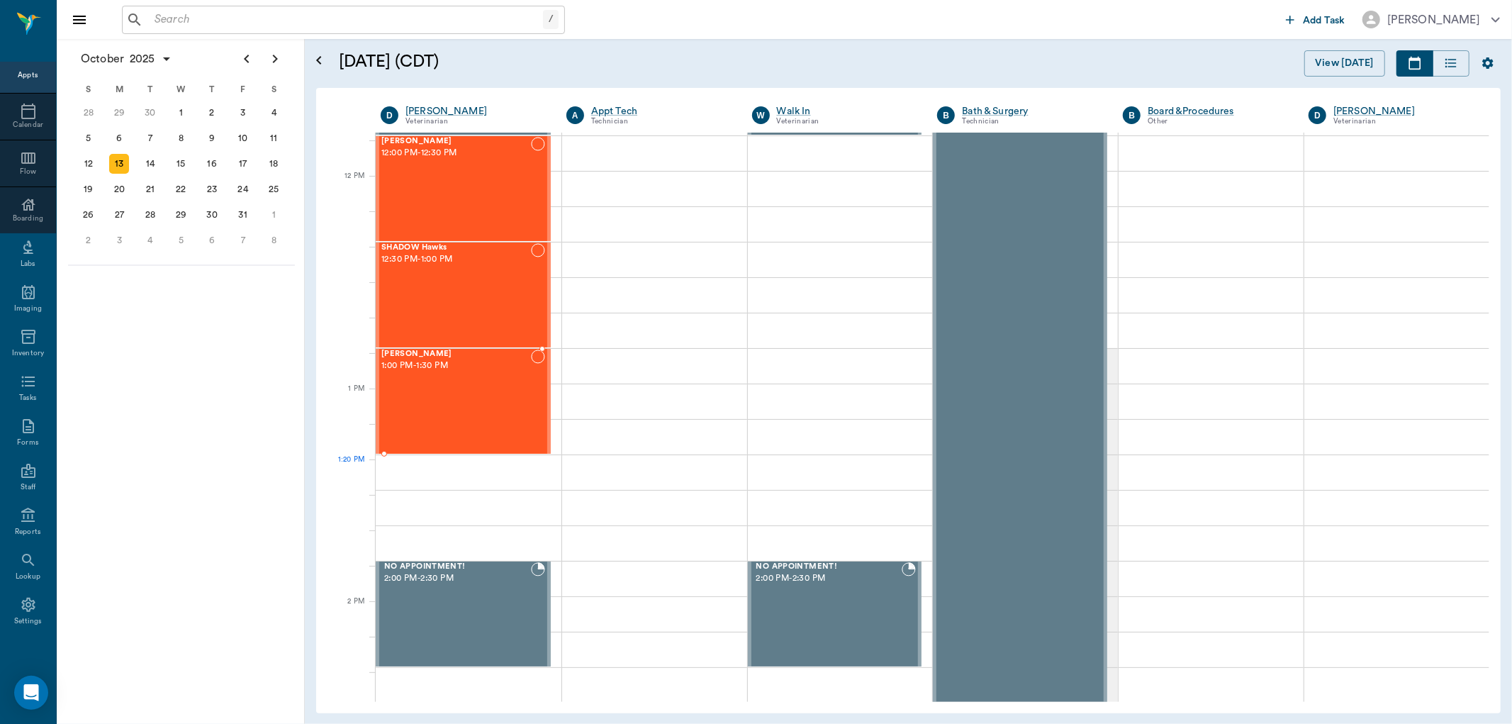
scroll to position [866, 0]
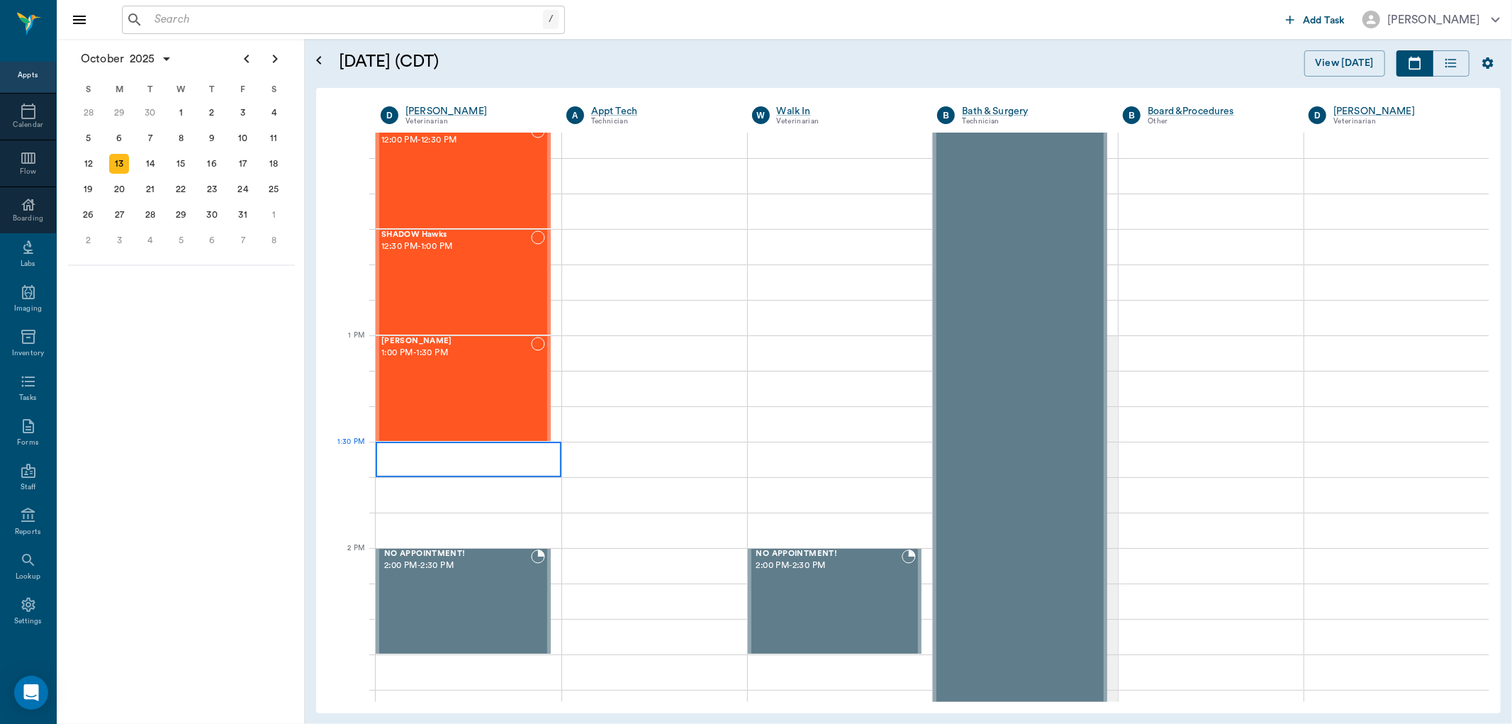
click at [381, 454] on div at bounding box center [469, 459] width 186 height 35
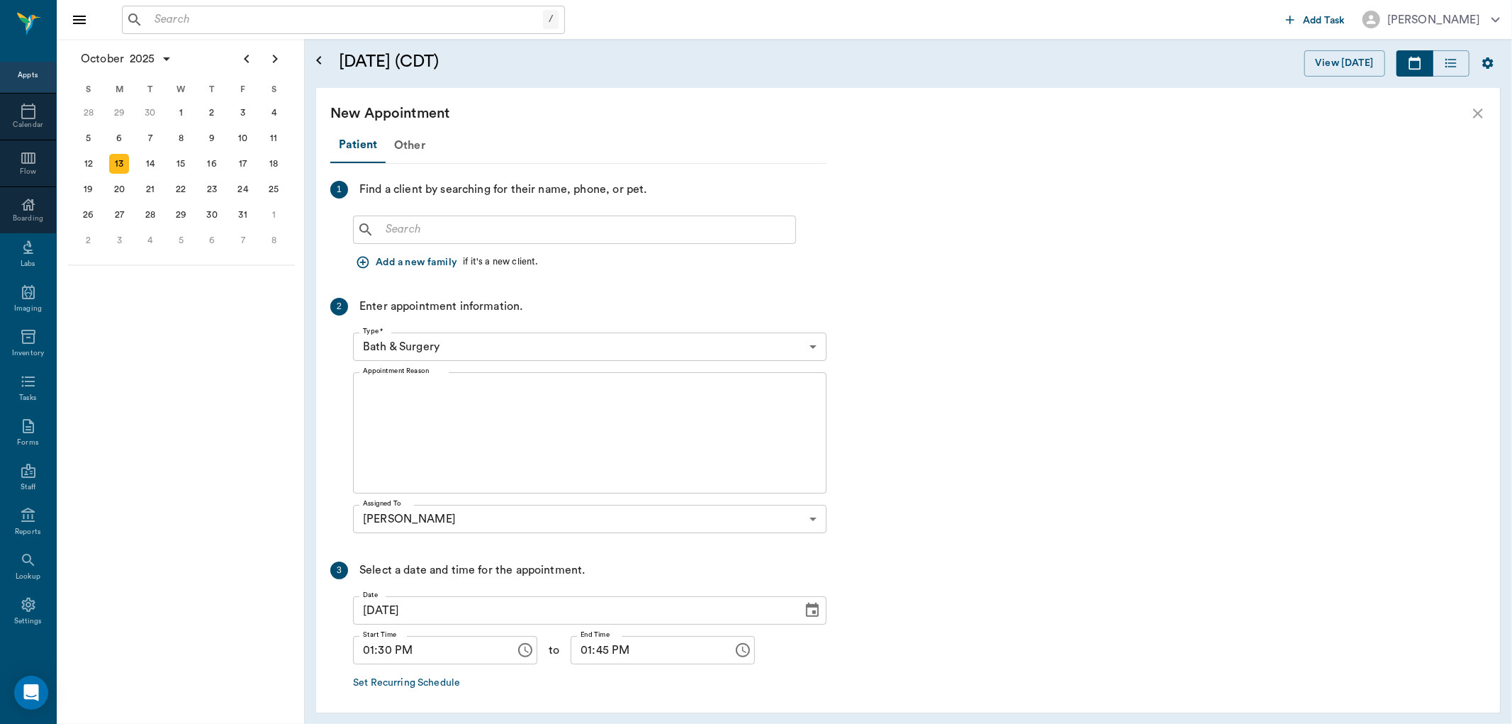
click at [1482, 110] on icon "close" at bounding box center [1478, 113] width 10 height 10
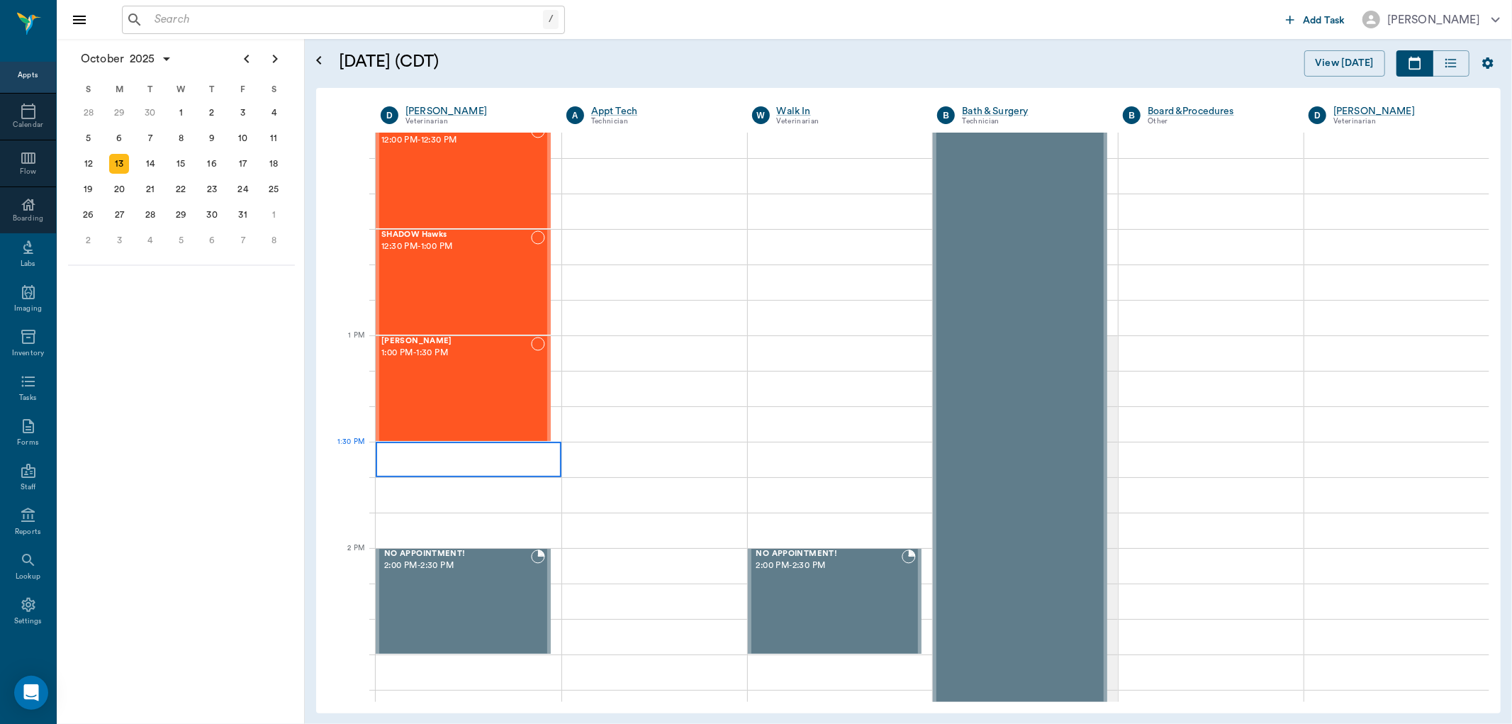
click at [386, 445] on div at bounding box center [469, 459] width 186 height 35
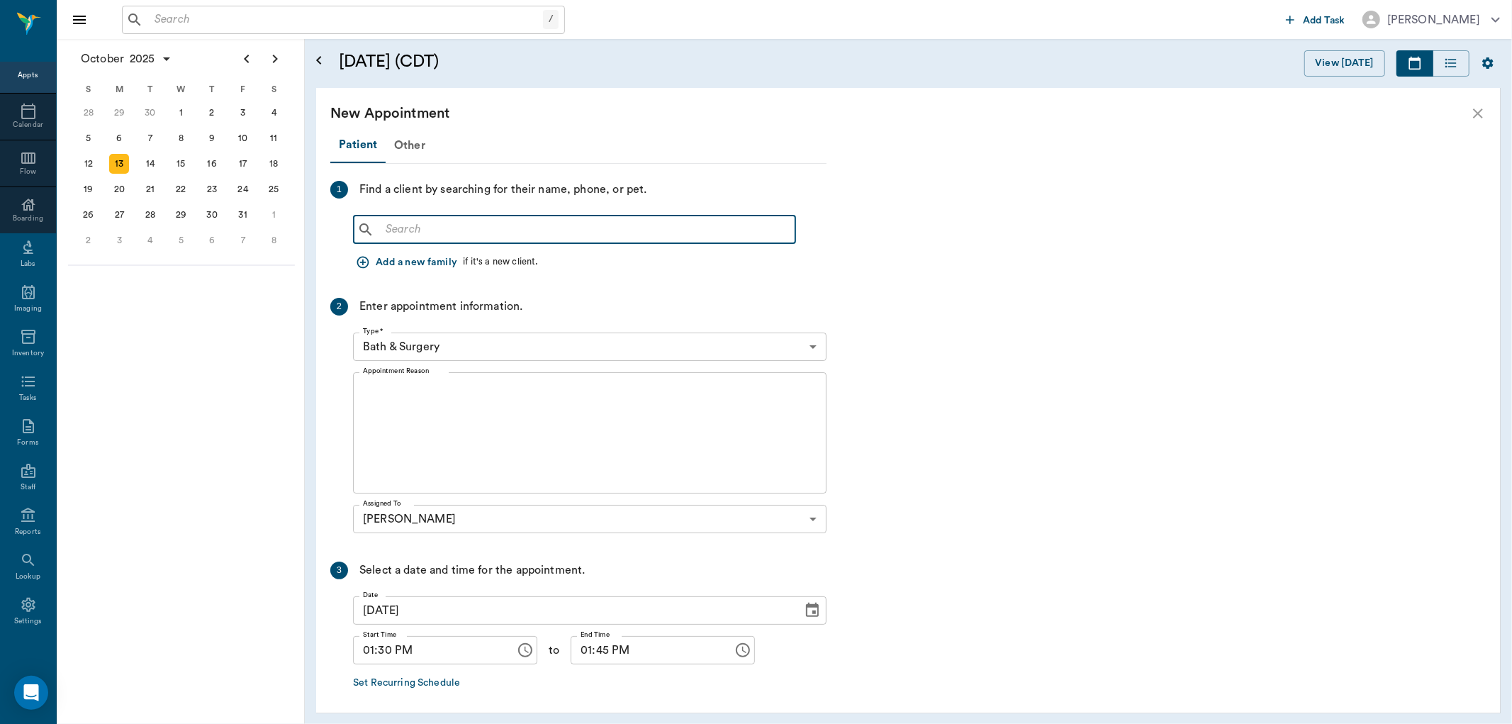
click at [401, 228] on input "text" at bounding box center [585, 230] width 410 height 20
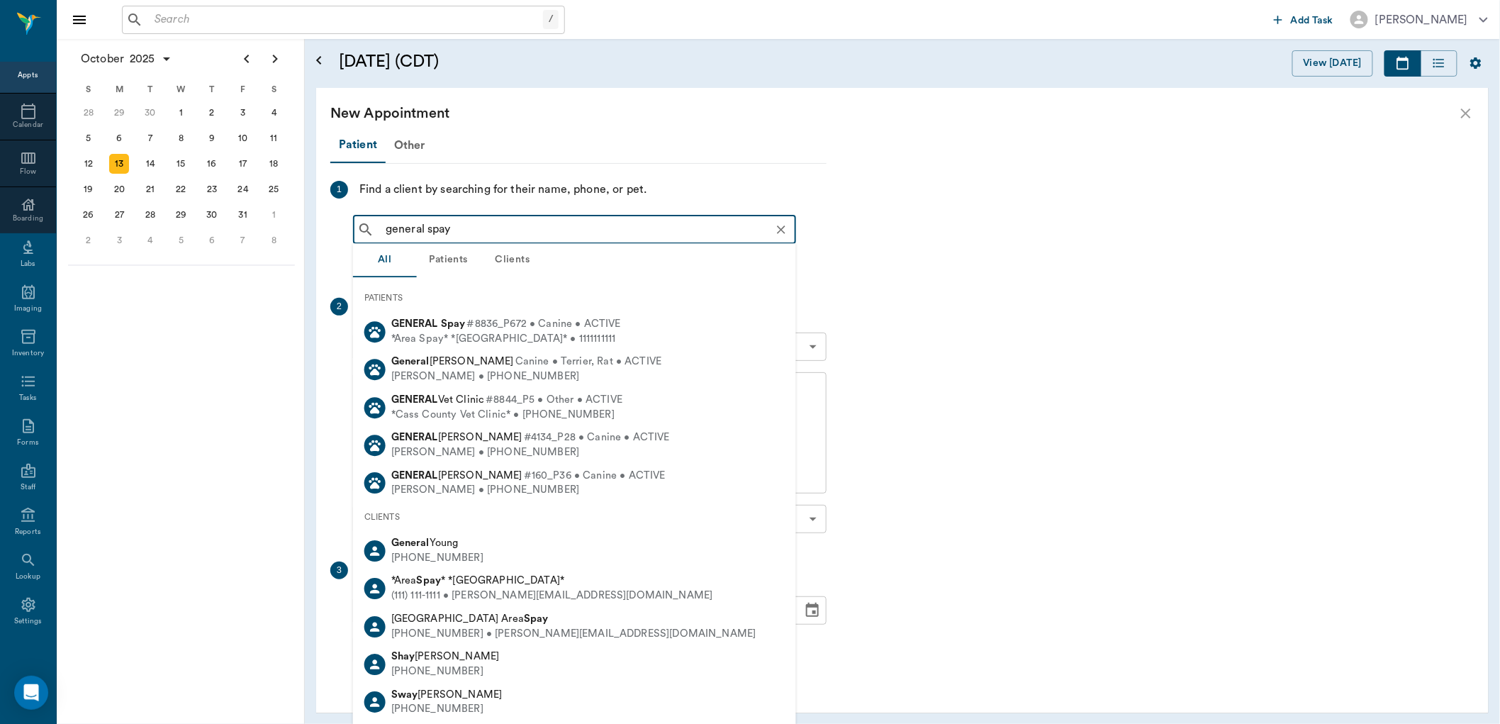
click at [462, 326] on b "Spay" at bounding box center [453, 323] width 25 height 11
type input "general spay"
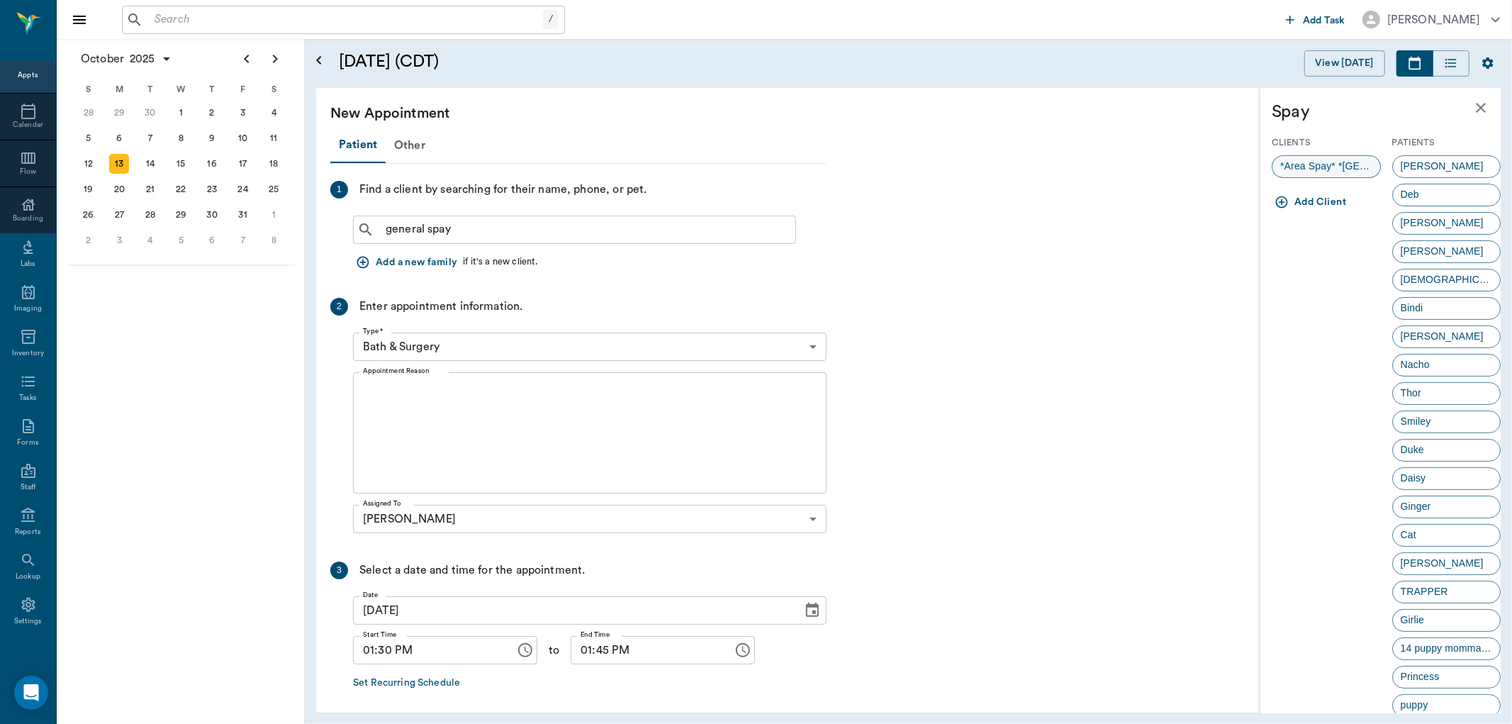
click at [1334, 163] on span "*Area Spay* *Atlanta*" at bounding box center [1327, 166] width 108 height 15
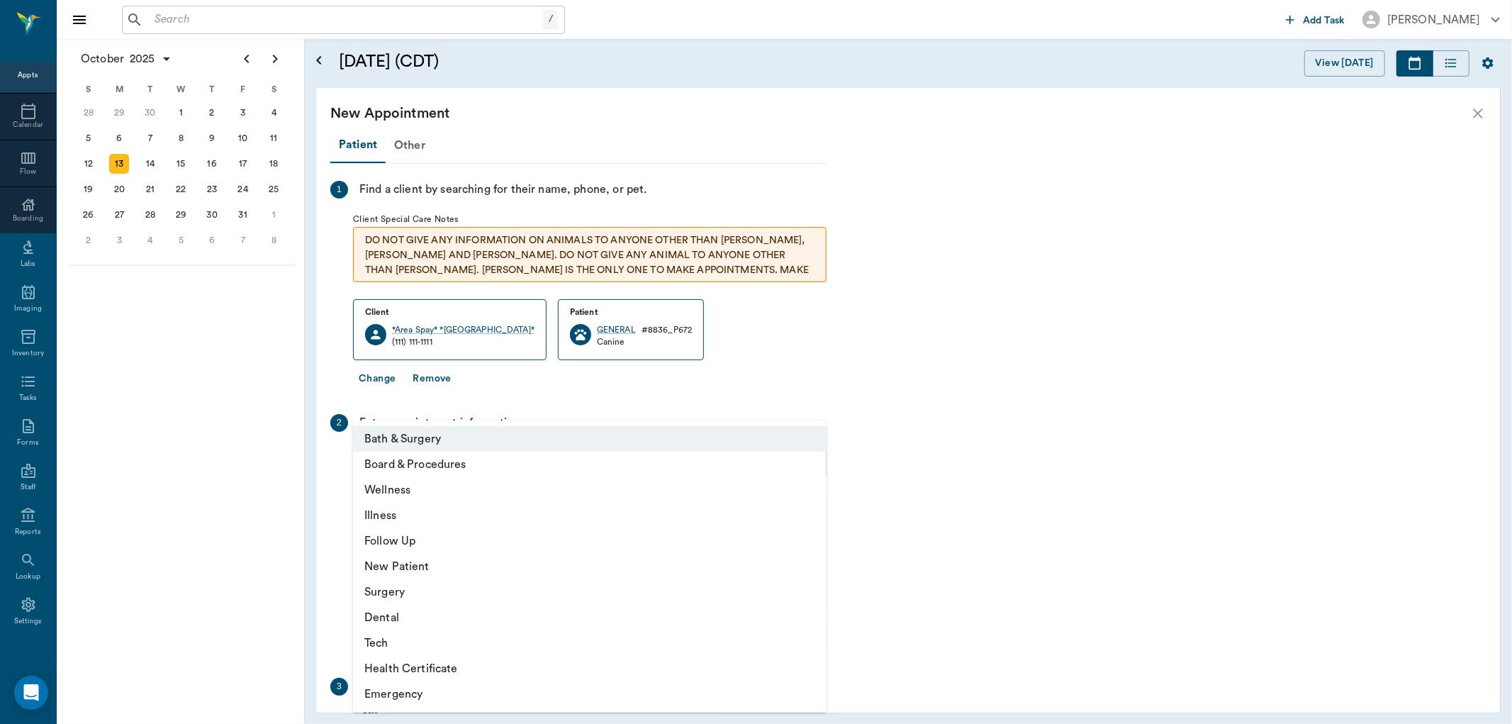
drag, startPoint x: 394, startPoint y: 464, endPoint x: 399, endPoint y: 470, distance: 8.1
click at [394, 463] on body "/ ​ Add Task Dr. Bert Ellsworth Nectar Messages Appts Calendar Flow Boarding La…" at bounding box center [756, 362] width 1512 height 724
click at [398, 592] on li "Surgery" at bounding box center [590, 592] width 474 height 26
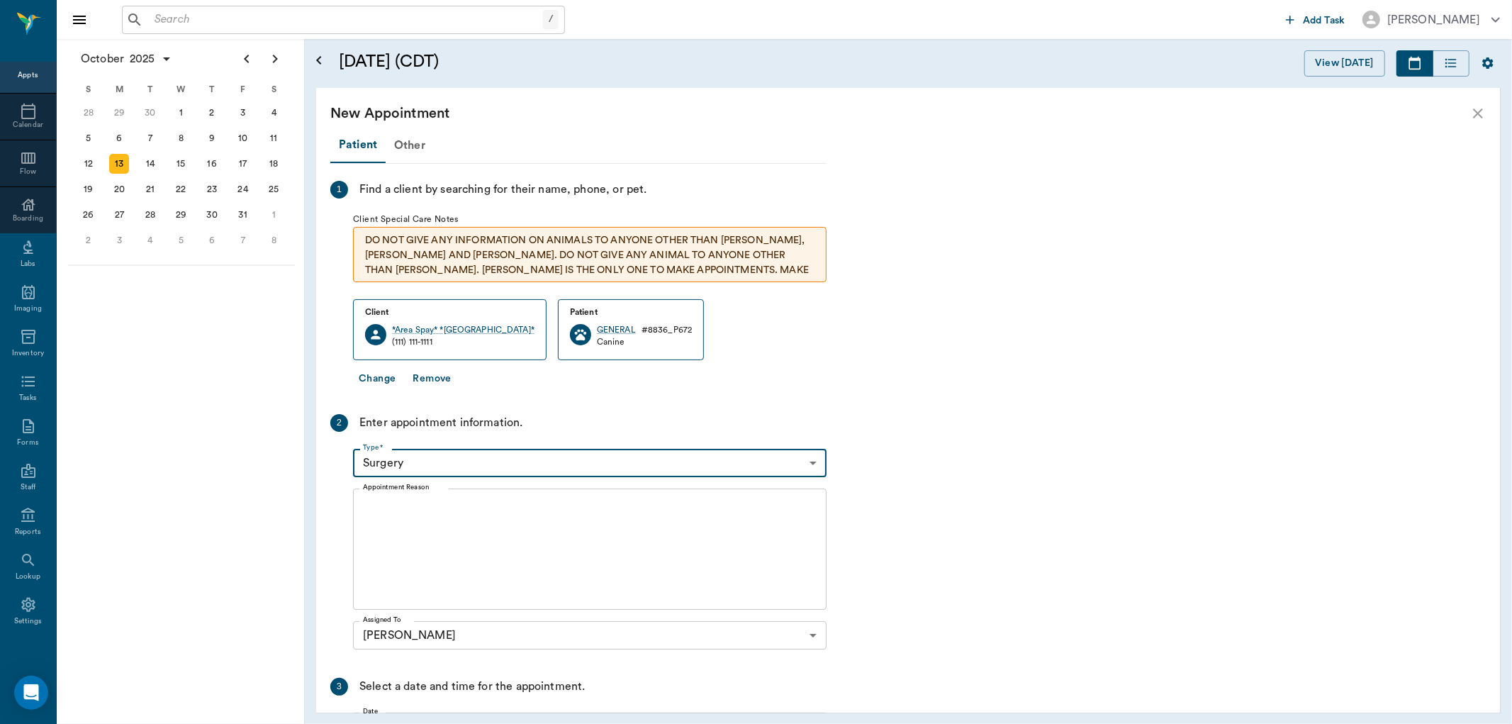
type input "65d2be4f46e3a538d89b8c18"
type input "02:00 PM"
click at [370, 506] on textarea "Appointment Reason" at bounding box center [590, 550] width 454 height 98
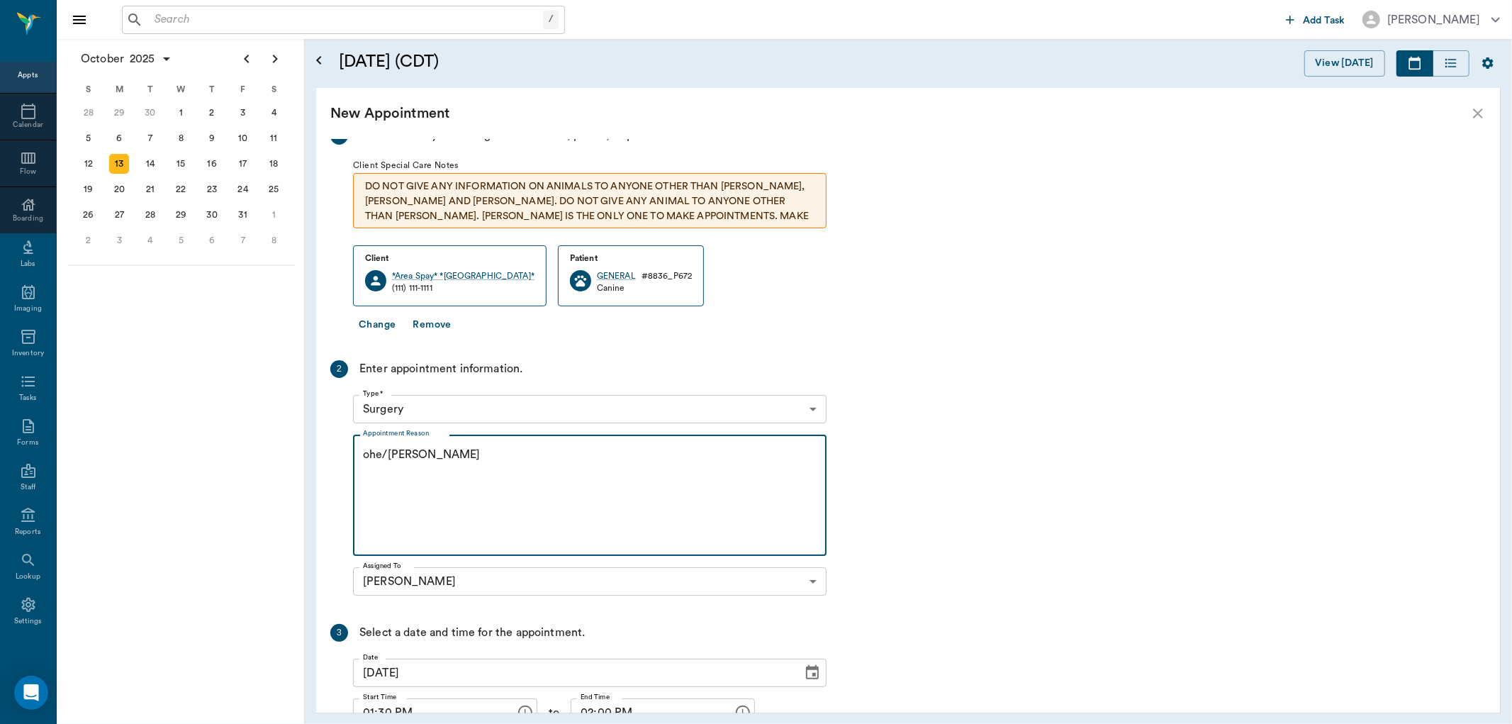
scroll to position [173, 0]
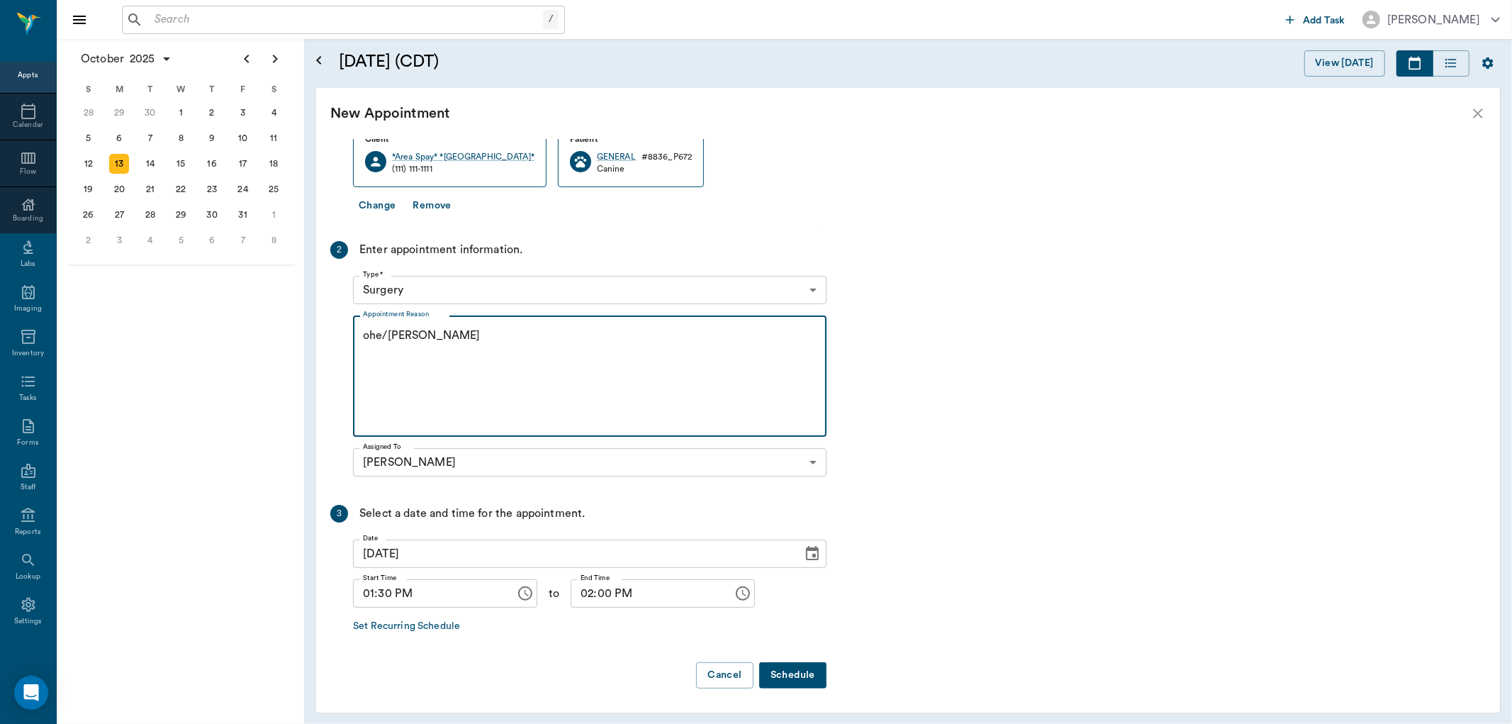
type textarea "ohe/Lisa"
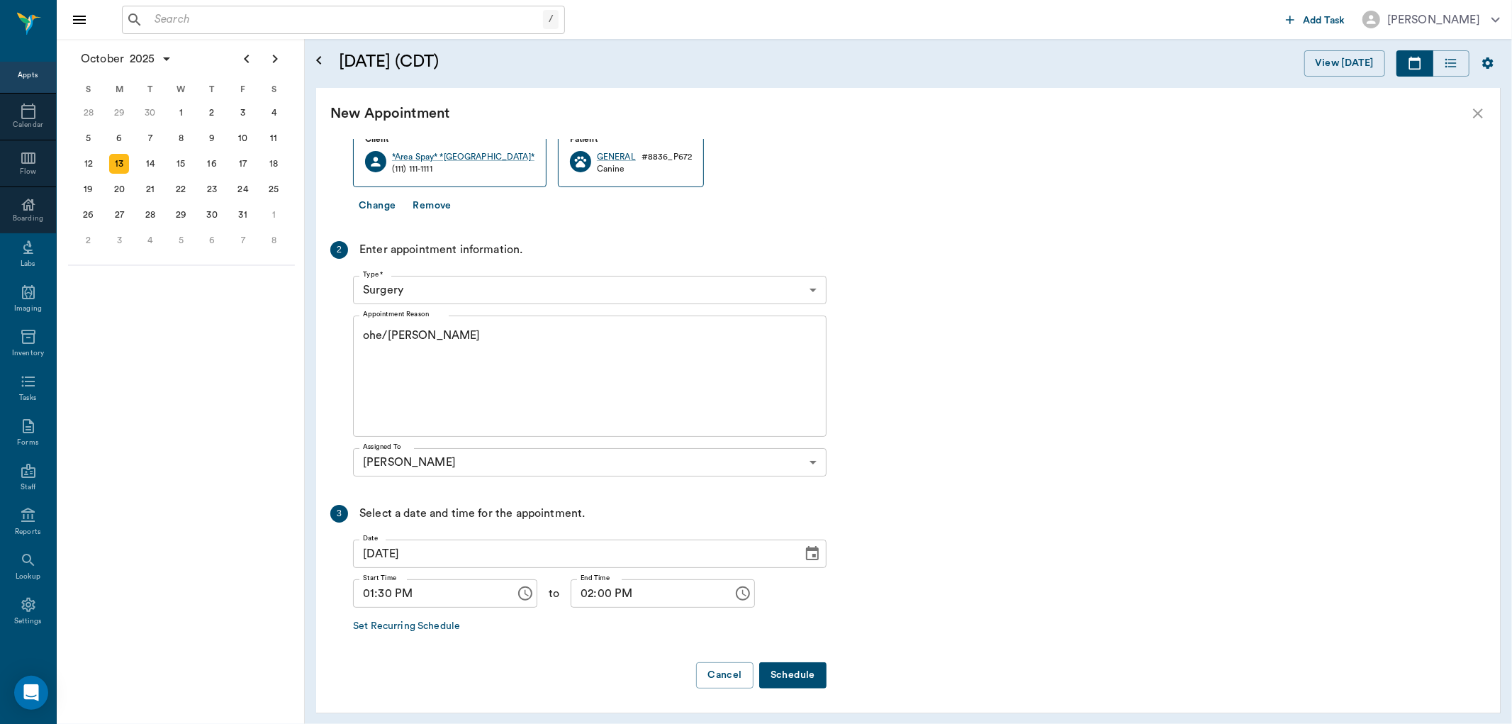
click at [796, 674] on button "Schedule" at bounding box center [792, 675] width 67 height 26
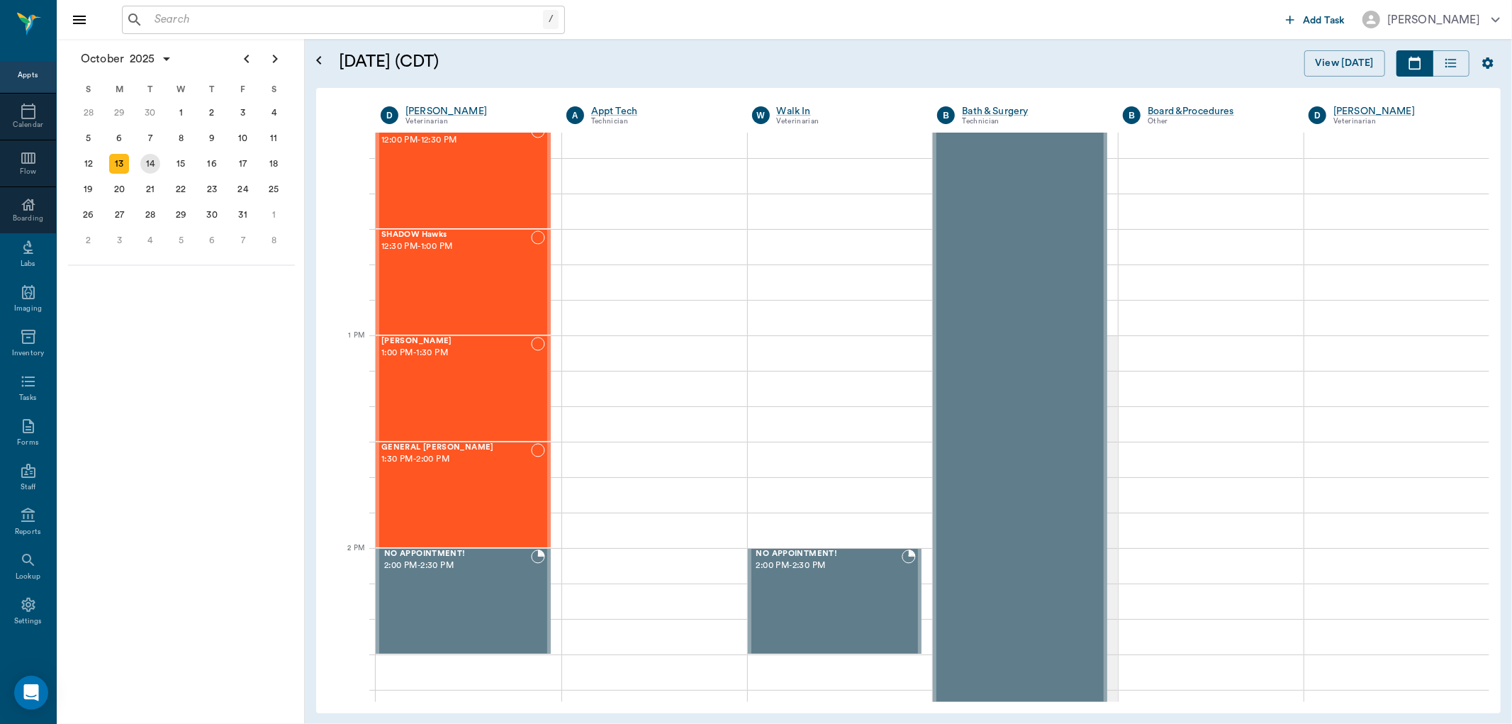
click at [157, 157] on div "14" at bounding box center [150, 164] width 20 height 20
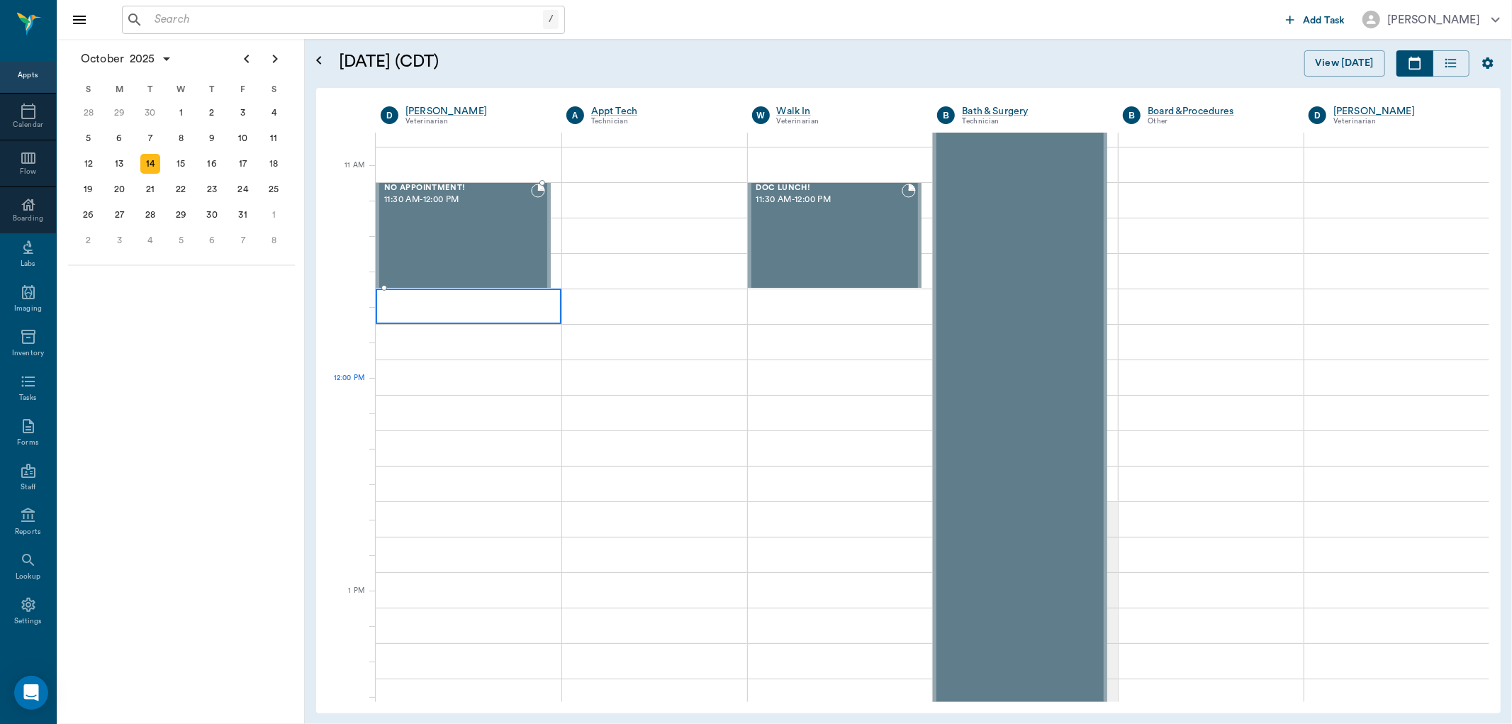
scroll to position [709, 0]
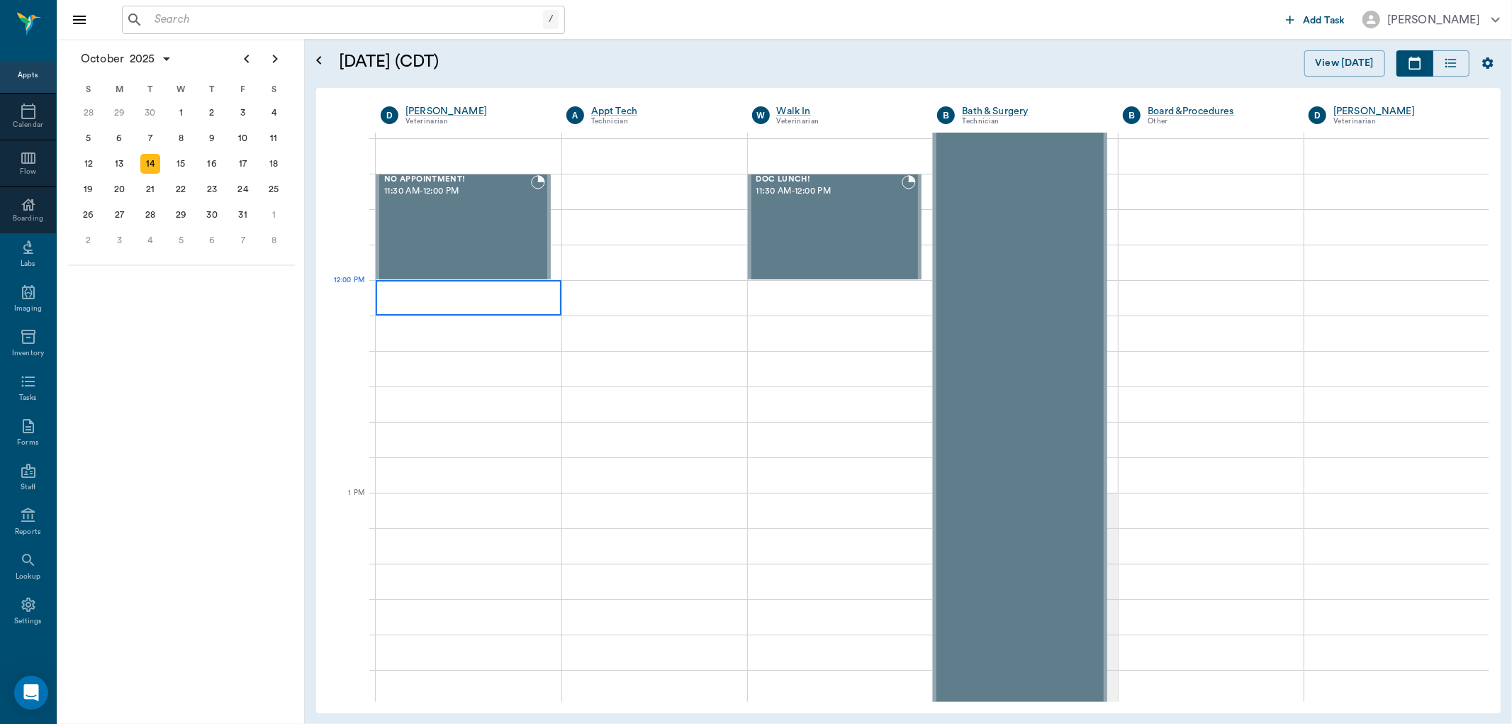
click at [383, 292] on div at bounding box center [469, 297] width 186 height 35
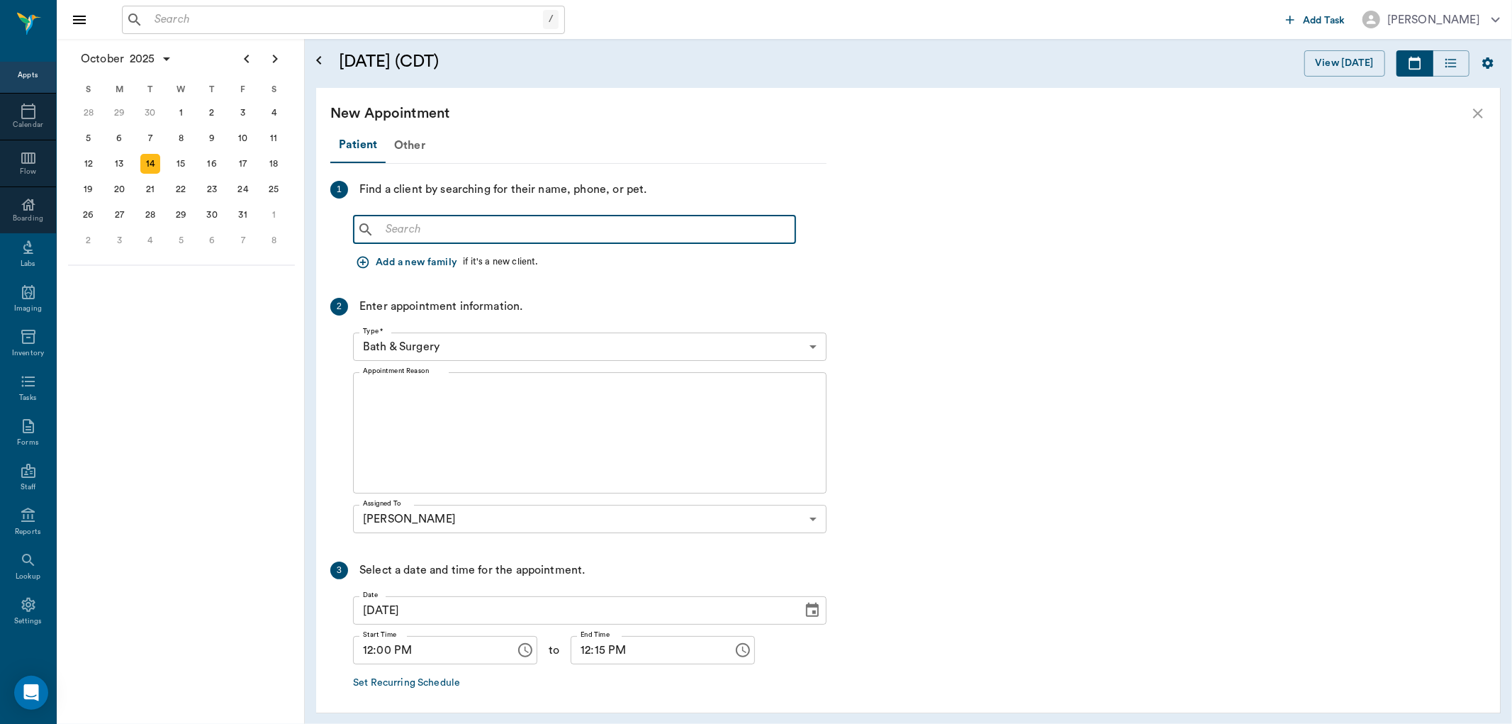
click at [394, 233] on input "text" at bounding box center [585, 230] width 410 height 20
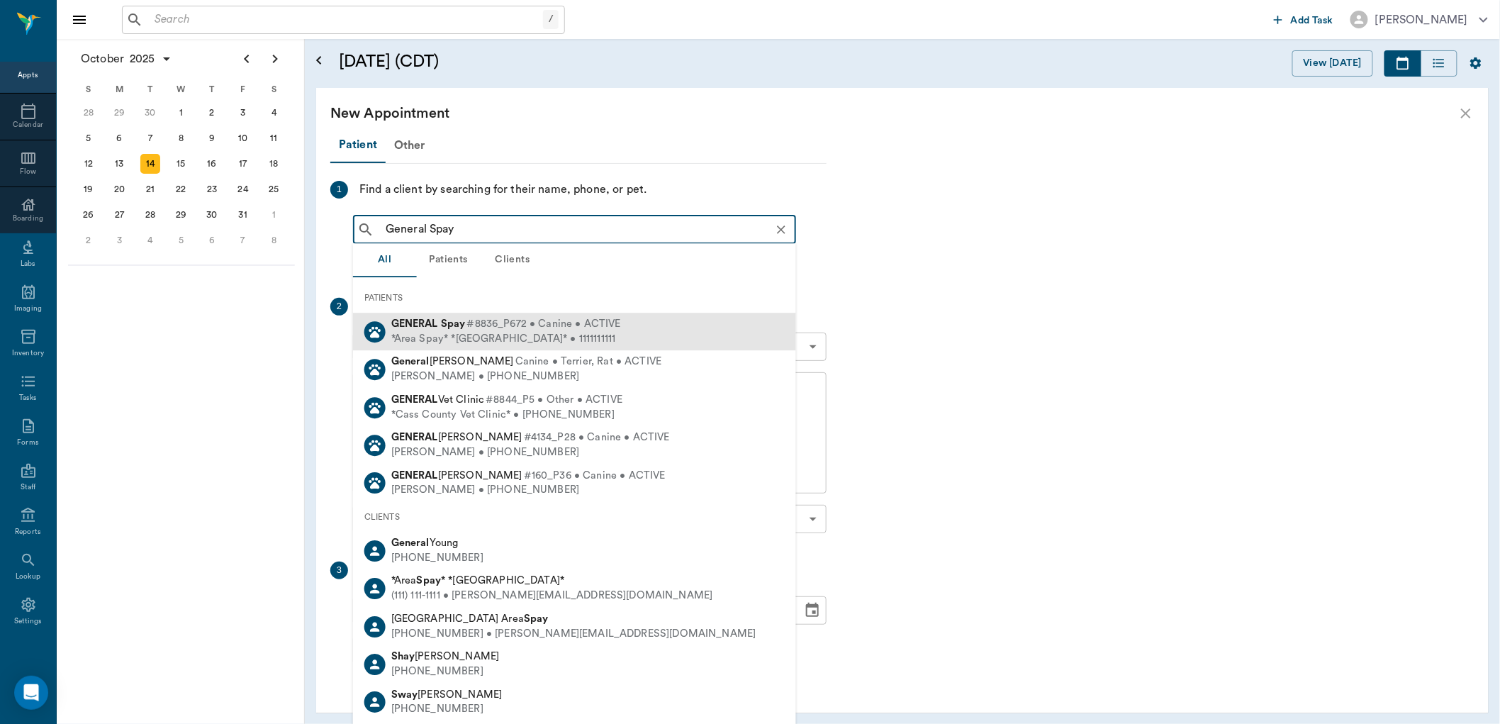
click at [462, 335] on div "*Area Spay* *Atlanta* • 1111111111" at bounding box center [506, 339] width 230 height 15
type input "General Spay"
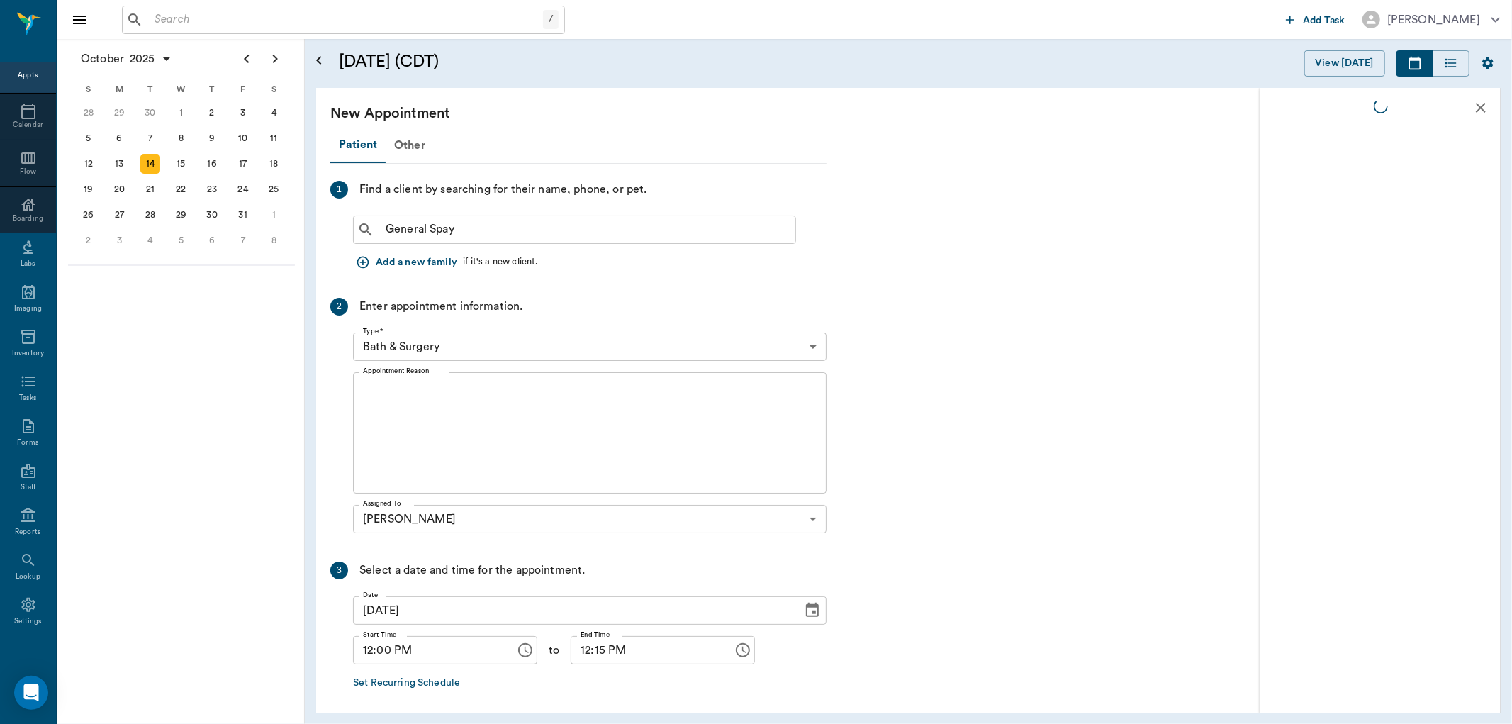
click at [402, 350] on body "/ ​ Add Task Dr. Bert Ellsworth Nectar Messages Appts Calendar Flow Boarding La…" at bounding box center [756, 362] width 1512 height 724
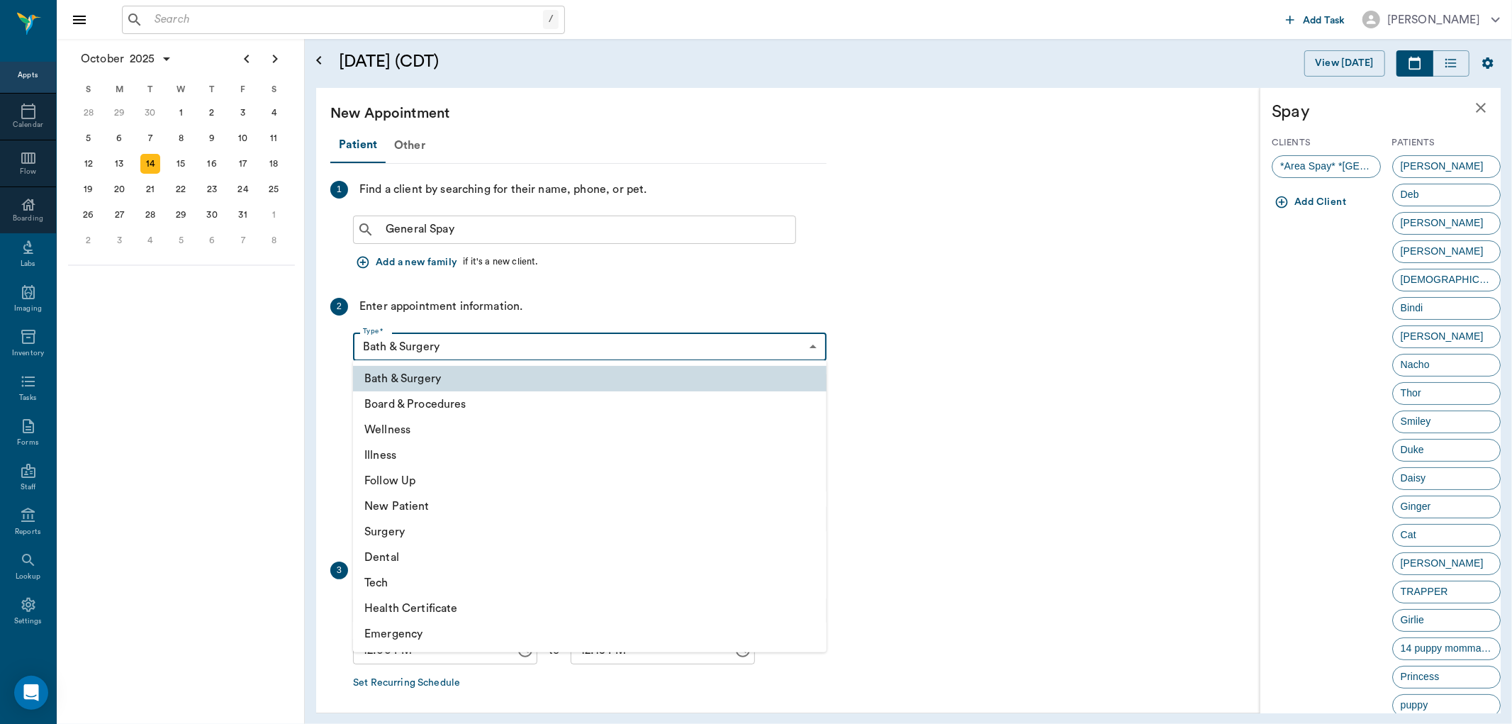
click at [401, 528] on li "Surgery" at bounding box center [590, 532] width 474 height 26
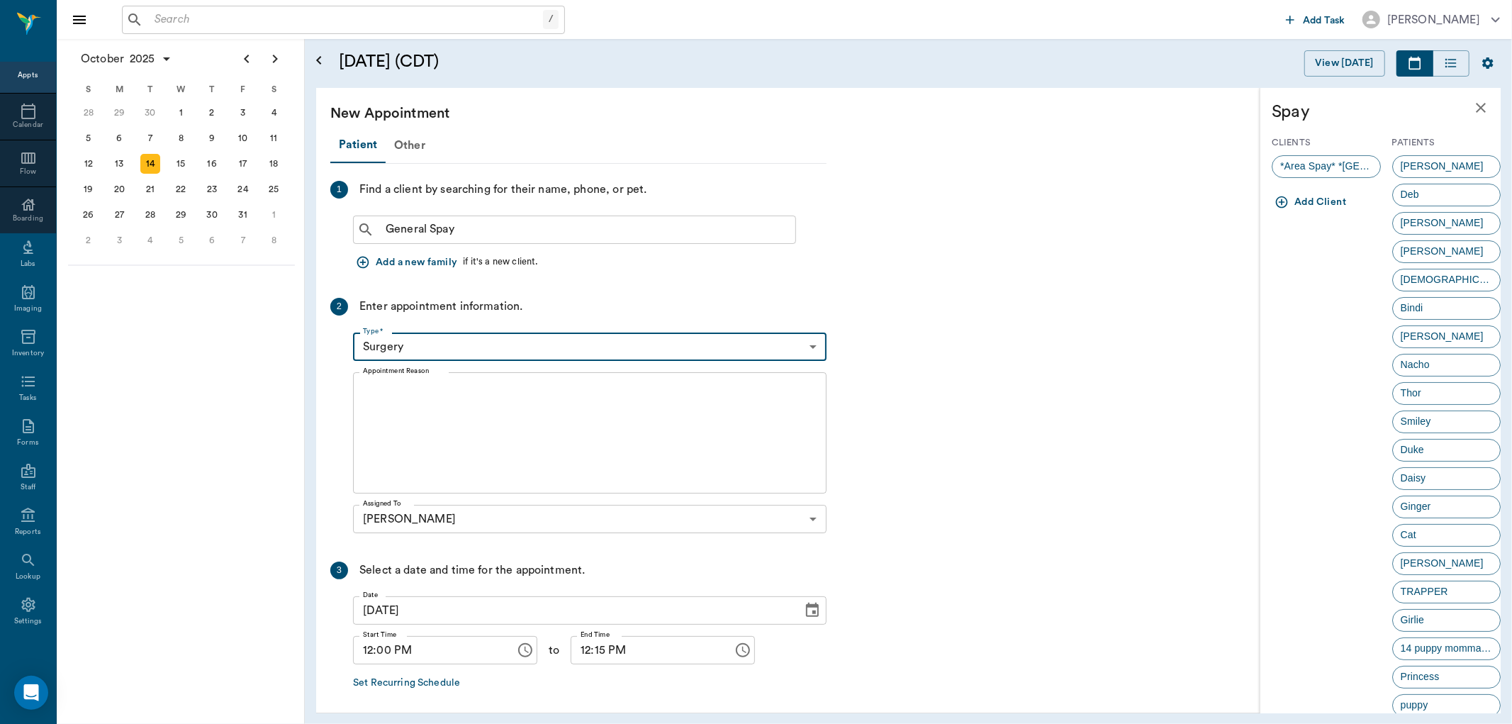
type input "65d2be4f46e3a538d89b8c18"
type input "12:30 PM"
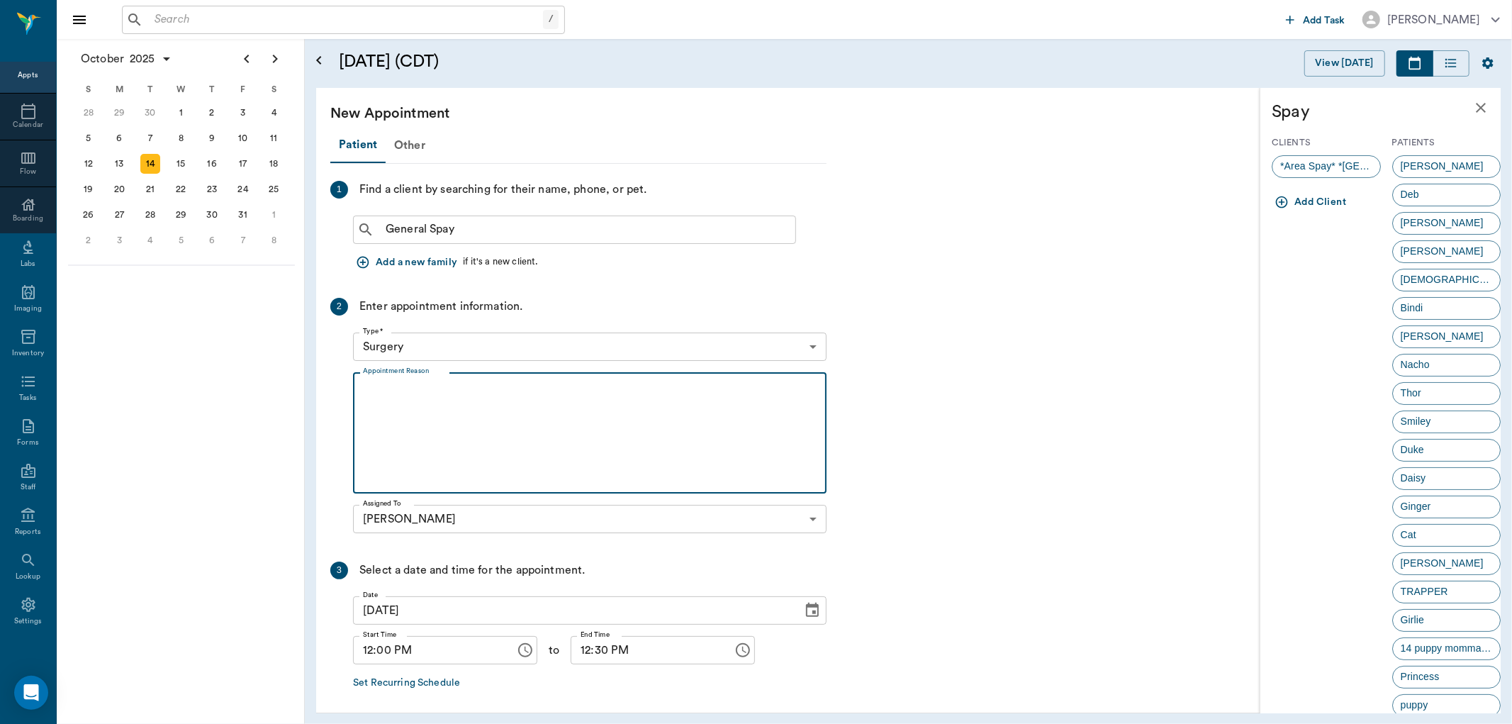
click at [391, 392] on textarea "Appointment Reason" at bounding box center [590, 433] width 454 height 98
type textarea "ohe/Lisa"
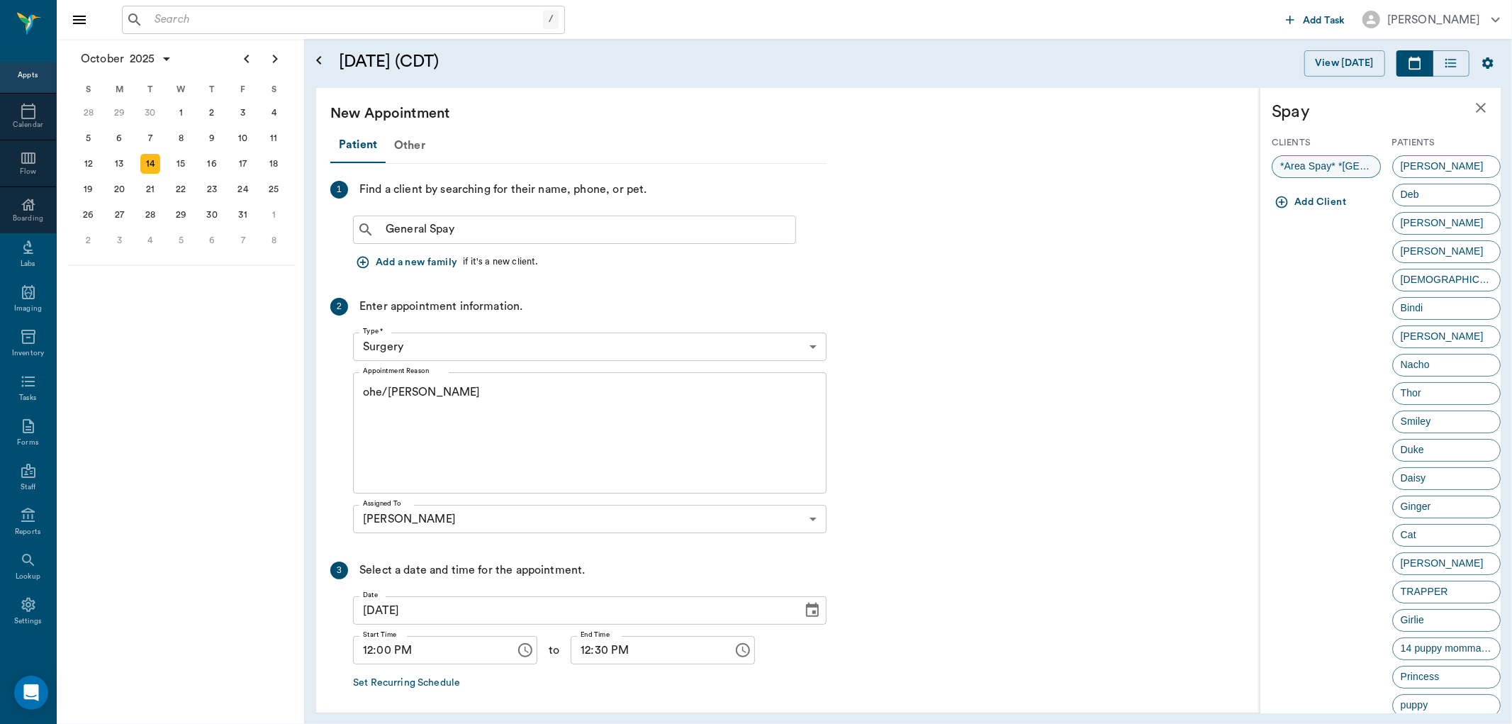
click at [1305, 165] on span "*Area Spay* *Atlanta*" at bounding box center [1327, 166] width 108 height 15
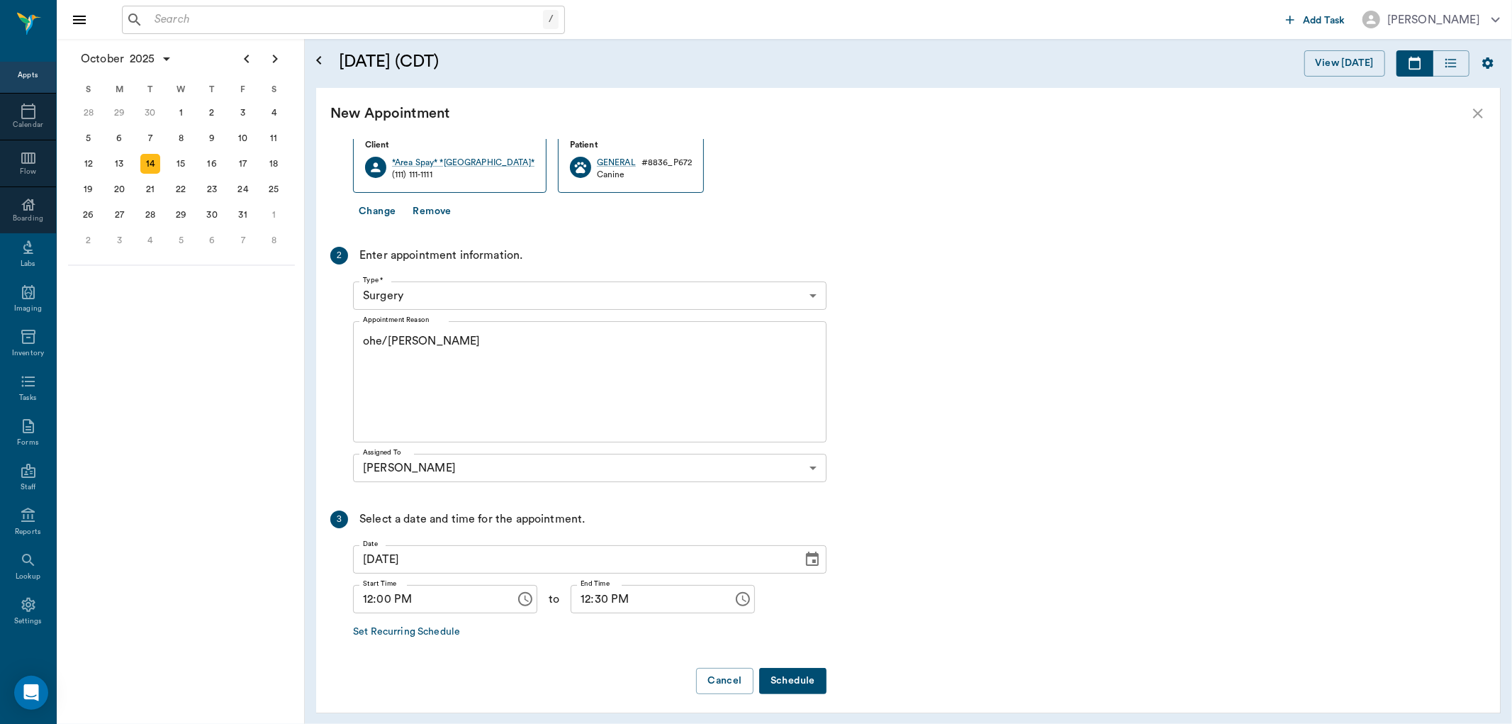
scroll to position [173, 0]
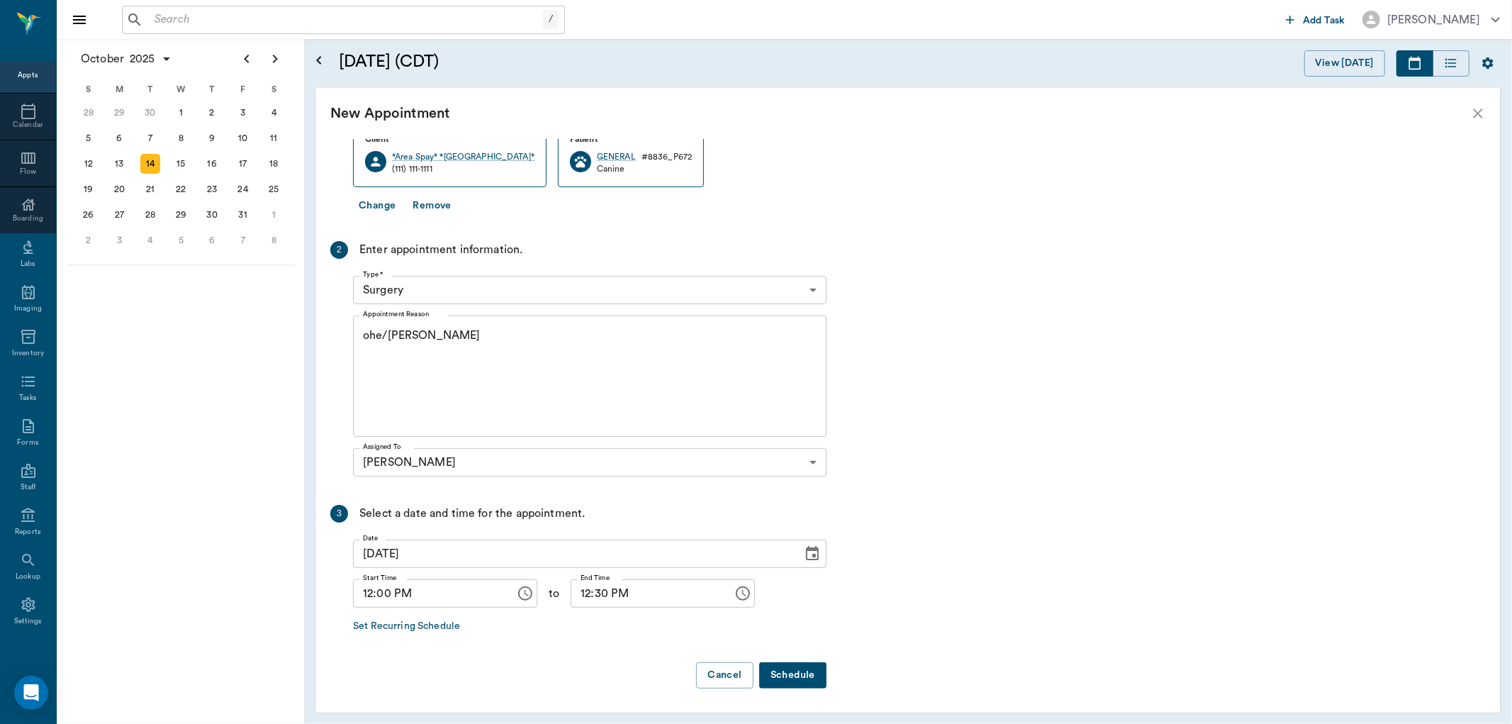
click at [804, 676] on button "Schedule" at bounding box center [792, 675] width 67 height 26
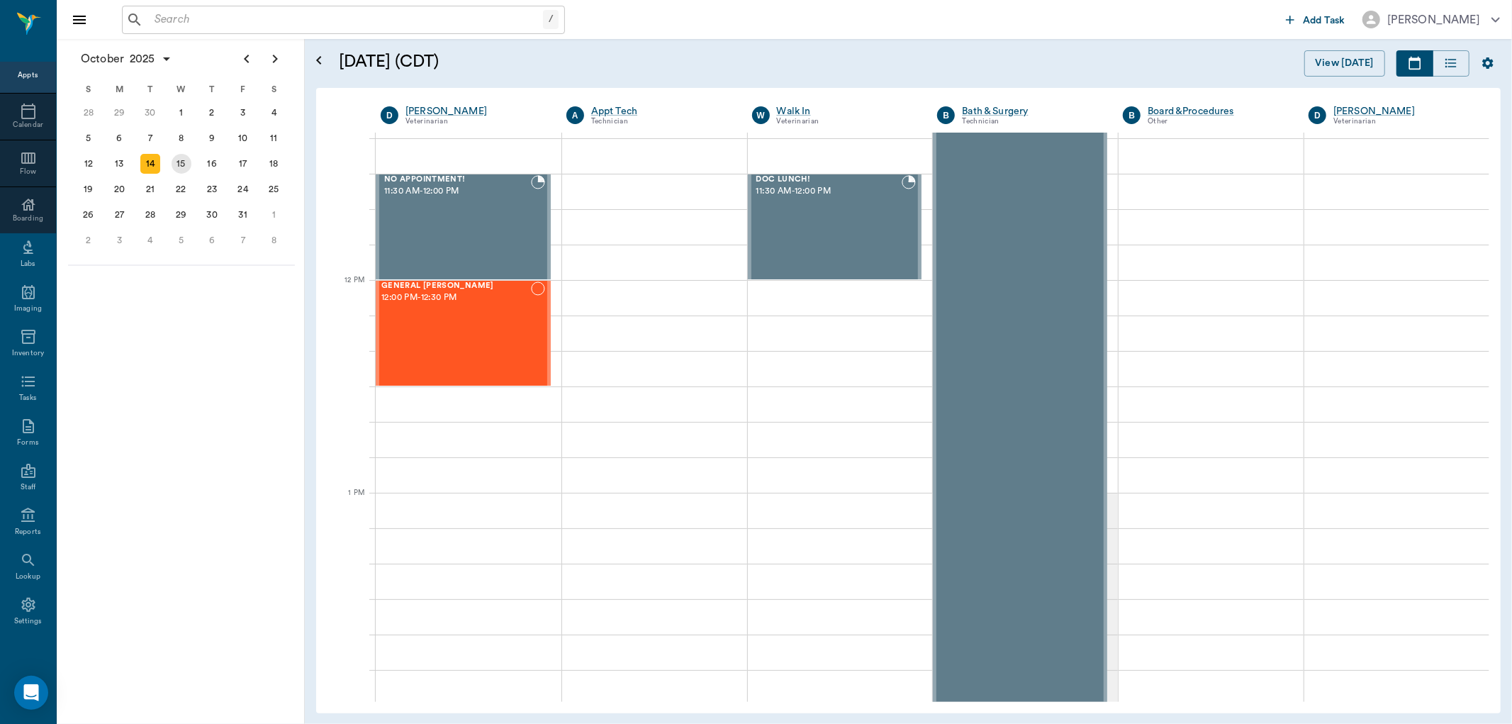
click at [186, 157] on div "15" at bounding box center [182, 164] width 20 height 20
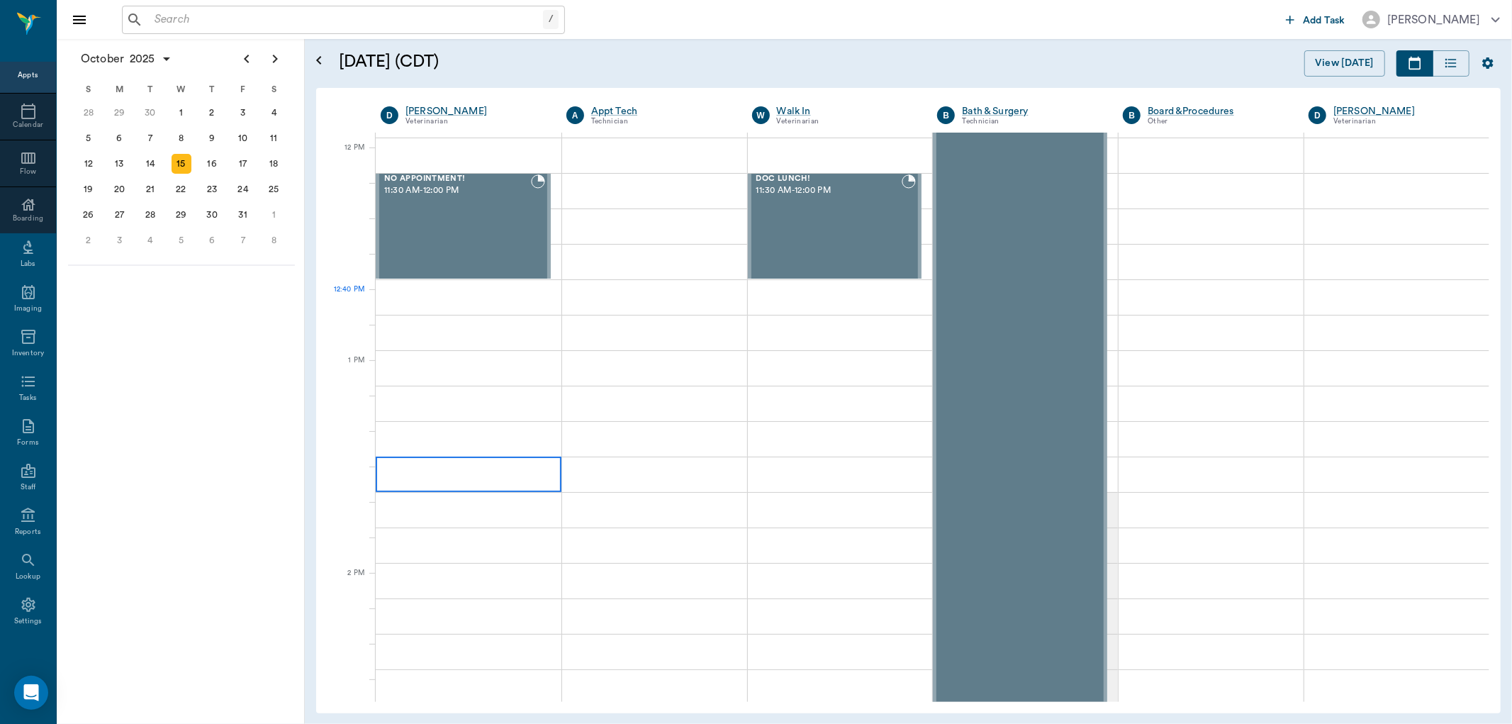
scroll to position [709, 0]
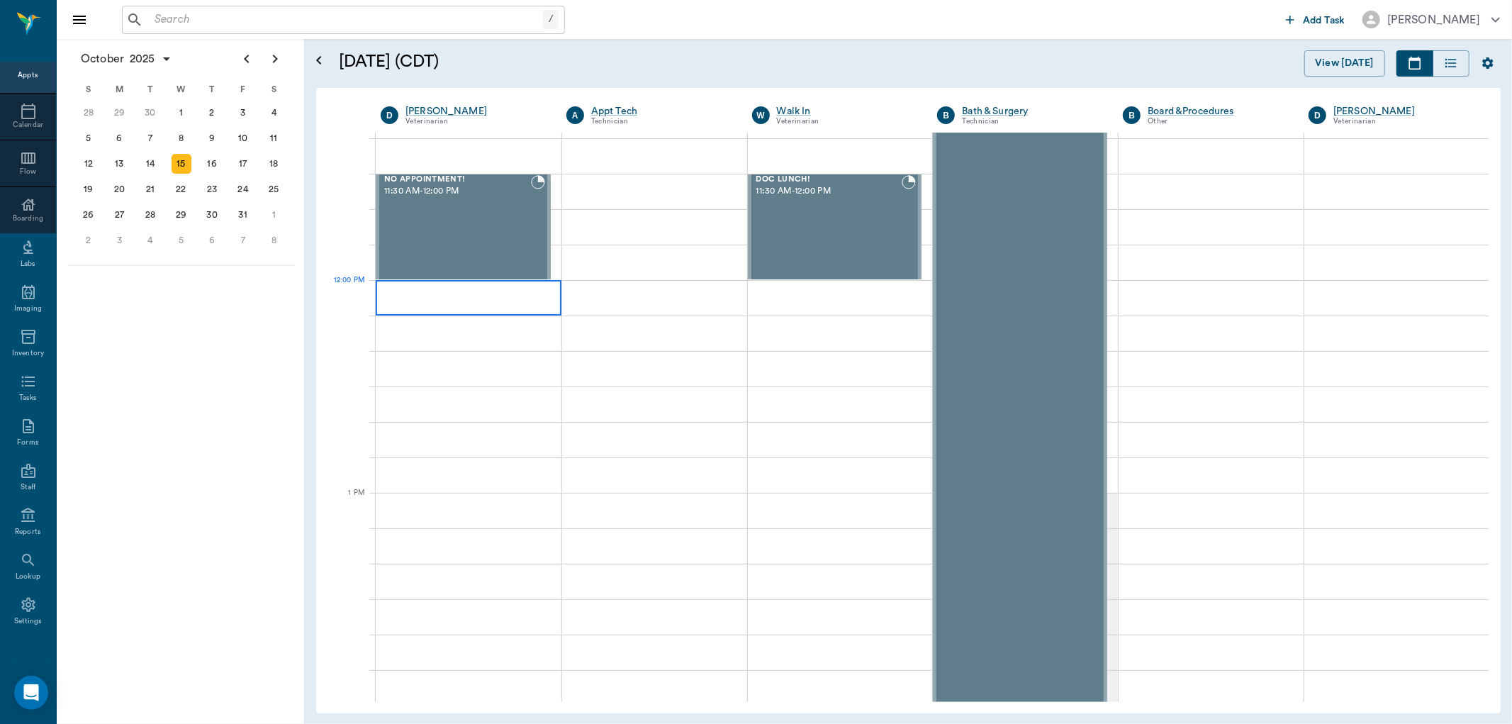
click at [383, 289] on div at bounding box center [469, 297] width 186 height 35
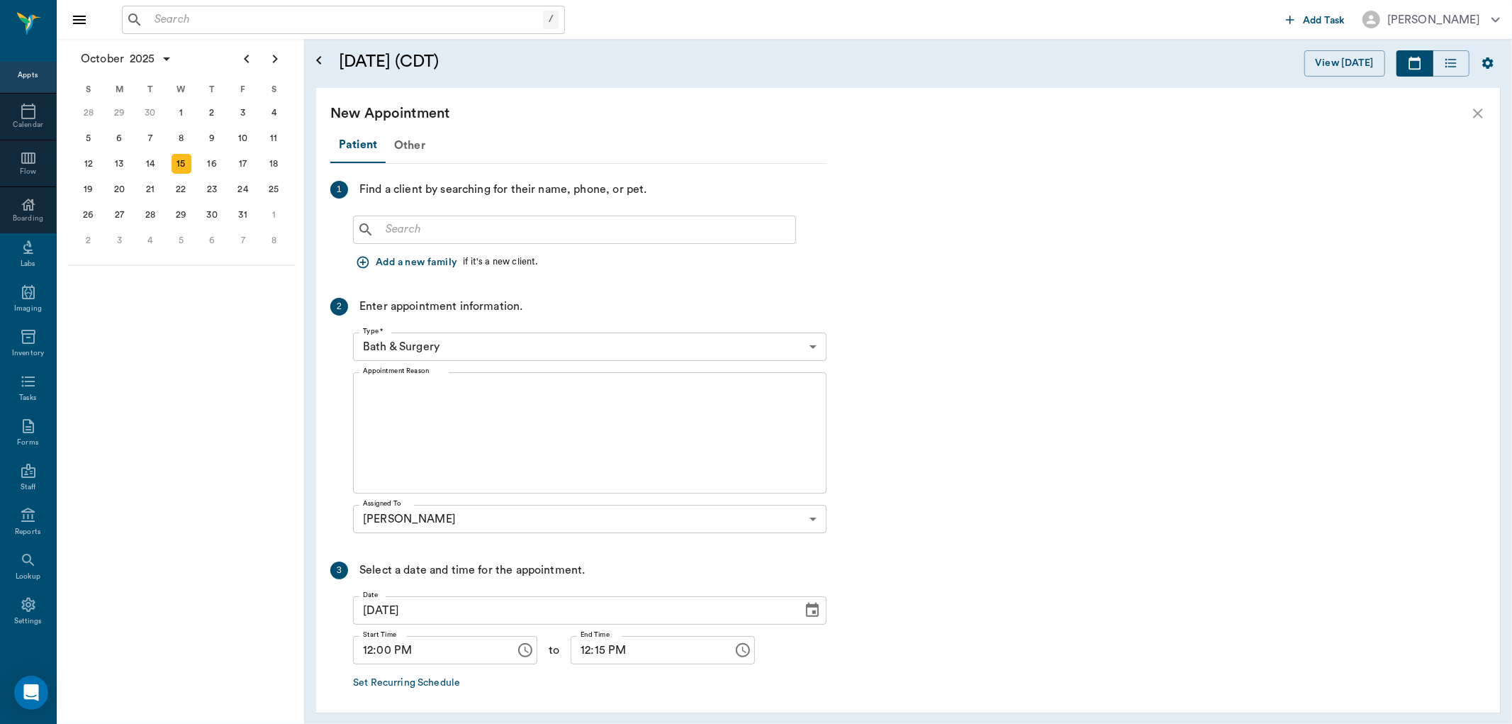
click at [383, 235] on input "text" at bounding box center [585, 230] width 410 height 20
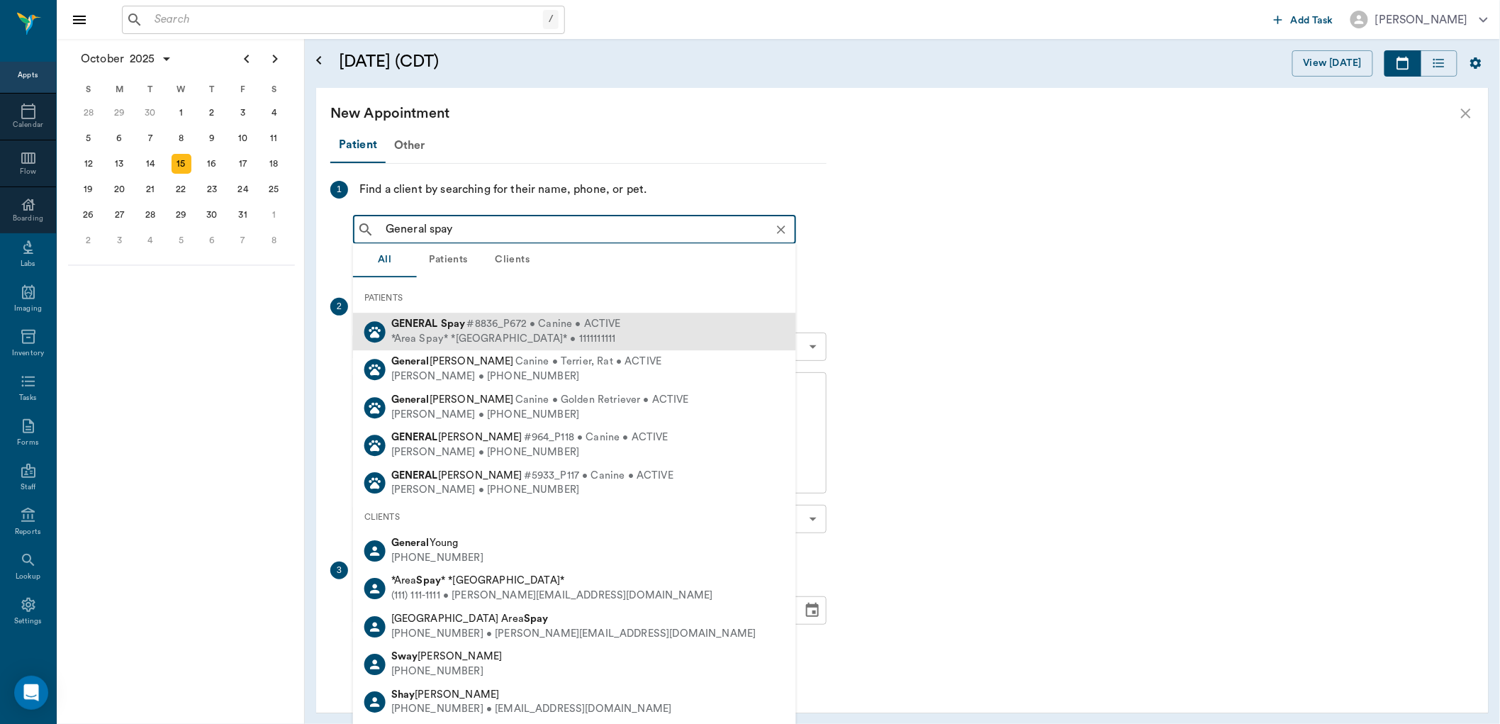
click at [461, 337] on div "*Area Spay* *Atlanta* • 1111111111" at bounding box center [506, 339] width 230 height 15
type input "General spay"
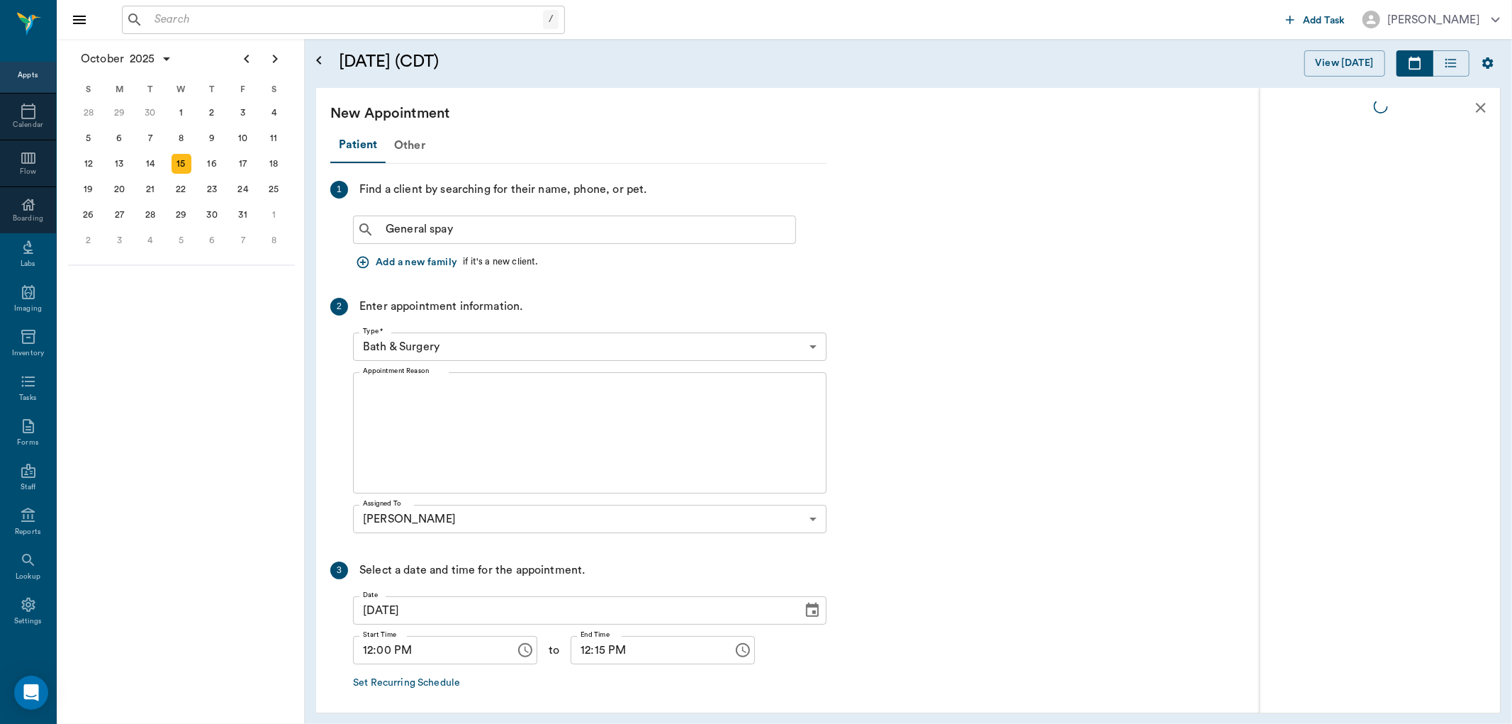
click at [427, 343] on body "/ ​ Add Task Dr. Bert Ellsworth Nectar Messages Appts Calendar Flow Boarding La…" at bounding box center [756, 362] width 1512 height 724
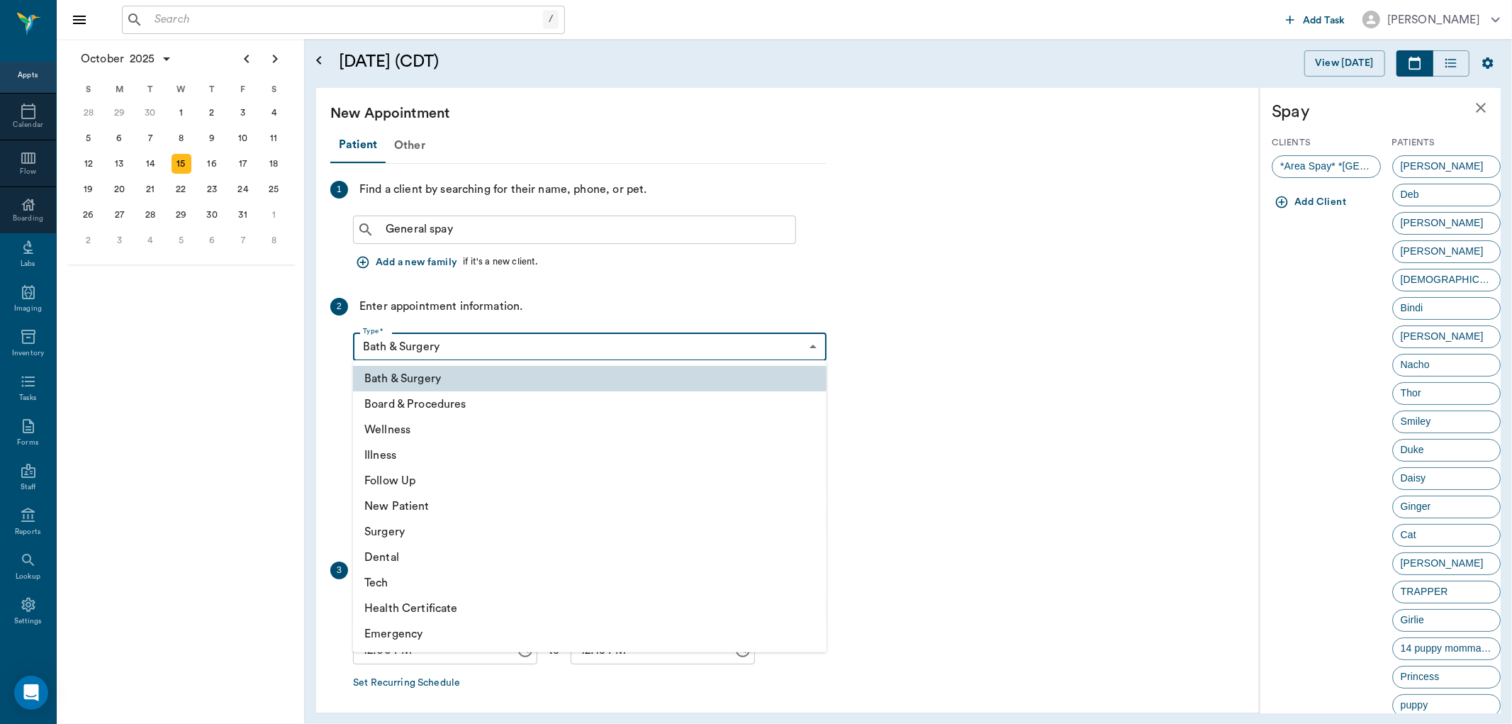
drag, startPoint x: 384, startPoint y: 530, endPoint x: 452, endPoint y: 490, distance: 78.8
click at [388, 528] on li "Surgery" at bounding box center [590, 532] width 474 height 26
type input "65d2be4f46e3a538d89b8c18"
type input "12:30 PM"
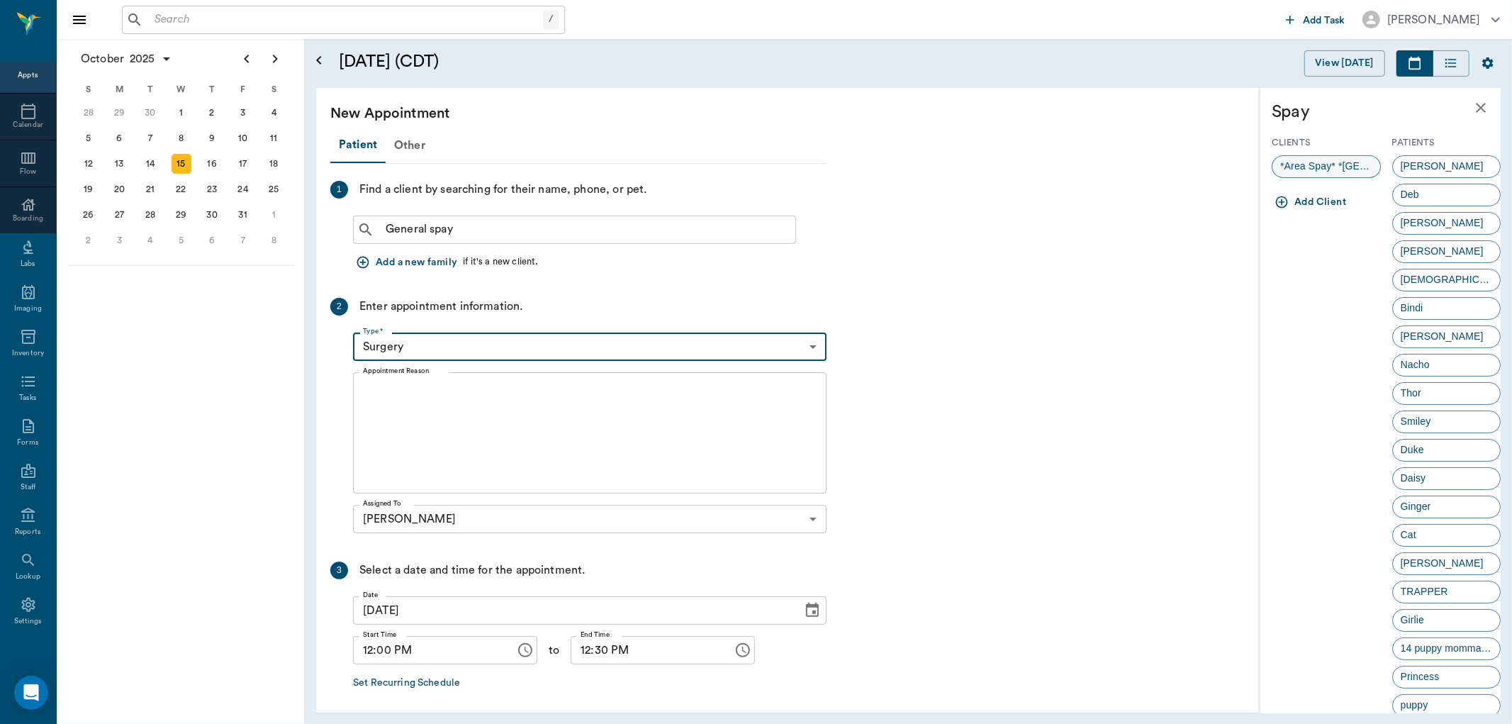
click at [1333, 169] on span "*Area Spay* *Atlanta*" at bounding box center [1327, 166] width 108 height 15
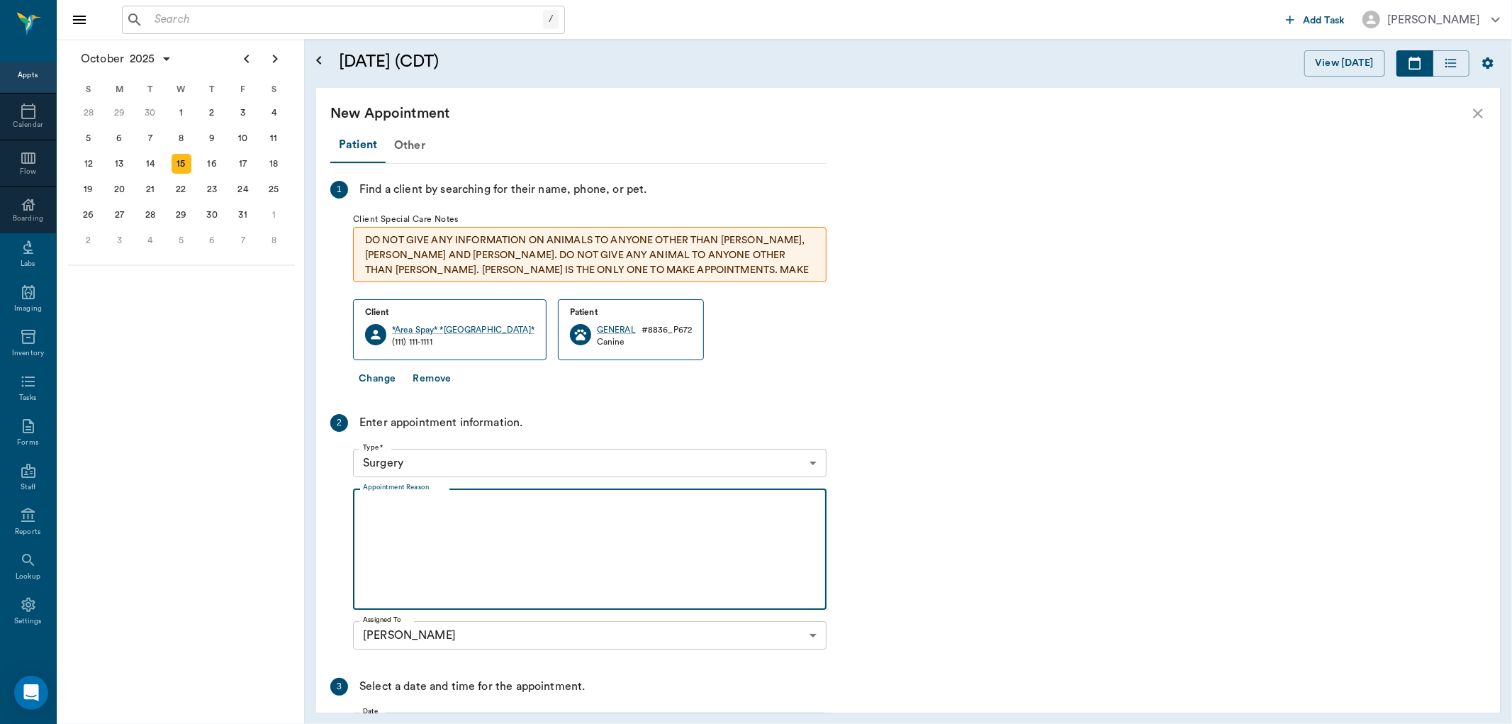
click at [392, 502] on textarea "Appointment Reason" at bounding box center [590, 550] width 454 height 98
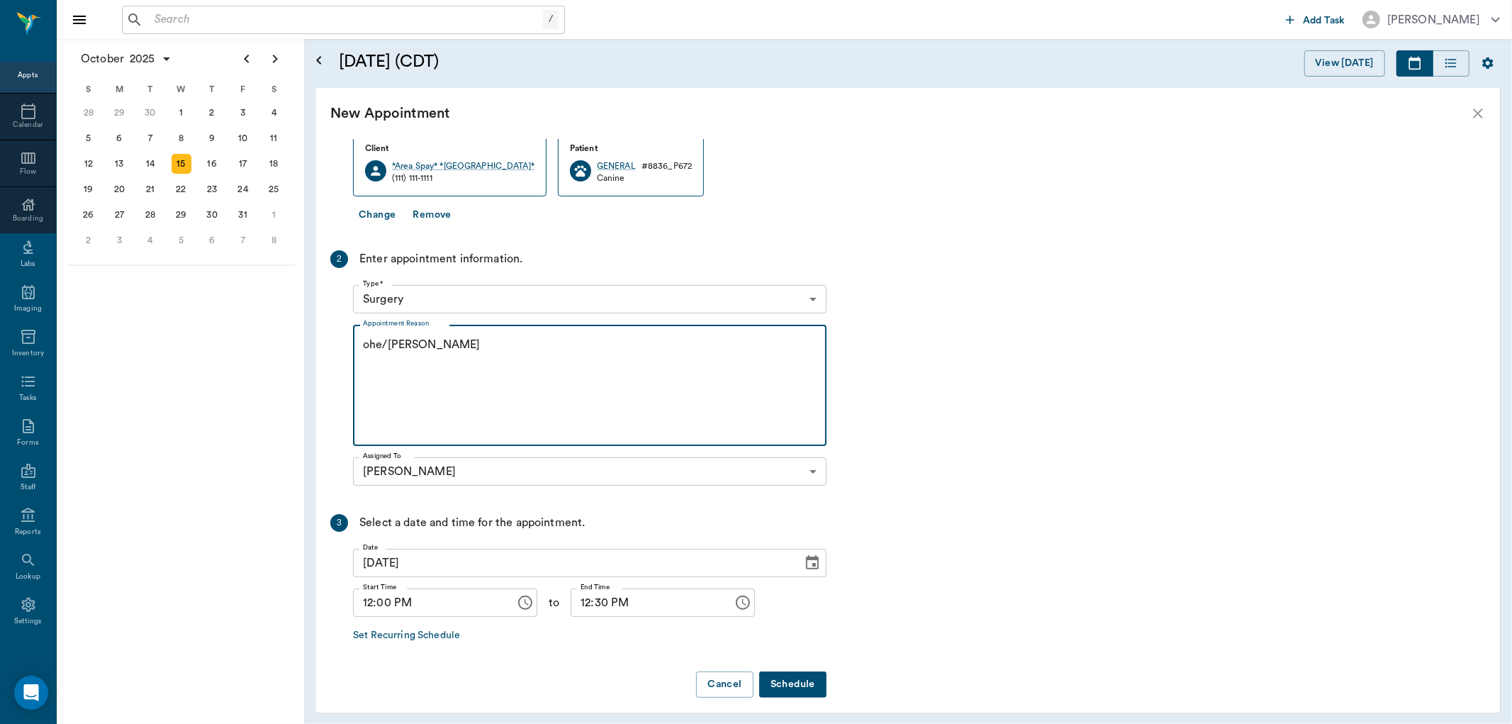
scroll to position [173, 0]
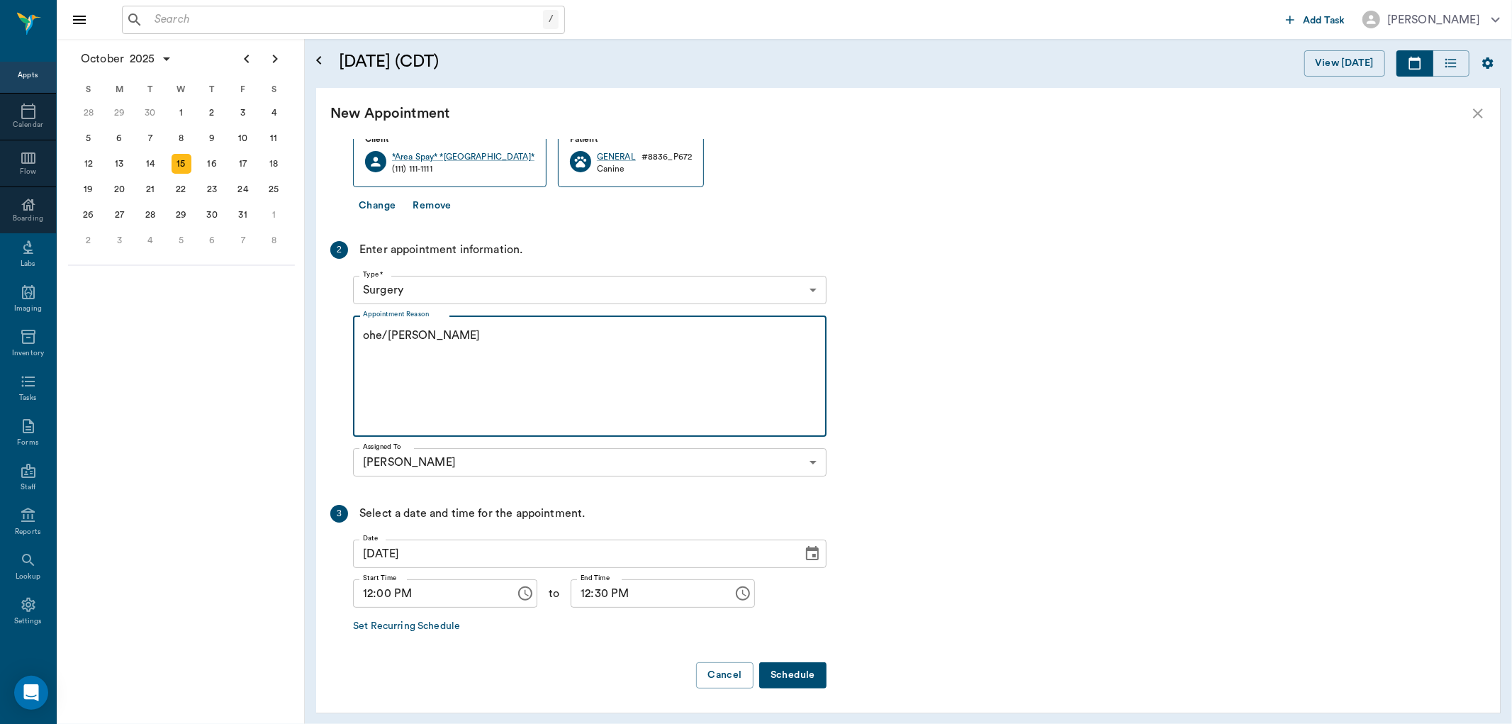
type textarea "ohe/Lisa"
click at [804, 675] on button "Schedule" at bounding box center [792, 675] width 67 height 26
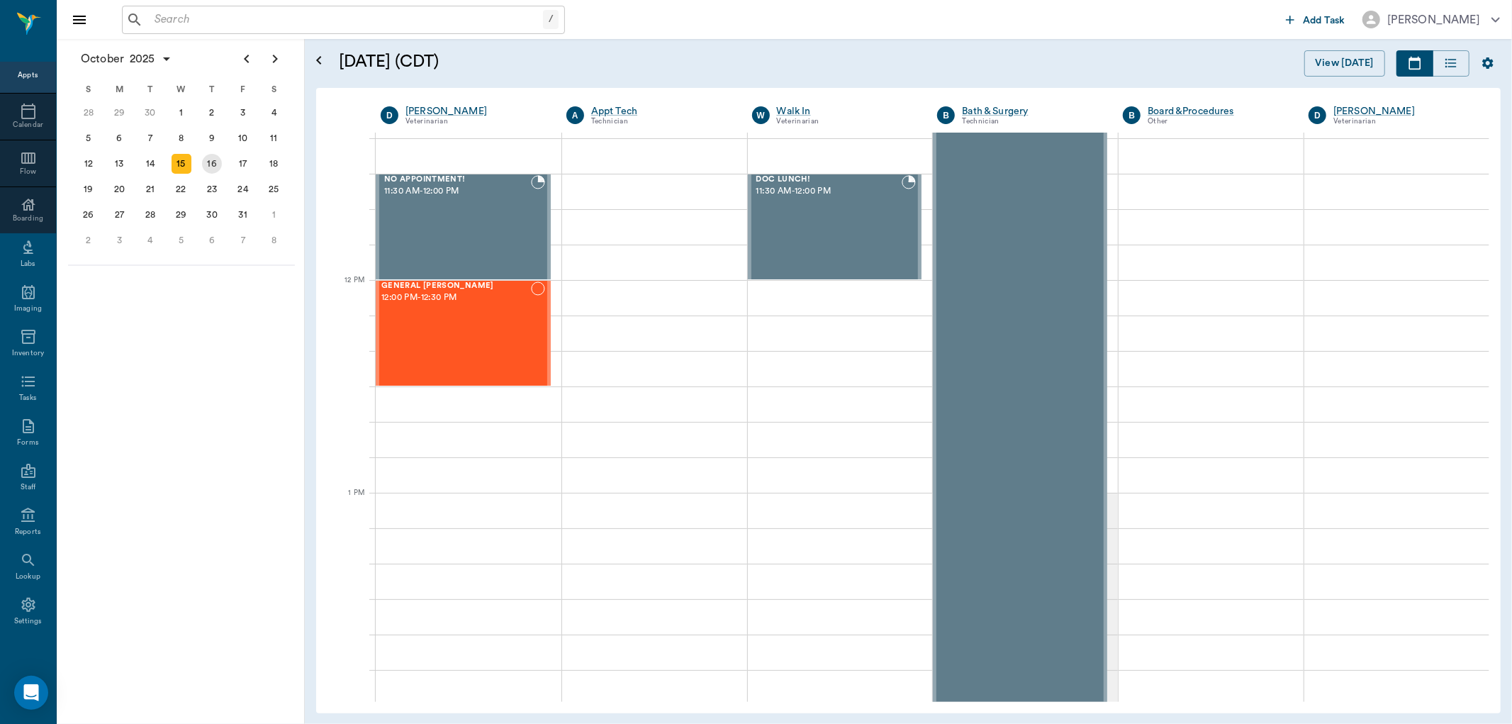
click at [206, 164] on div "16" at bounding box center [212, 164] width 20 height 20
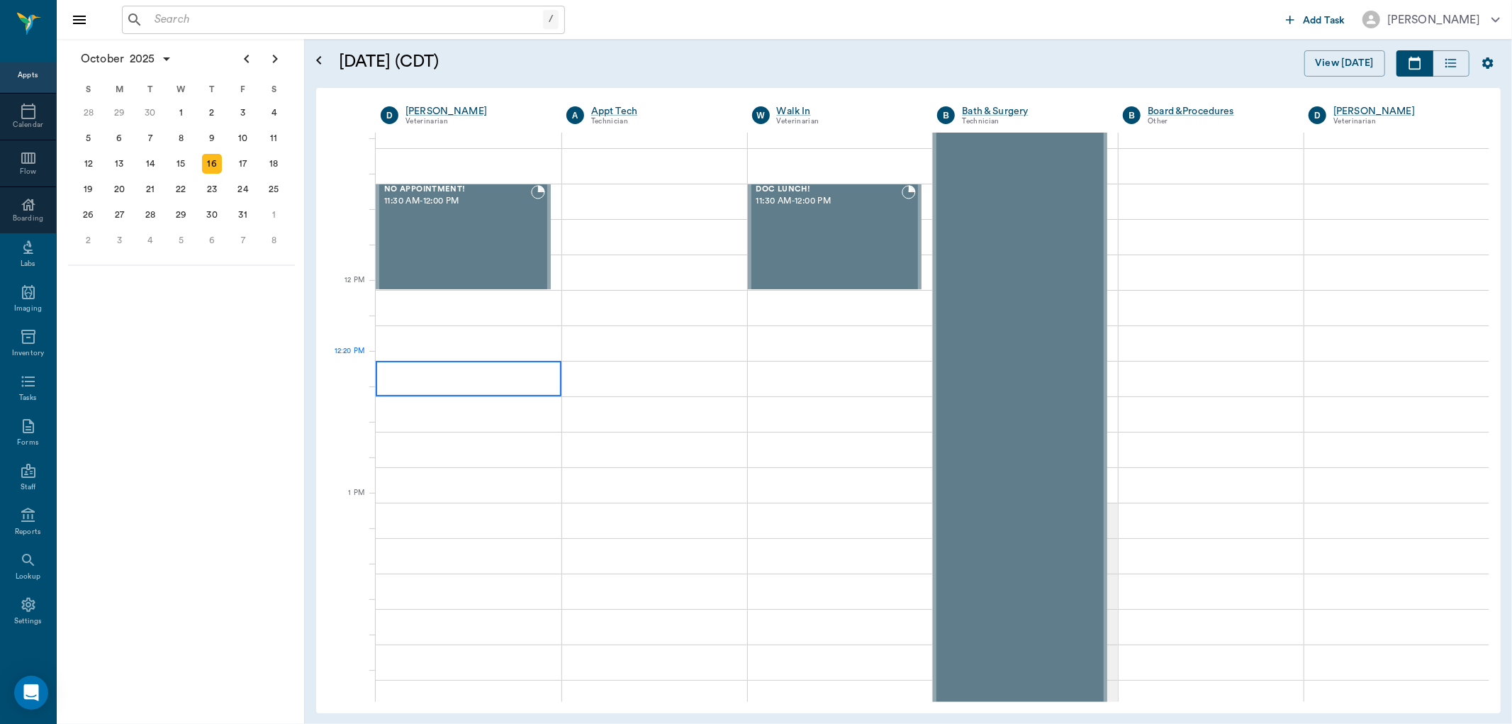
scroll to position [709, 0]
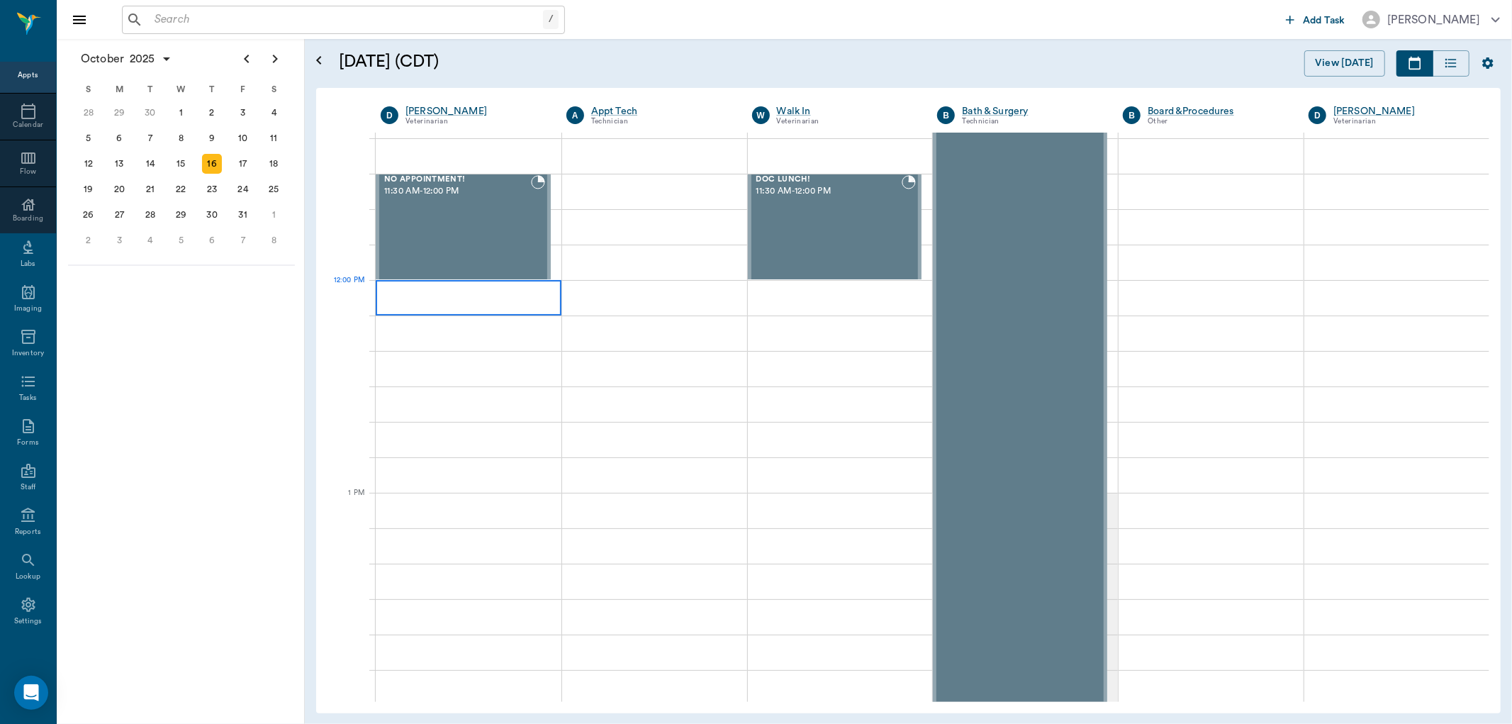
click at [381, 289] on div at bounding box center [469, 297] width 186 height 35
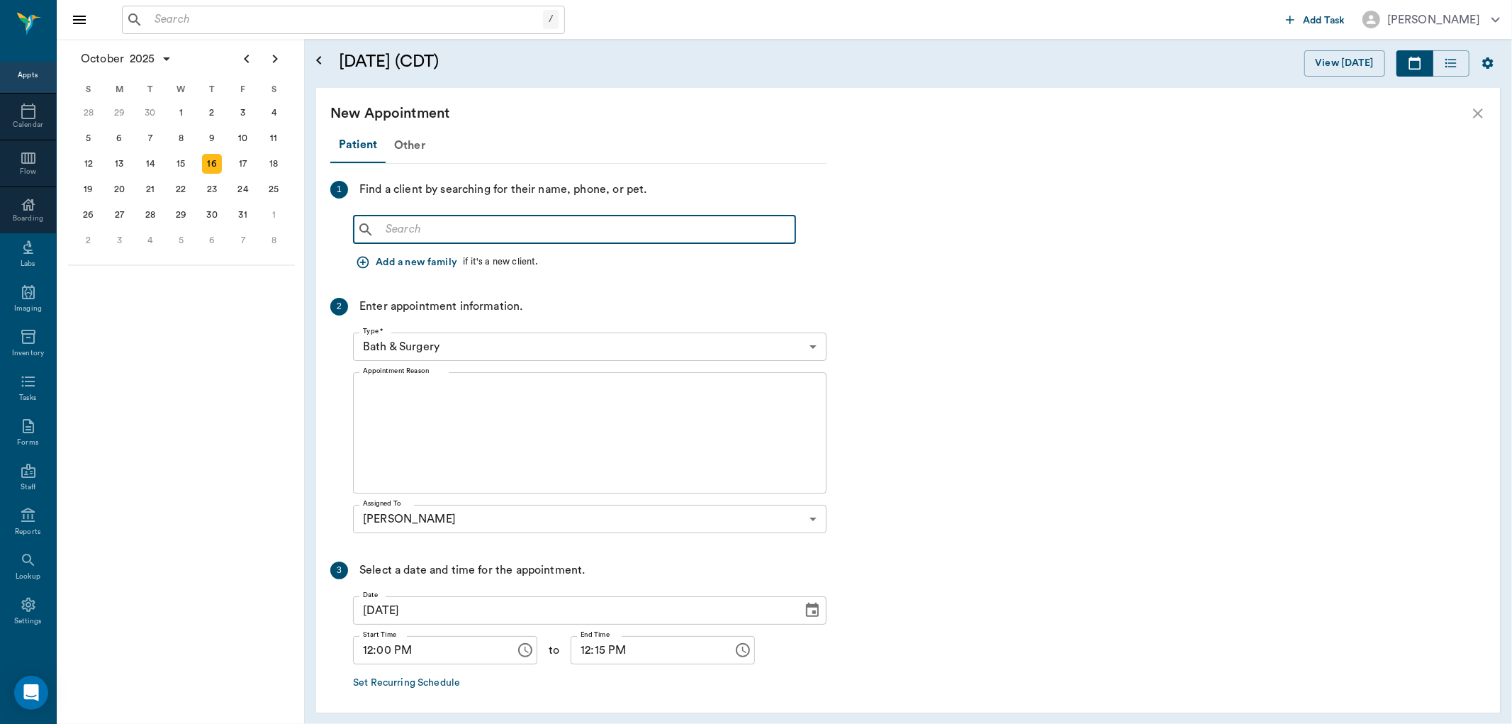
click at [401, 225] on input "text" at bounding box center [585, 230] width 410 height 20
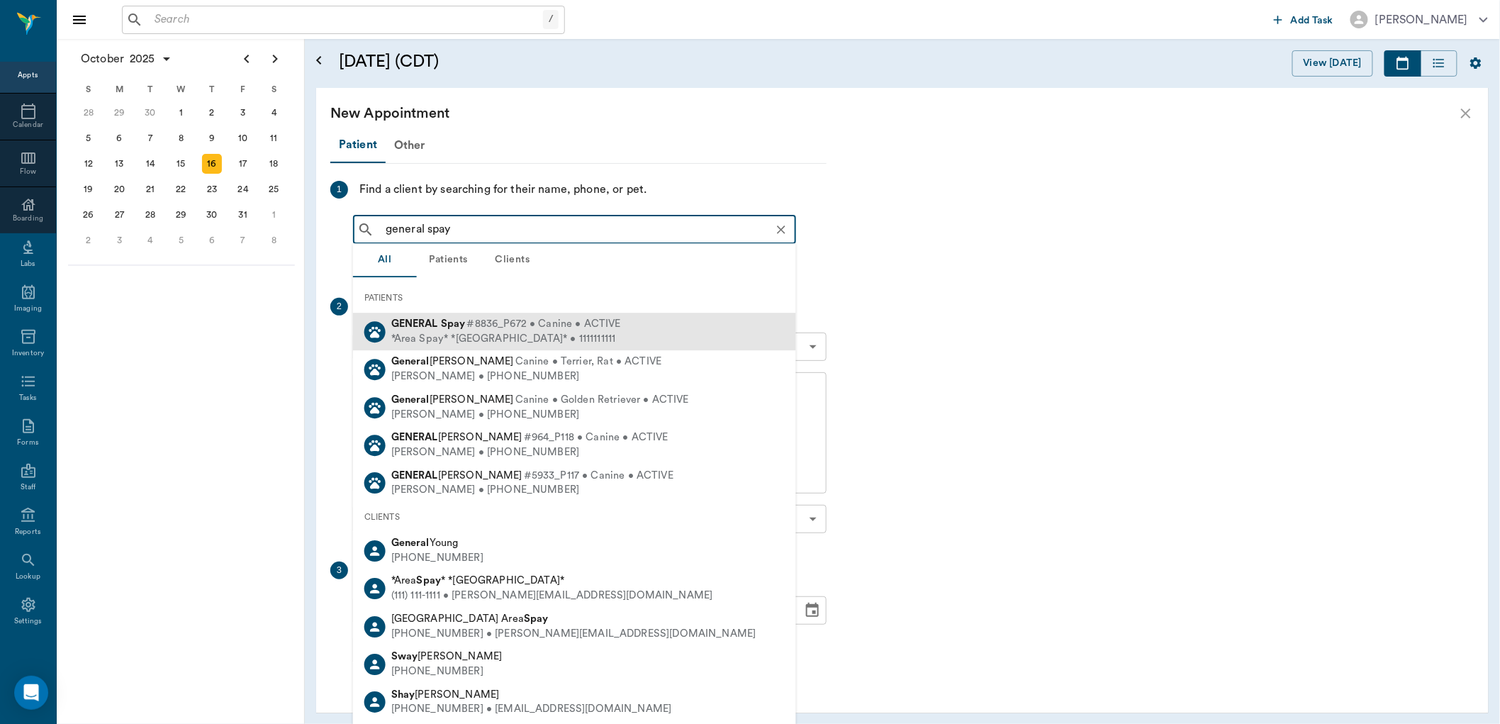
click at [464, 332] on div "*Area Spay* *Atlanta* • 1111111111" at bounding box center [506, 339] width 230 height 15
type input "general spay"
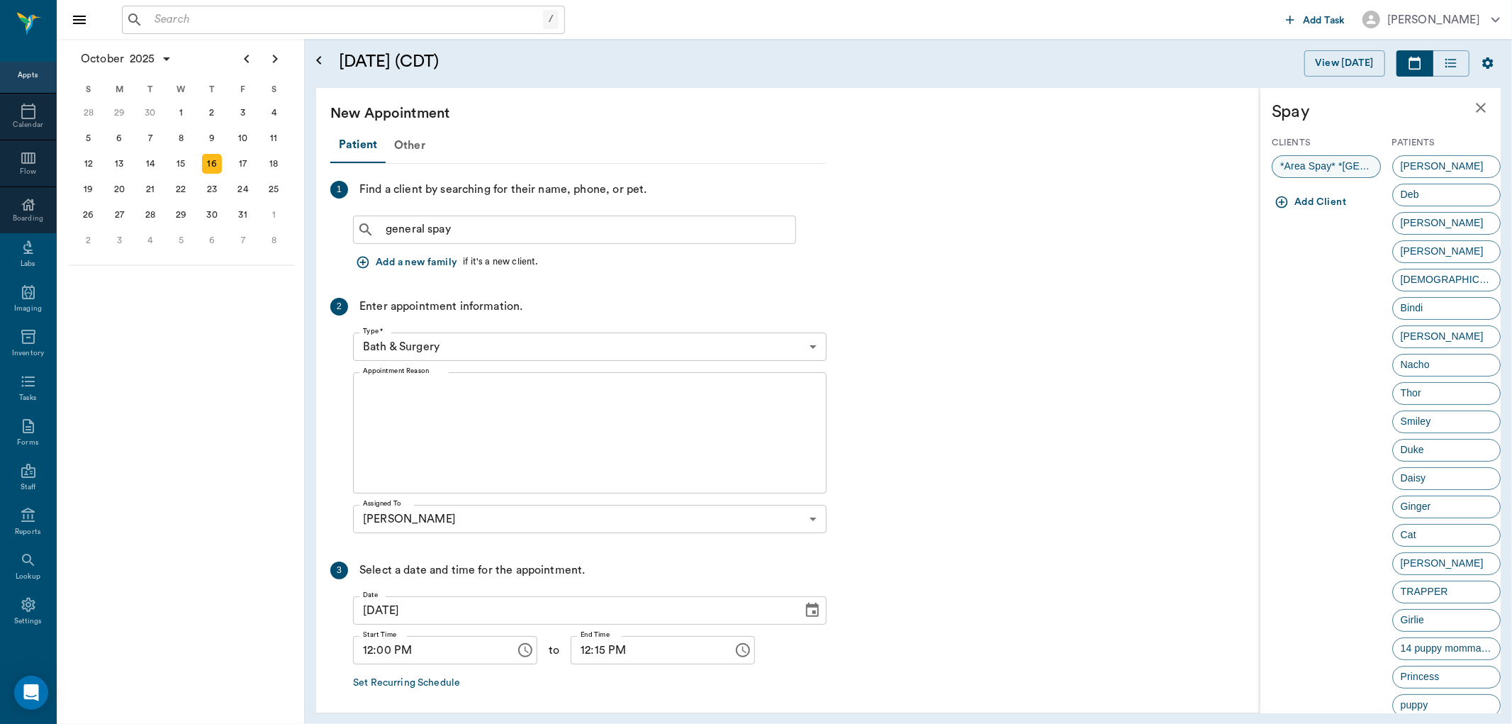
click at [1319, 163] on span "*Area Spay* *Atlanta*" at bounding box center [1327, 166] width 108 height 15
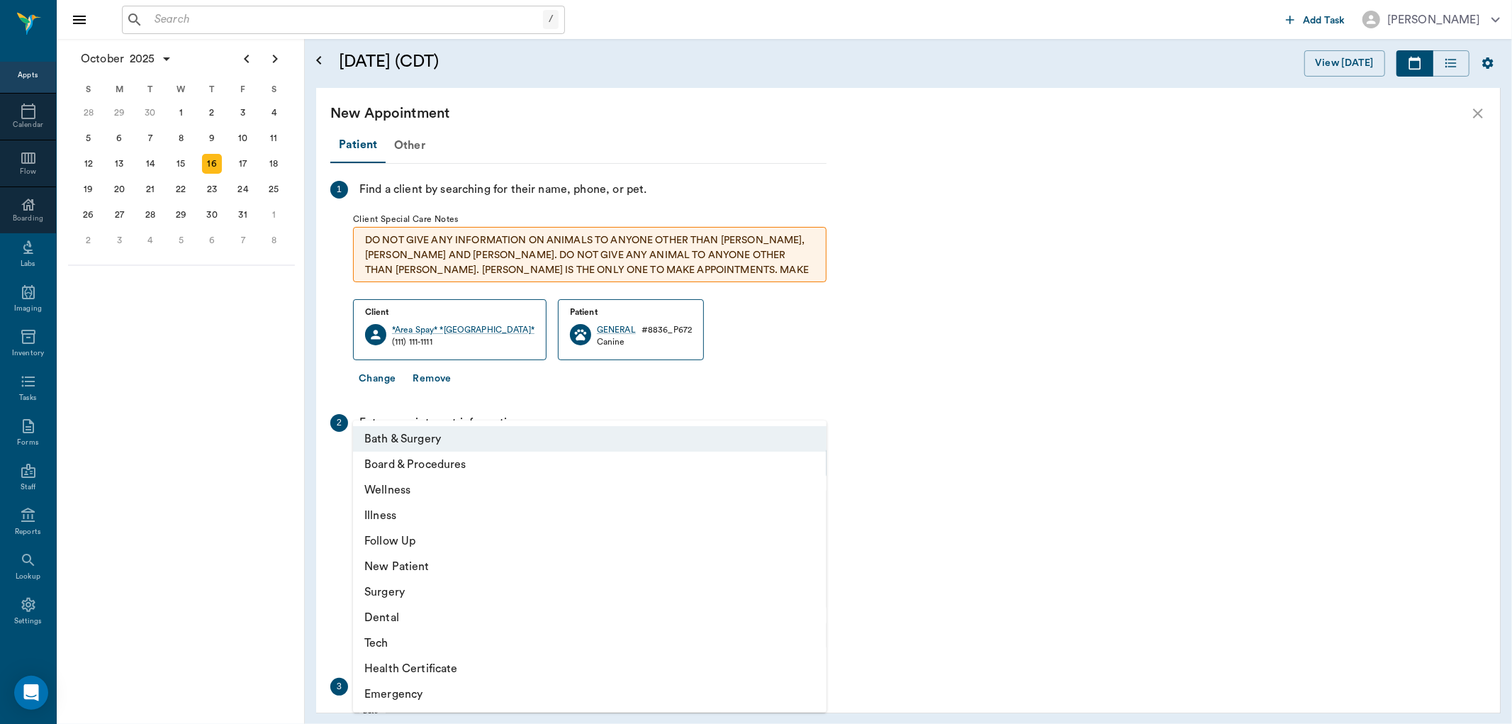
click at [390, 467] on body "/ ​ Add Task Dr. Bert Ellsworth Nectar Messages Appts Calendar Flow Boarding La…" at bounding box center [756, 362] width 1512 height 724
click at [389, 591] on li "Surgery" at bounding box center [590, 592] width 474 height 26
type input "65d2be4f46e3a538d89b8c18"
type input "12:30 PM"
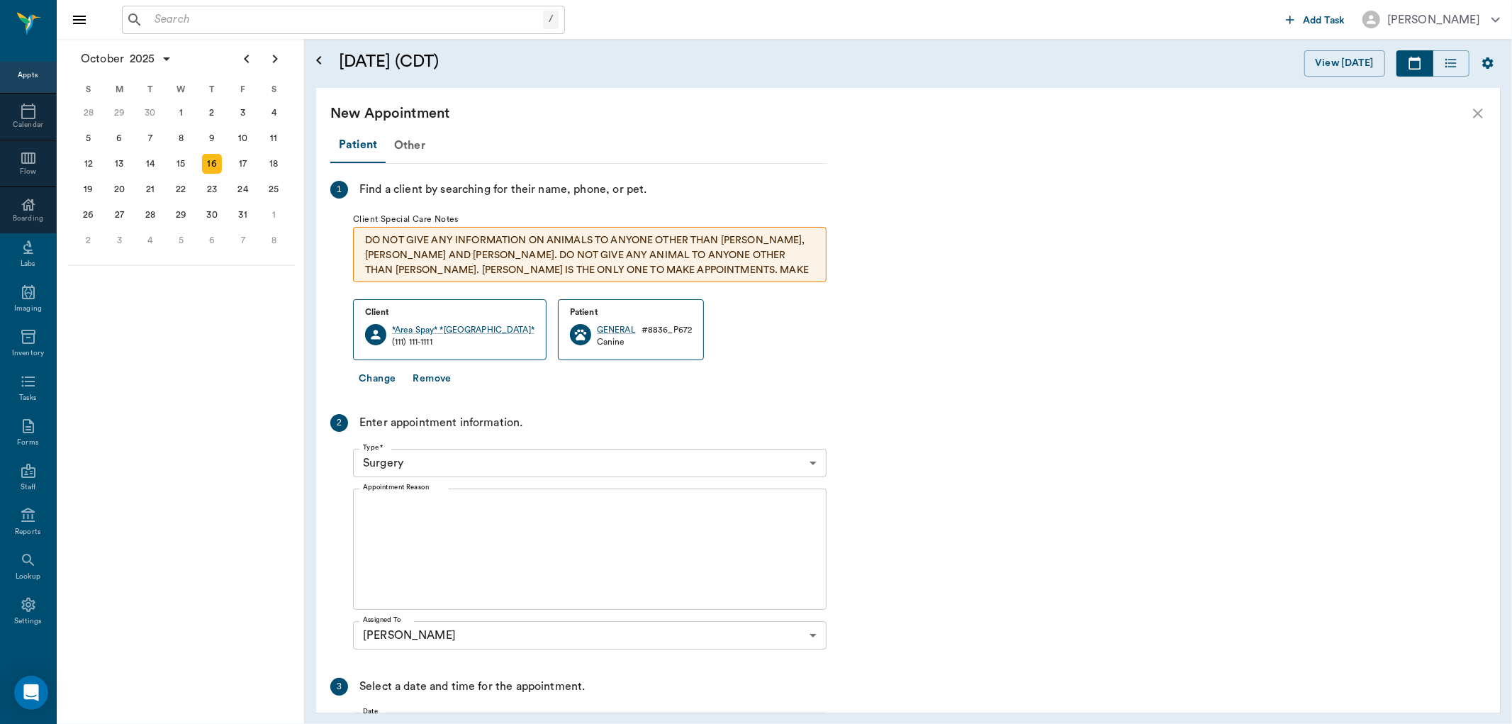
click at [385, 498] on div "x Appointment Reason" at bounding box center [590, 549] width 474 height 121
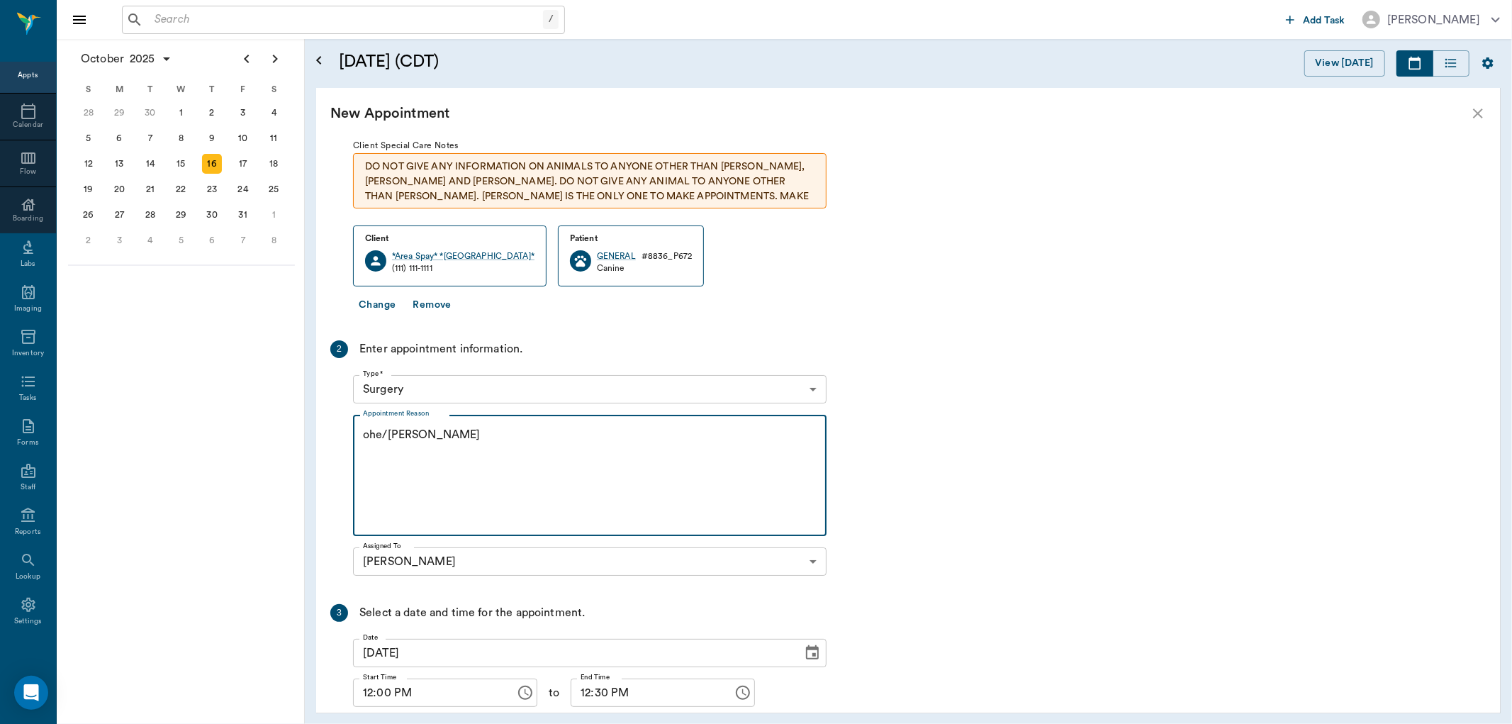
scroll to position [173, 0]
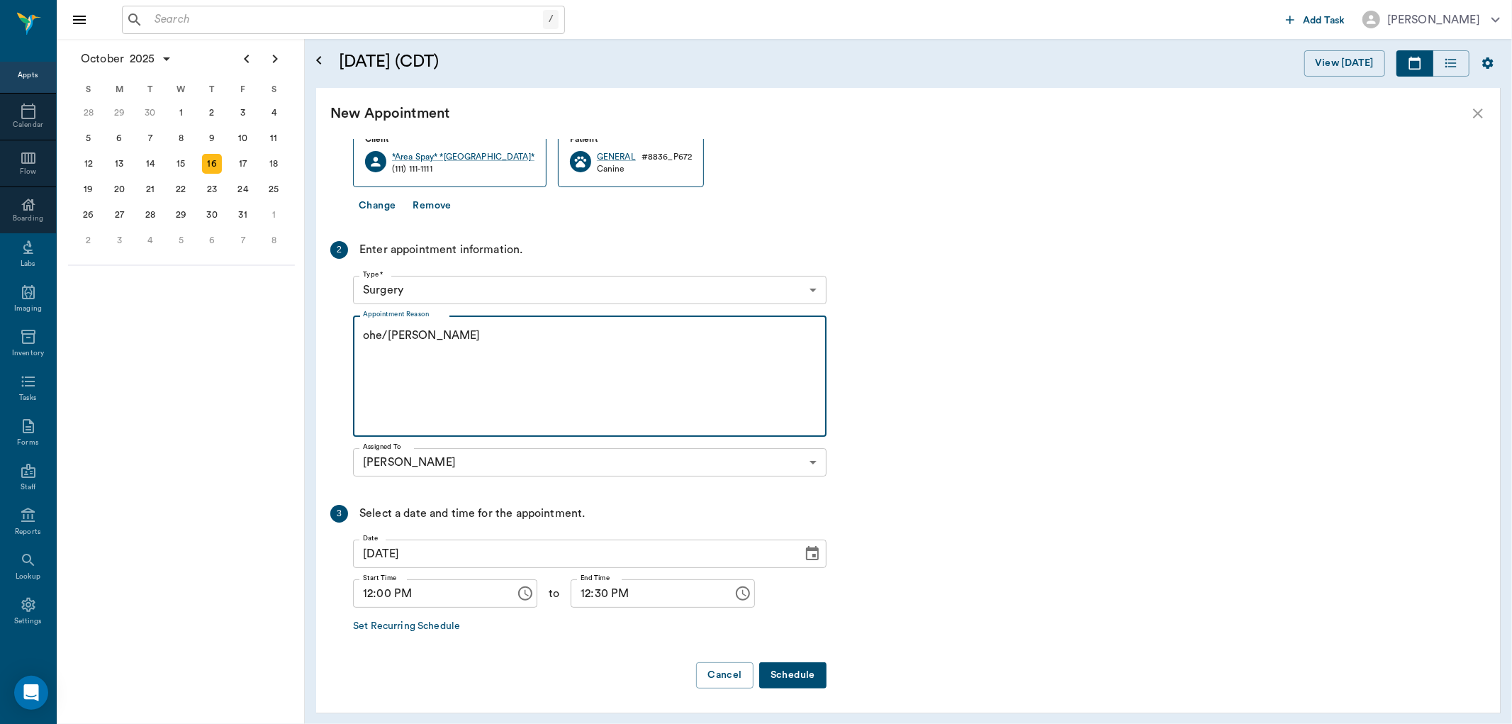
type textarea "ohe/Lisa"
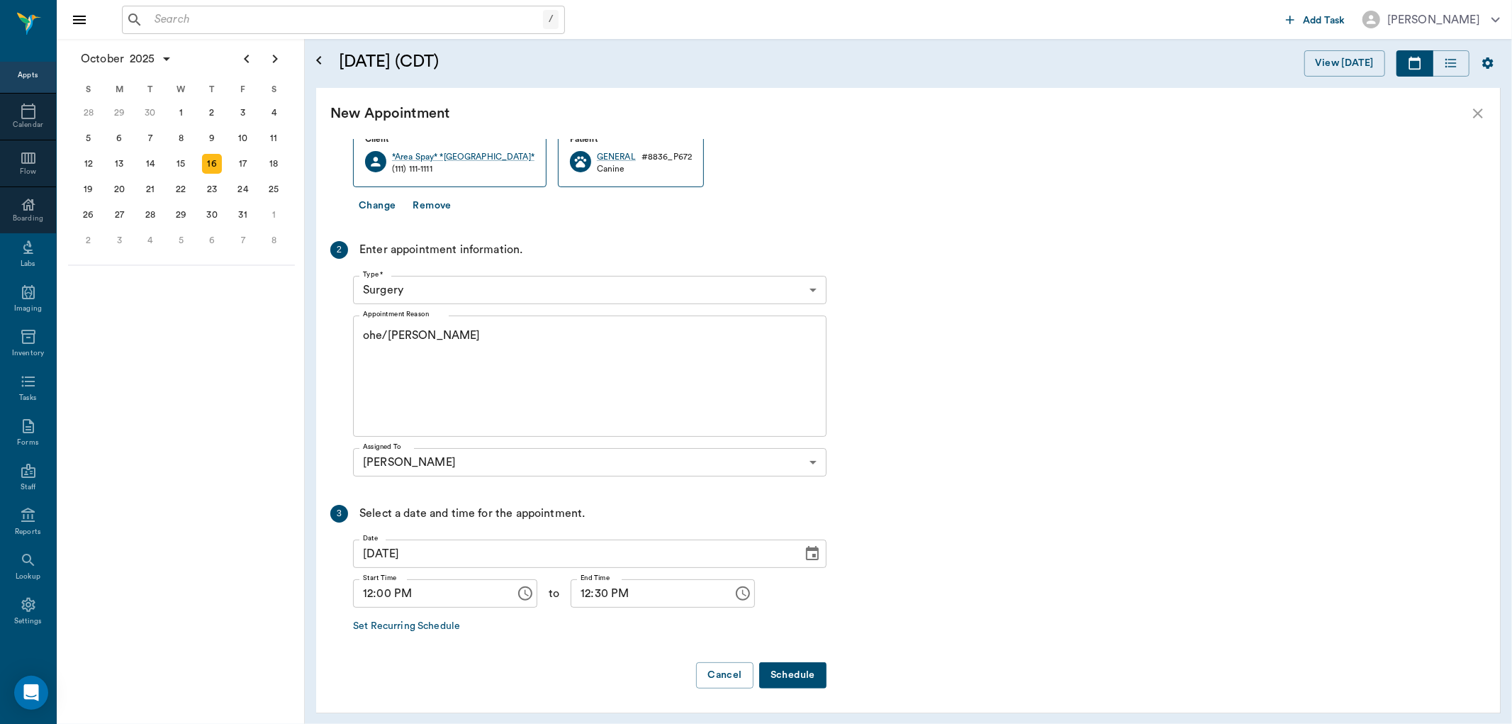
click at [808, 676] on button "Schedule" at bounding box center [792, 675] width 67 height 26
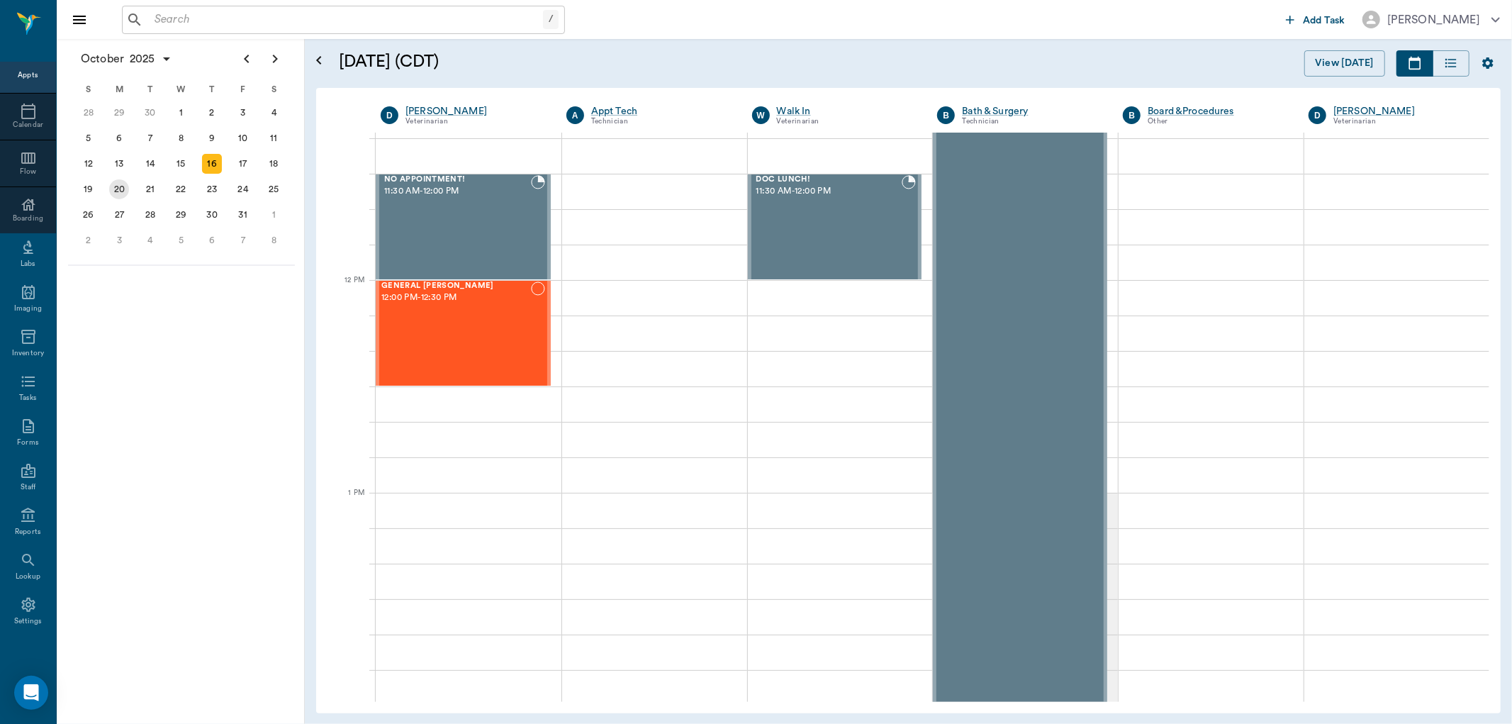
click at [126, 189] on div "20" at bounding box center [119, 189] width 20 height 20
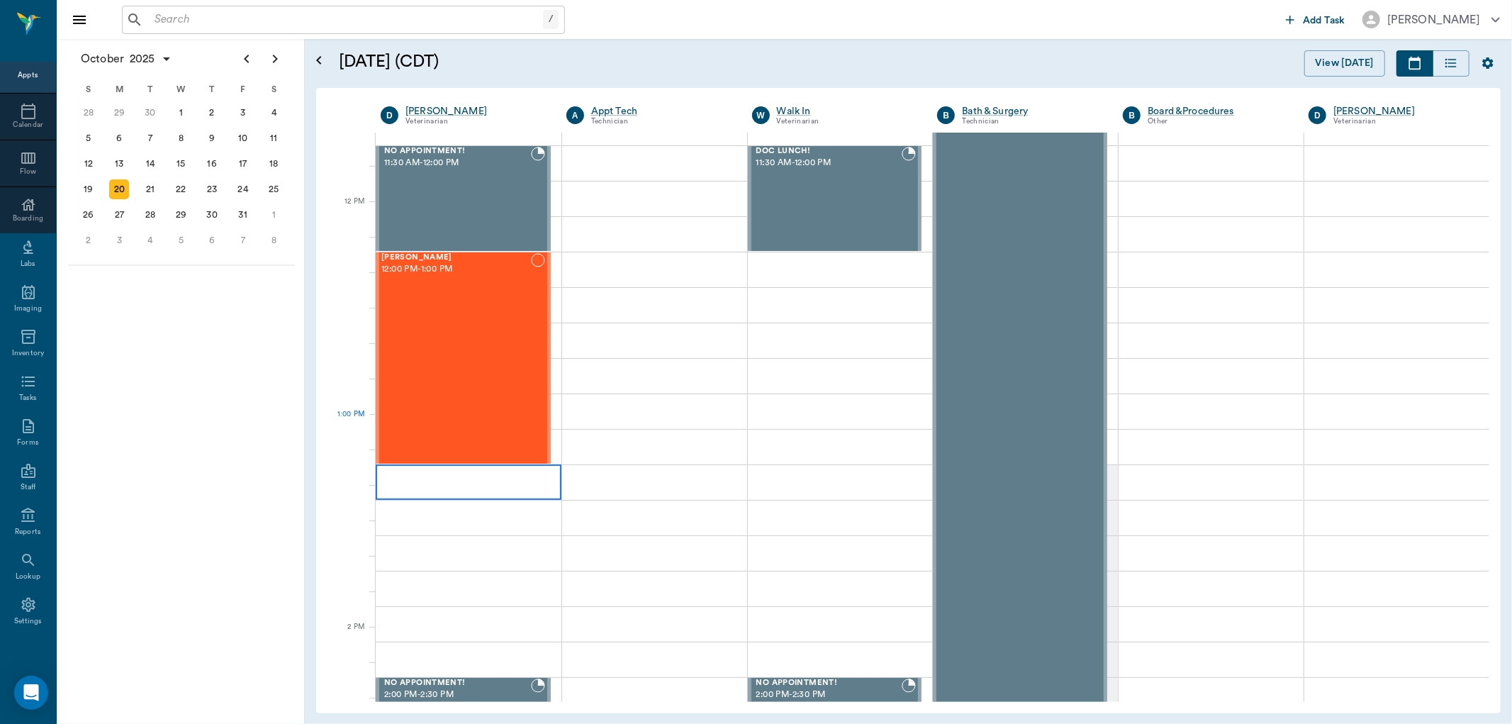
scroll to position [788, 0]
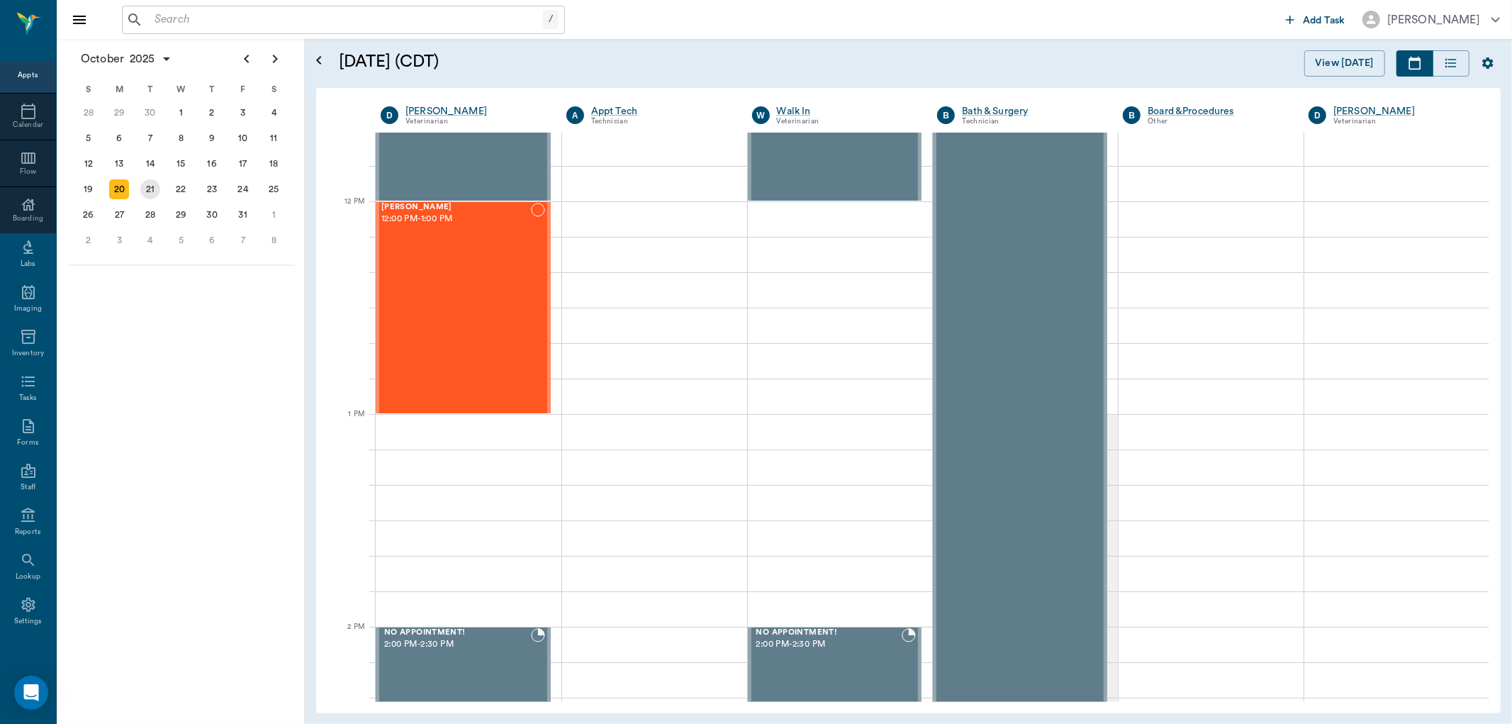
click at [149, 187] on div "21" at bounding box center [150, 189] width 20 height 20
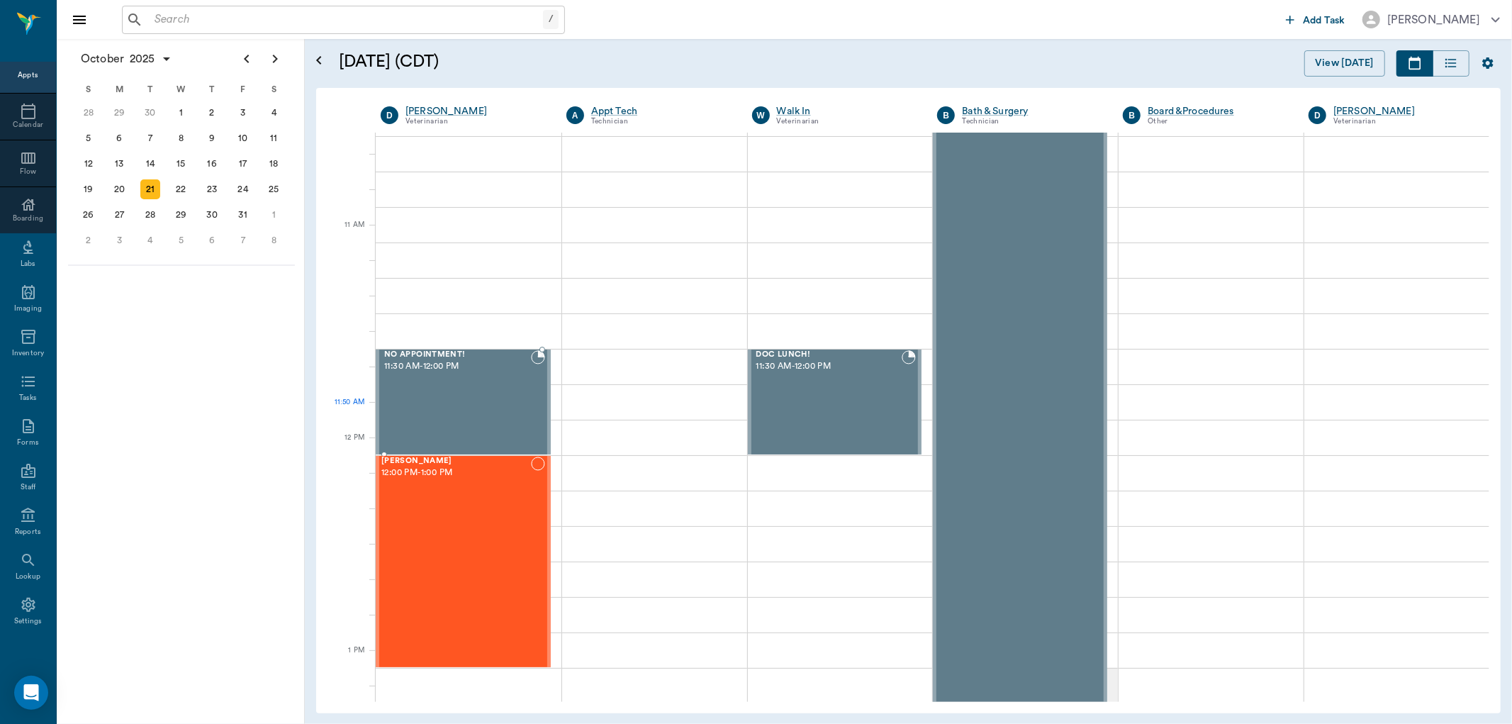
scroll to position [551, 0]
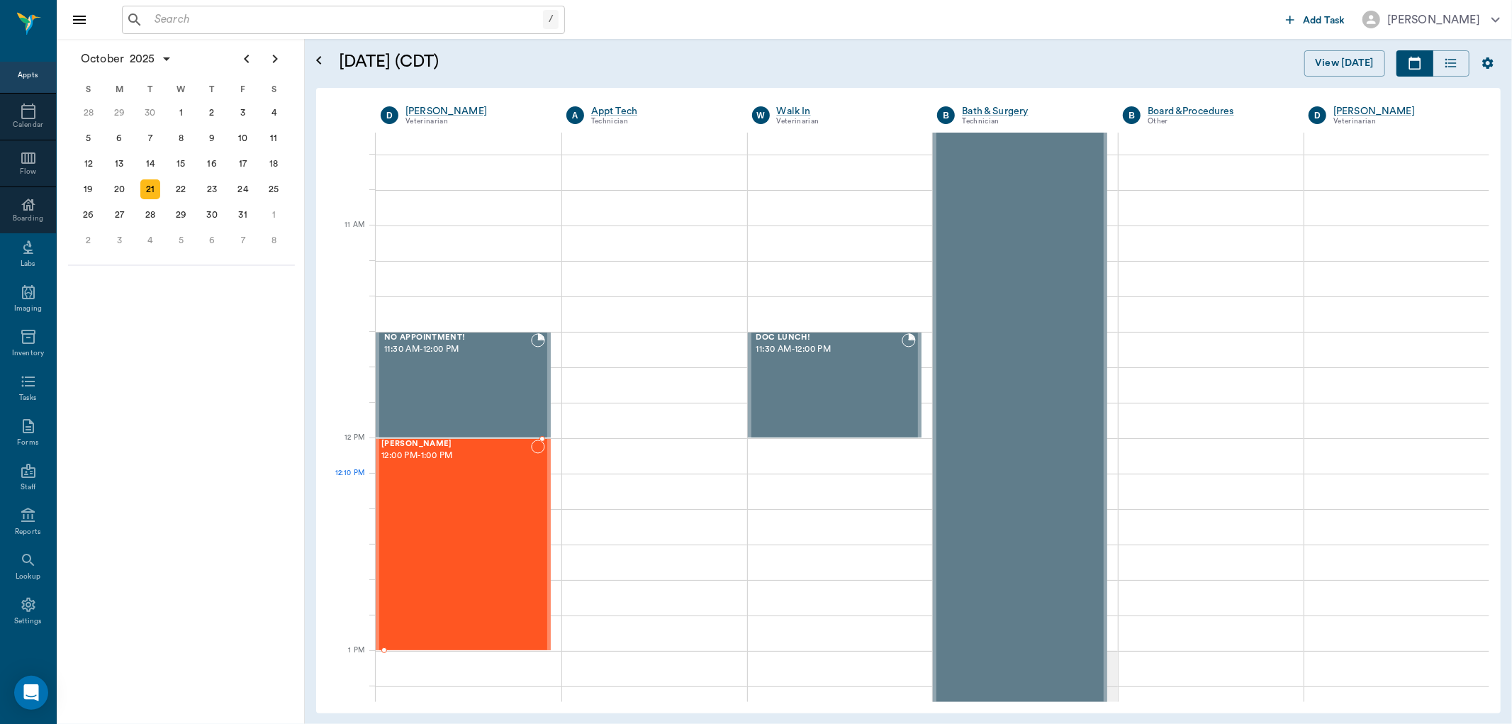
click at [423, 502] on div "Arya HUNTER 12:00 PM - 1:00 PM" at bounding box center [456, 545] width 150 height 210
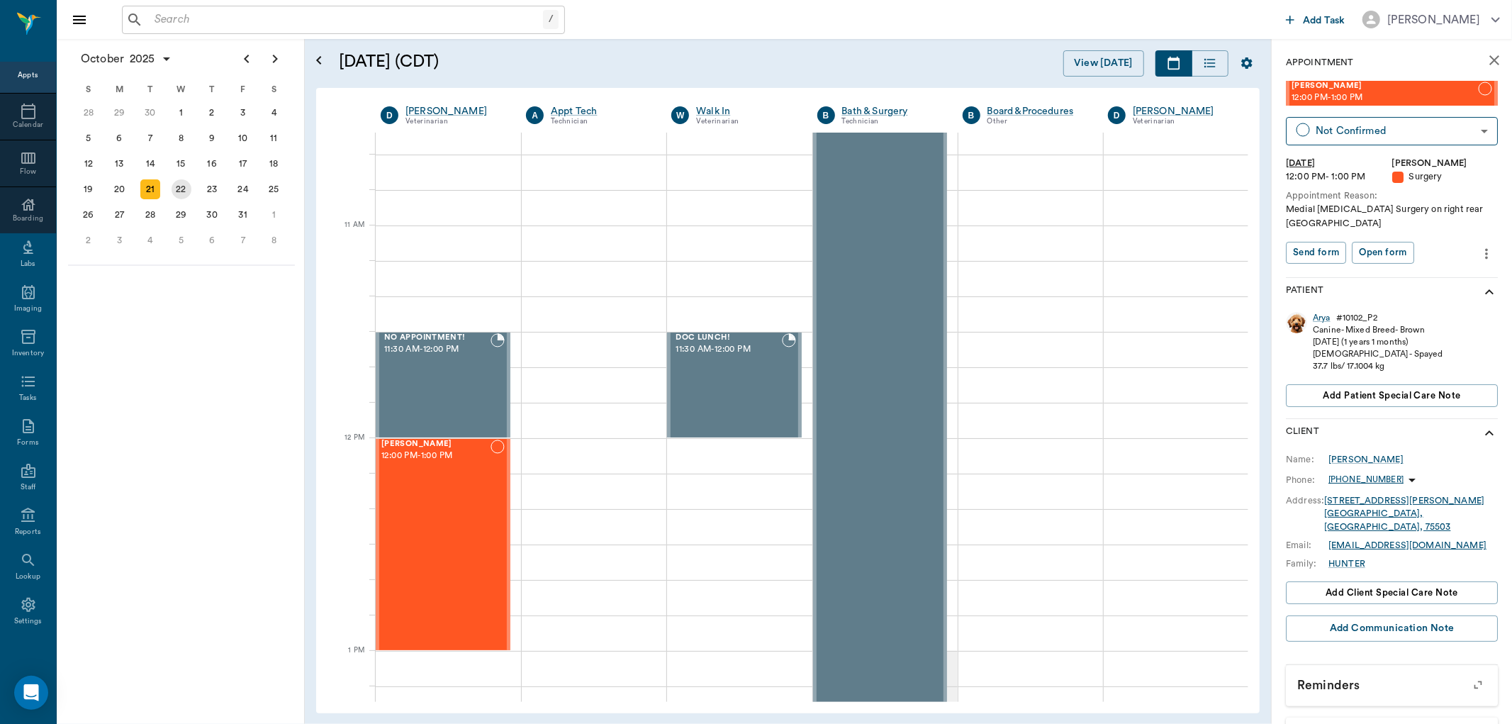
click at [177, 188] on div "22" at bounding box center [182, 189] width 20 height 20
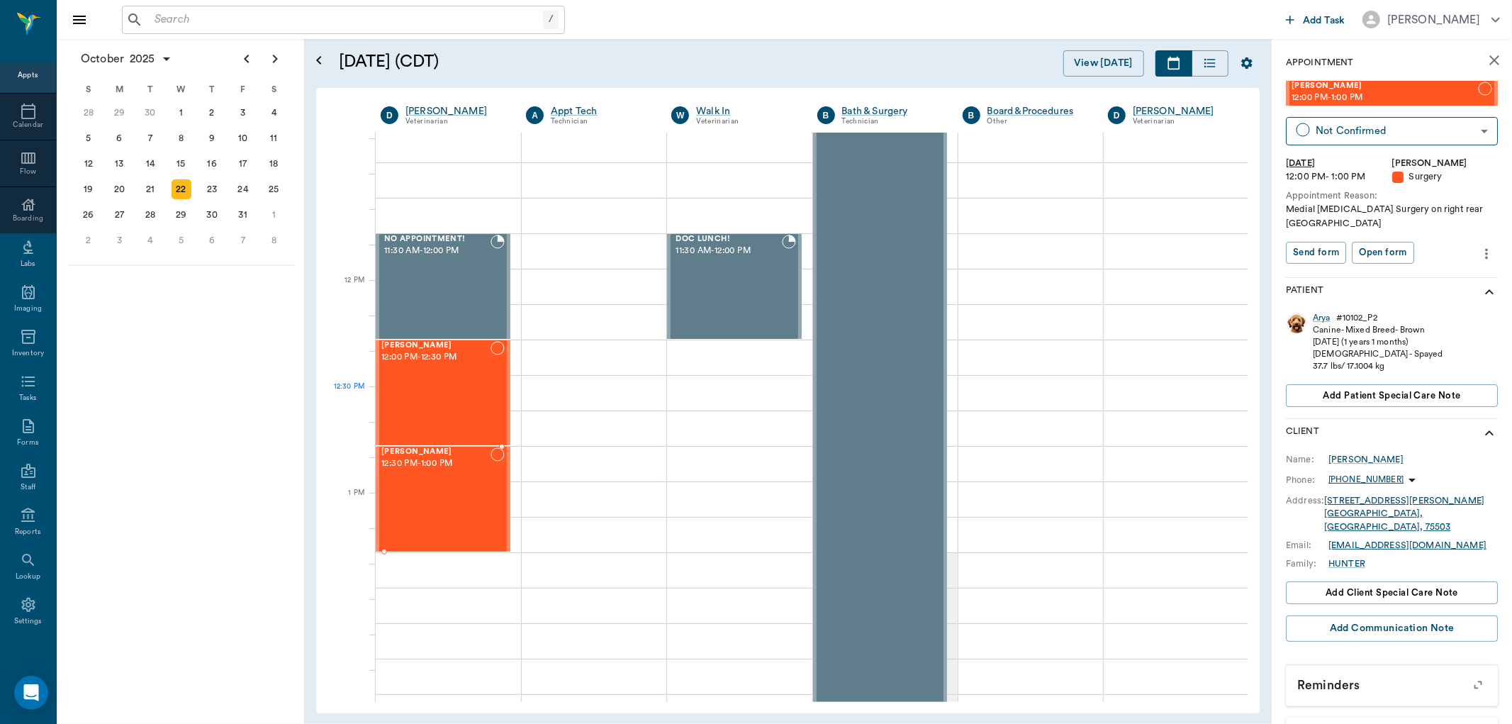
scroll to position [709, 0]
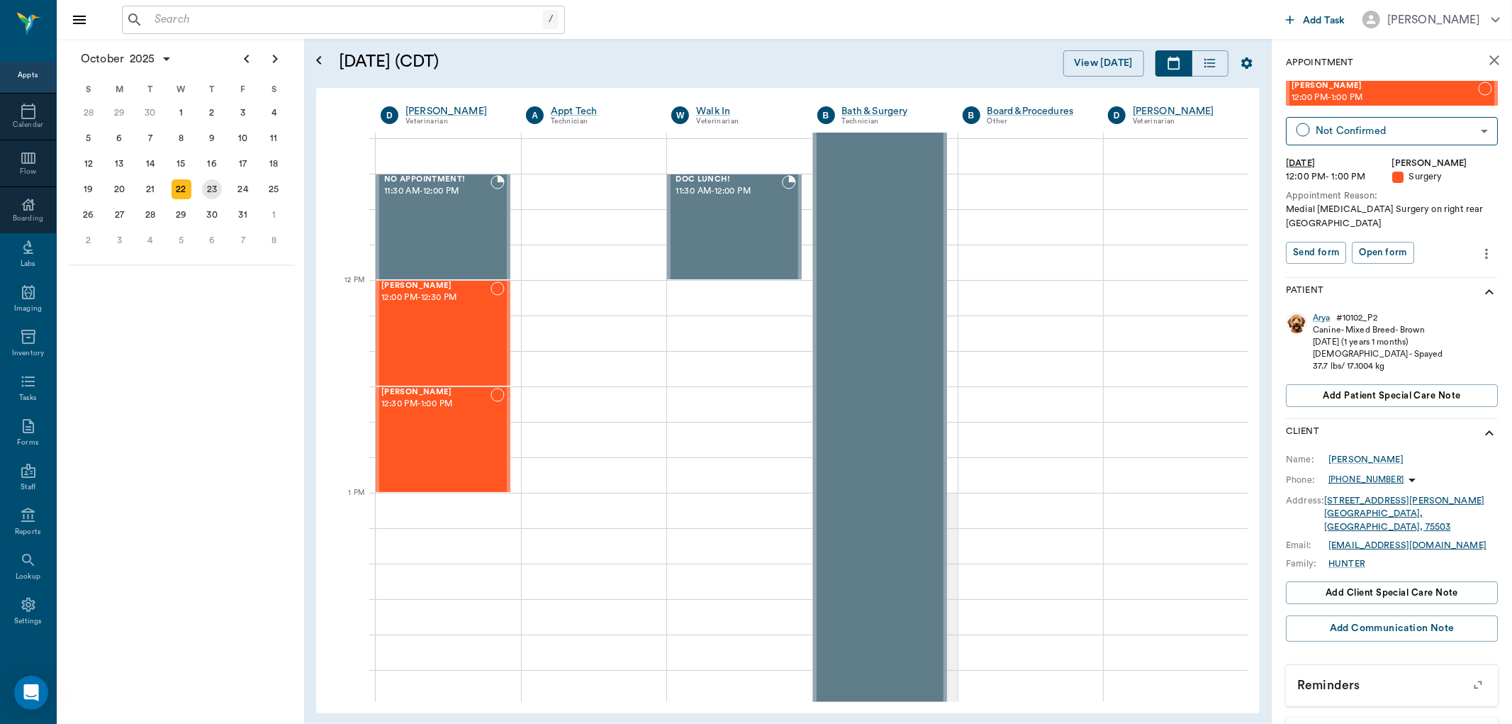
click at [213, 183] on div "23" at bounding box center [212, 189] width 20 height 20
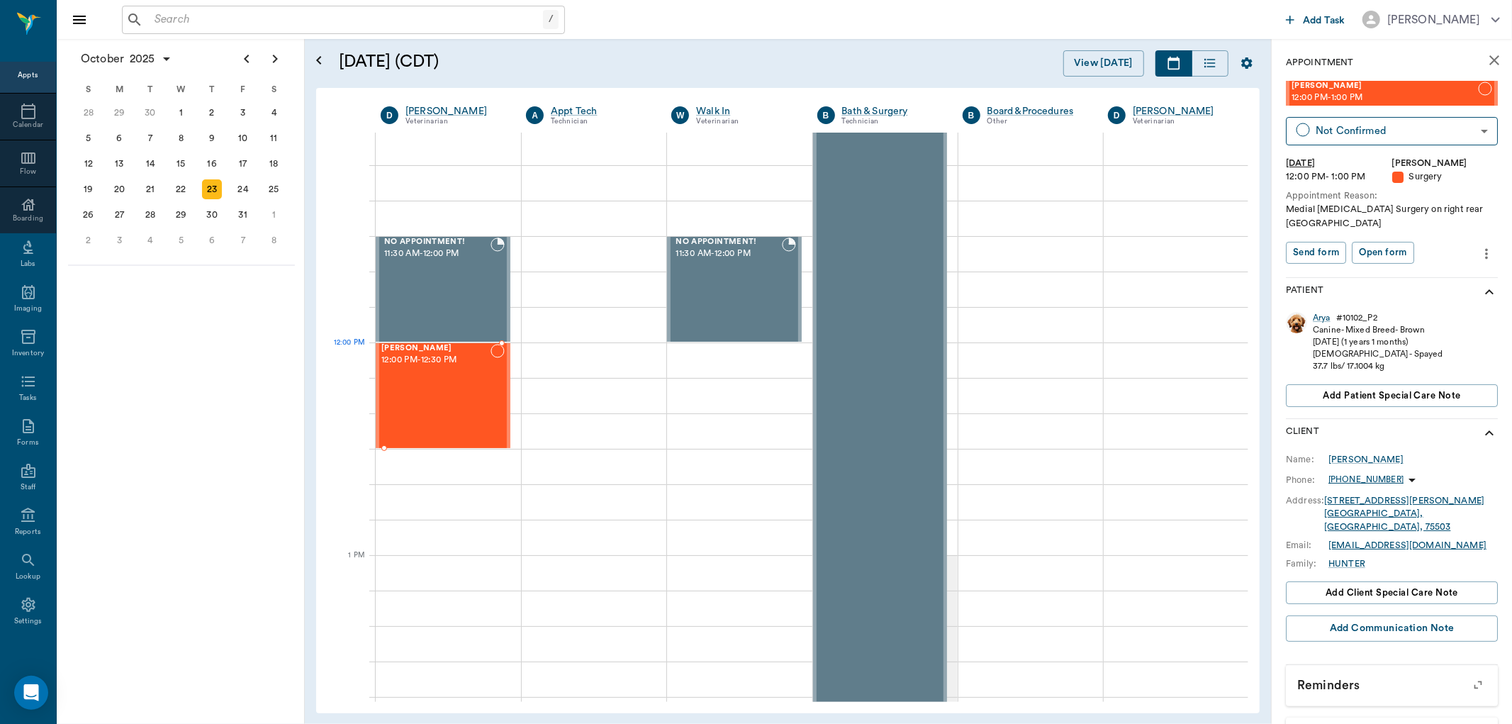
scroll to position [788, 0]
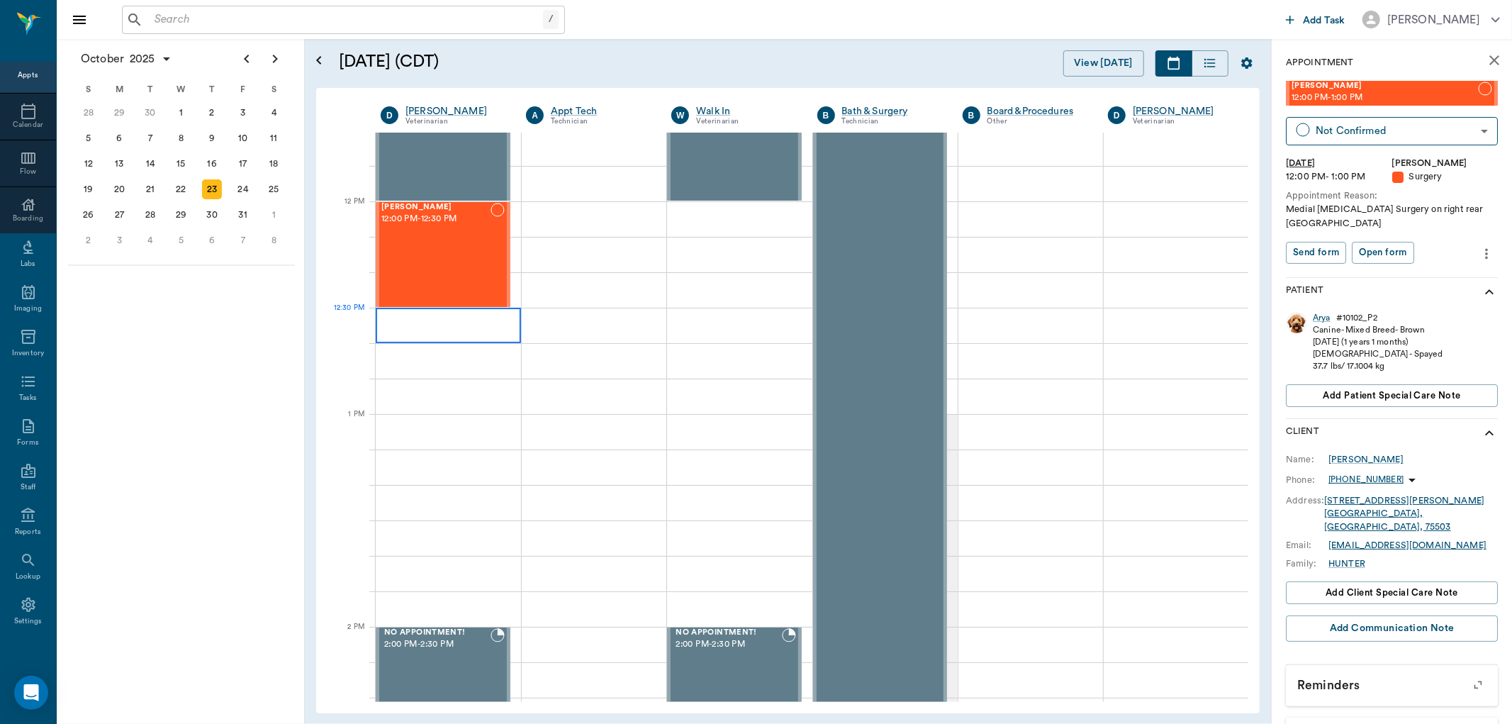
click at [397, 321] on div at bounding box center [448, 325] width 145 height 35
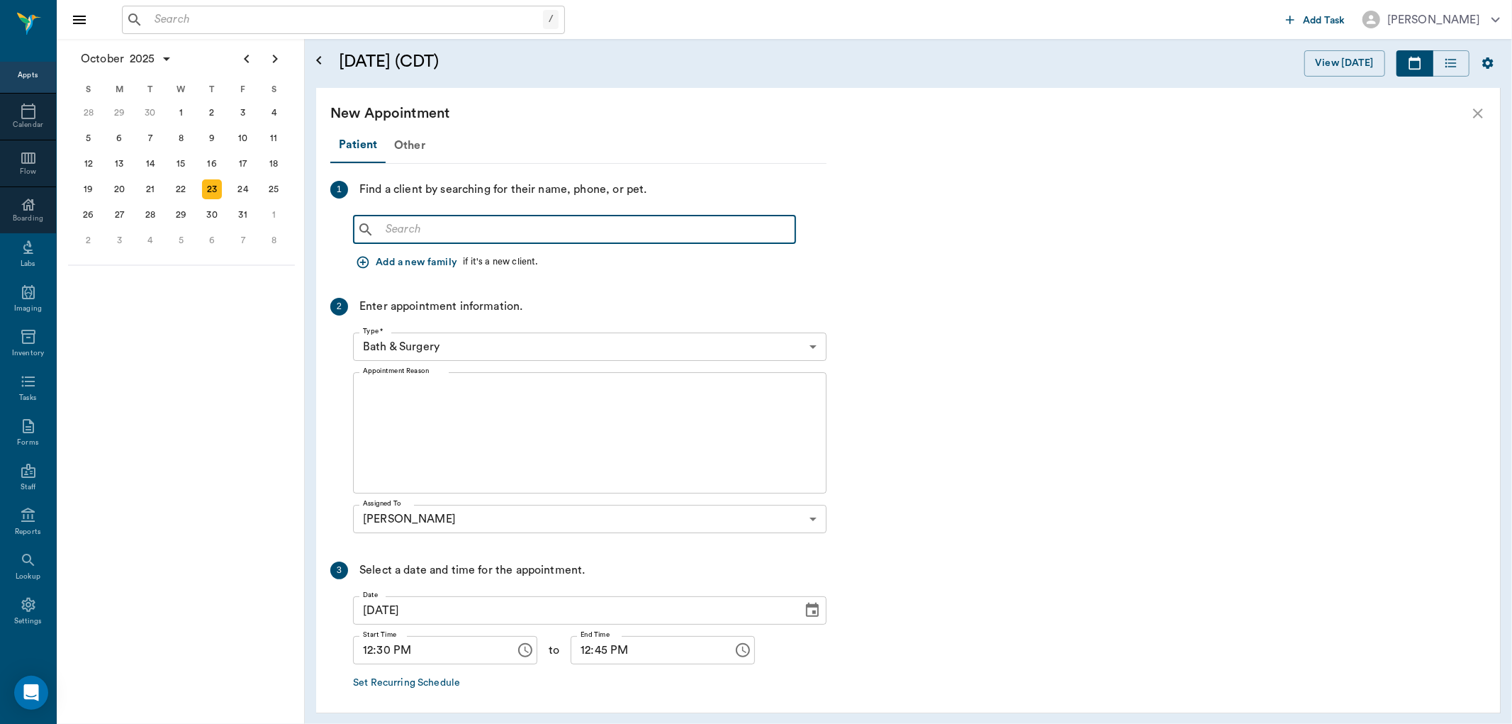
click at [395, 233] on input "text" at bounding box center [585, 230] width 410 height 20
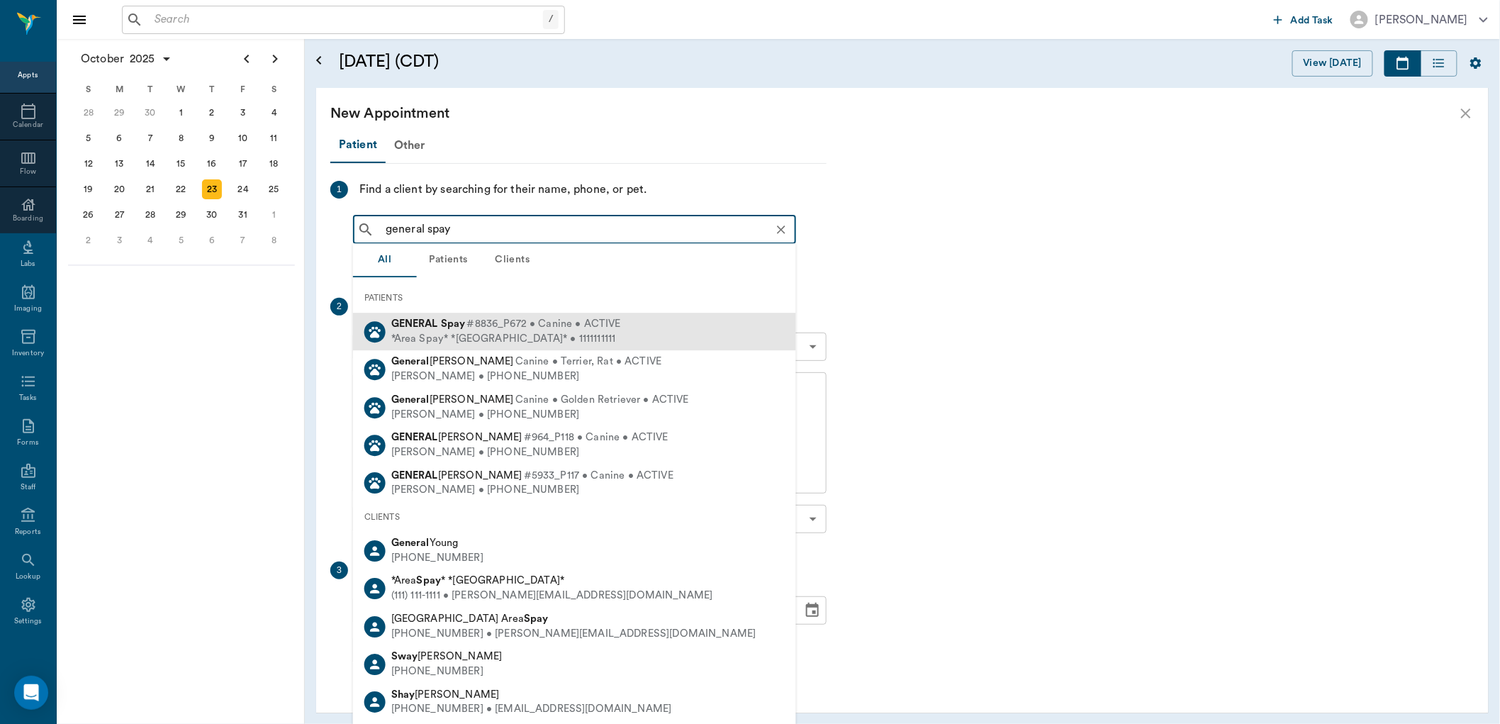
click at [429, 332] on div "*Area Spay* *Atlanta* • 1111111111" at bounding box center [506, 339] width 230 height 15
type input "general spay"
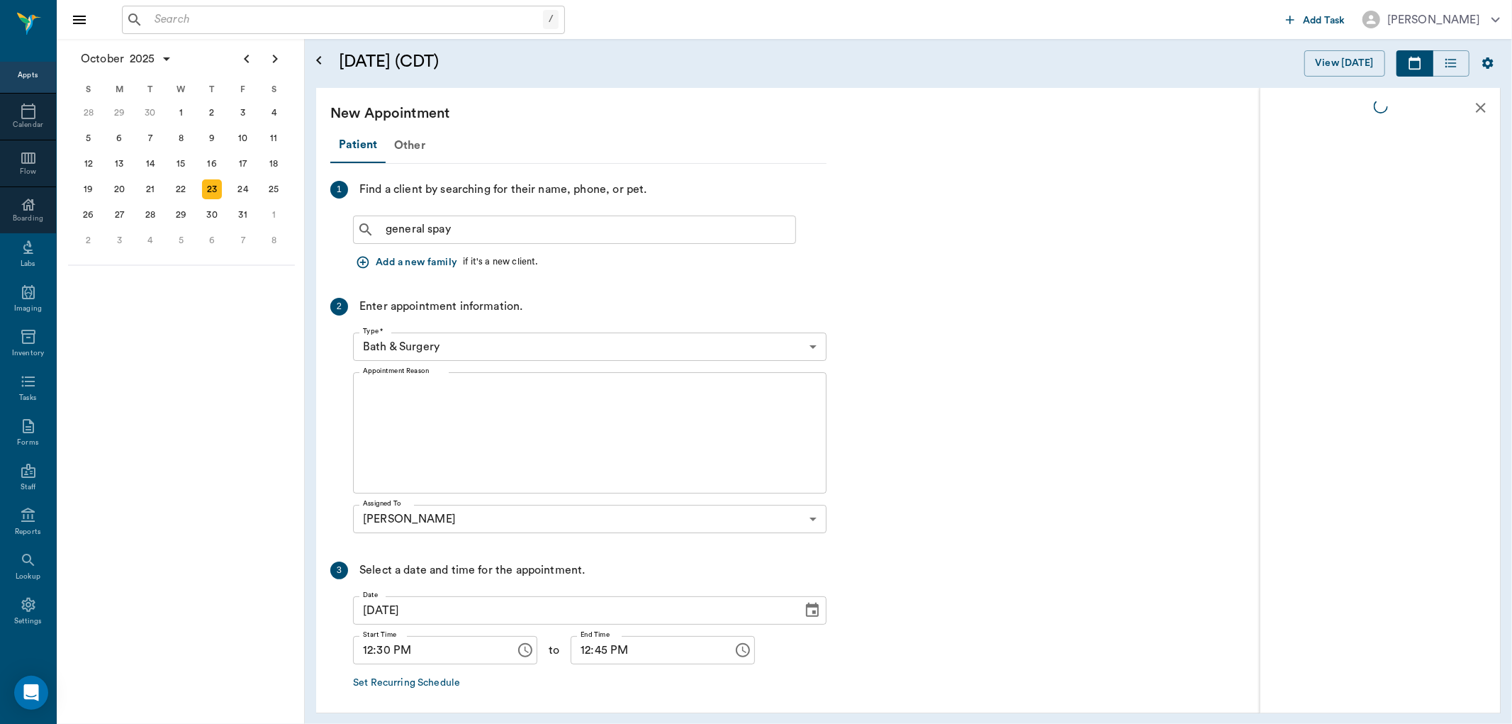
click at [416, 350] on body "/ ​ Add Task Dr. Bert Ellsworth Nectar Messages Appts Calendar Flow Boarding La…" at bounding box center [756, 362] width 1512 height 724
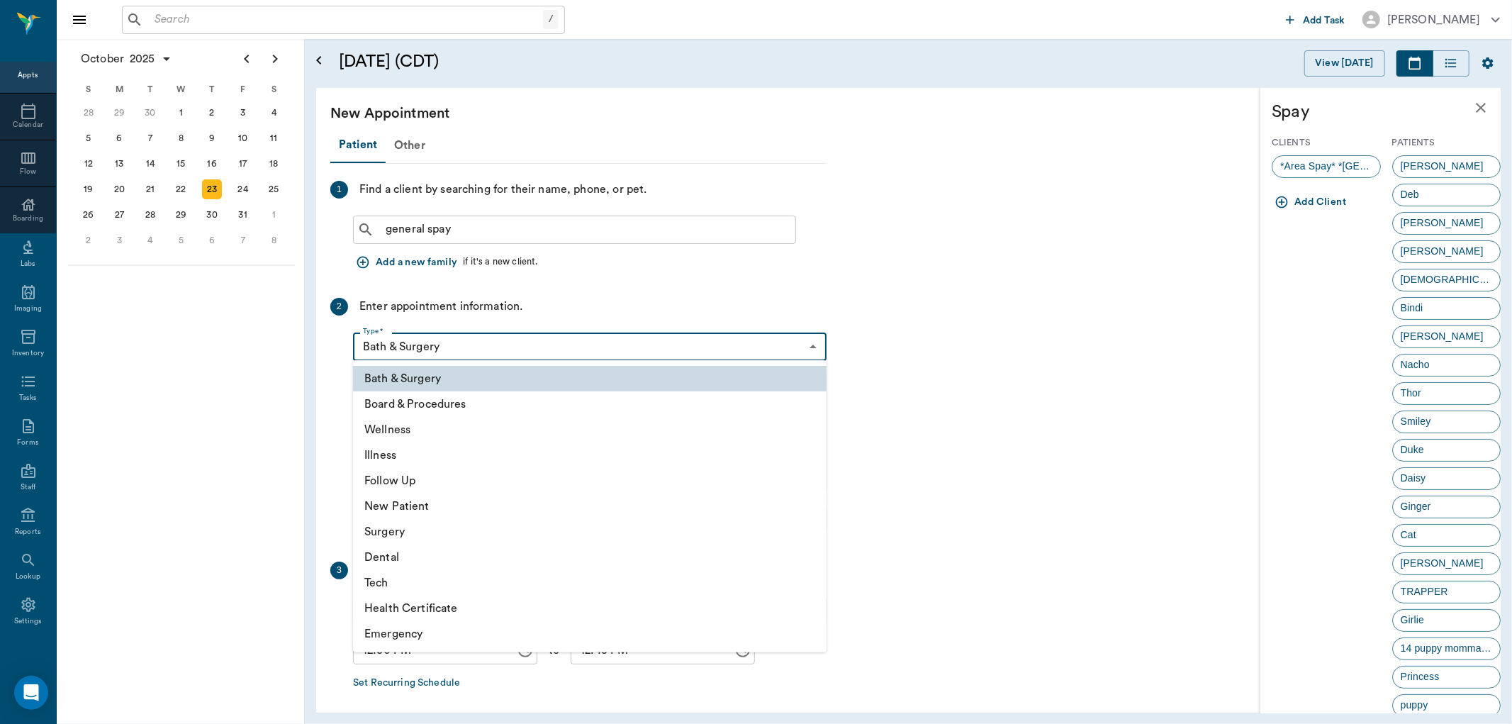
drag, startPoint x: 389, startPoint y: 528, endPoint x: 391, endPoint y: 515, distance: 13.1
click at [391, 528] on li "Surgery" at bounding box center [590, 532] width 474 height 26
type input "65d2be4f46e3a538d89b8c18"
type input "01:00 PM"
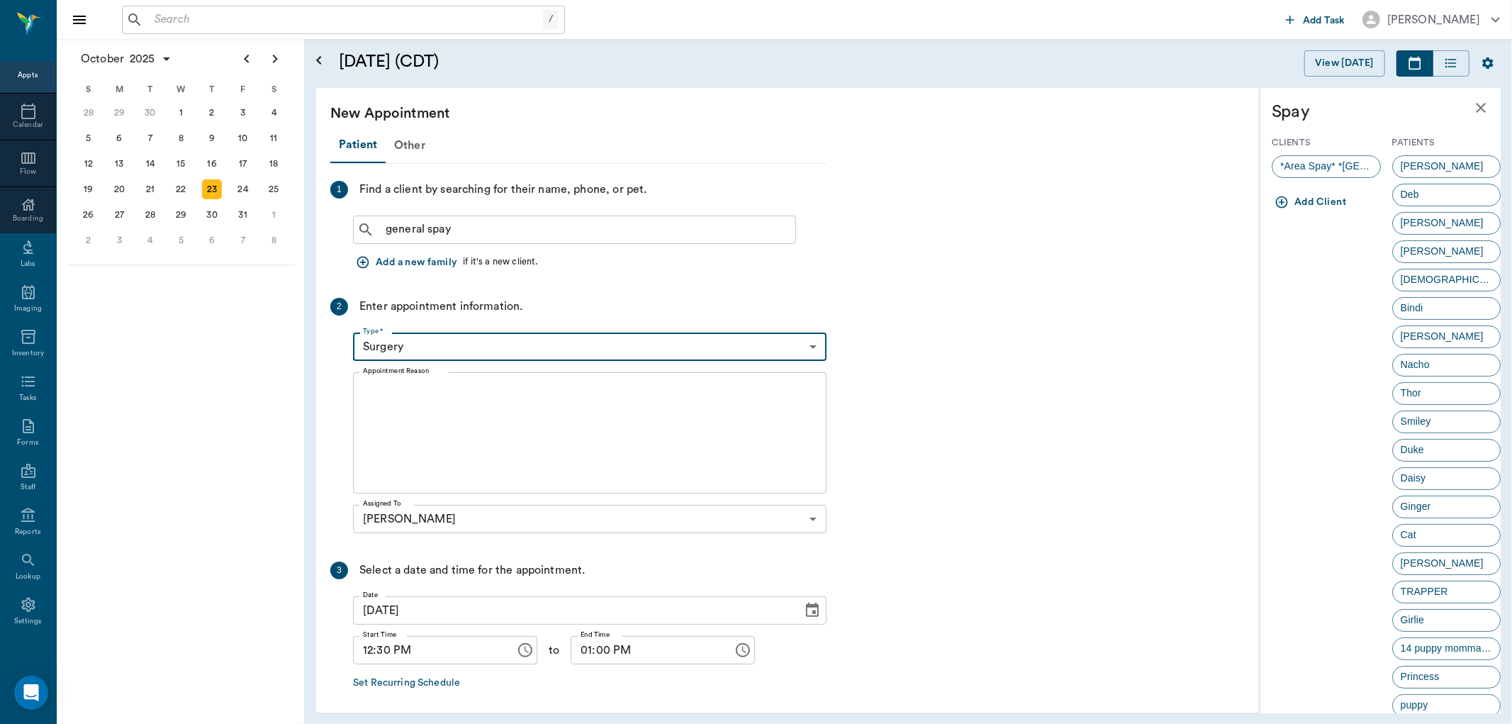
click at [386, 396] on textarea "Appointment Reason" at bounding box center [590, 433] width 454 height 98
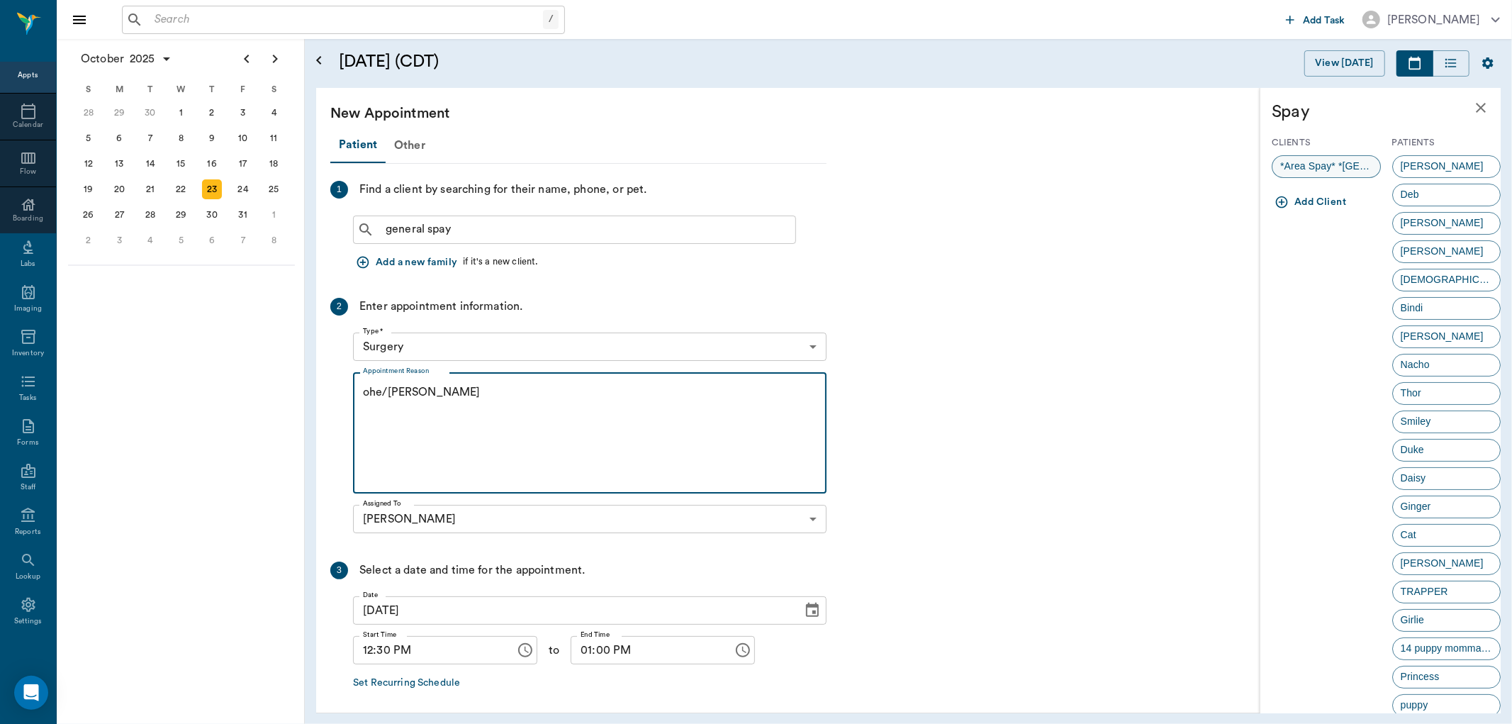
type textarea "ohe/Lisa"
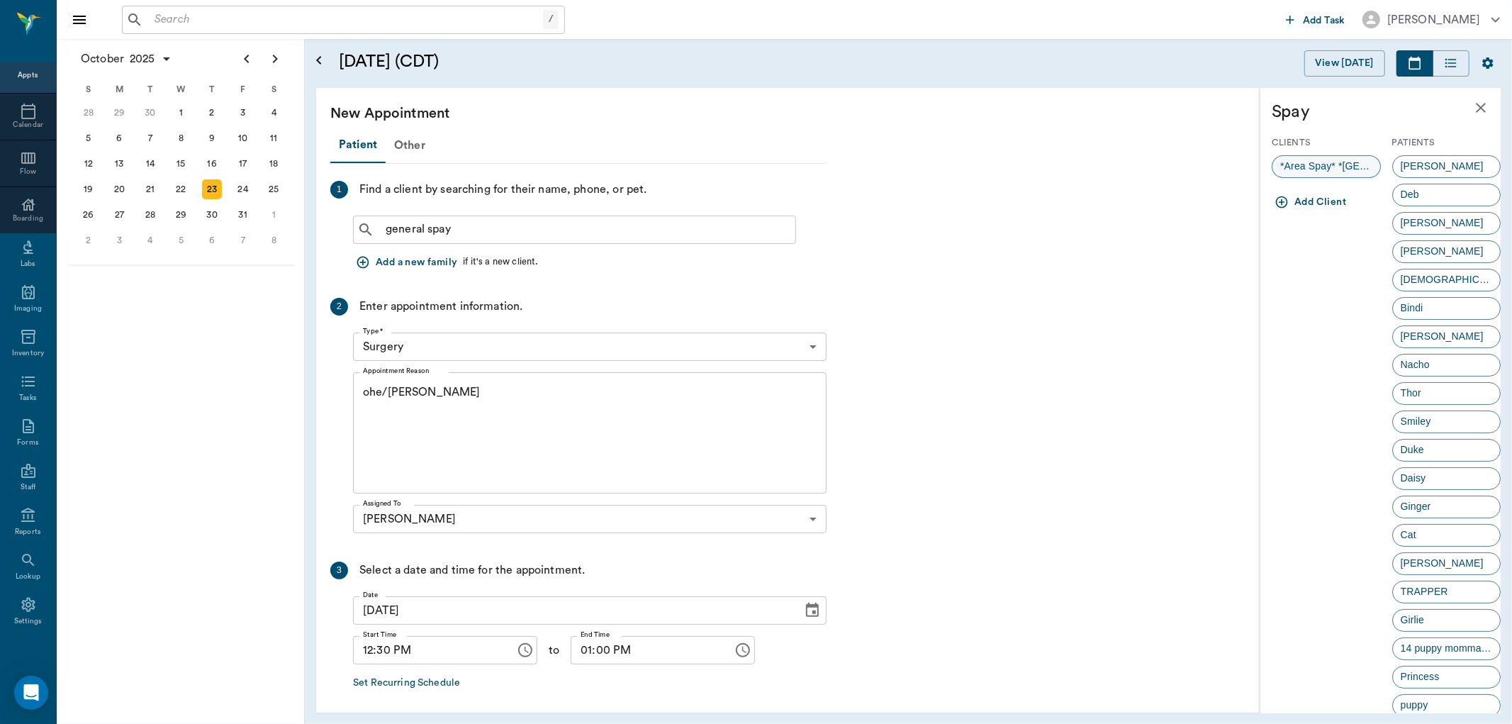
click at [1319, 169] on span "*Area Spay* *Atlanta*" at bounding box center [1327, 166] width 108 height 15
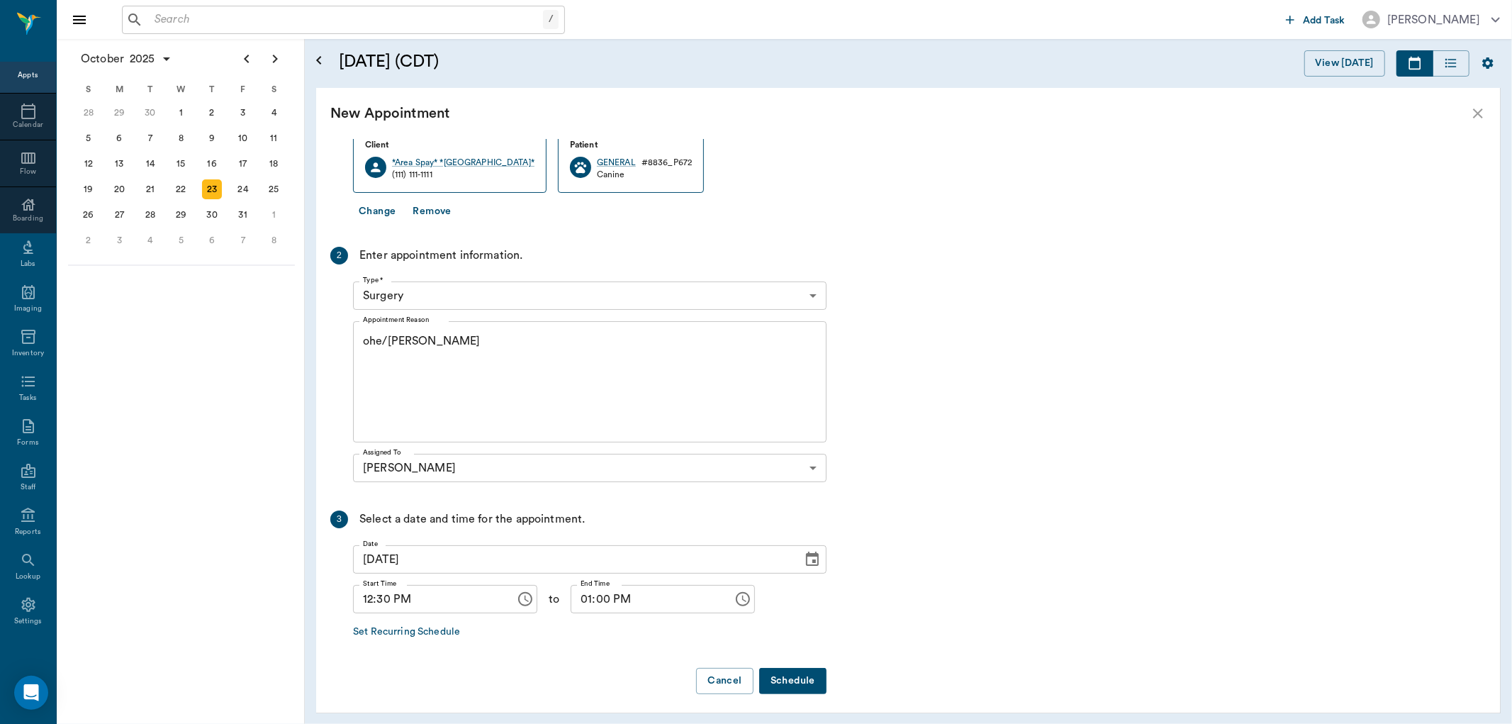
scroll to position [173, 0]
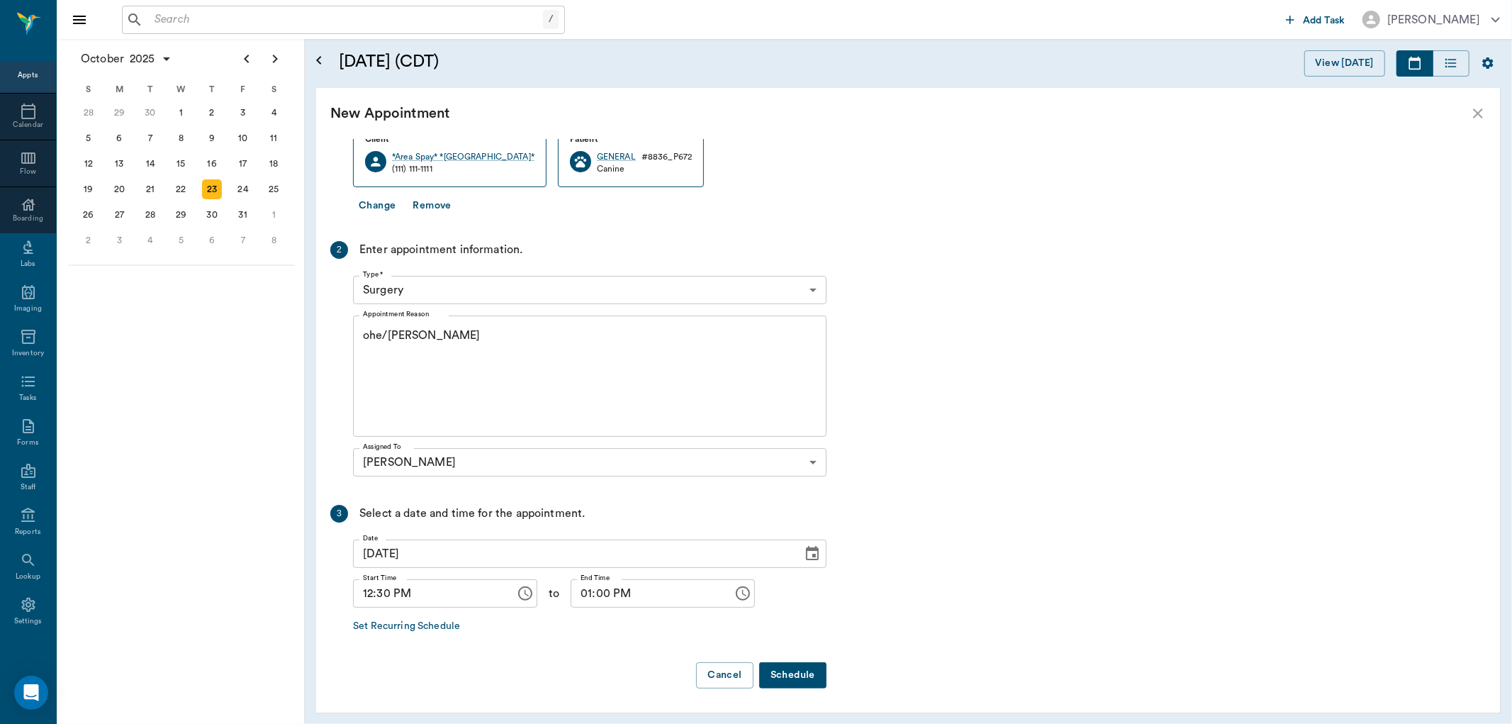
click at [803, 676] on button "Schedule" at bounding box center [792, 675] width 67 height 26
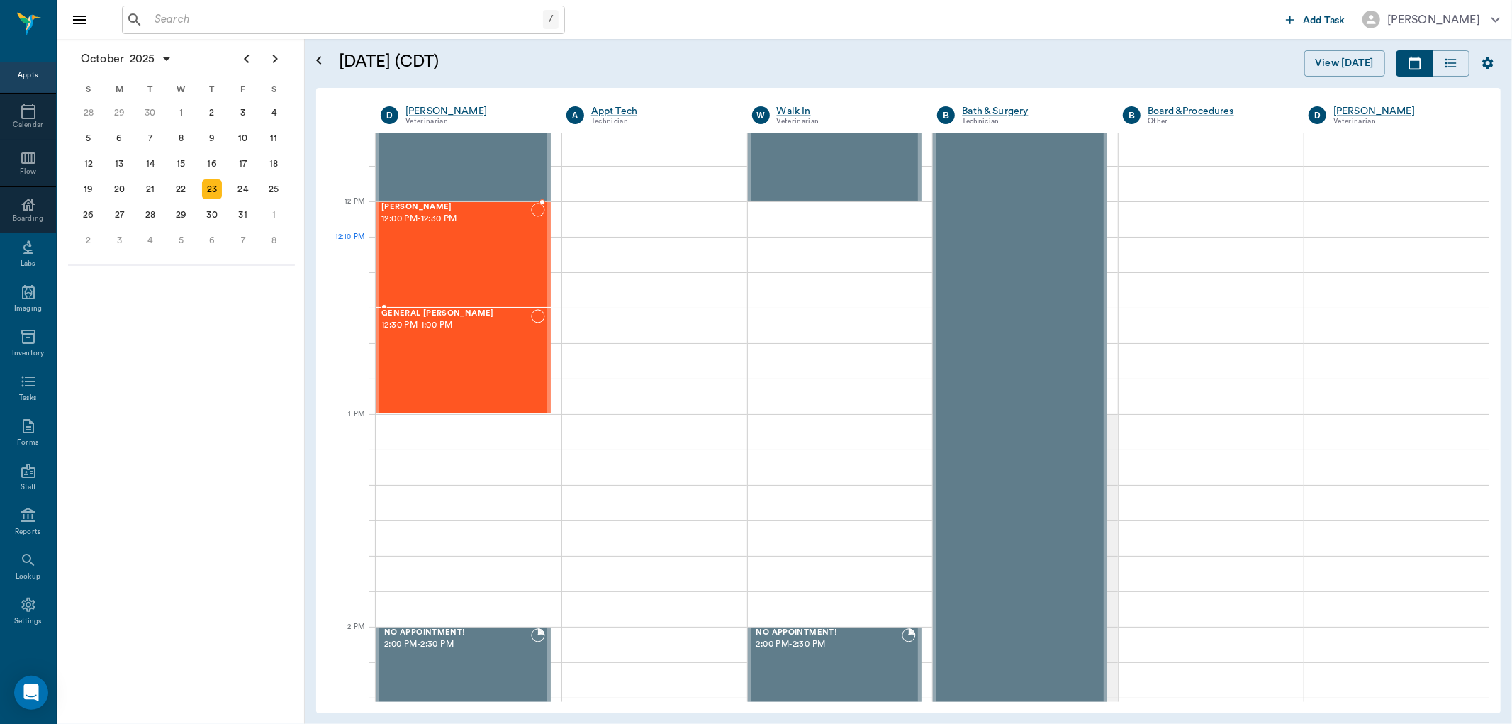
click at [459, 270] on div "LOLITA Davis 12:00 PM - 12:30 PM" at bounding box center [456, 255] width 150 height 104
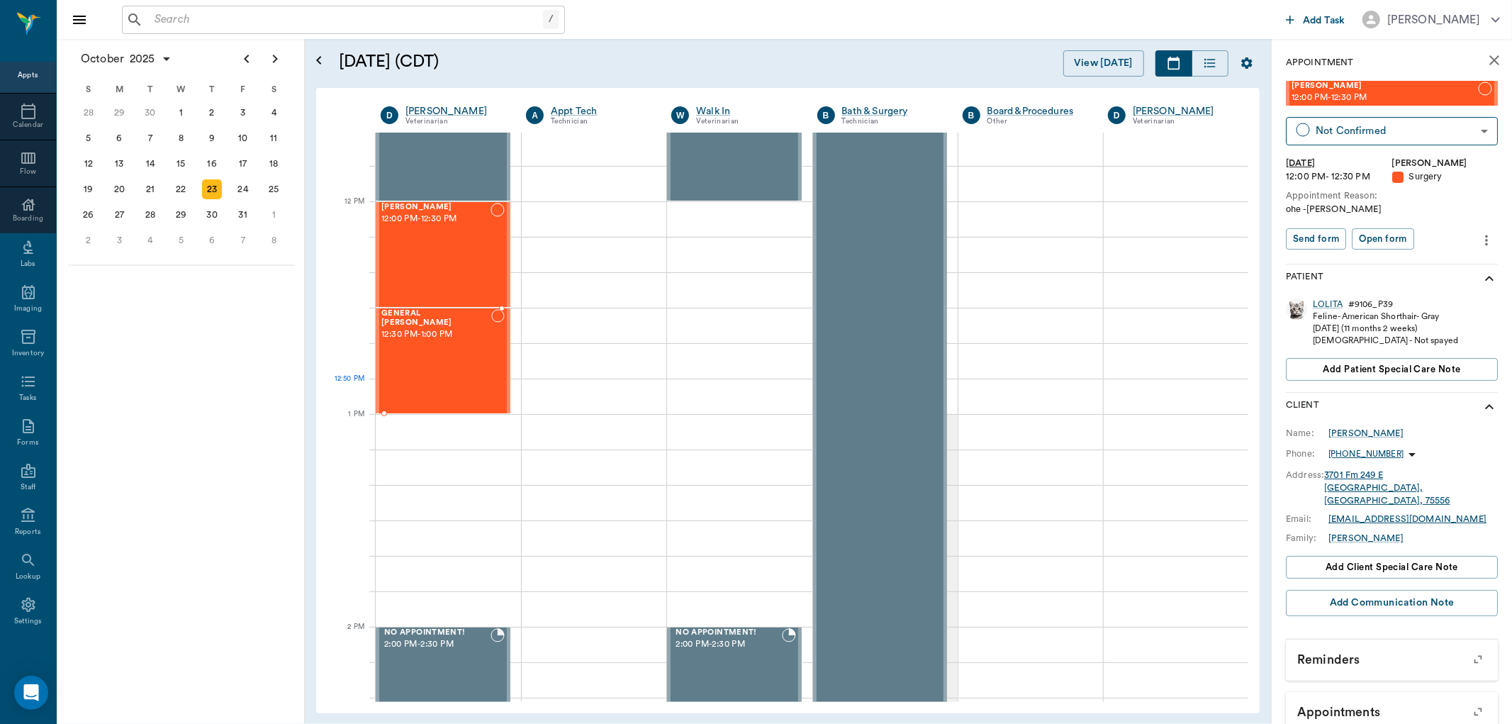
click at [473, 380] on div "GENERAL Spay 12:30 PM - 1:00 PM" at bounding box center [436, 361] width 110 height 104
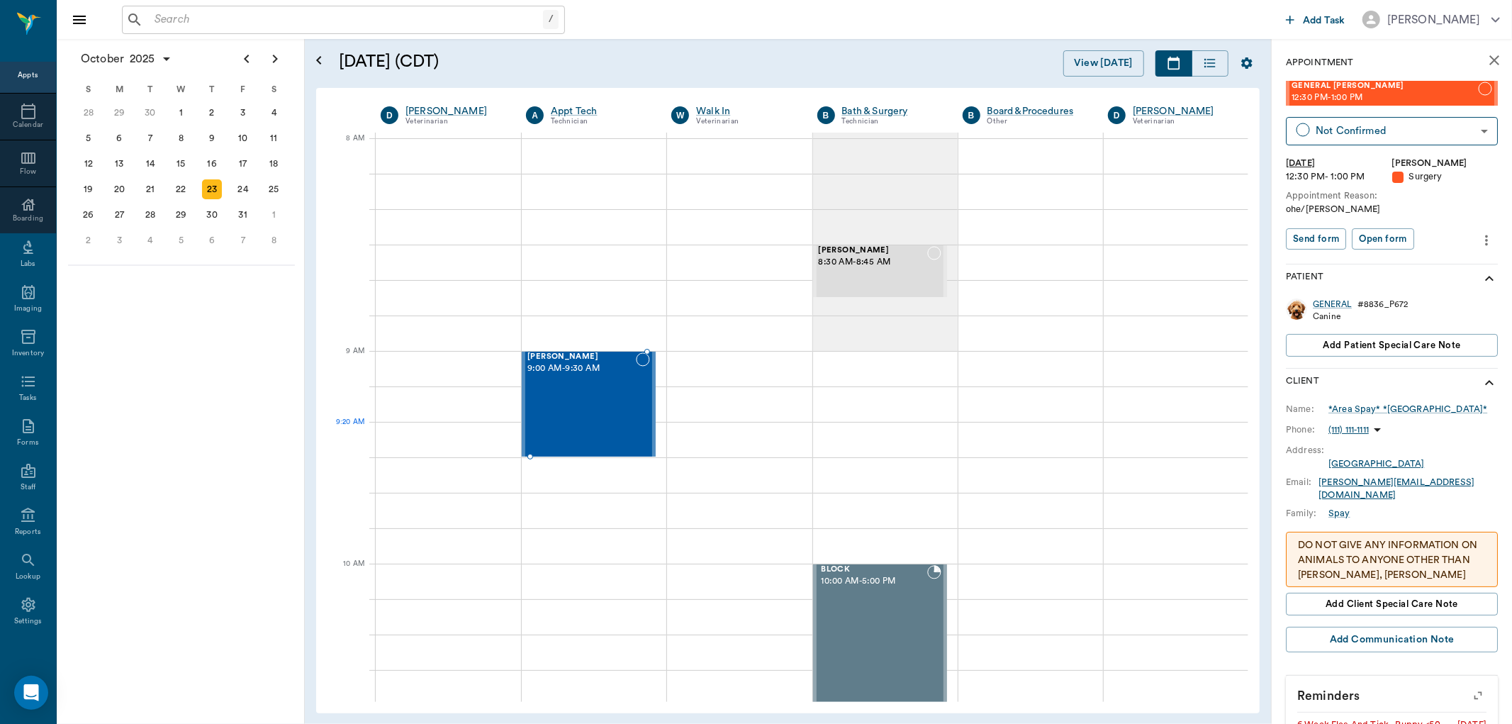
click at [596, 433] on div "Chase Miller 9:00 AM - 9:30 AM" at bounding box center [582, 404] width 108 height 104
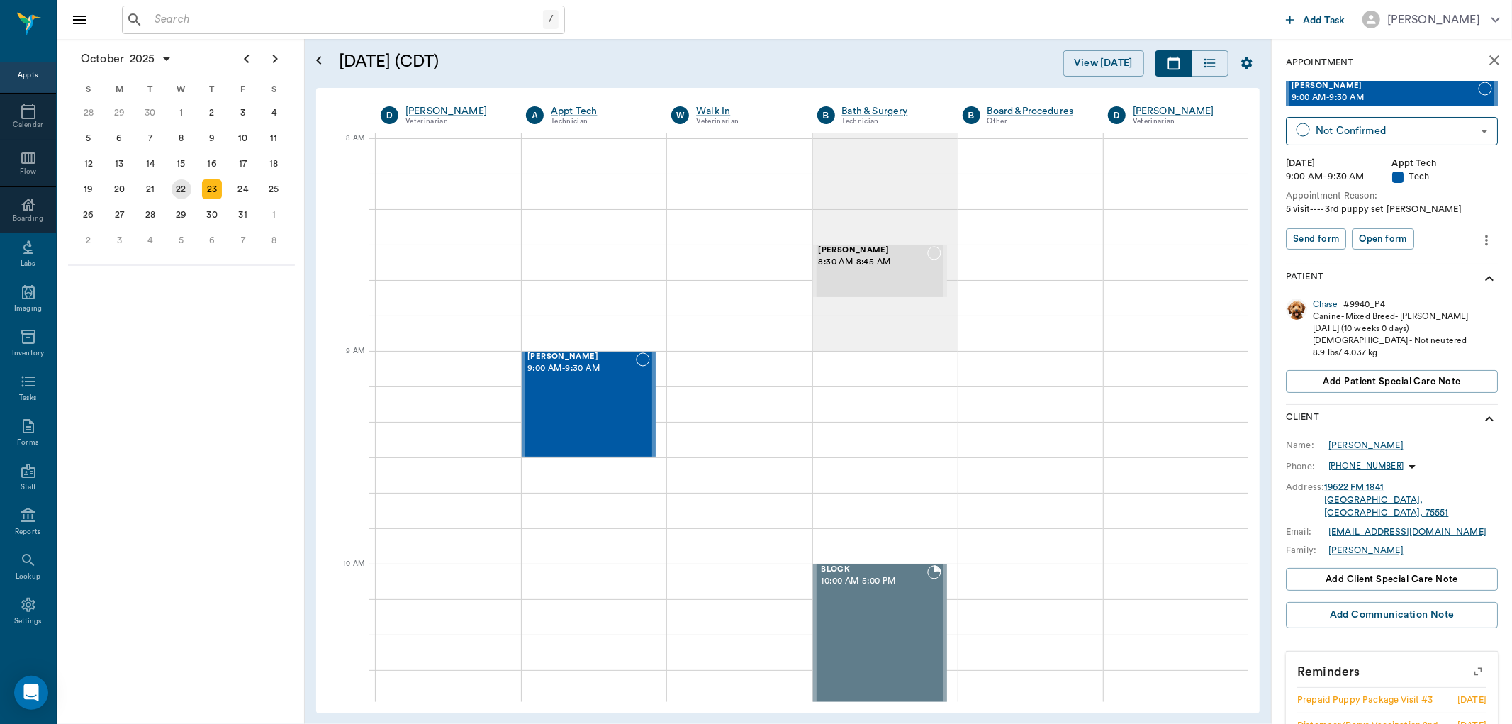
click at [184, 182] on div "22" at bounding box center [182, 189] width 20 height 20
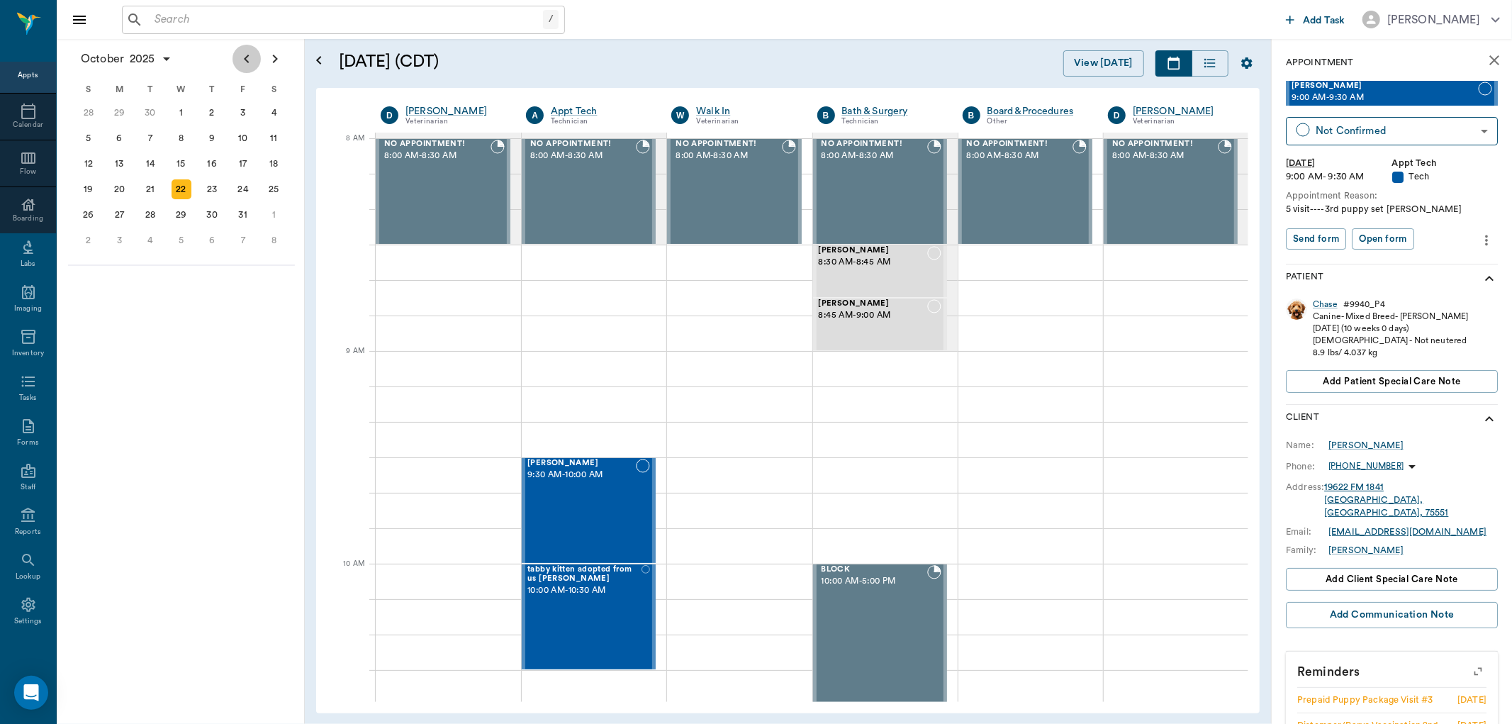
click at [251, 60] on icon "Previous page" at bounding box center [246, 58] width 17 height 17
click at [184, 183] on div "24" at bounding box center [182, 189] width 20 height 20
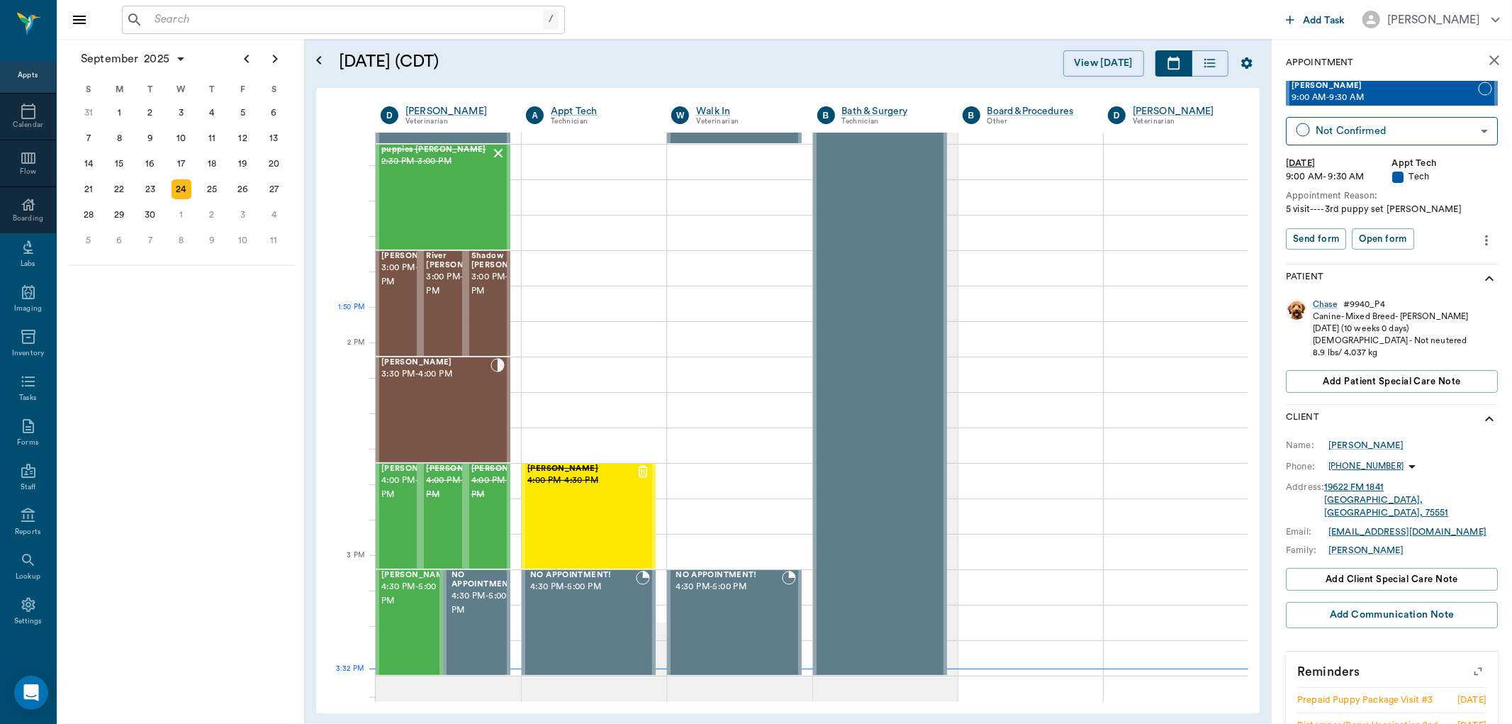
scroll to position [1497, 0]
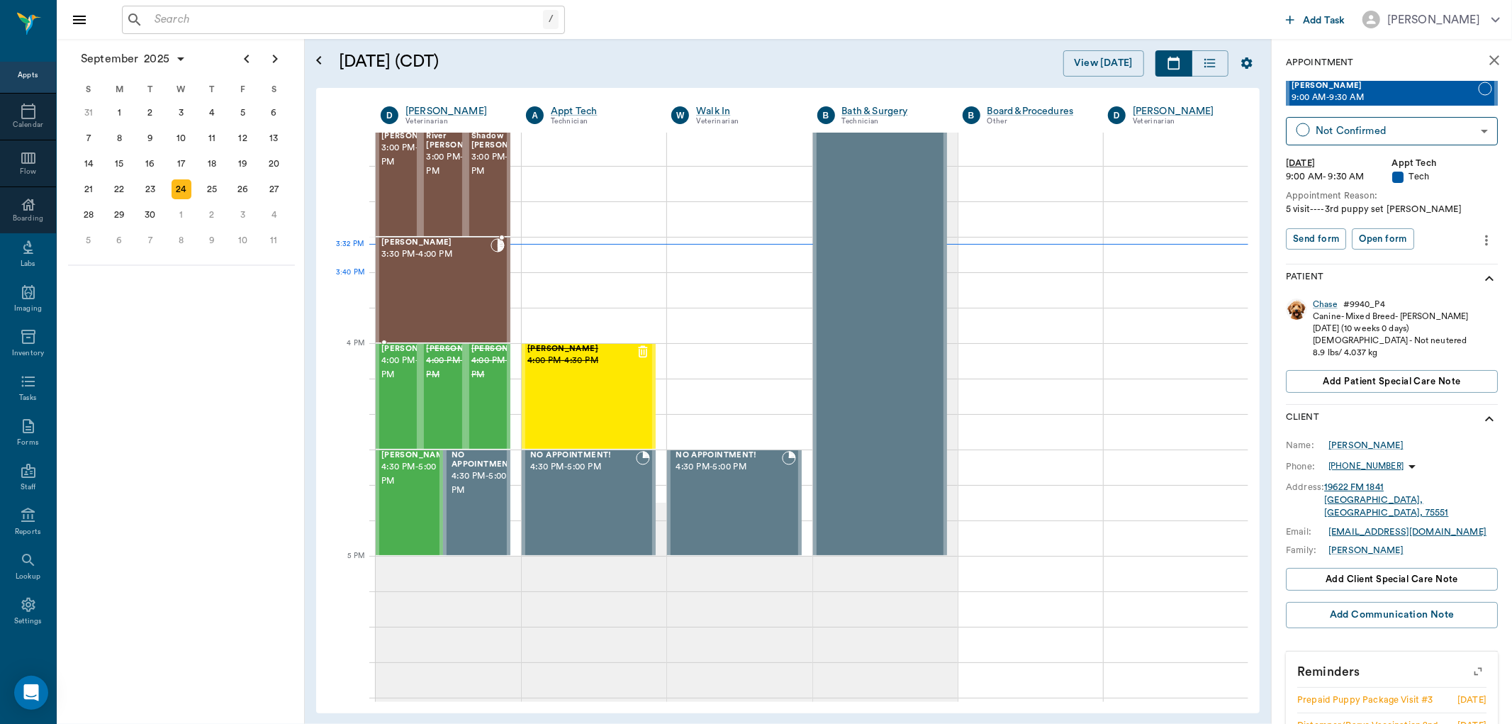
click at [469, 282] on div "Daisy Icenhower 3:30 PM - 4:00 PM" at bounding box center [435, 290] width 109 height 104
